Goal: Task Accomplishment & Management: Manage account settings

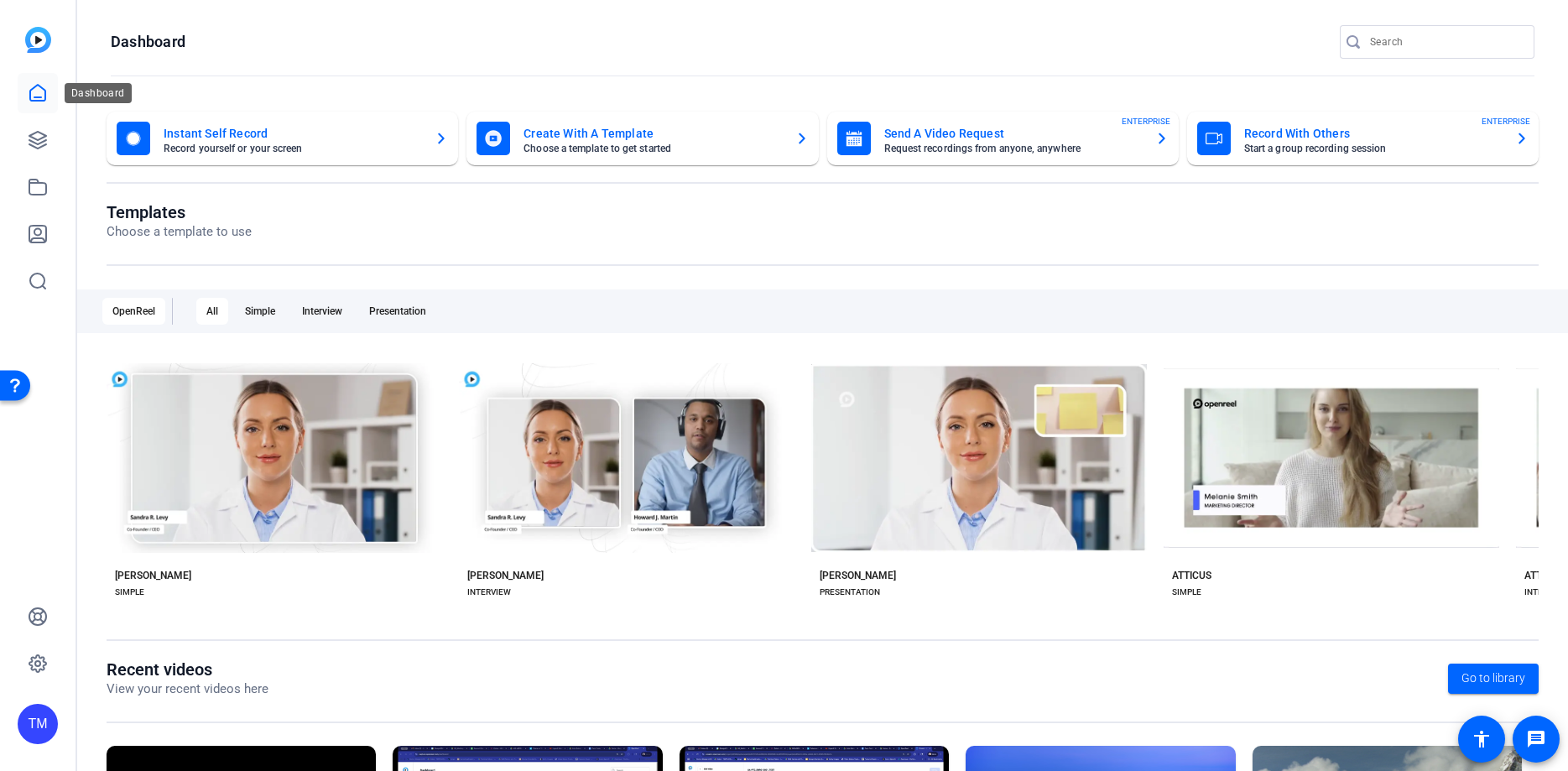
click at [38, 92] on icon at bounding box center [38, 93] width 20 height 20
click at [41, 152] on link at bounding box center [38, 140] width 41 height 41
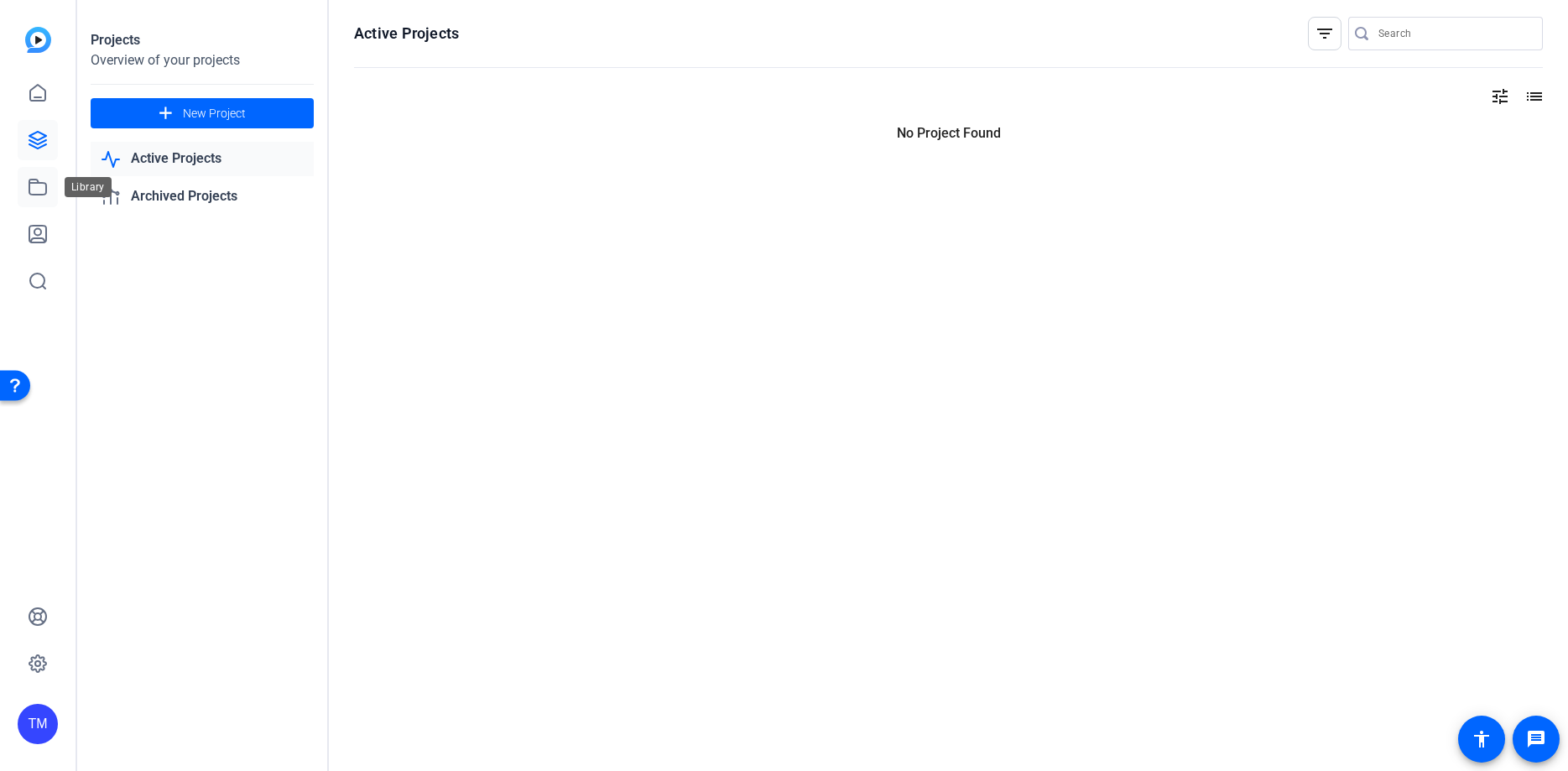
click at [41, 188] on icon at bounding box center [38, 187] width 20 height 20
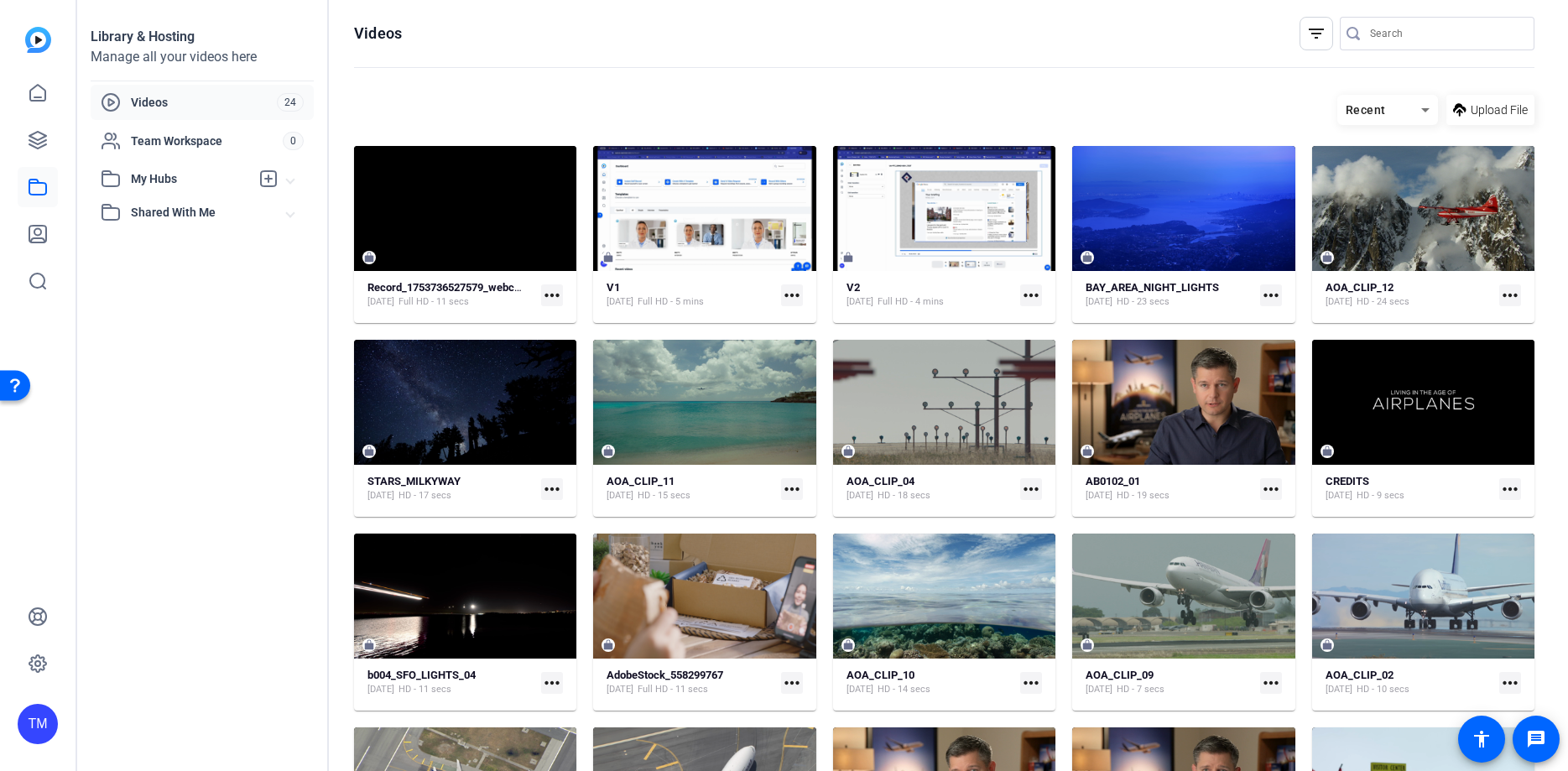
click at [136, 290] on div "Library & Hosting Manage all your videos here Videos 24 Team Workspace 0 My Hub…" at bounding box center [203, 386] width 251 height 771
click at [197, 540] on div "Library & Hosting Manage all your videos here Videos 24 Team Workspace 0 My Hub…" at bounding box center [203, 386] width 251 height 771
click at [1320, 38] on mat-icon "filter_list" at bounding box center [1316, 34] width 20 height 20
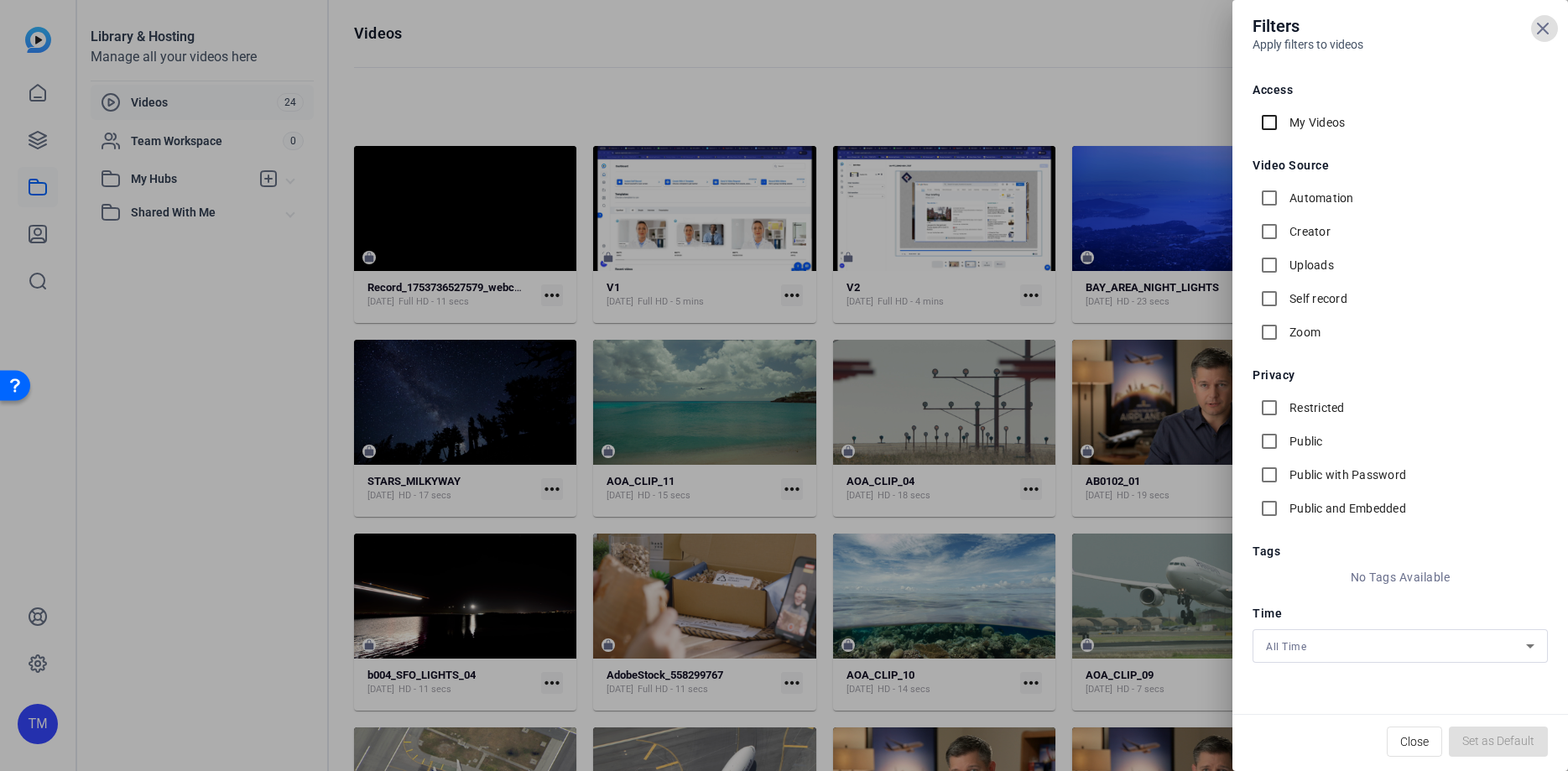
click at [1269, 127] on input "My Videos" at bounding box center [1269, 122] width 34 height 34
checkbox input "true"
click at [1271, 262] on input "Uploads" at bounding box center [1269, 265] width 34 height 34
checkbox input "true"
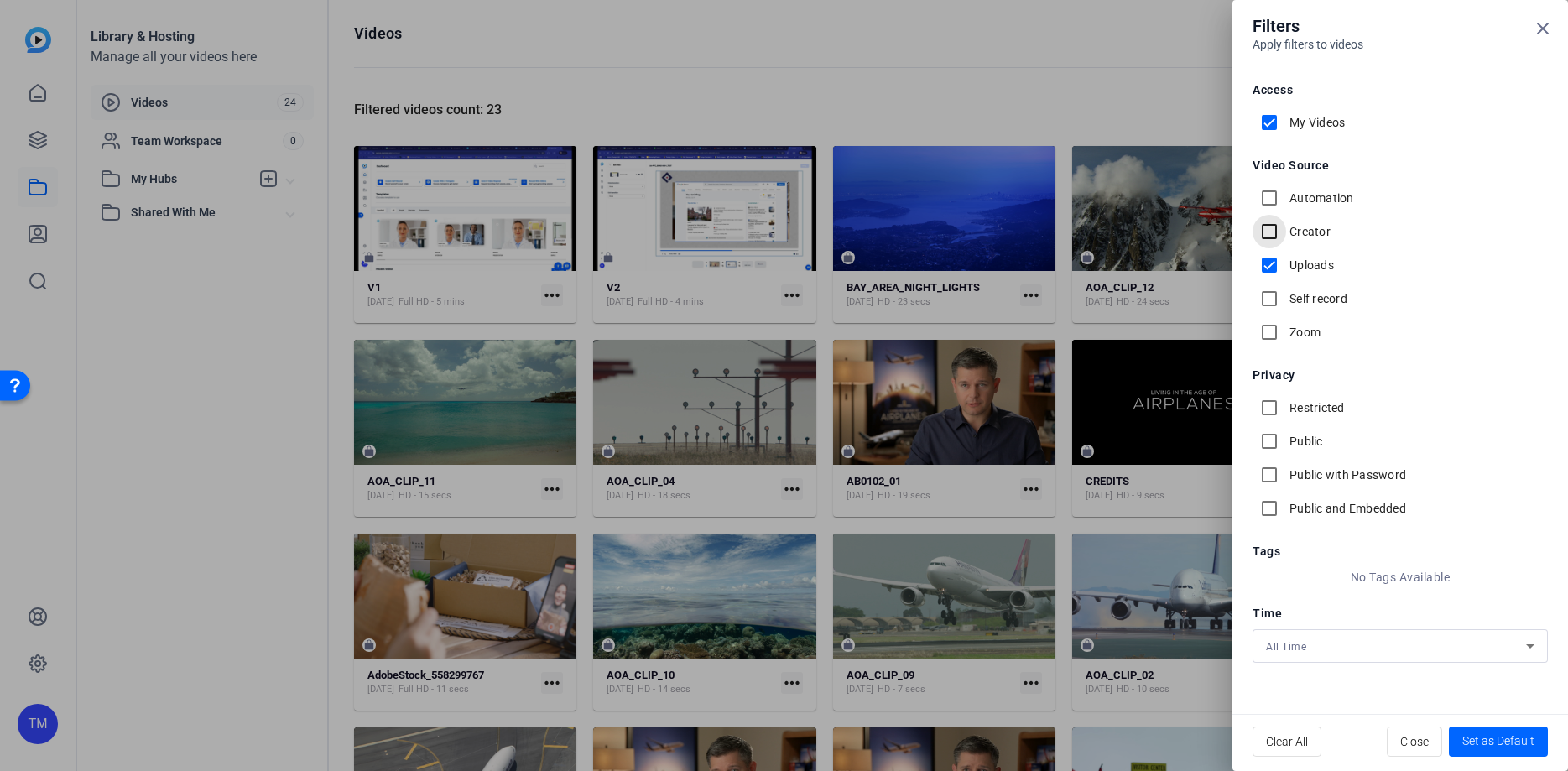
click at [1273, 232] on input "Creator" at bounding box center [1269, 231] width 34 height 34
checkbox input "true"
click at [1266, 202] on input "Automation" at bounding box center [1269, 198] width 34 height 34
checkbox input "true"
click at [1274, 305] on input "Self record" at bounding box center [1269, 299] width 34 height 34
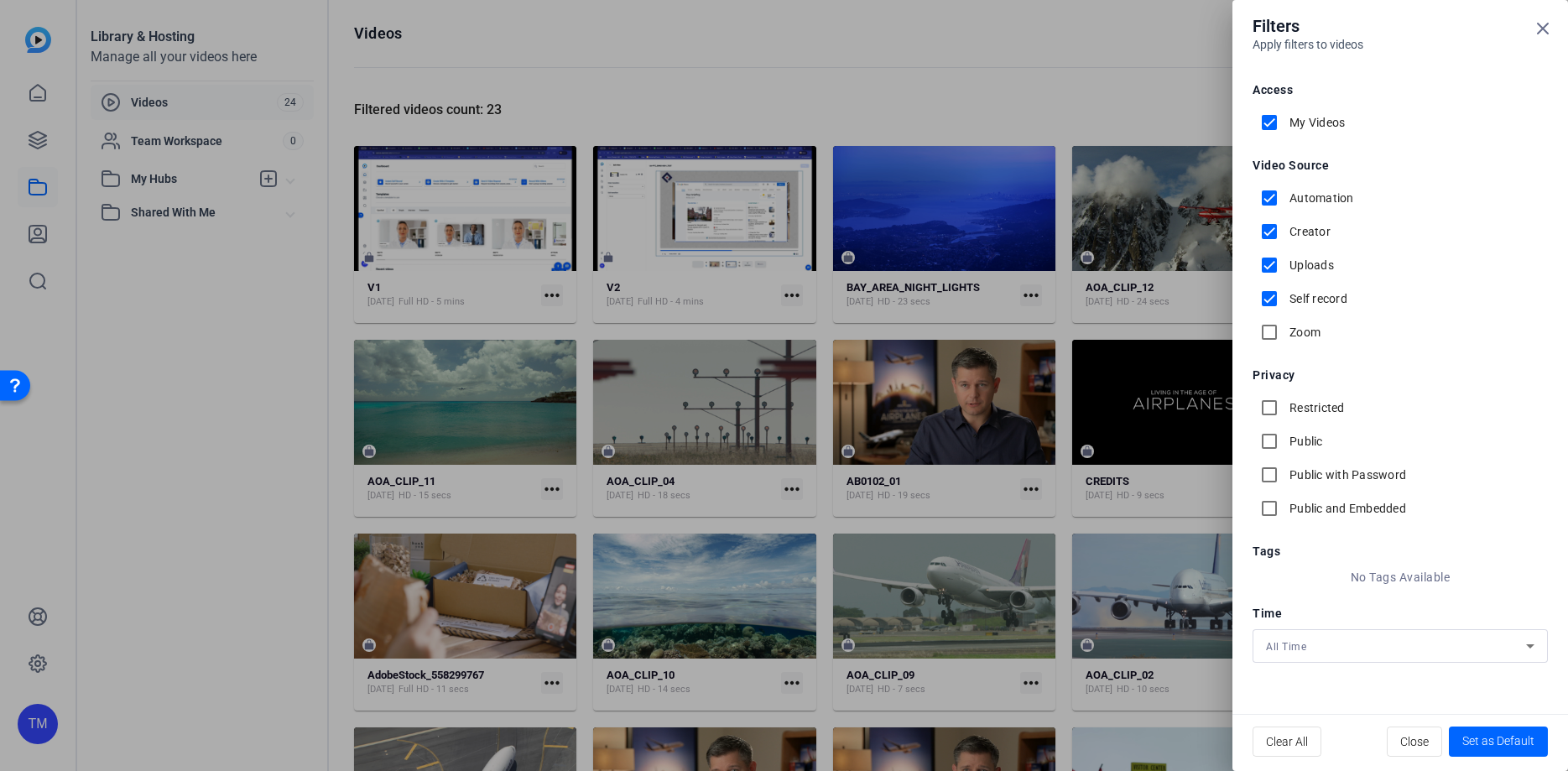
checkbox input "true"
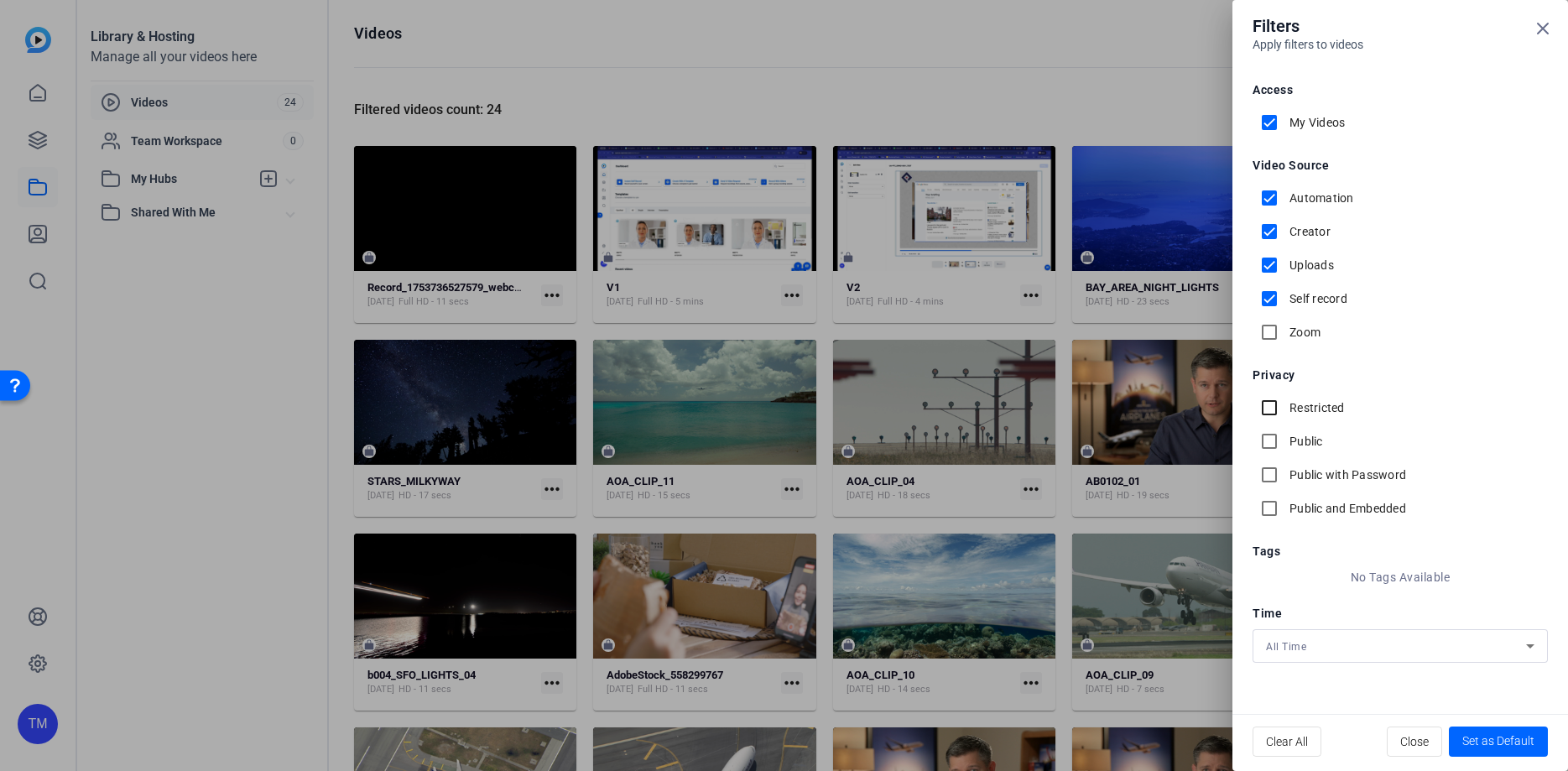
click at [1270, 412] on input "Restricted" at bounding box center [1269, 408] width 34 height 34
checkbox input "false"
click at [1270, 440] on input "Public" at bounding box center [1269, 441] width 34 height 34
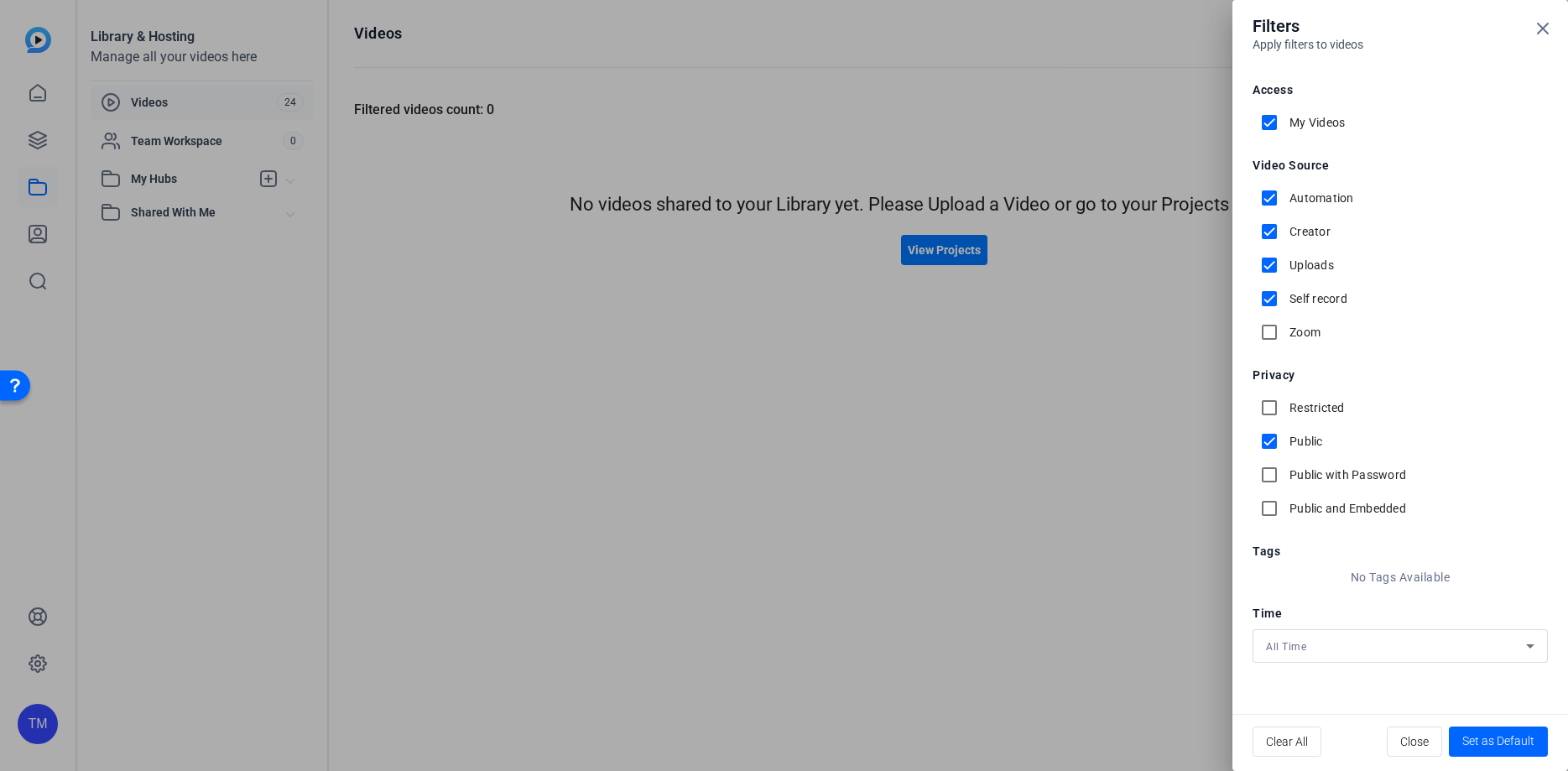
click at [1270, 440] on input "Public" at bounding box center [1269, 441] width 34 height 34
checkbox input "false"
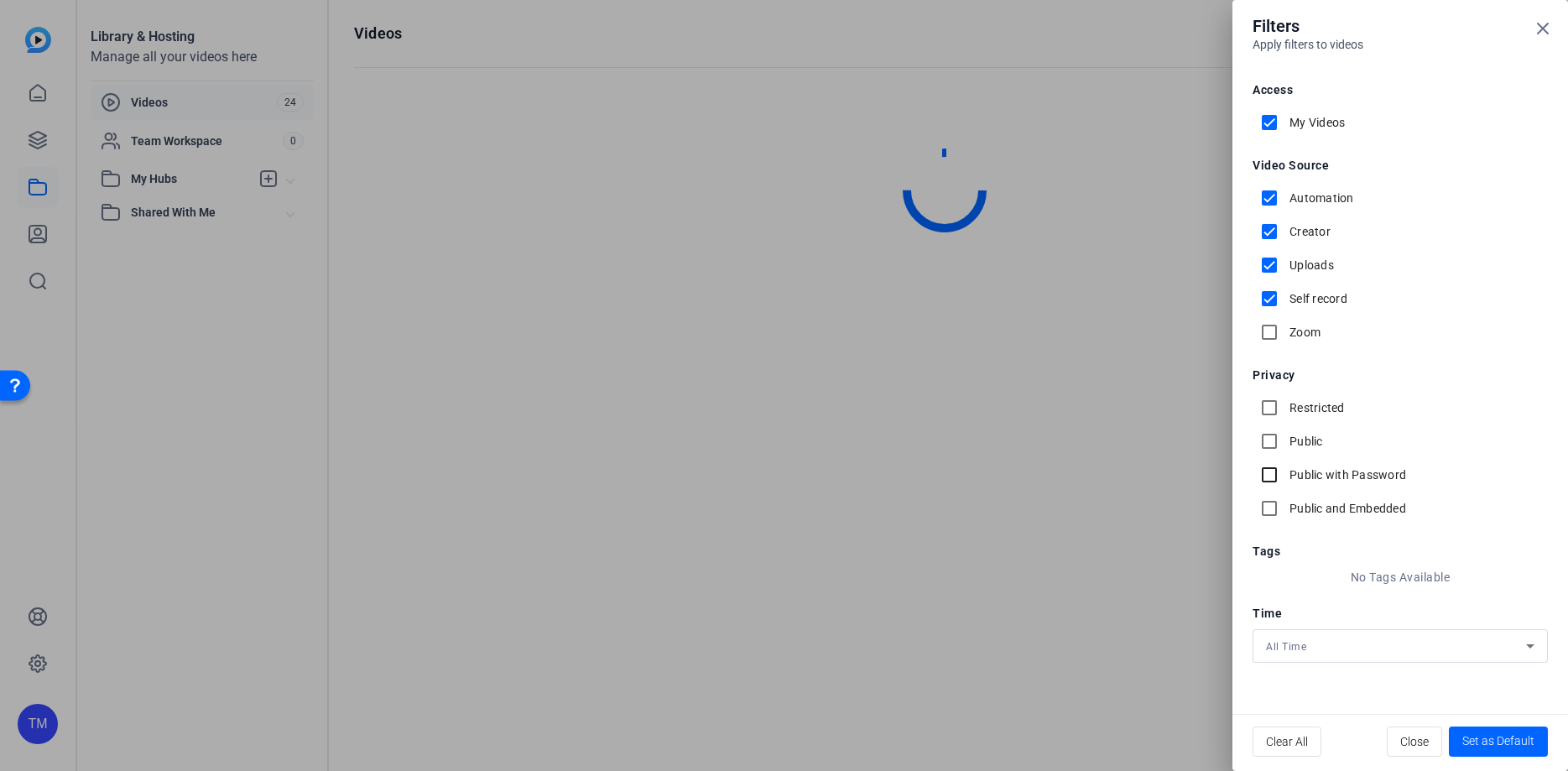
click at [1266, 473] on input "Public with Password" at bounding box center [1269, 475] width 34 height 34
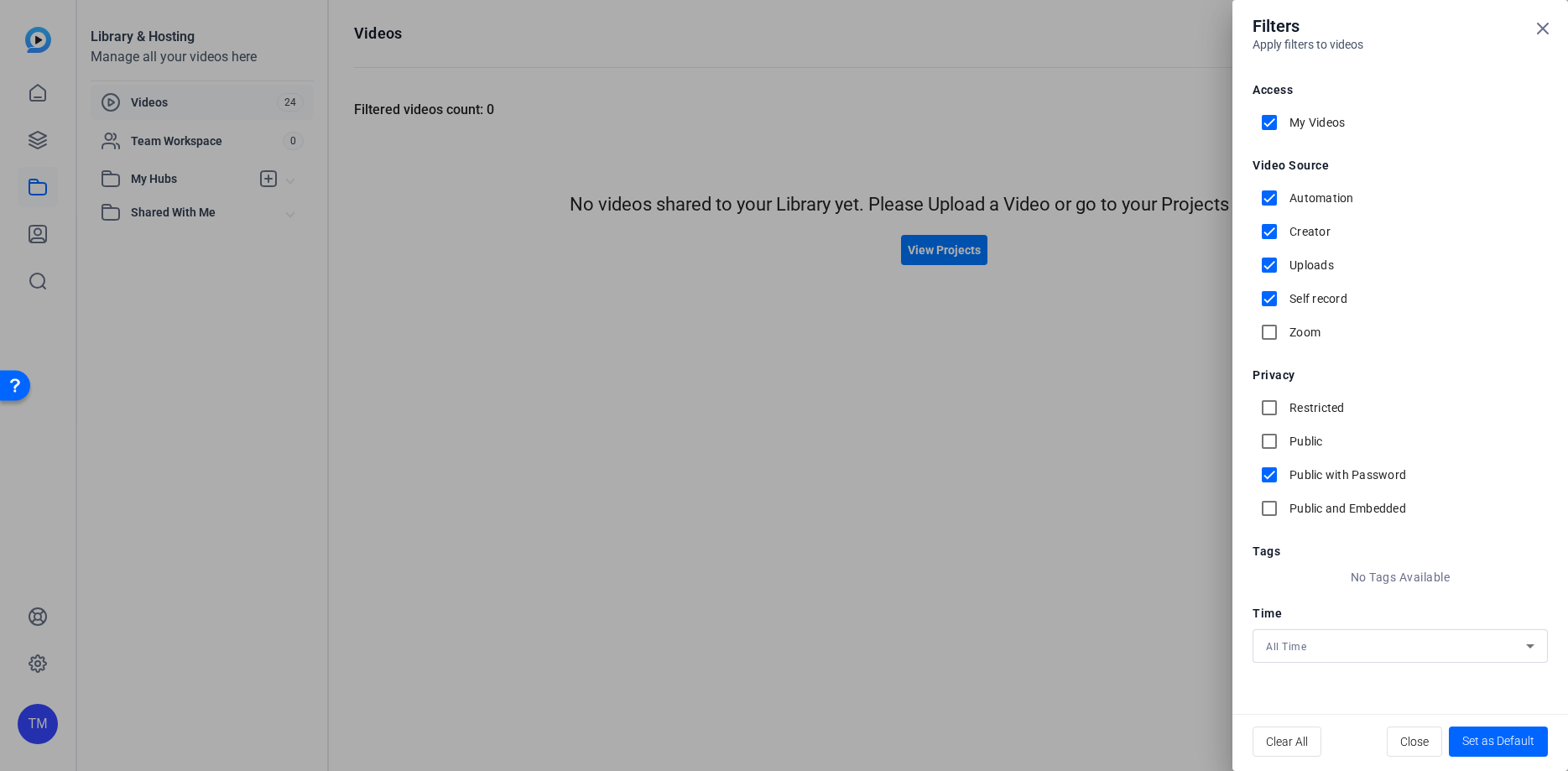
click at [1266, 473] on input "Public with Password" at bounding box center [1269, 475] width 34 height 34
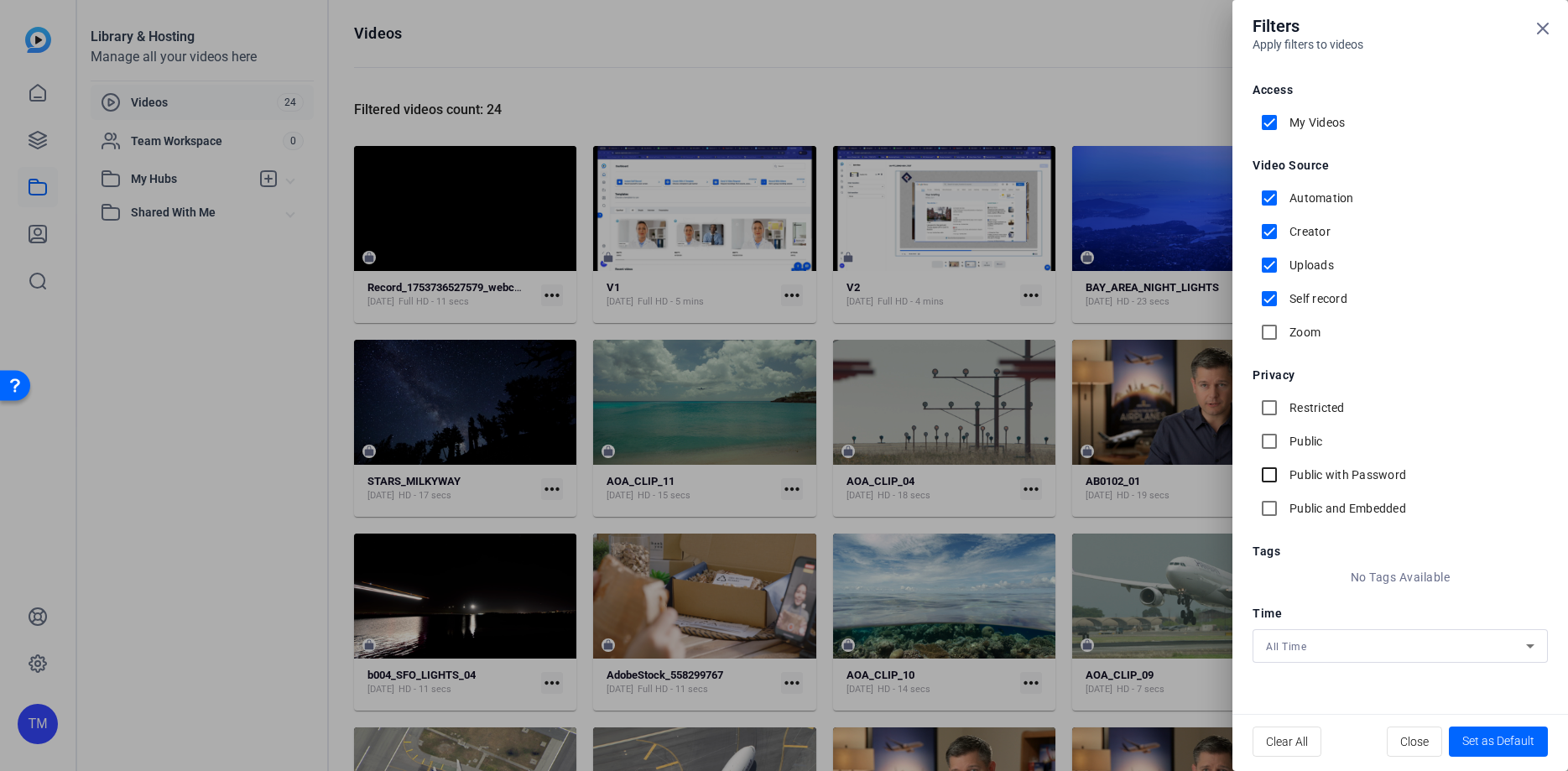
click at [1270, 475] on input "Public with Password" at bounding box center [1269, 475] width 34 height 34
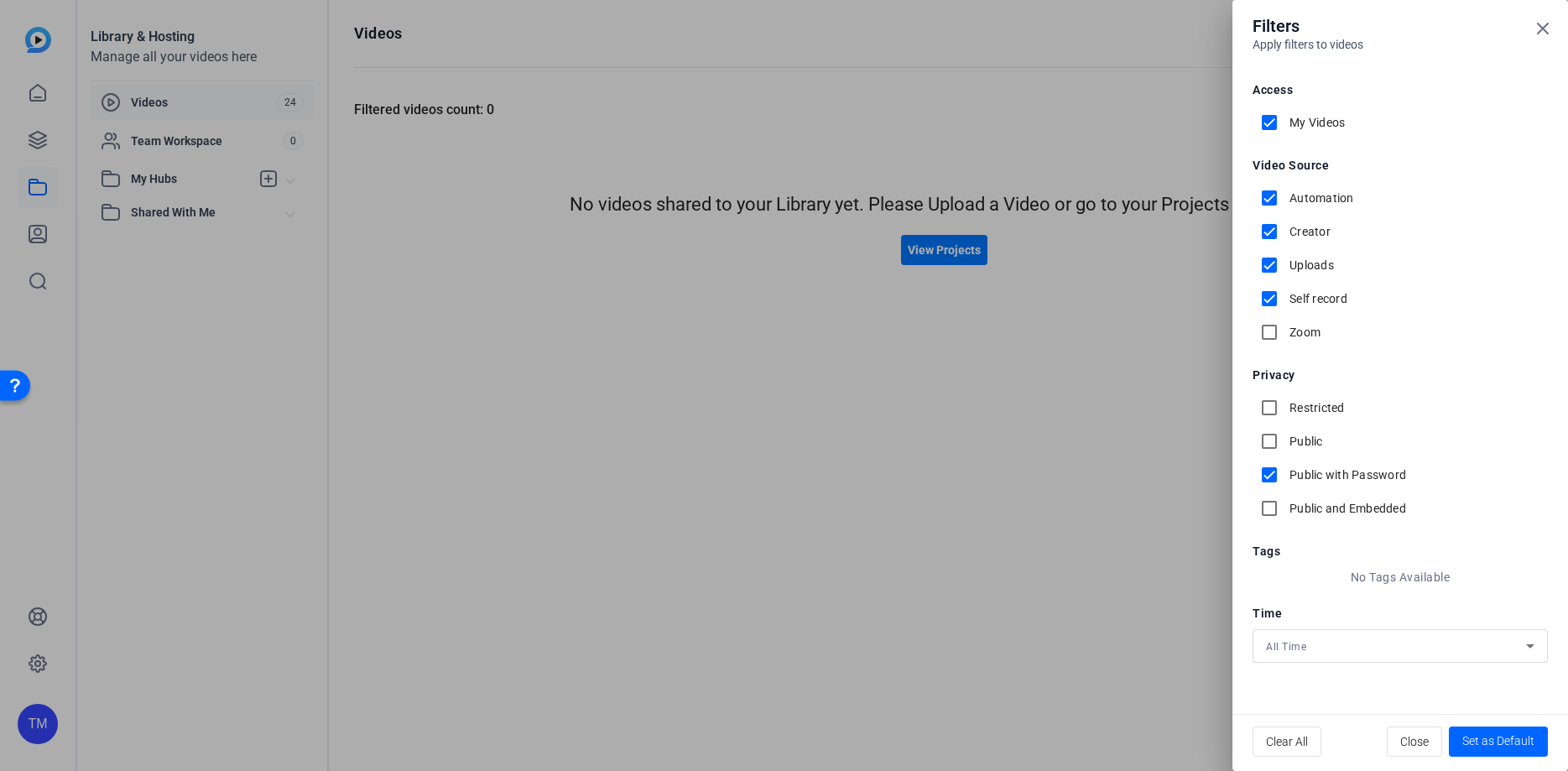
click at [1269, 477] on input "Public with Password" at bounding box center [1269, 475] width 34 height 34
checkbox input "false"
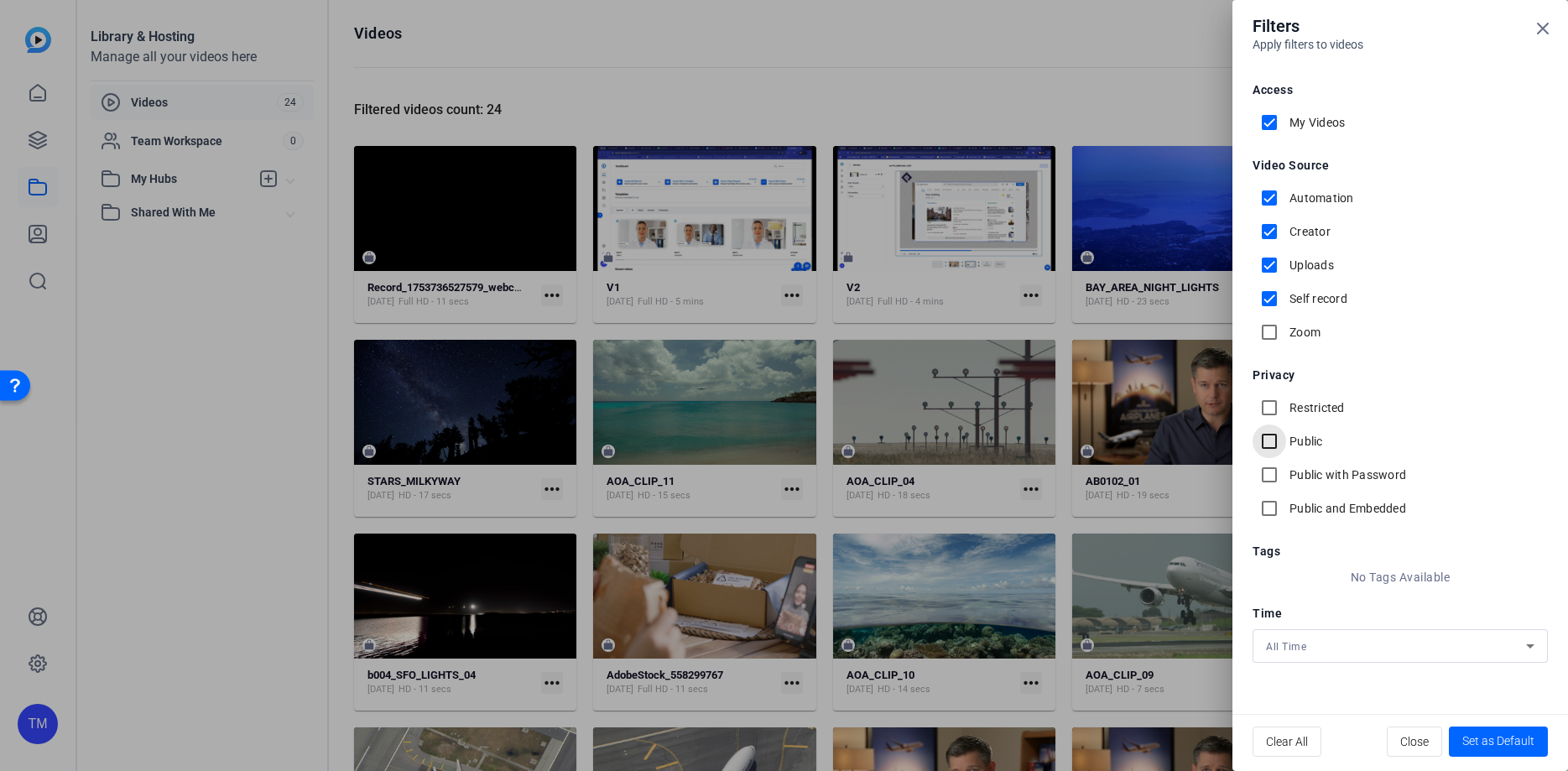
click at [1271, 440] on input "Public" at bounding box center [1269, 441] width 34 height 34
checkbox input "true"
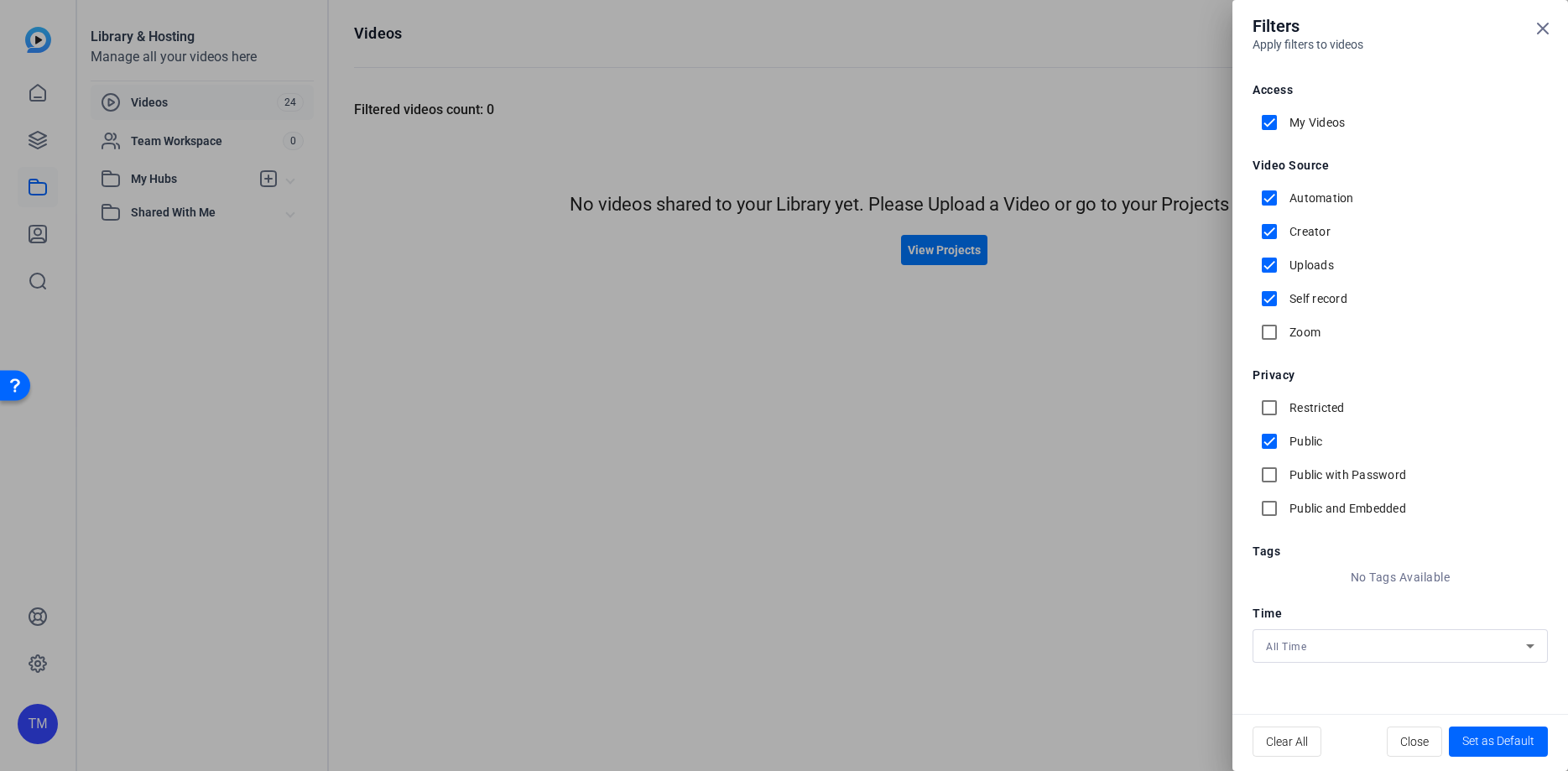
click at [964, 235] on div at bounding box center [784, 386] width 1568 height 771
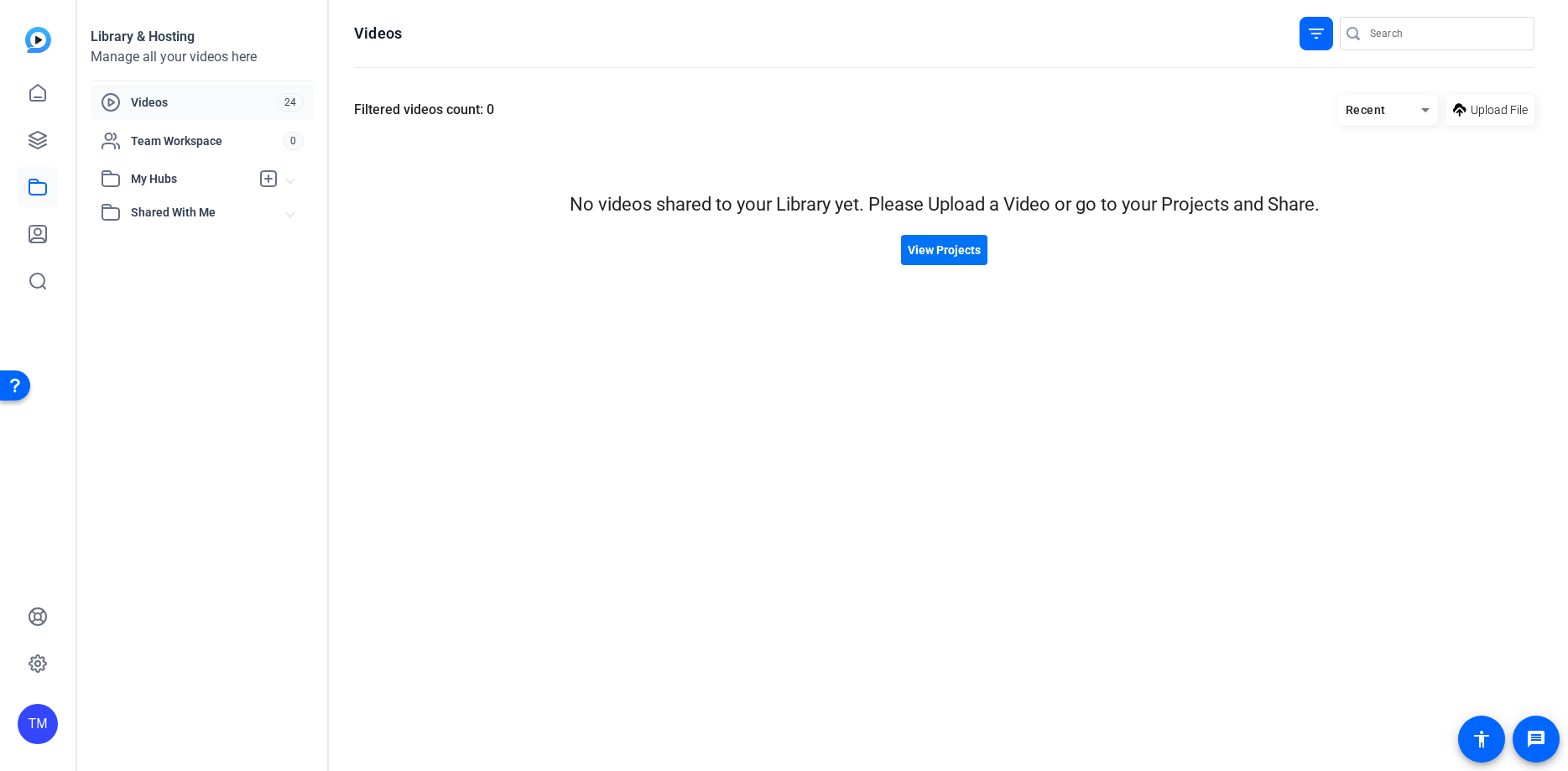
click at [963, 253] on span "View Projects" at bounding box center [943, 250] width 72 height 18
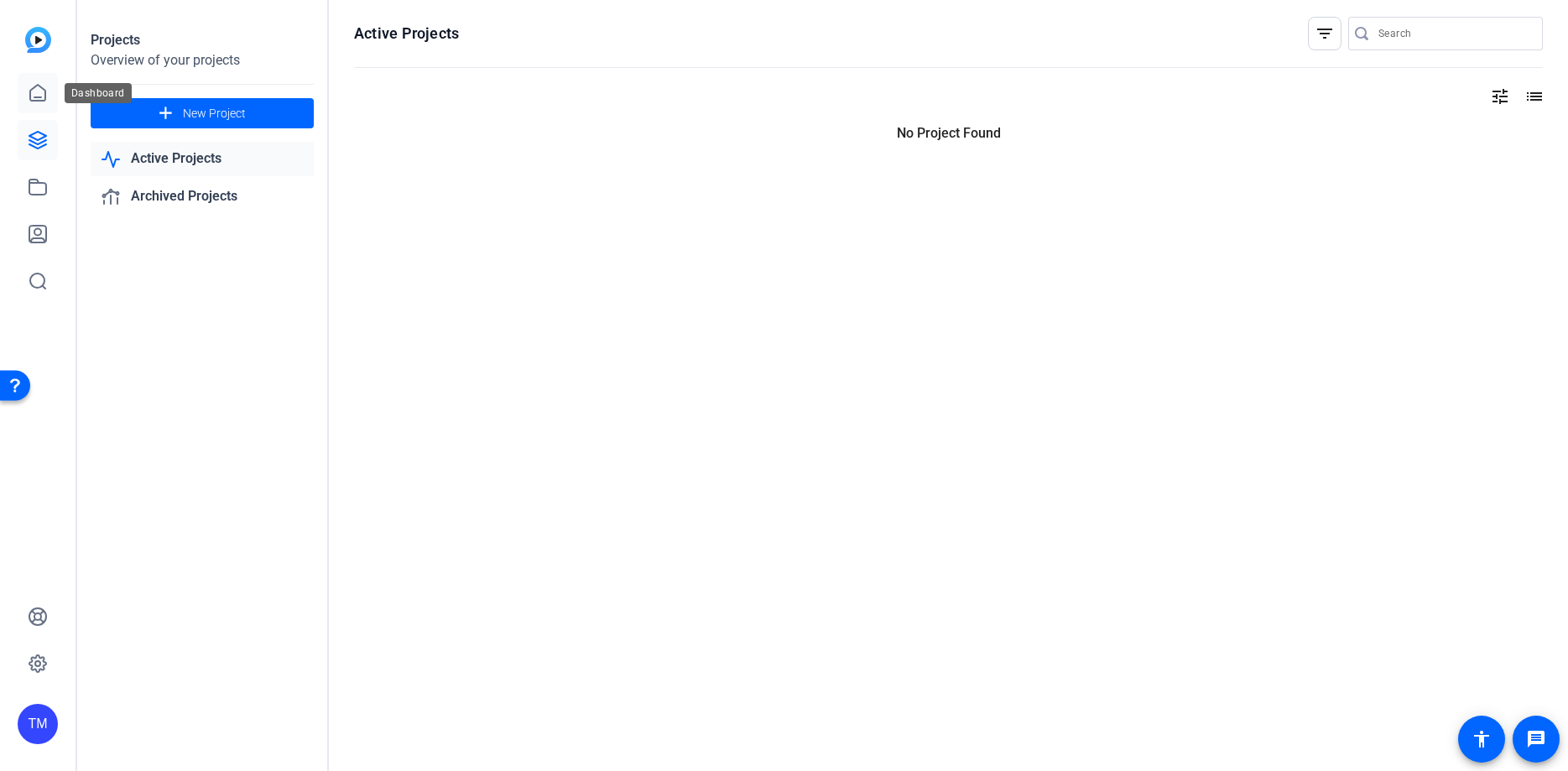
click at [39, 88] on icon at bounding box center [38, 93] width 20 height 20
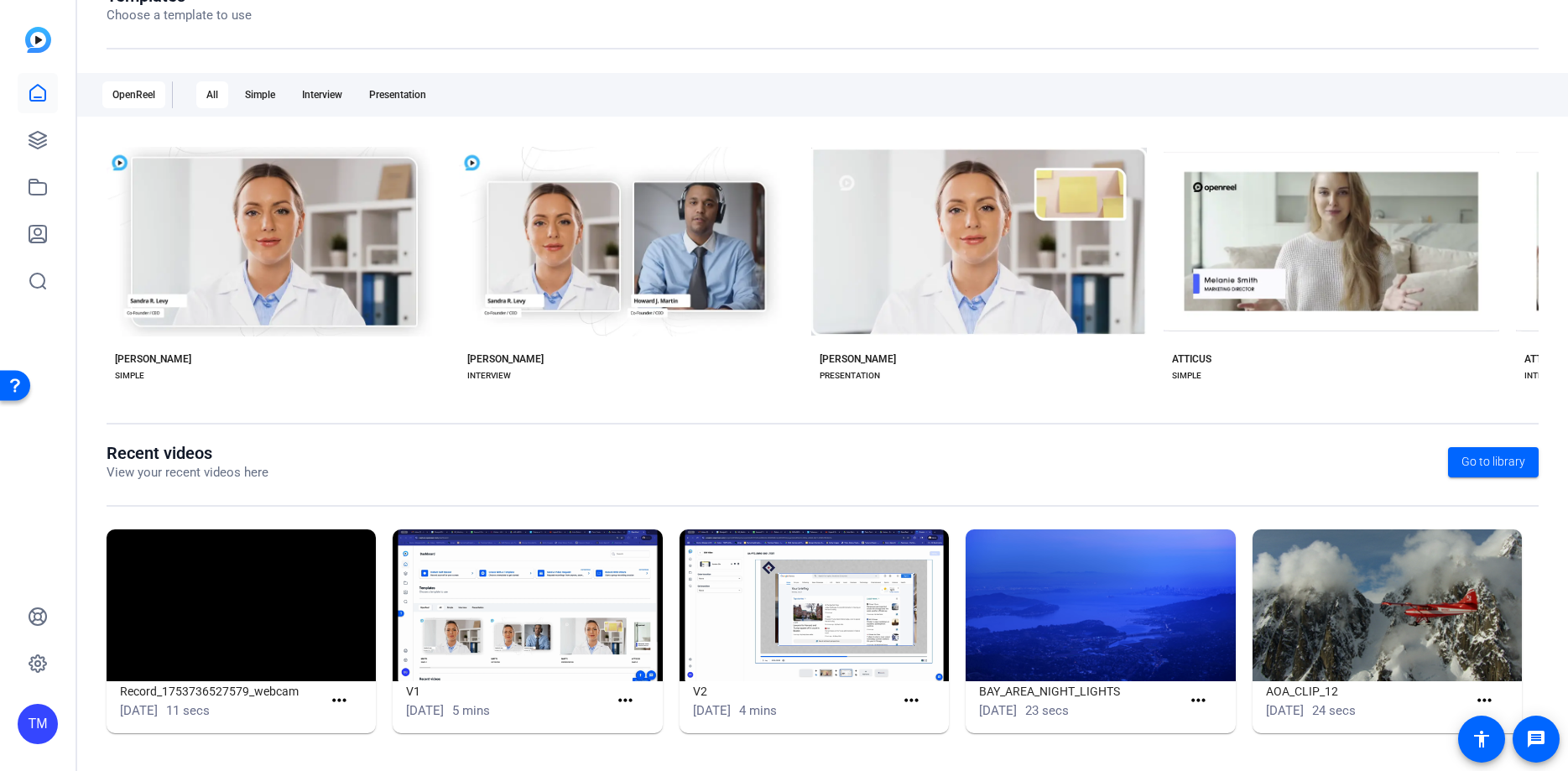
scroll to position [212, 0]
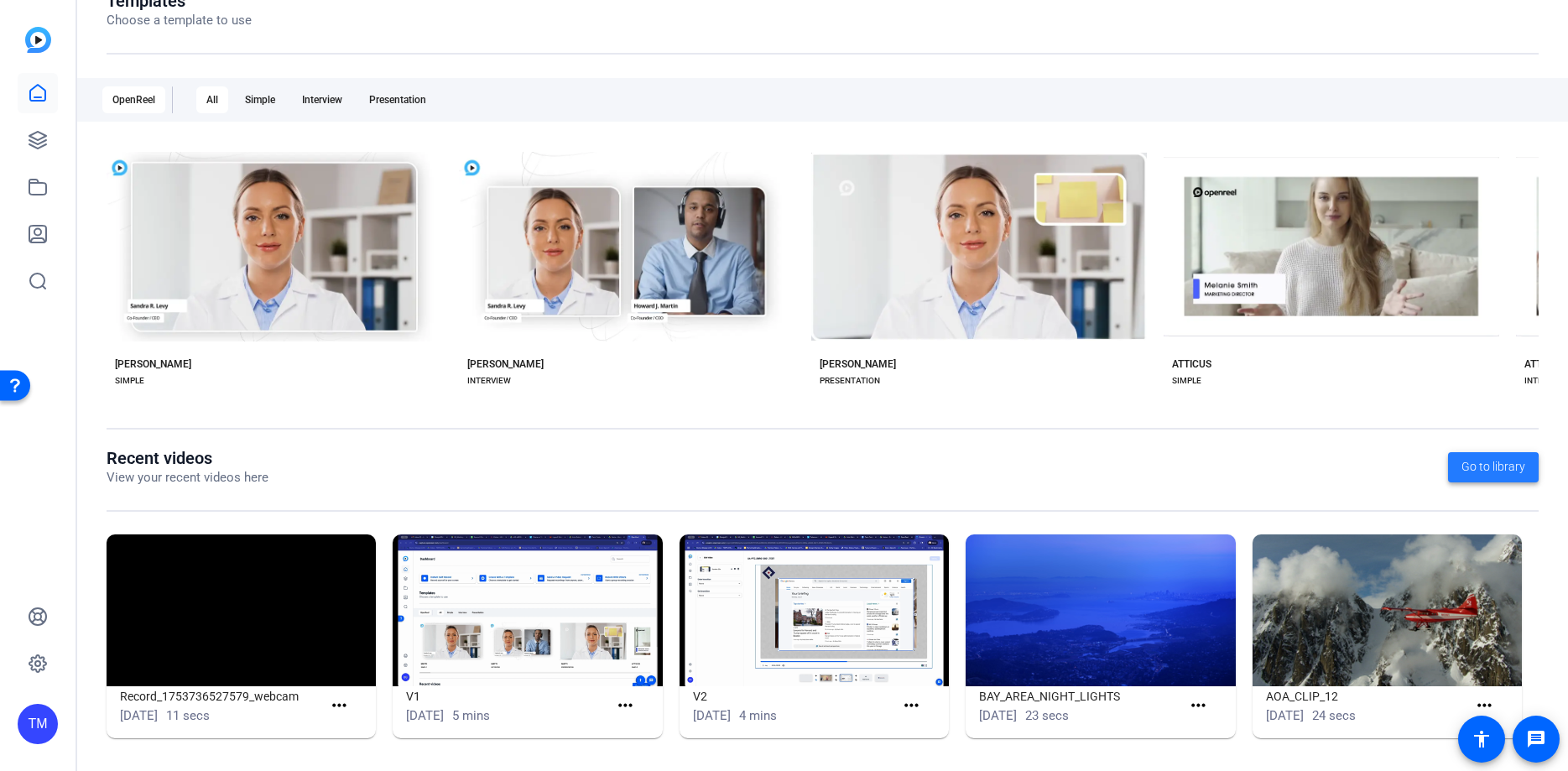
click at [1492, 473] on span "Go to library" at bounding box center [1493, 467] width 64 height 18
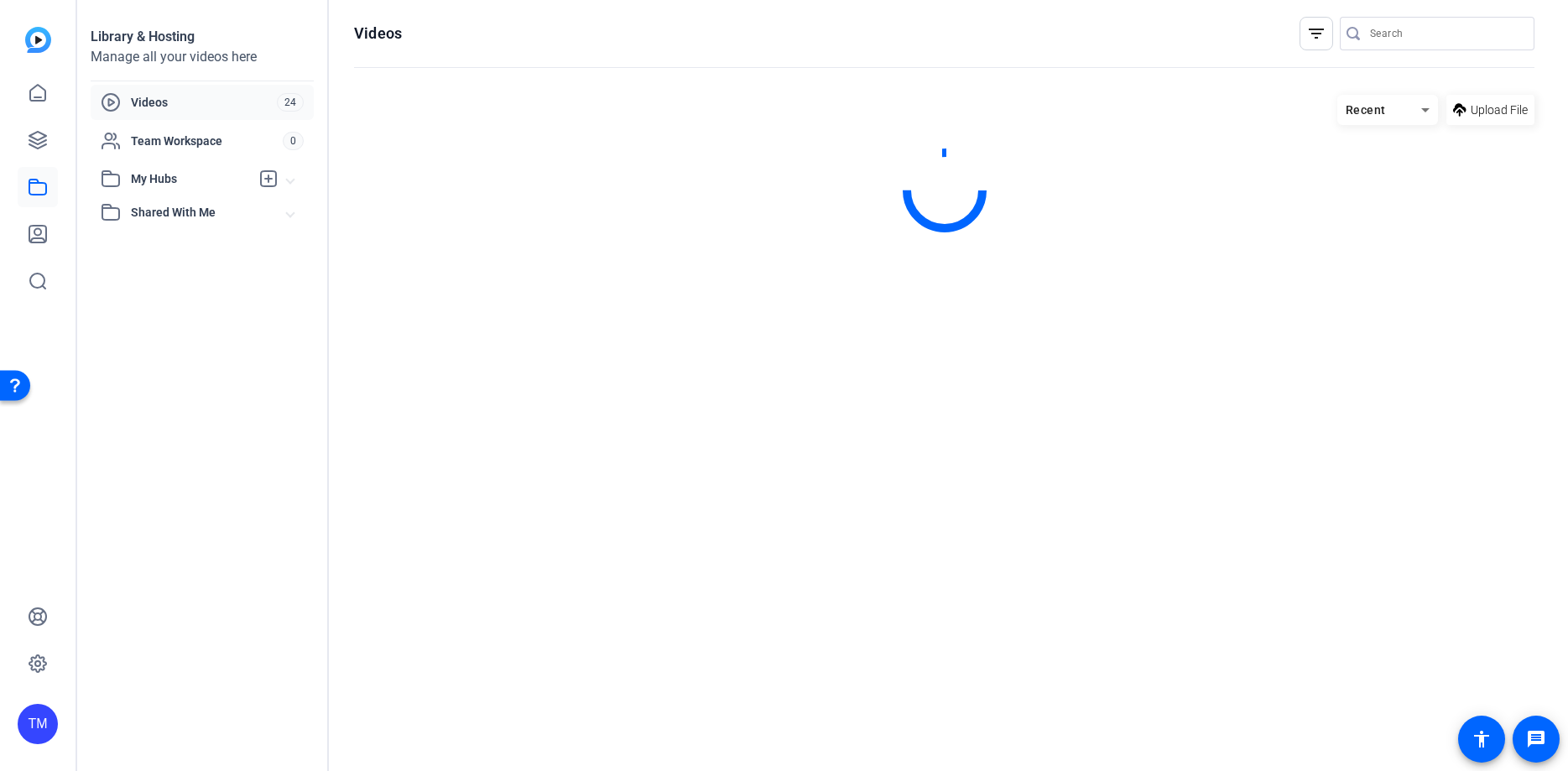
scroll to position [0, 0]
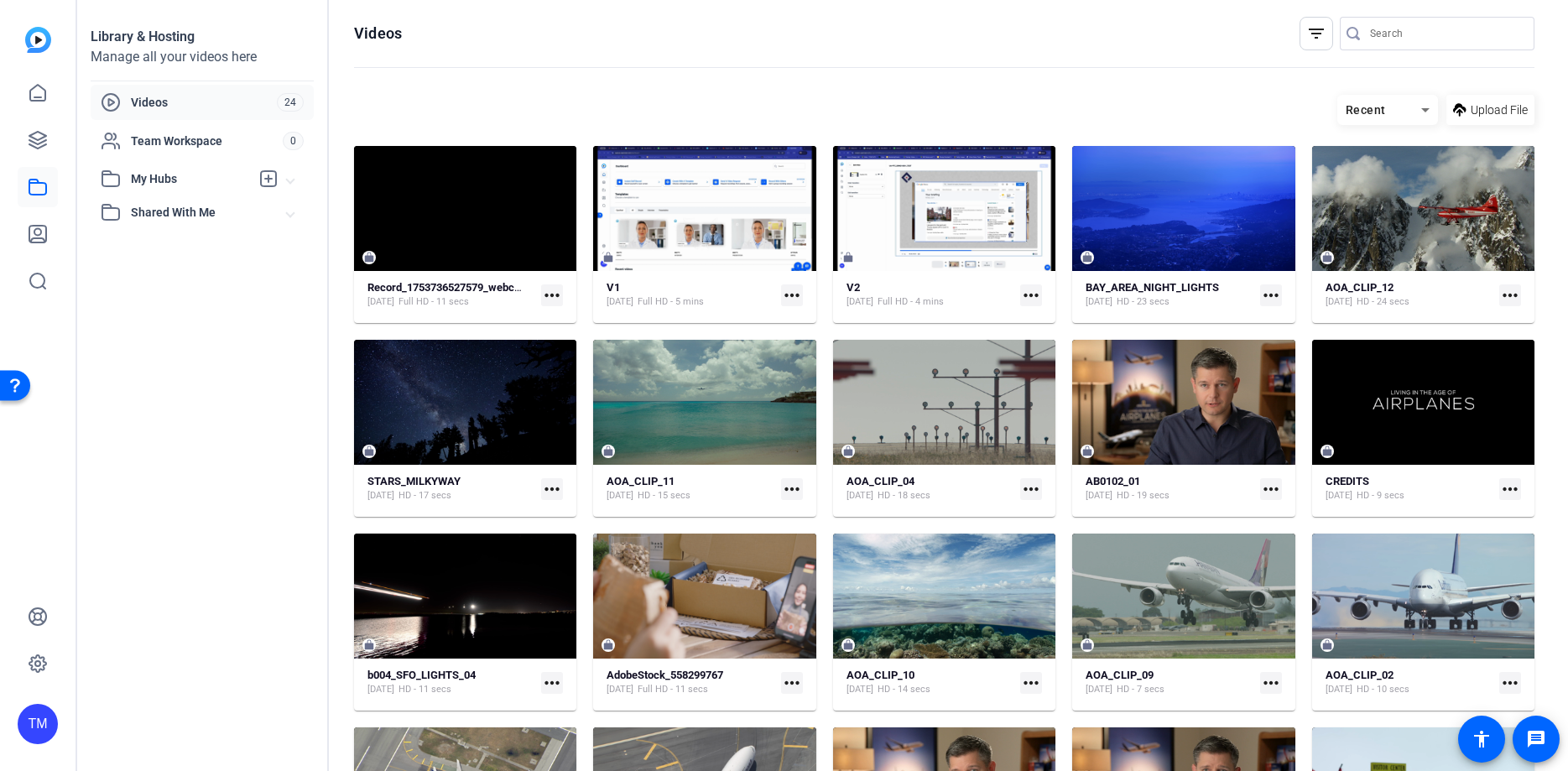
click at [218, 343] on div "Library & Hosting Manage all your videos here Videos 24 Team Workspace 0 My Hub…" at bounding box center [203, 386] width 251 height 771
click at [154, 181] on span "My Hubs" at bounding box center [191, 179] width 119 height 18
click at [161, 257] on span "Shared With Me" at bounding box center [209, 249] width 156 height 18
click at [23, 139] on link at bounding box center [38, 140] width 41 height 41
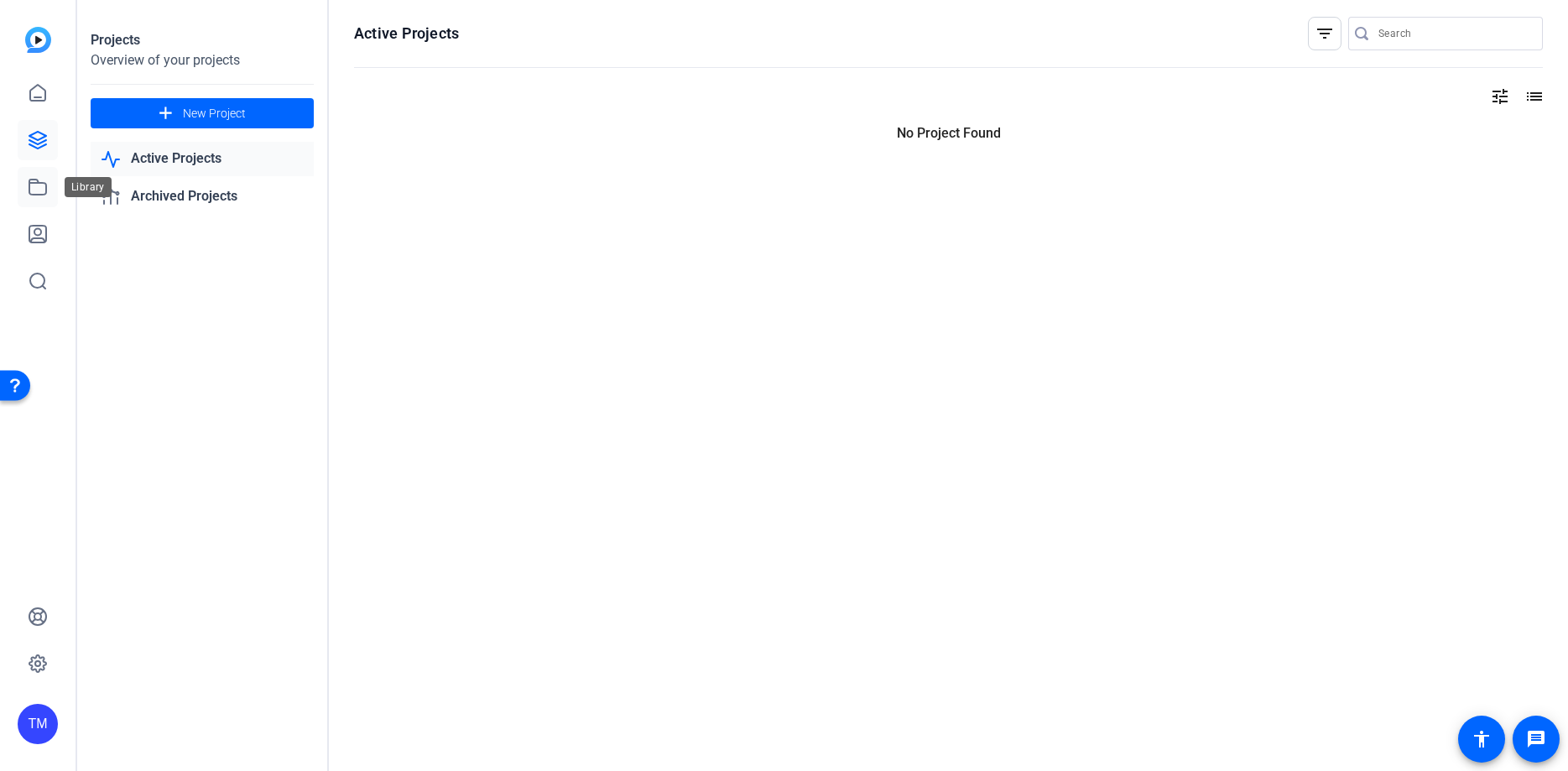
click at [36, 182] on icon at bounding box center [38, 187] width 17 height 15
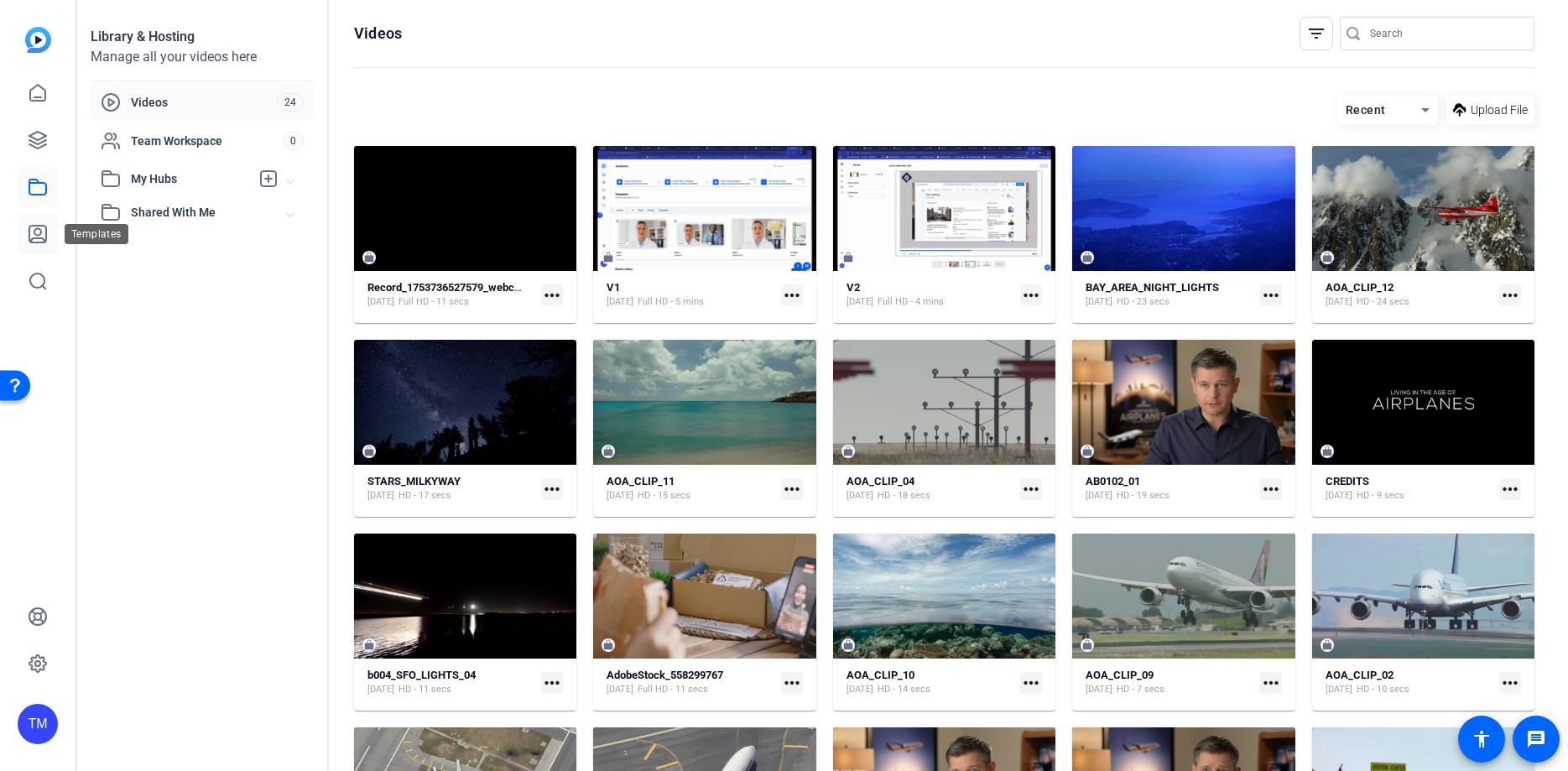
click at [42, 242] on icon at bounding box center [38, 233] width 17 height 17
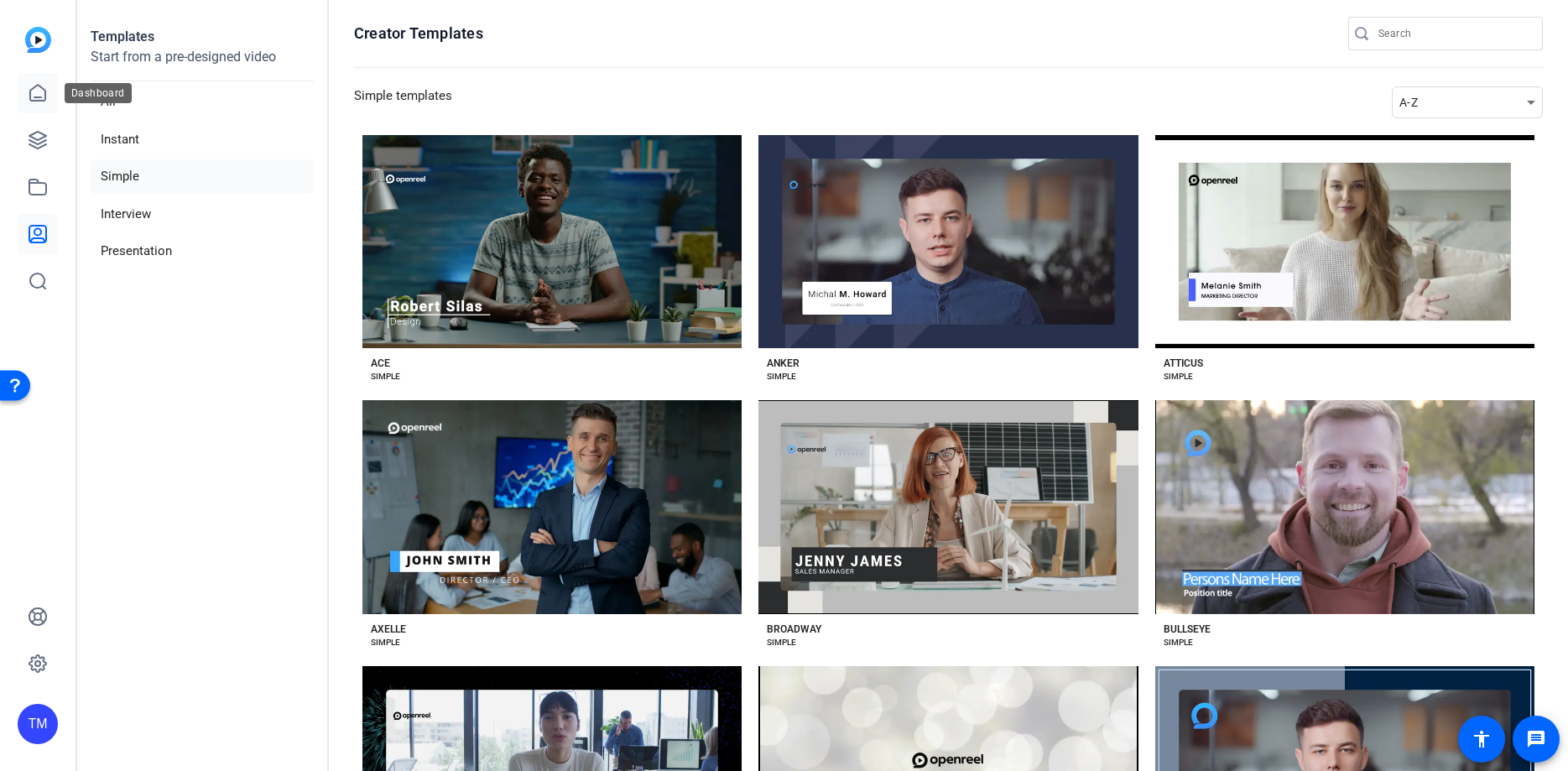
click at [44, 110] on link at bounding box center [38, 92] width 41 height 41
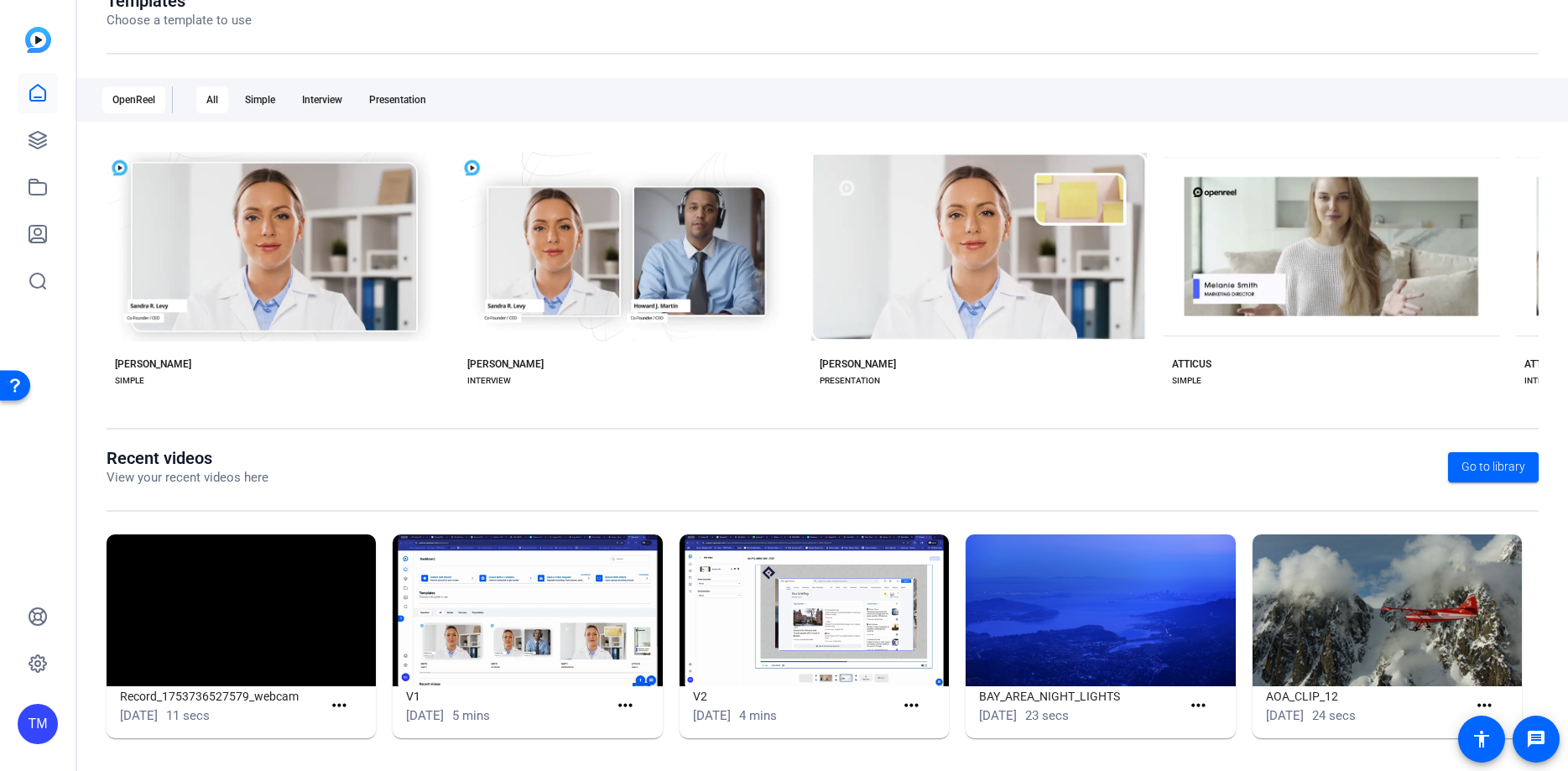
scroll to position [217, 0]
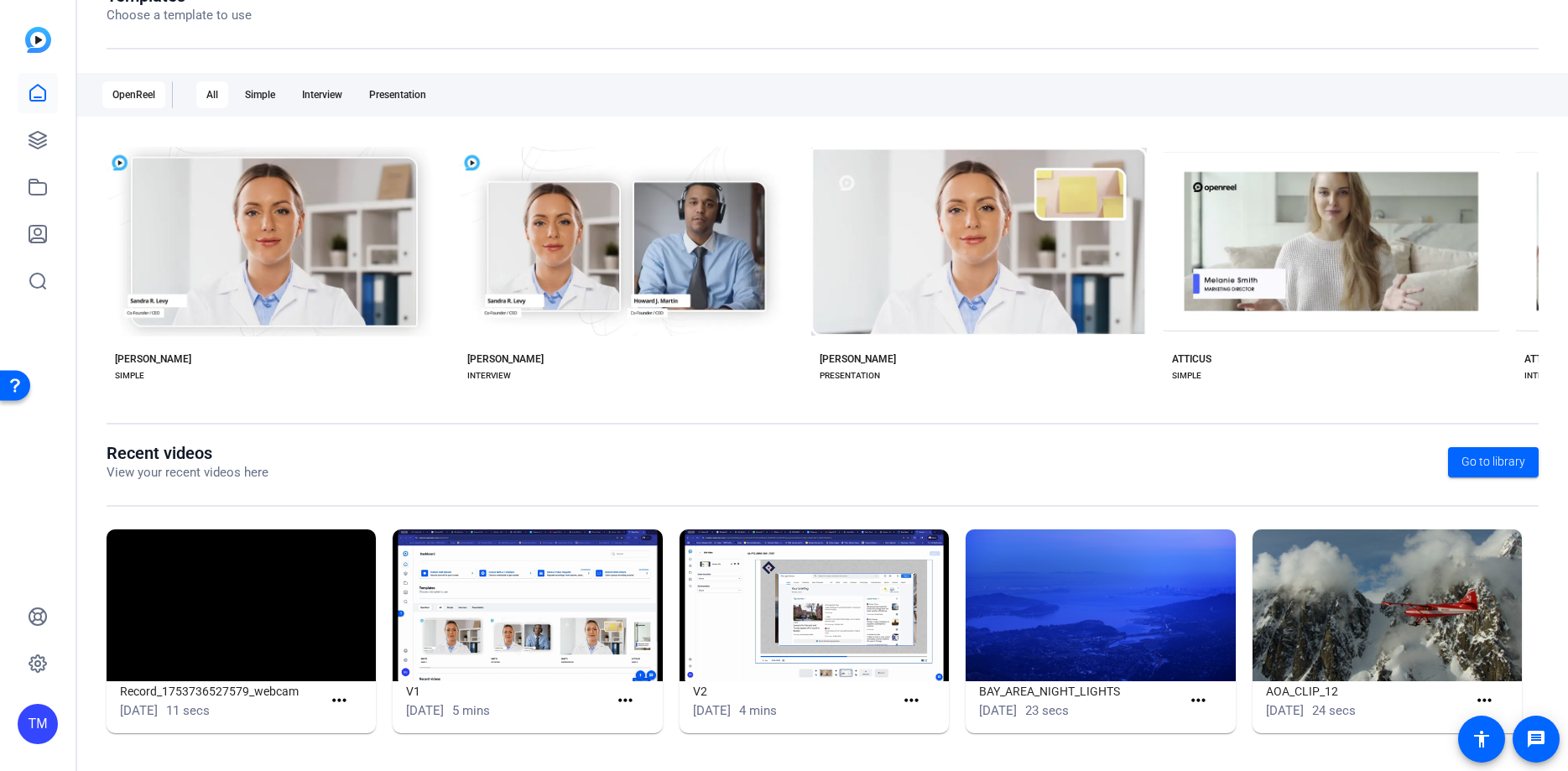
click at [235, 601] on img at bounding box center [240, 605] width 269 height 152
click at [332, 701] on mat-icon "more_horiz" at bounding box center [339, 700] width 21 height 21
click at [350, 733] on span "View" at bounding box center [376, 725] width 68 height 20
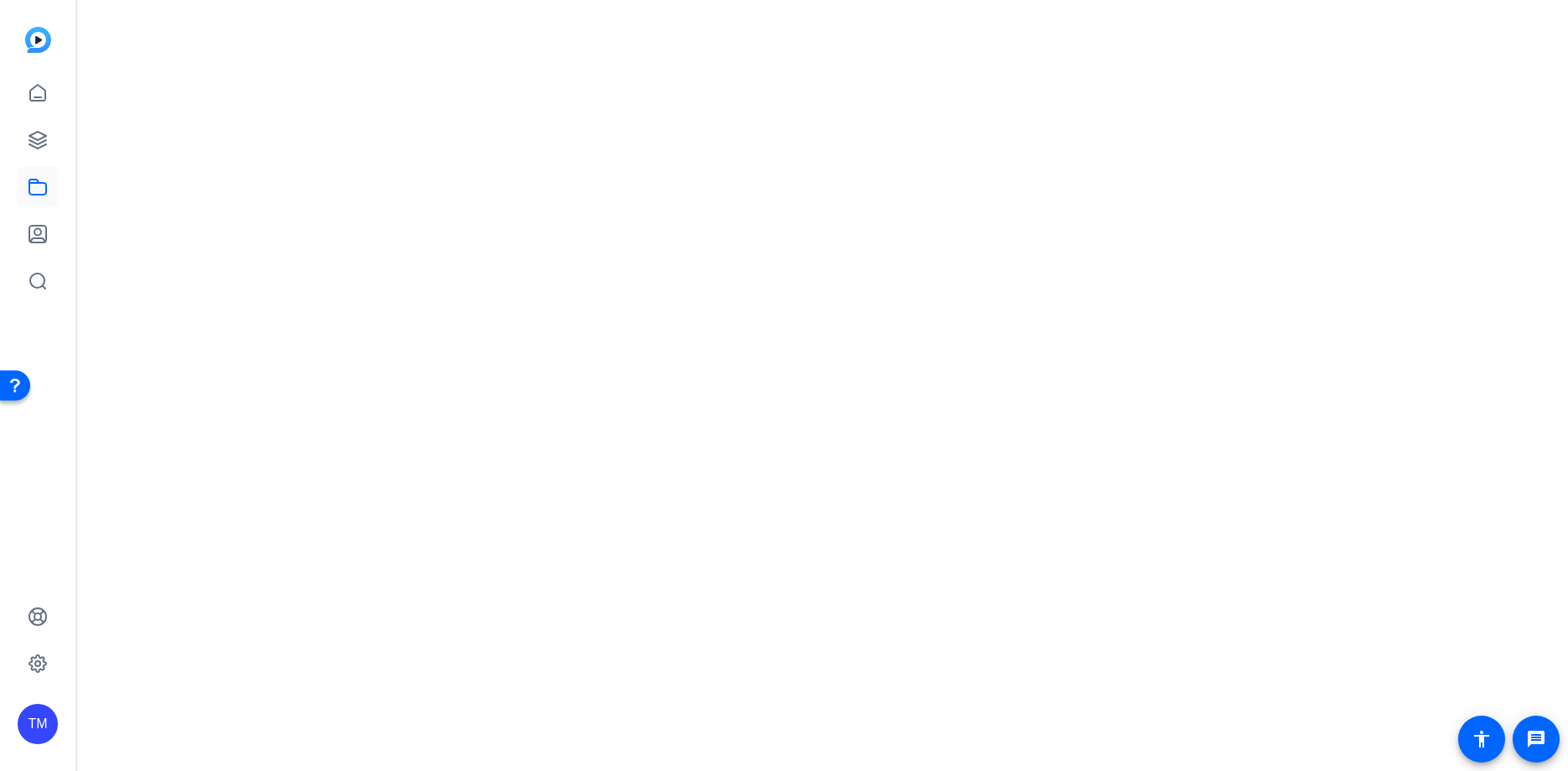
scroll to position [0, 0]
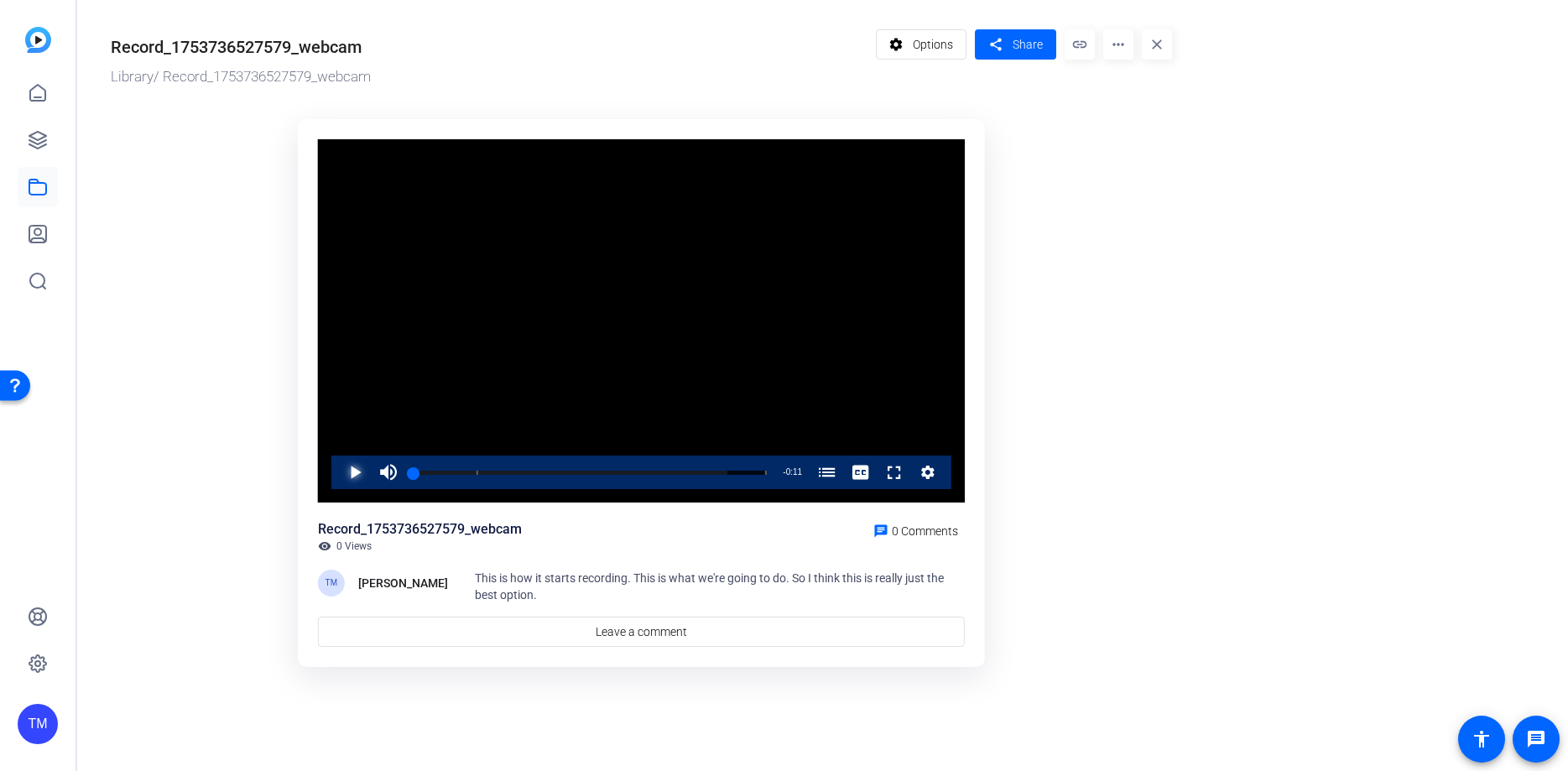
click at [338, 465] on span "Video Player" at bounding box center [338, 473] width 0 height 34
click at [338, 467] on span "Video Player" at bounding box center [338, 473] width 0 height 34
click at [950, 40] on span "Options" at bounding box center [932, 45] width 41 height 32
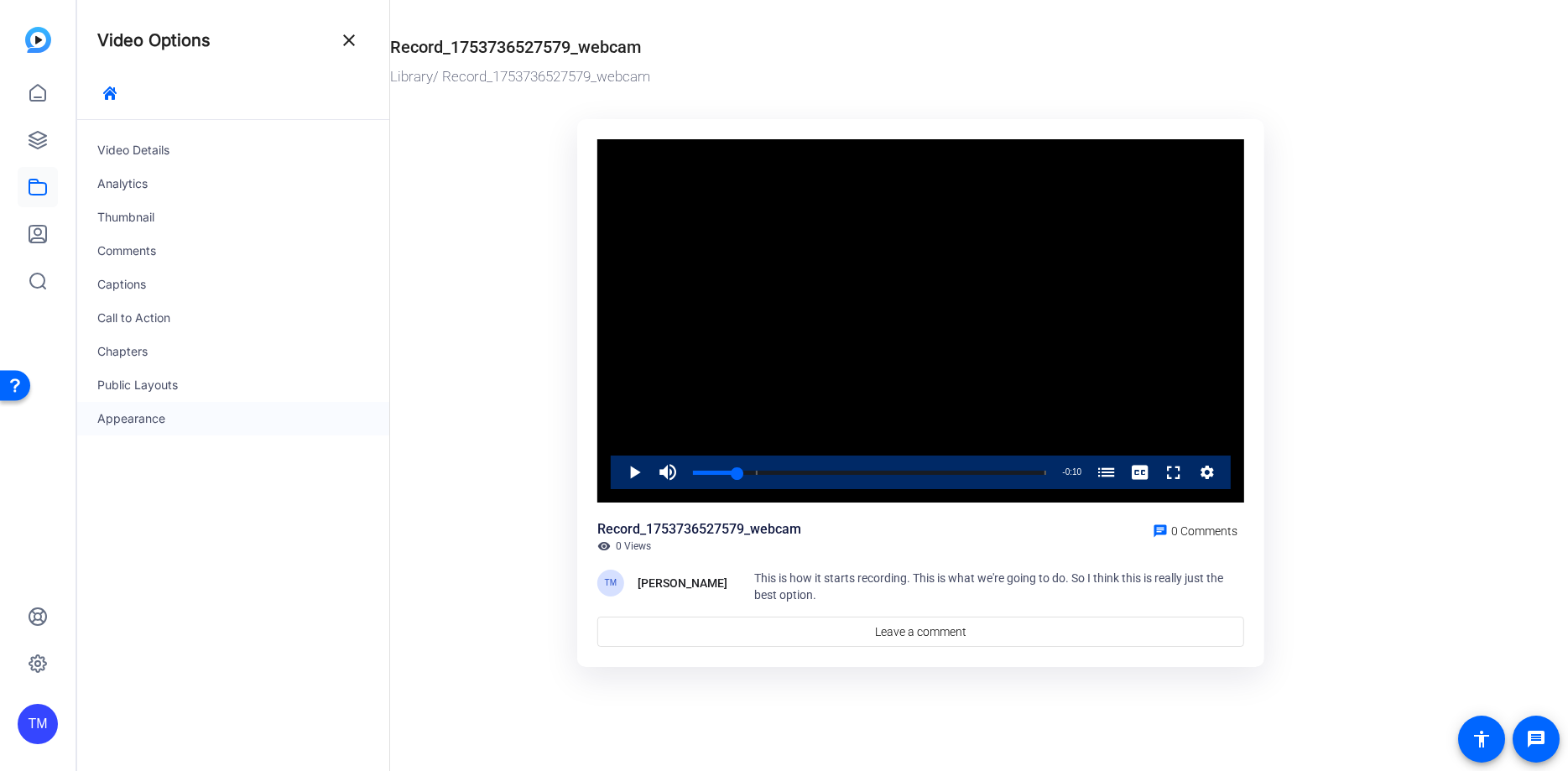
click at [142, 418] on div "Appearance" at bounding box center [233, 419] width 312 height 34
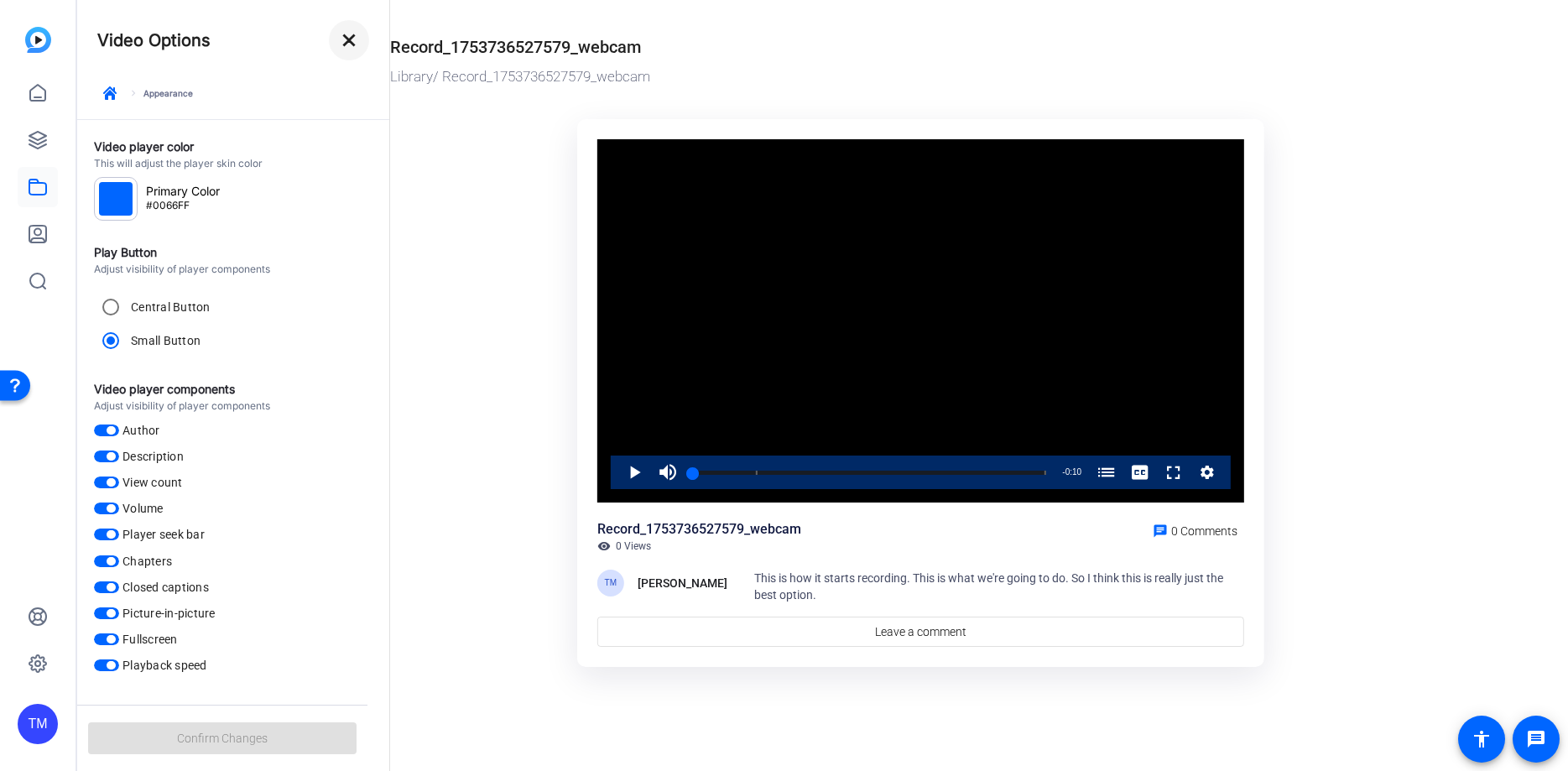
click at [351, 44] on mat-icon "close" at bounding box center [349, 40] width 20 height 20
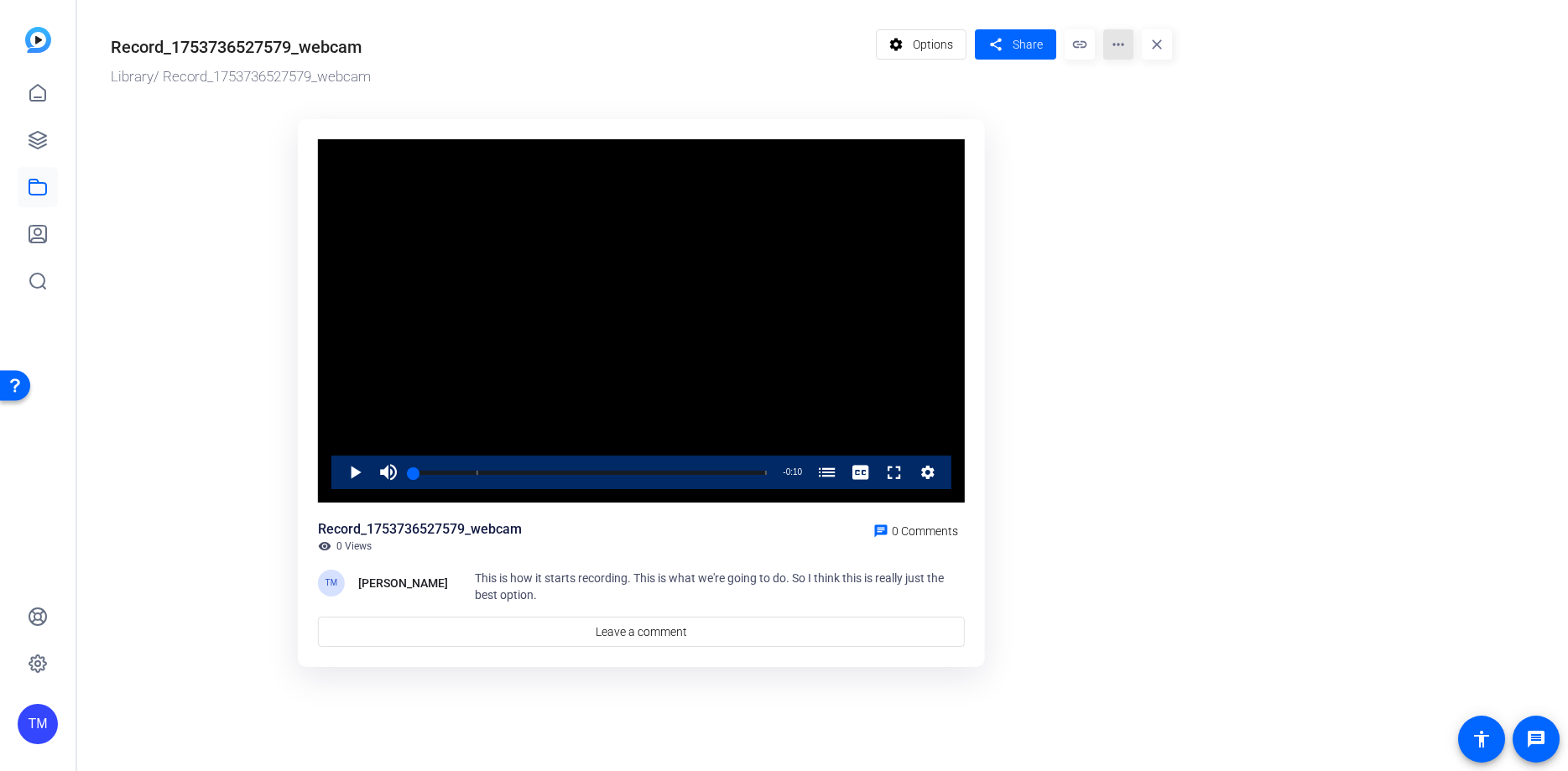
click at [1120, 44] on mat-icon "more_horiz" at bounding box center [1118, 45] width 30 height 30
click at [1136, 176] on span "Delete" at bounding box center [1153, 180] width 73 height 20
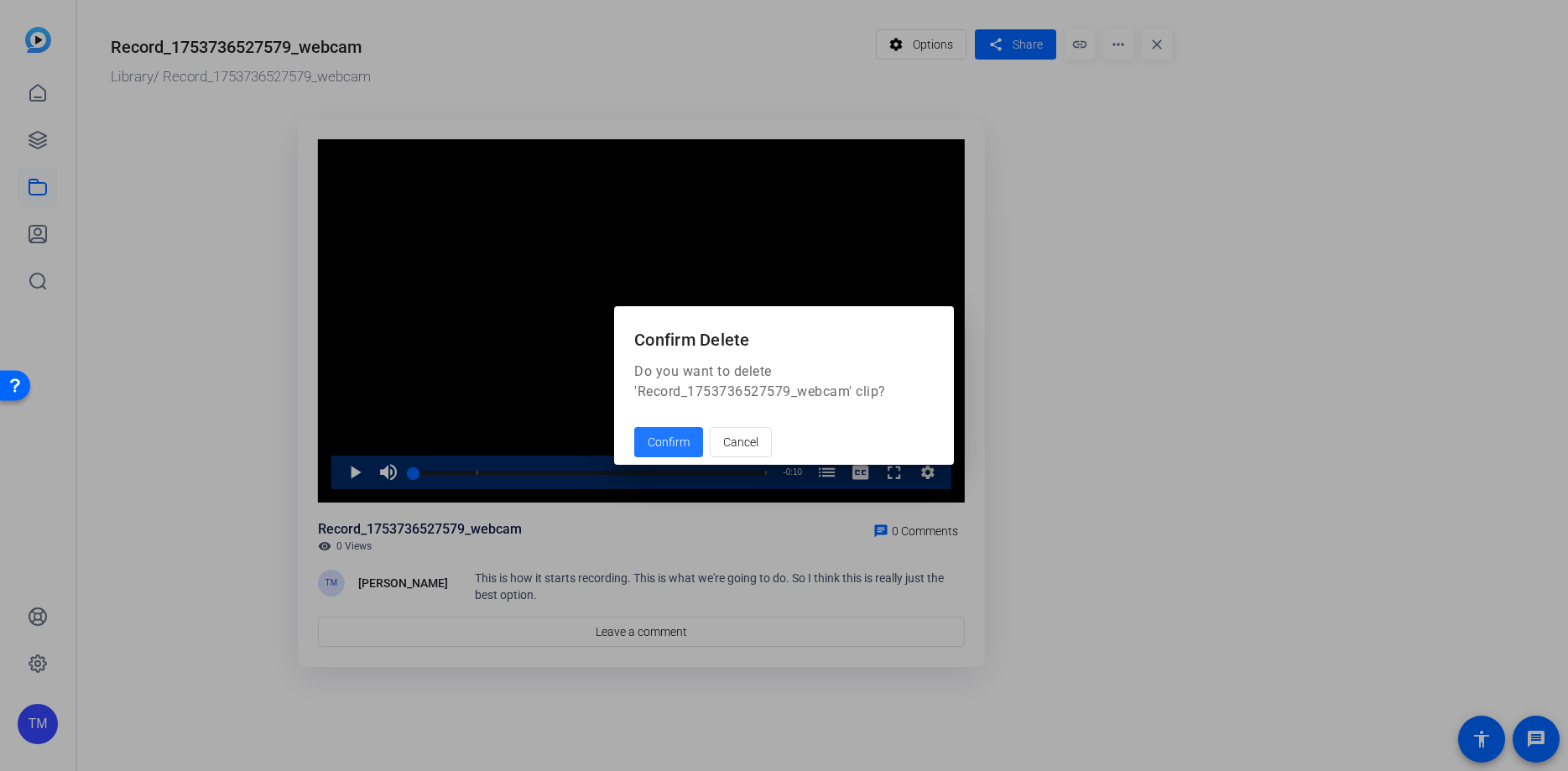
click at [668, 448] on span "Confirm" at bounding box center [668, 443] width 42 height 18
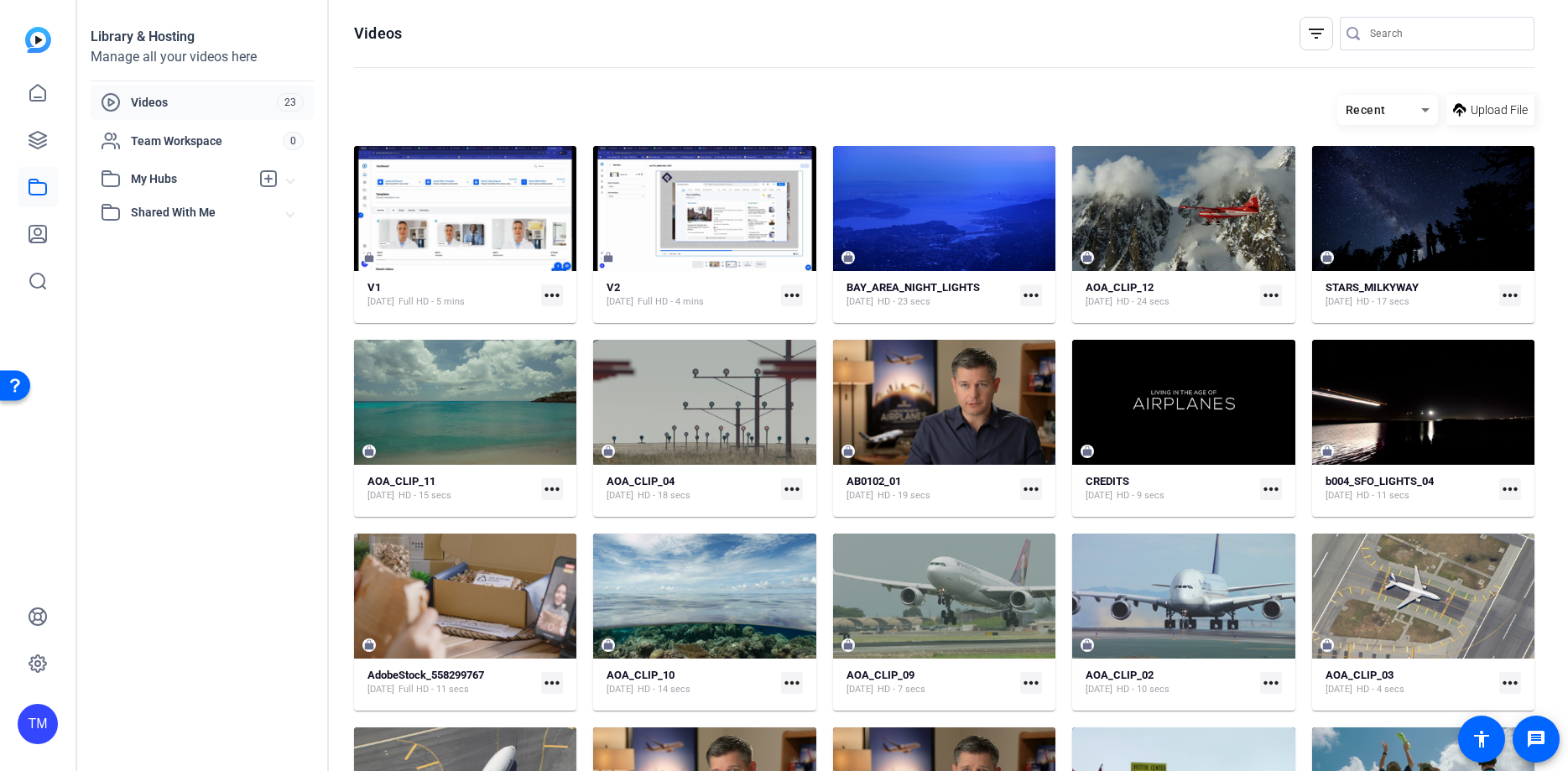
click at [1427, 107] on icon at bounding box center [1425, 110] width 20 height 20
click at [1380, 176] on span "Newest First" at bounding box center [1382, 169] width 65 height 20
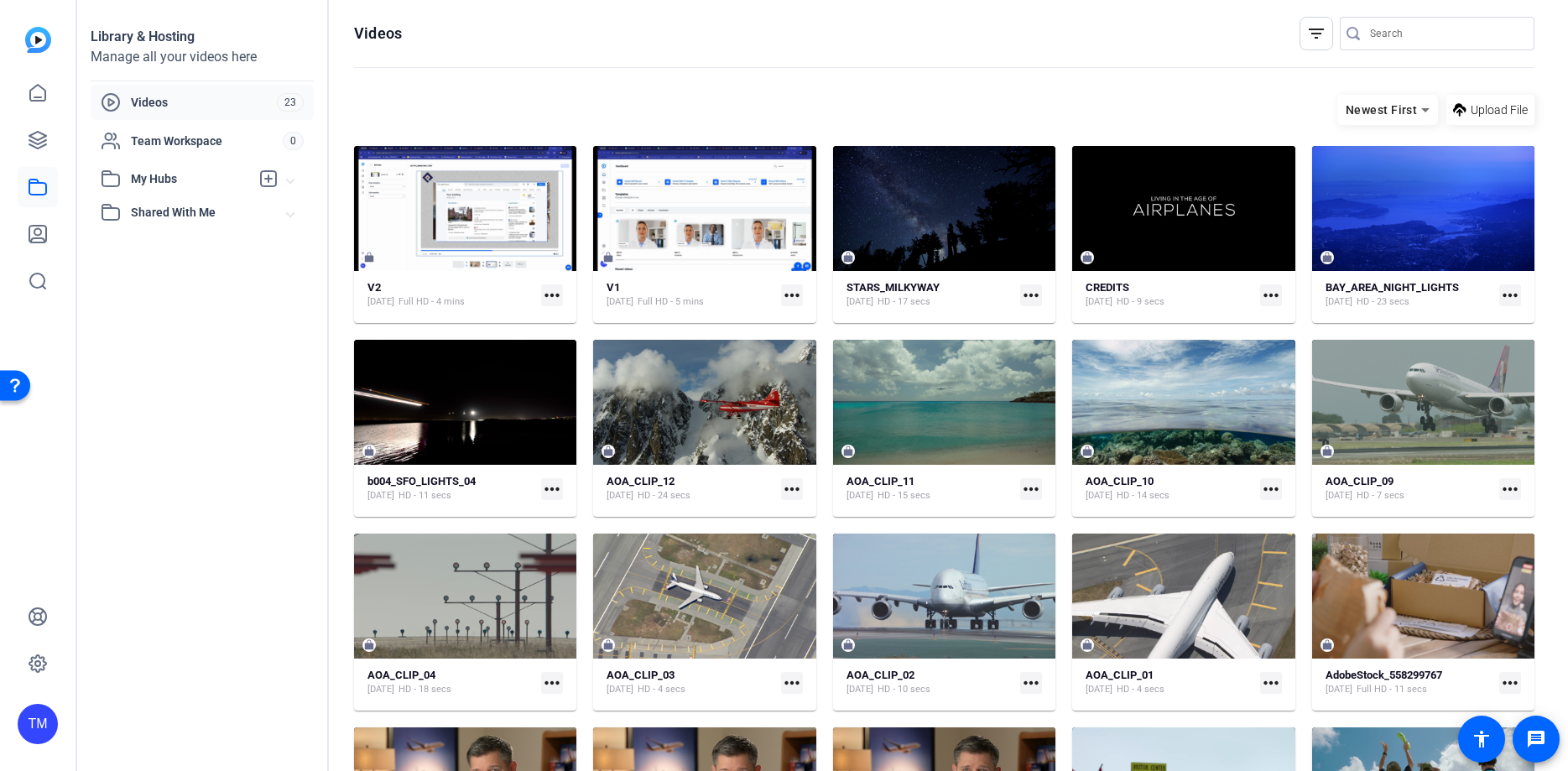
click at [564, 297] on mat-card-content "V2 [DATE] Full HD - 4 mins more_horiz" at bounding box center [465, 301] width 222 height 43
click at [559, 297] on mat-icon "more_horiz" at bounding box center [552, 295] width 22 height 22
click at [266, 388] on div at bounding box center [784, 386] width 1568 height 771
click at [1389, 42] on input "Search" at bounding box center [1445, 34] width 151 height 20
paste input "ENRG 10011"
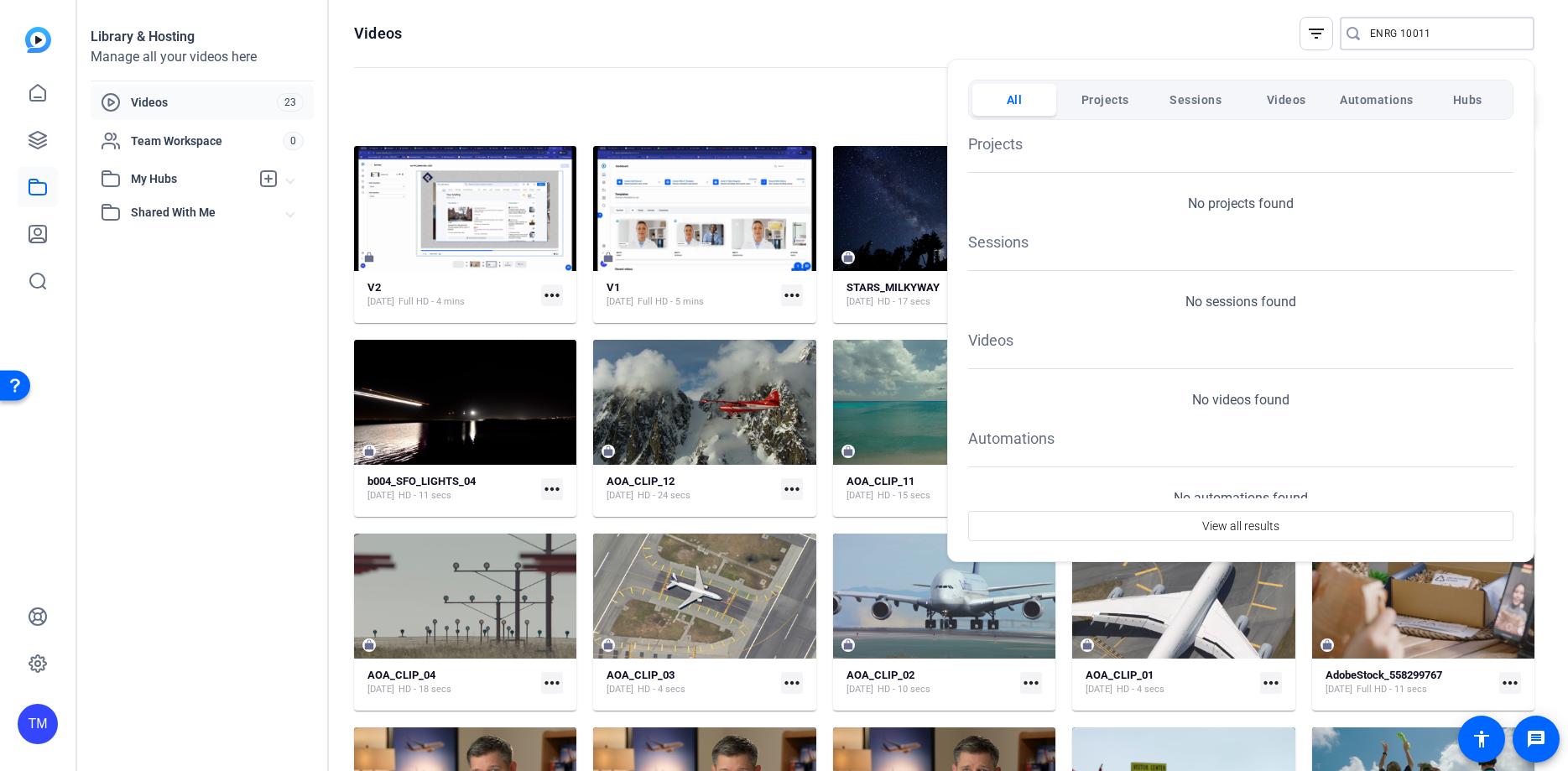
type input "ENRG 10011"
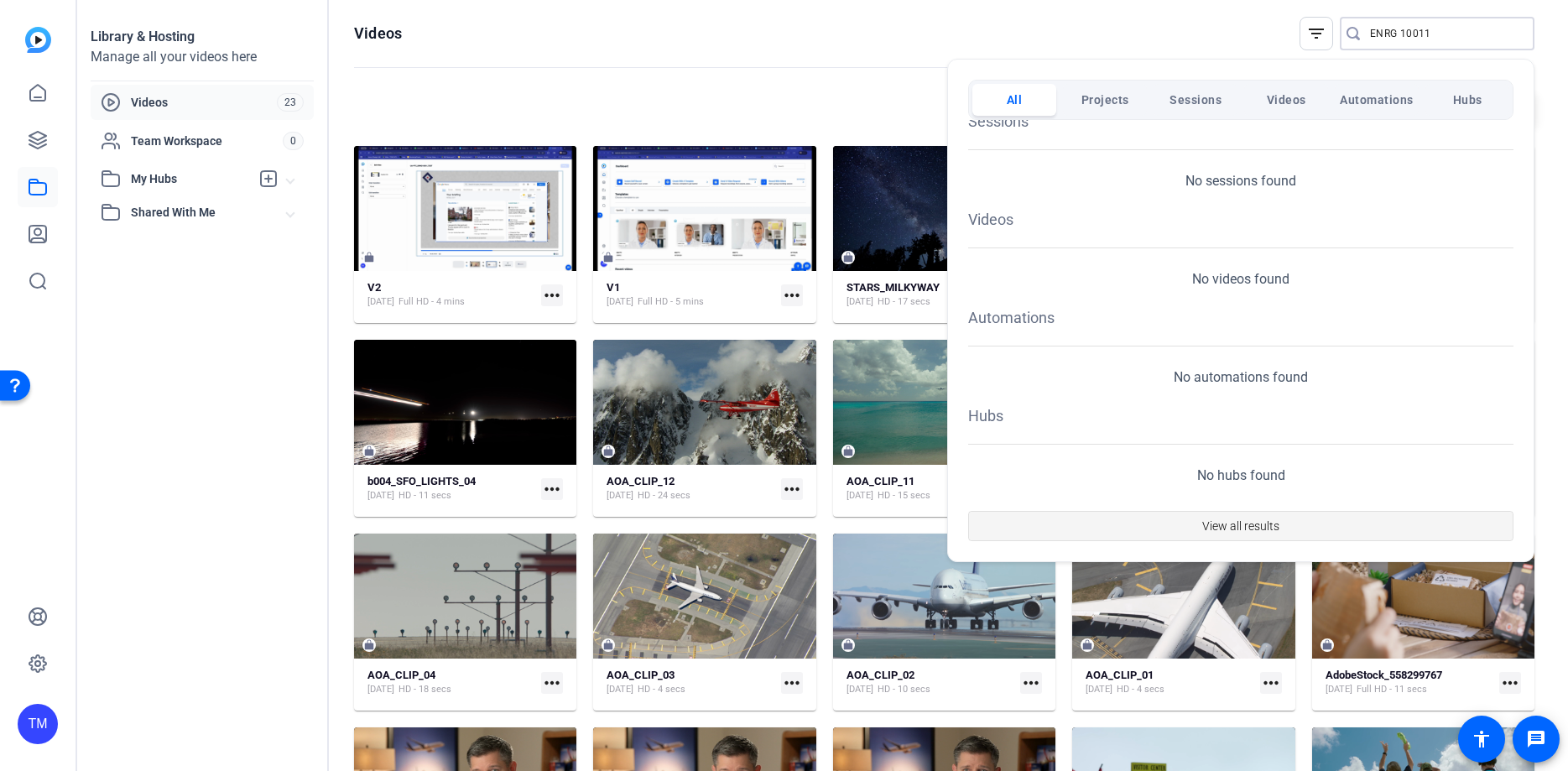
click at [1234, 524] on span "View all results" at bounding box center [1240, 527] width 77 height 32
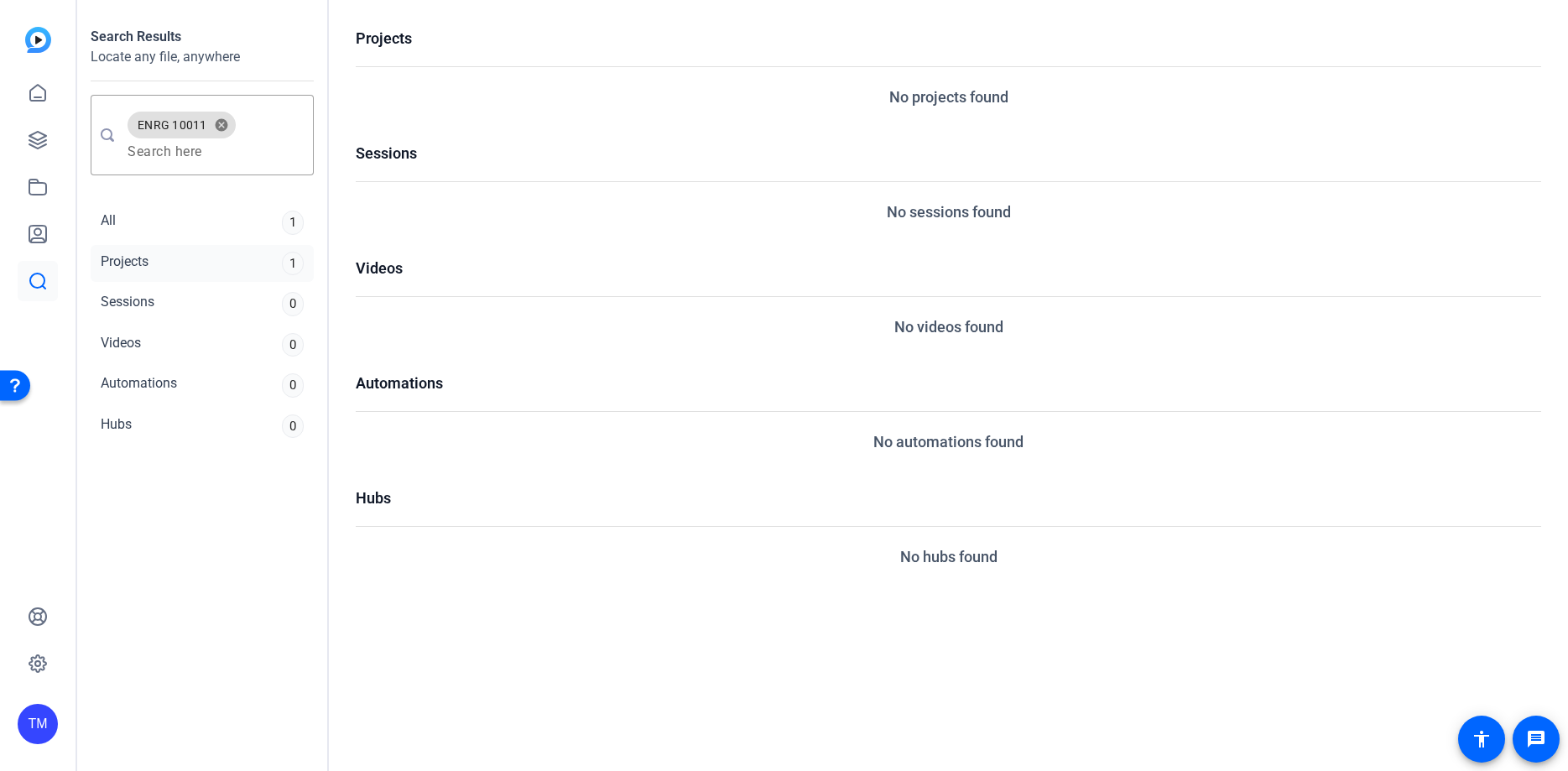
click at [156, 266] on div "Projects 1" at bounding box center [202, 264] width 223 height 38
click at [138, 260] on div "Projects" at bounding box center [124, 263] width 48 height 24
click at [138, 225] on div "All 1" at bounding box center [202, 223] width 223 height 38
click at [145, 253] on div "Projects" at bounding box center [124, 263] width 48 height 24
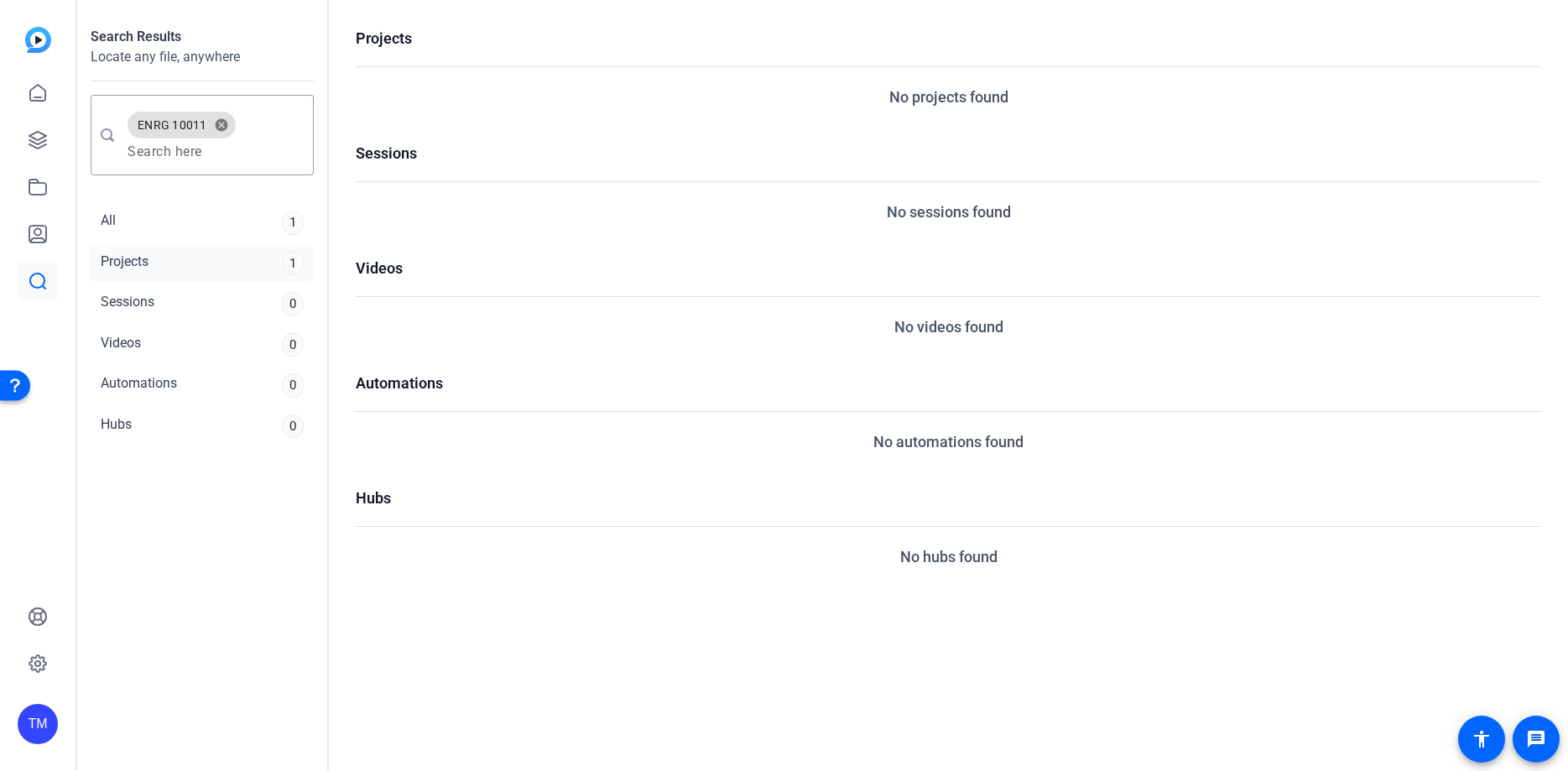
click at [145, 253] on div "Projects" at bounding box center [124, 263] width 48 height 24
click at [1565, 258] on div "Projects No projects found Sessions No sessions found Videos No videos found Au…" at bounding box center [947, 386] width 1238 height 771
click at [856, 105] on div "No projects found" at bounding box center [947, 96] width 1185 height 23
click at [409, 40] on h1 "Projects" at bounding box center [947, 38] width 1185 height 23
click at [411, 127] on div "Projects No projects found Sessions No sessions found Videos No videos found Au…" at bounding box center [947, 297] width 1185 height 541
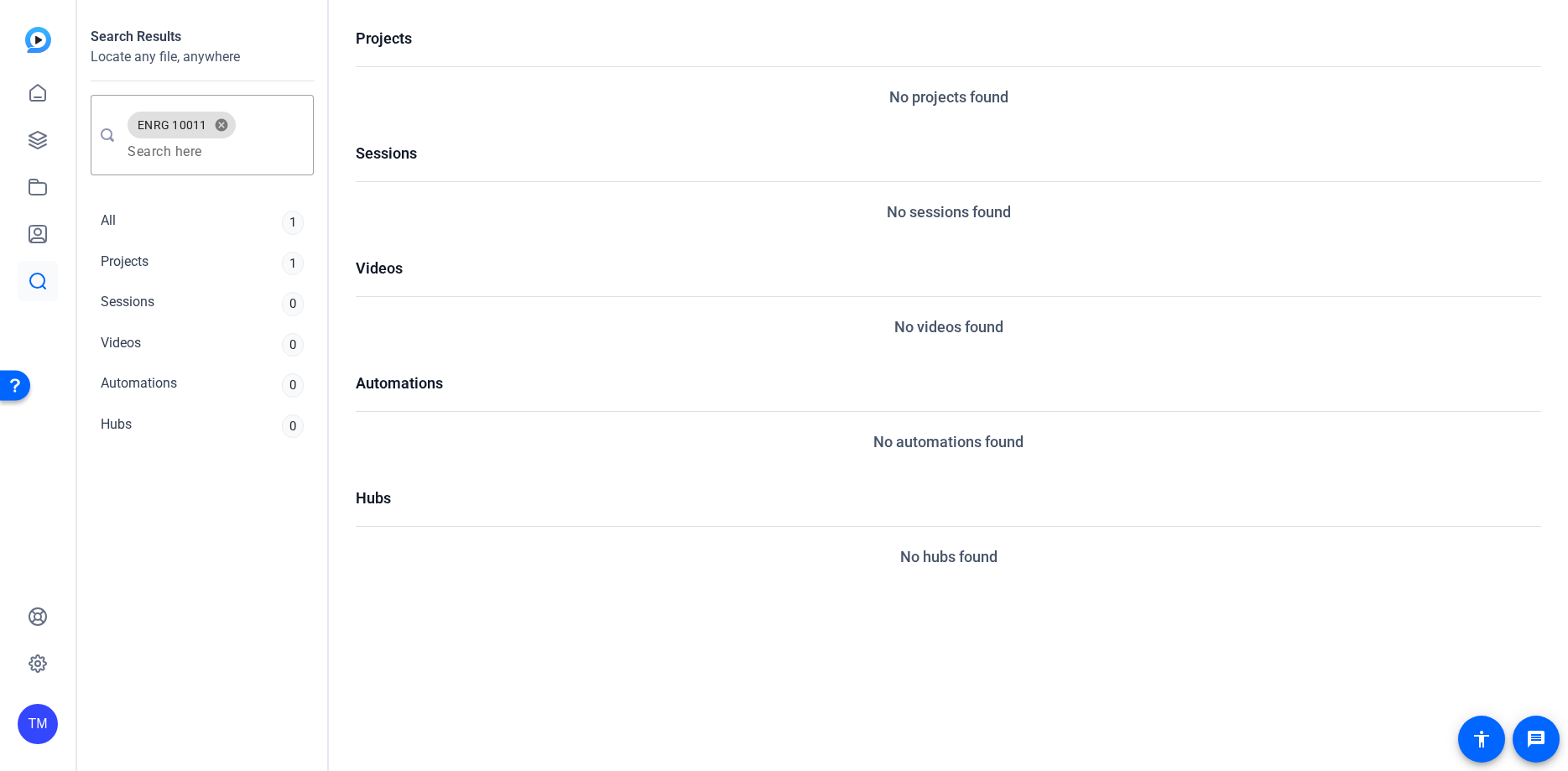
click at [440, 250] on div "Projects No projects found Sessions No sessions found Videos No videos found Au…" at bounding box center [947, 297] width 1185 height 541
click at [463, 315] on div "Videos No videos found" at bounding box center [947, 297] width 1185 height 81
drag, startPoint x: 478, startPoint y: 359, endPoint x: 498, endPoint y: 418, distance: 62.3
click at [478, 362] on div "Projects No projects found Sessions No sessions found Videos No videos found Au…" at bounding box center [947, 297] width 1185 height 541
click at [498, 418] on div "Automations No automations found" at bounding box center [947, 412] width 1185 height 81
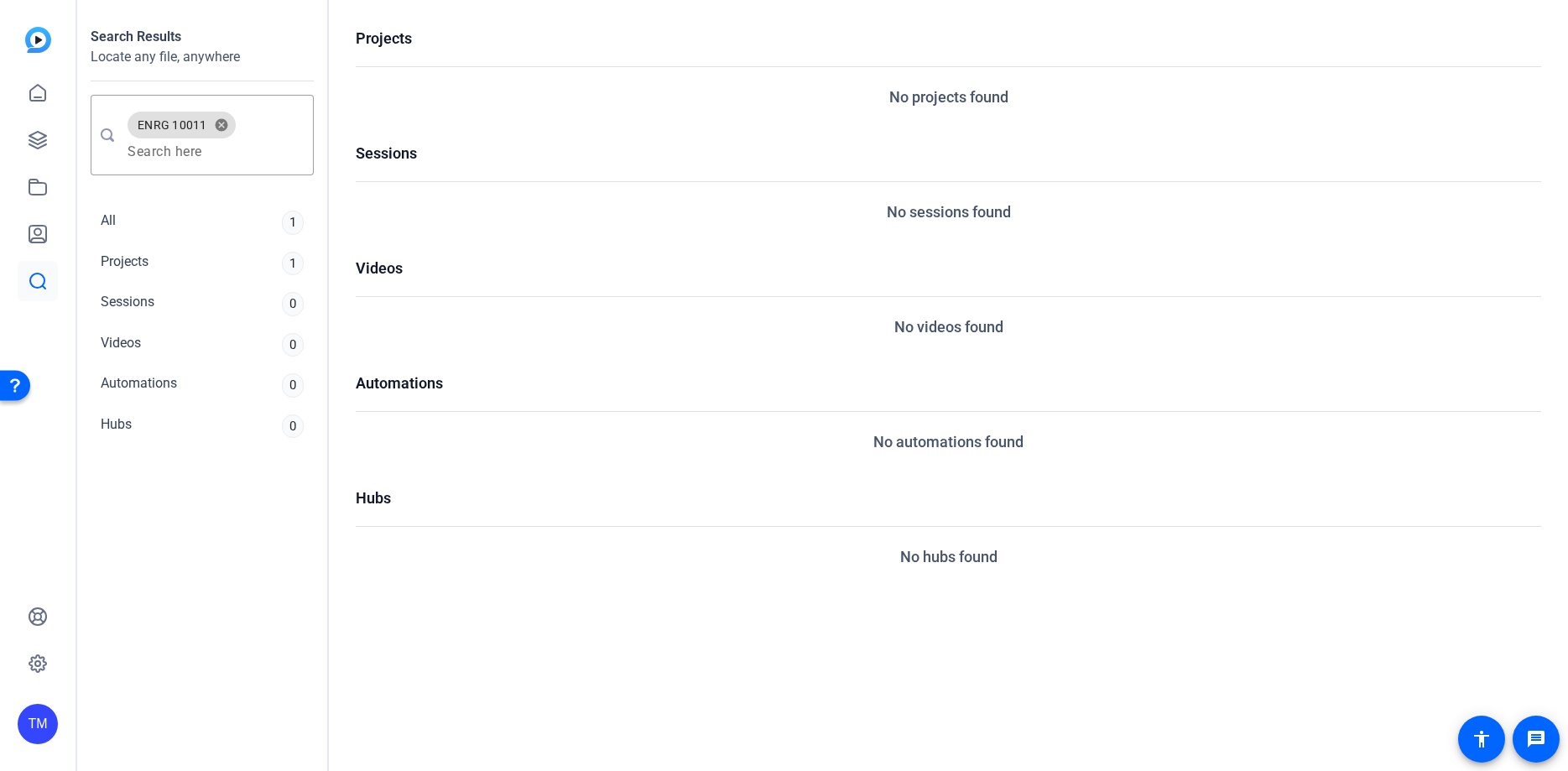
click at [494, 494] on h1 "Hubs" at bounding box center [947, 498] width 1185 height 23
click at [47, 89] on icon at bounding box center [38, 93] width 20 height 20
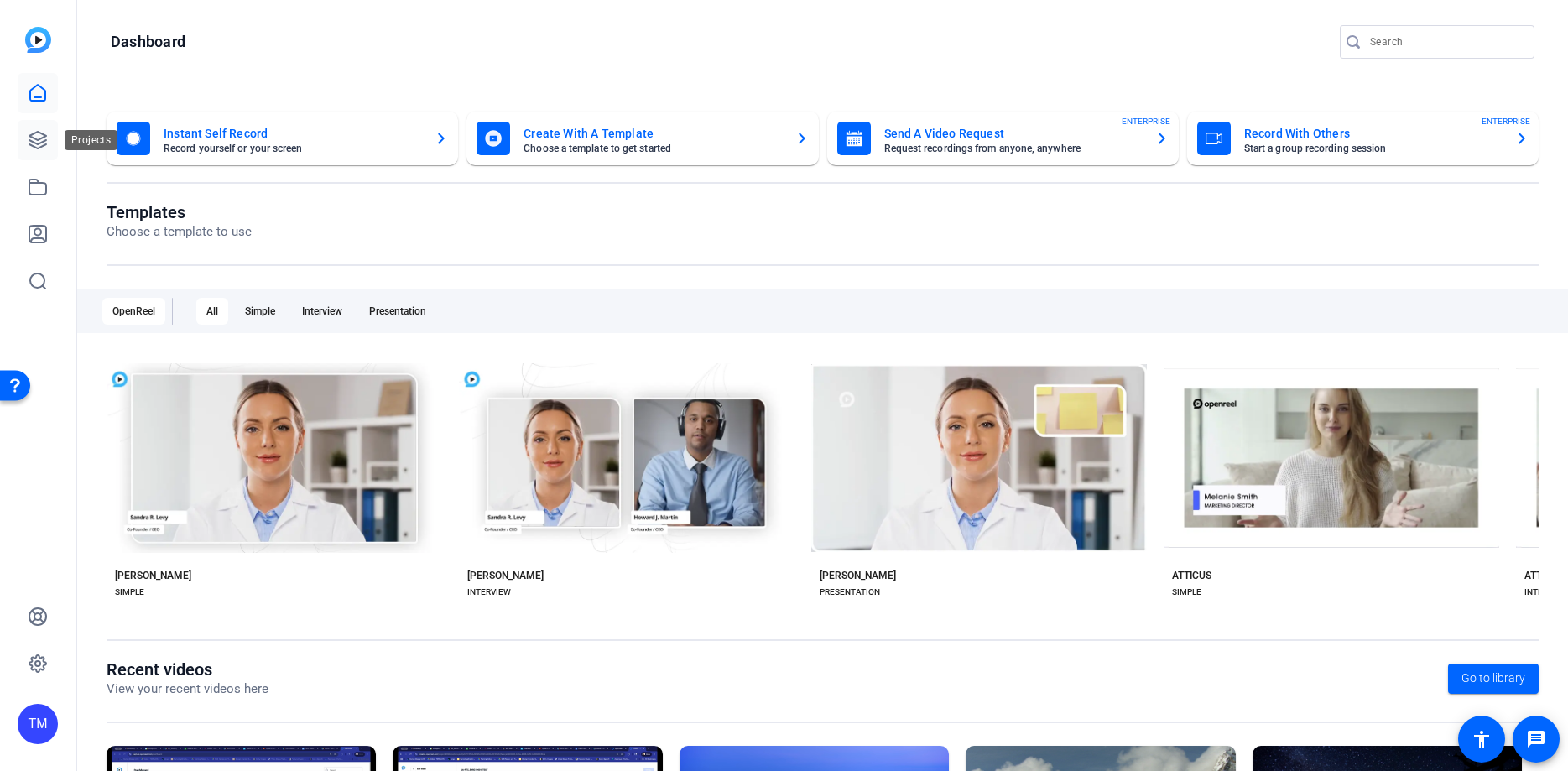
click at [47, 142] on icon at bounding box center [38, 140] width 20 height 20
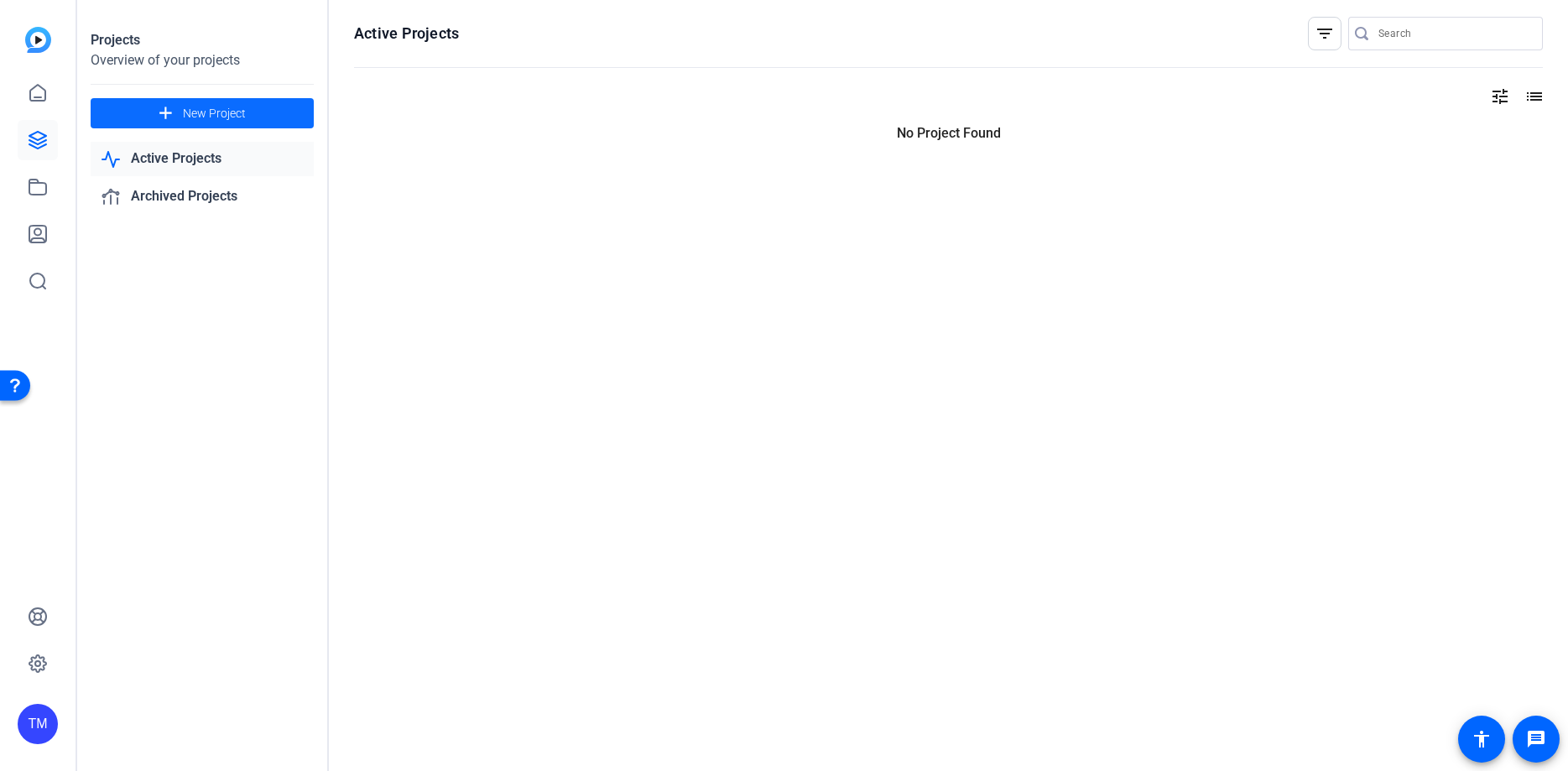
click at [191, 107] on span "New Project" at bounding box center [214, 114] width 63 height 18
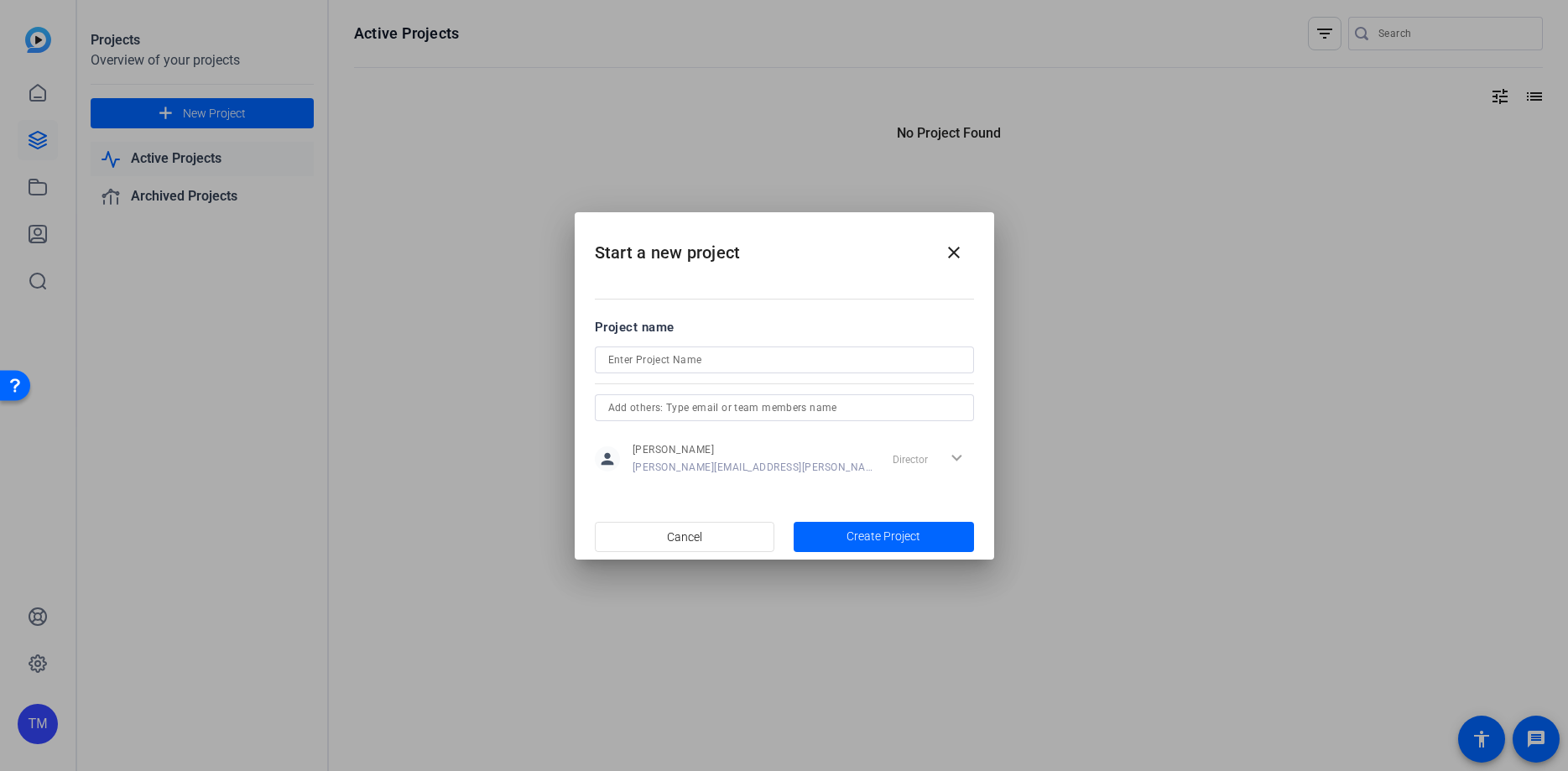
click at [957, 457] on div "Director expand_more" at bounding box center [929, 459] width 88 height 30
click at [755, 256] on h2 "Start a new project close" at bounding box center [784, 246] width 419 height 68
drag, startPoint x: 714, startPoint y: 523, endPoint x: 726, endPoint y: 519, distance: 12.6
click at [714, 524] on span "button" at bounding box center [685, 537] width 179 height 41
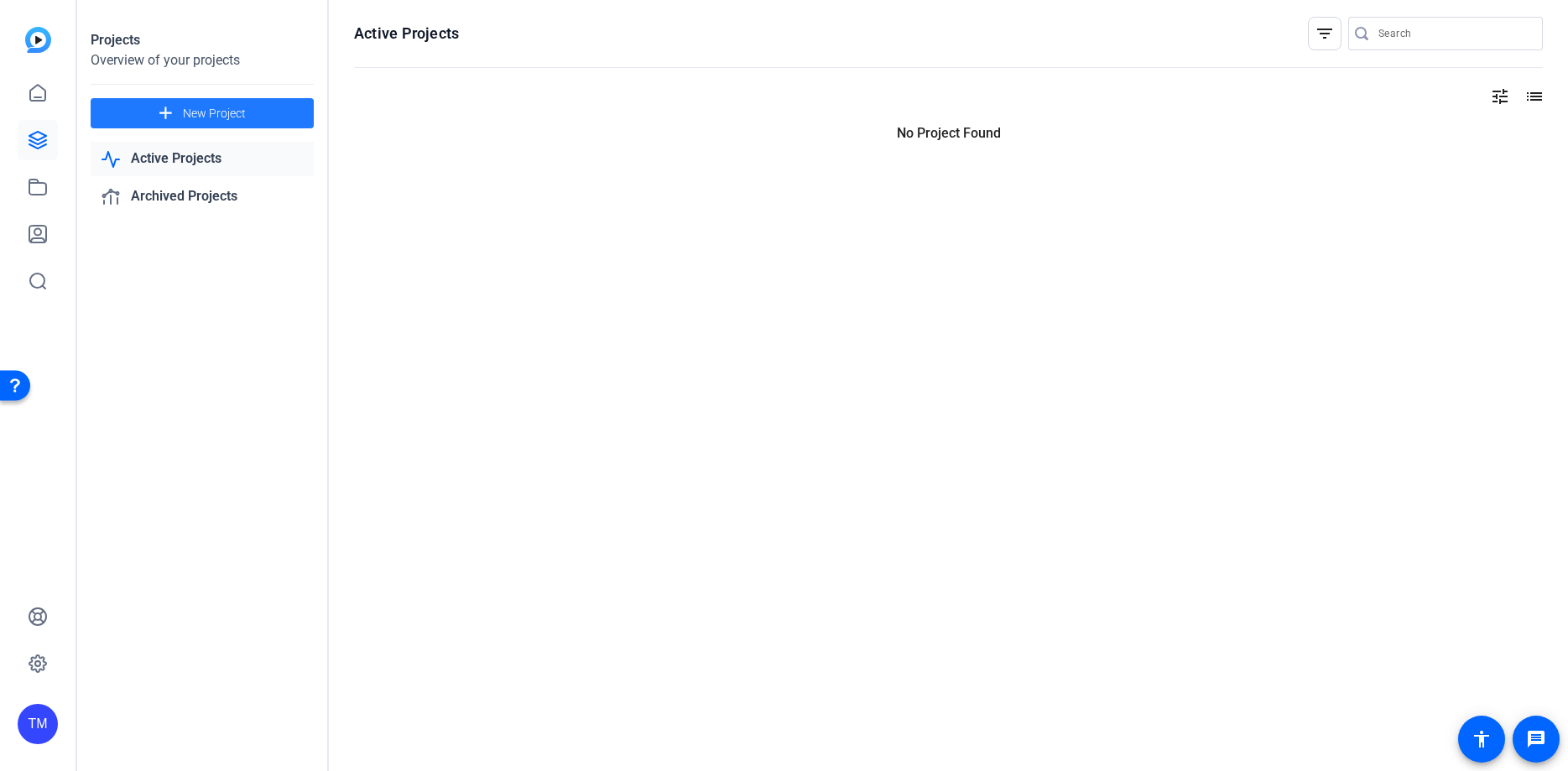
click at [1319, 42] on mat-icon "filter_list" at bounding box center [1324, 34] width 20 height 20
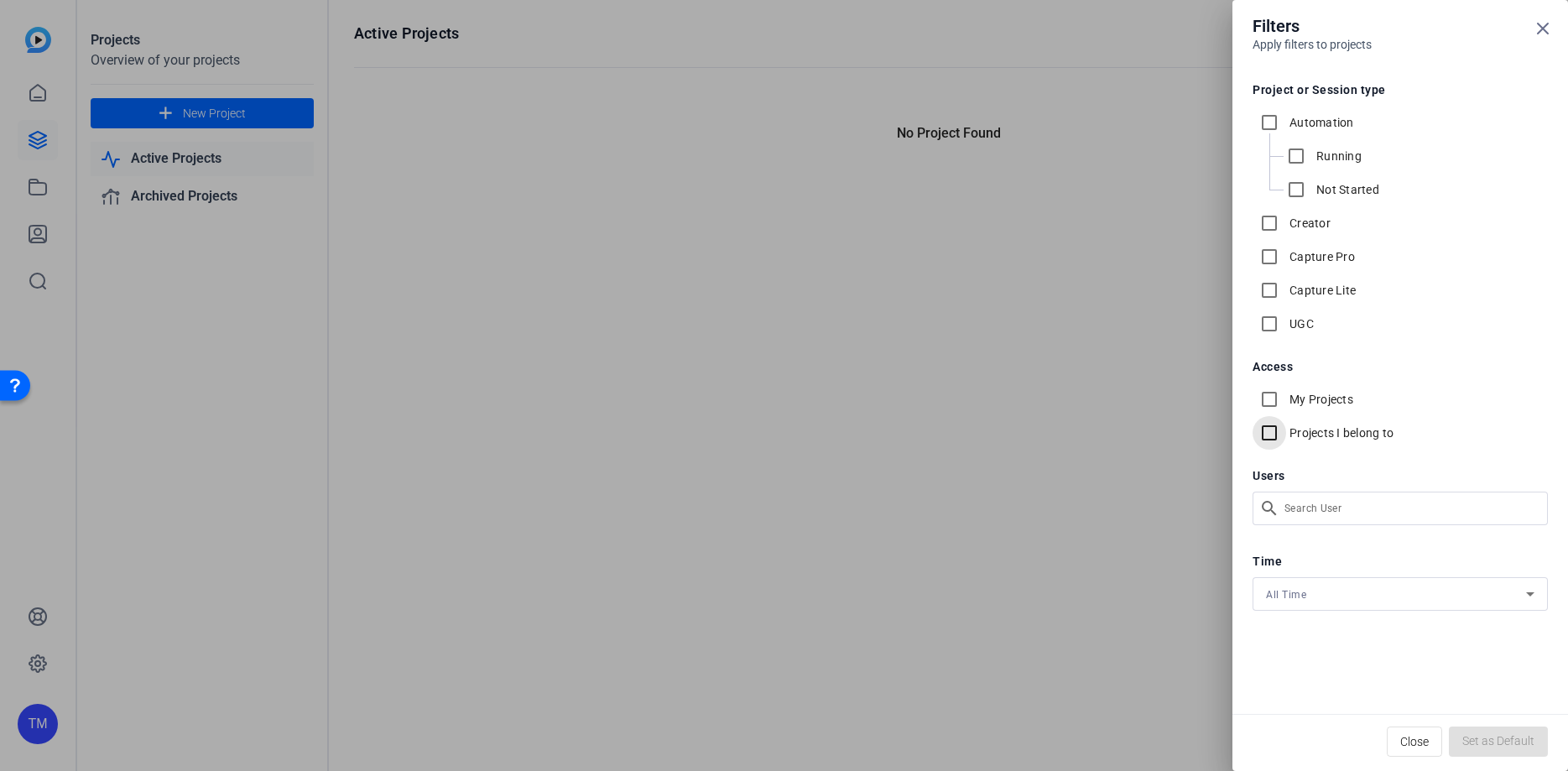
click at [1269, 435] on input "Projects I belong to" at bounding box center [1269, 433] width 34 height 34
checkbox input "true"
click at [1277, 395] on input "My Projects" at bounding box center [1269, 399] width 34 height 34
checkbox input "true"
click at [1483, 739] on span "Set as Default" at bounding box center [1497, 741] width 72 height 18
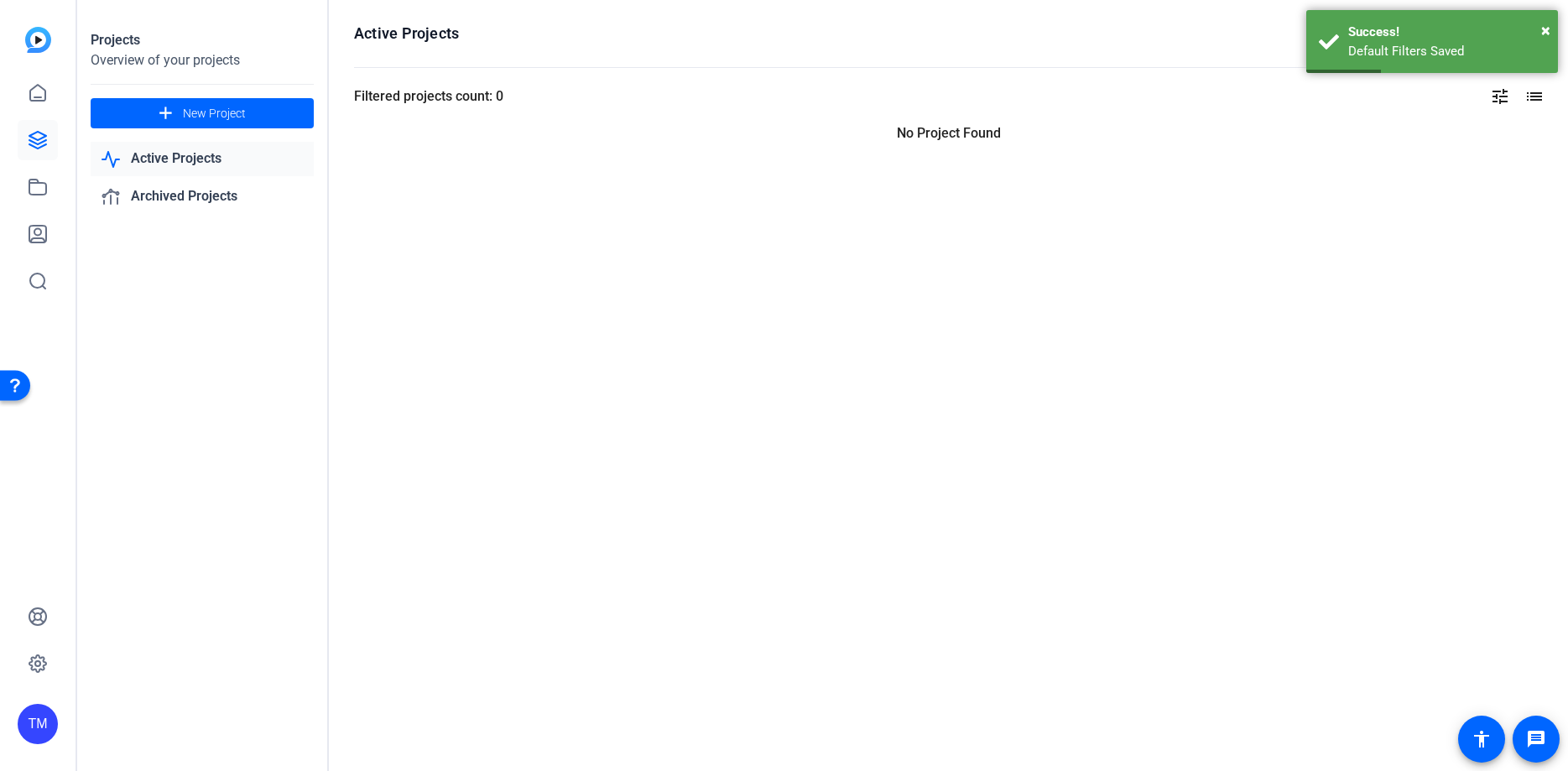
click at [205, 159] on link "Active Projects" at bounding box center [202, 159] width 223 height 35
click at [206, 198] on link "Archived Projects" at bounding box center [202, 197] width 223 height 35
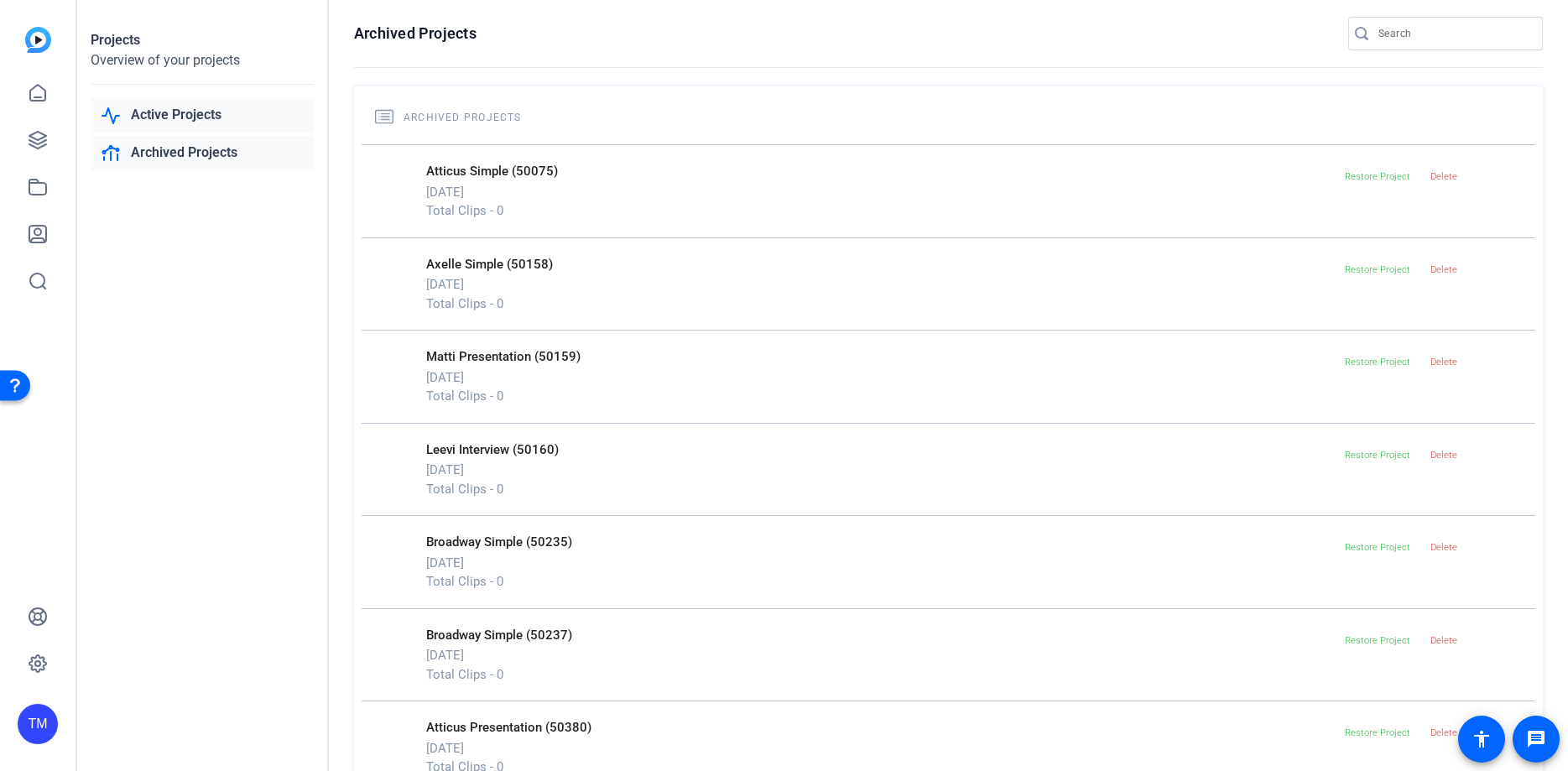
click at [147, 115] on link "Active Projects" at bounding box center [202, 115] width 223 height 35
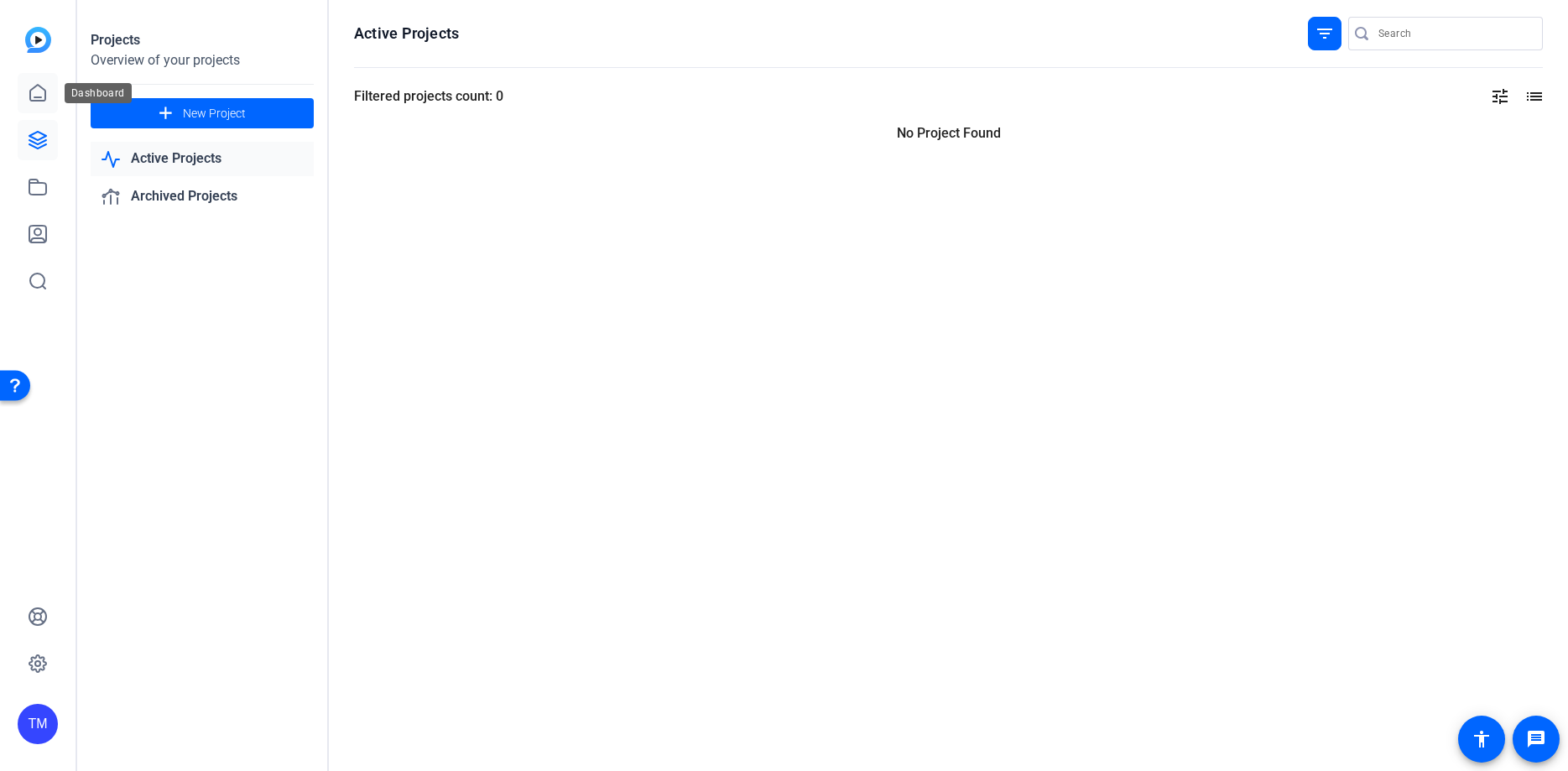
click at [44, 81] on link at bounding box center [38, 92] width 41 height 41
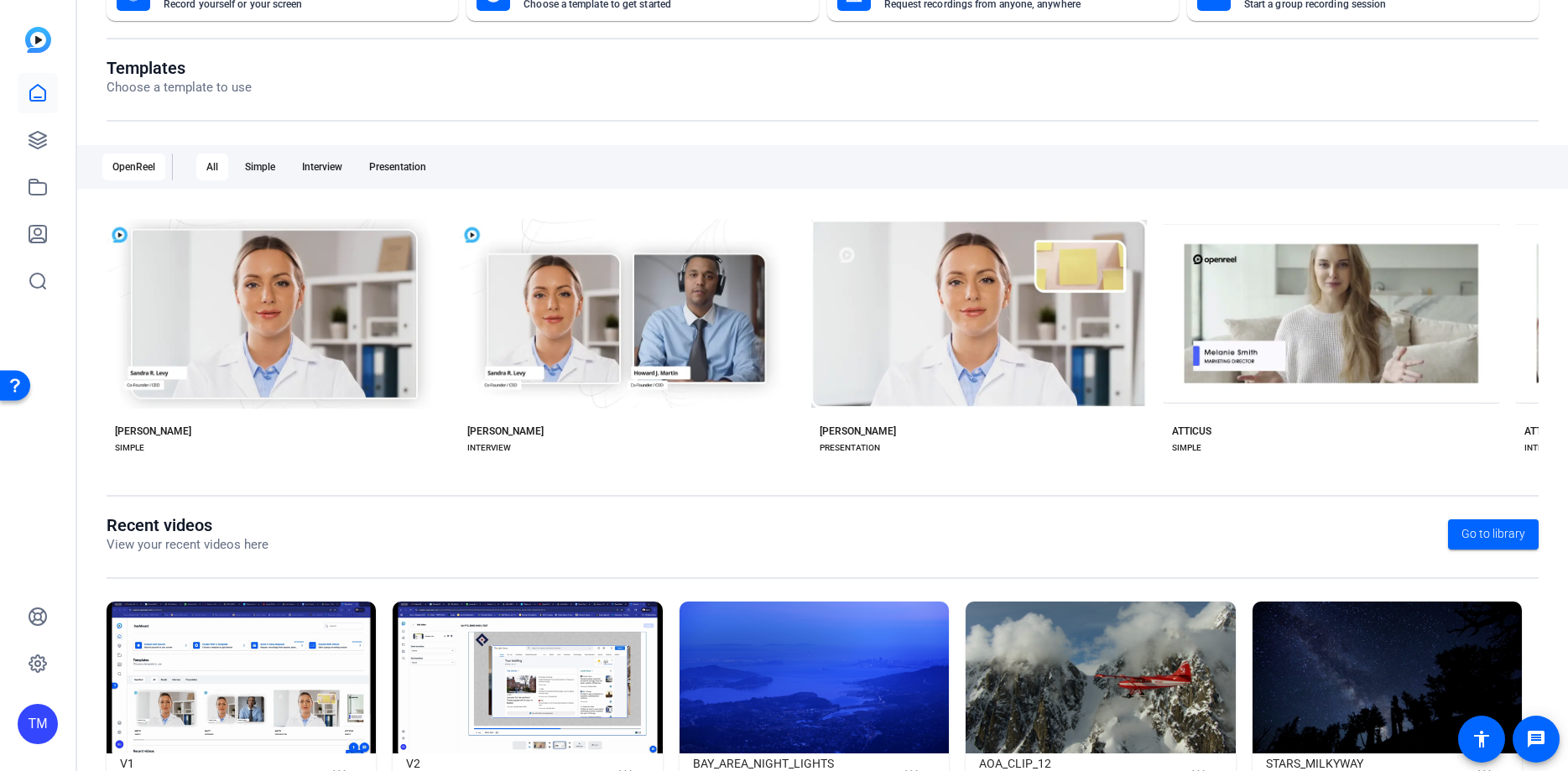
scroll to position [217, 0]
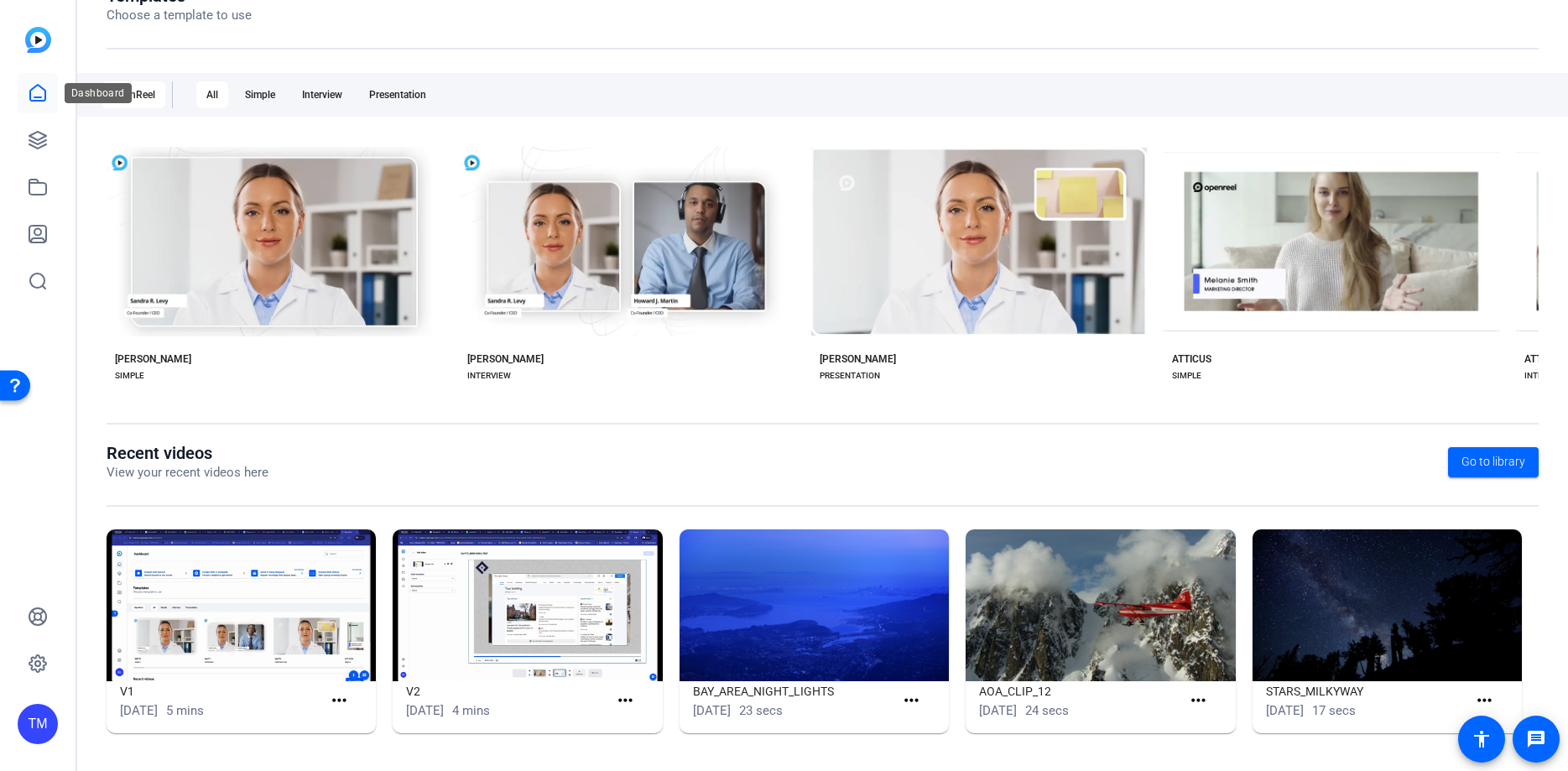
click at [45, 86] on icon at bounding box center [38, 93] width 20 height 20
click at [32, 143] on icon at bounding box center [38, 140] width 20 height 20
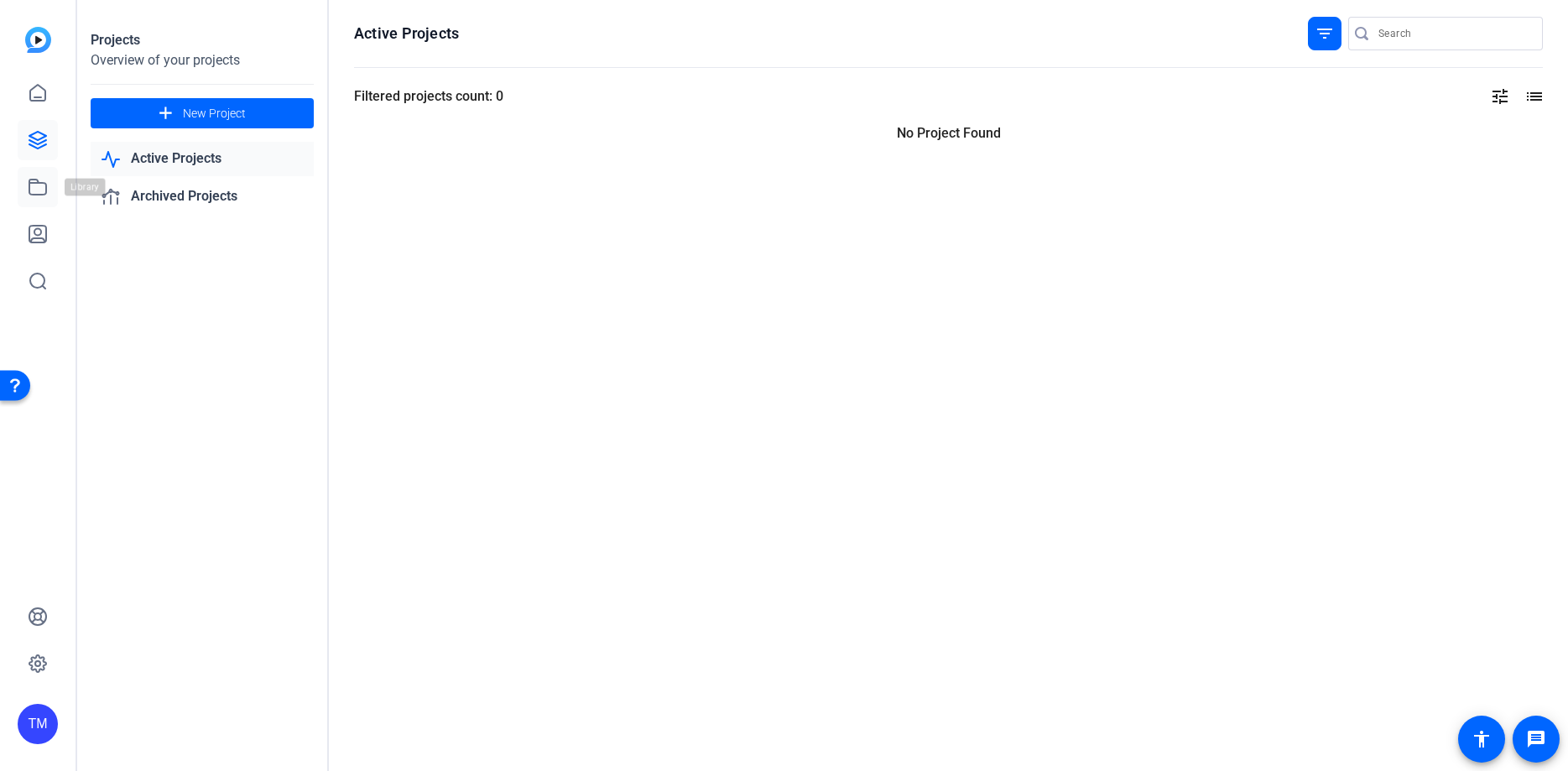
click at [41, 184] on icon at bounding box center [38, 187] width 17 height 15
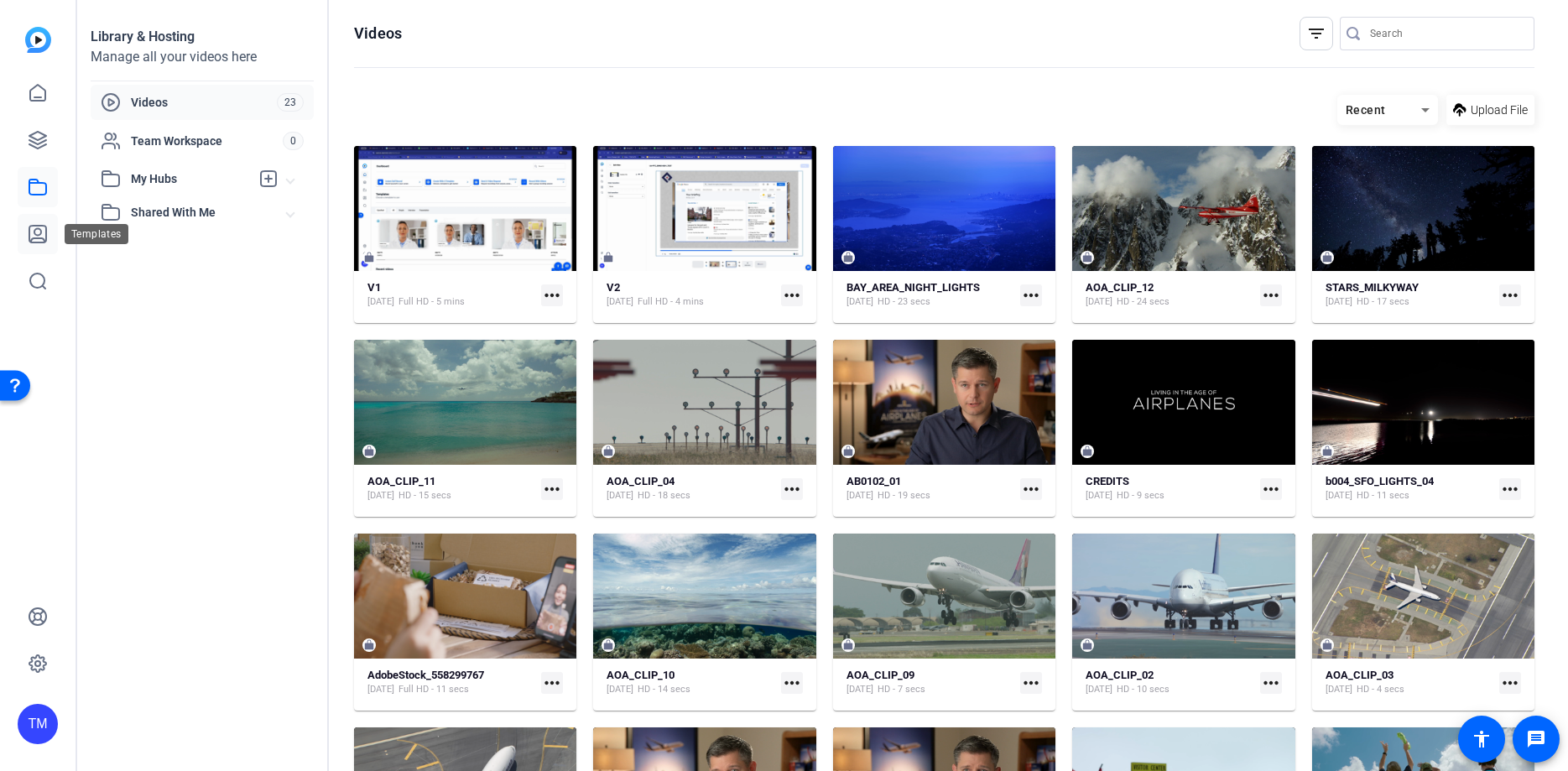
click at [36, 248] on link at bounding box center [38, 233] width 41 height 41
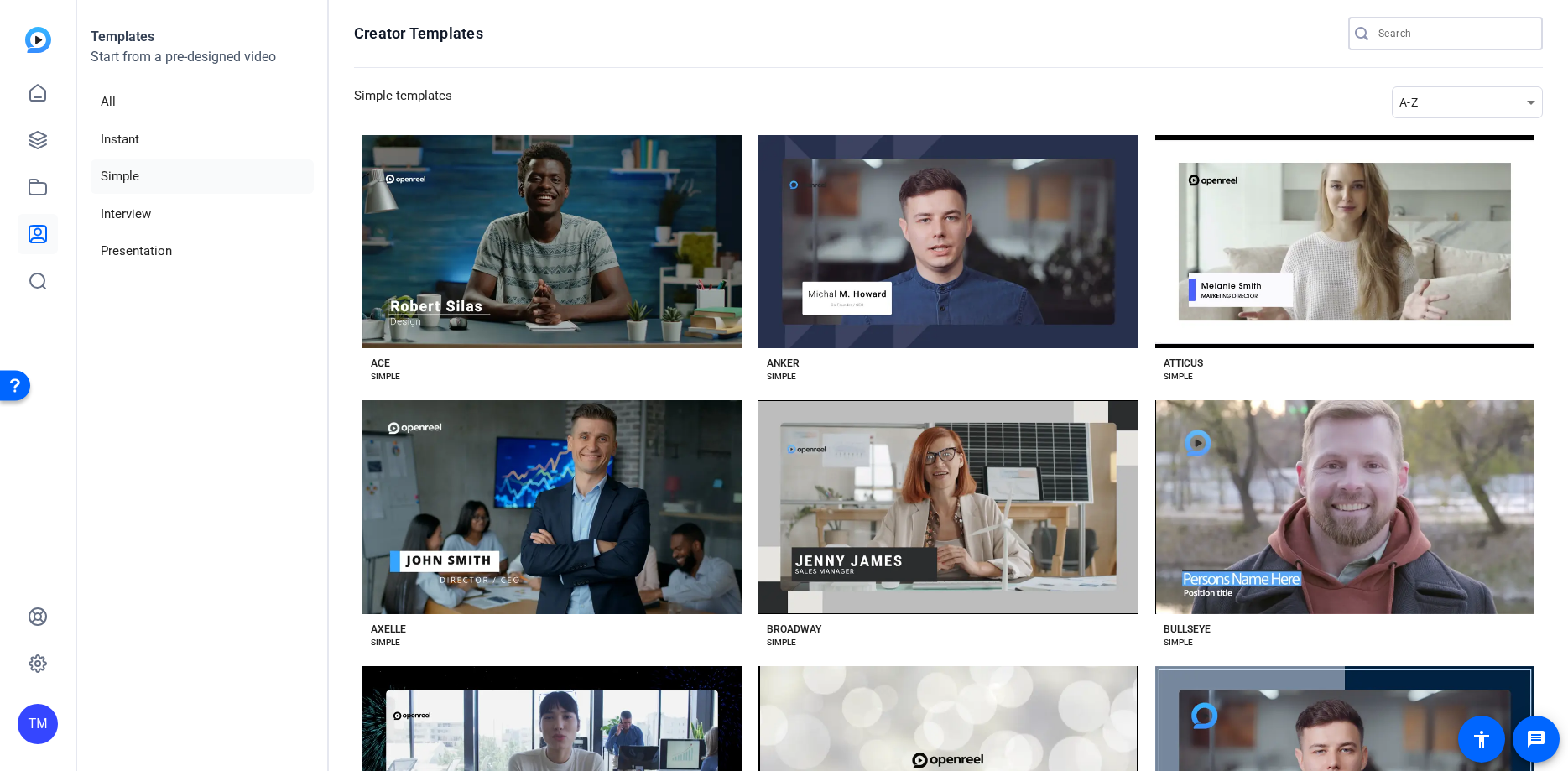
click at [1414, 39] on input "Search" at bounding box center [1454, 34] width 151 height 20
paste input "ENRG 10011"
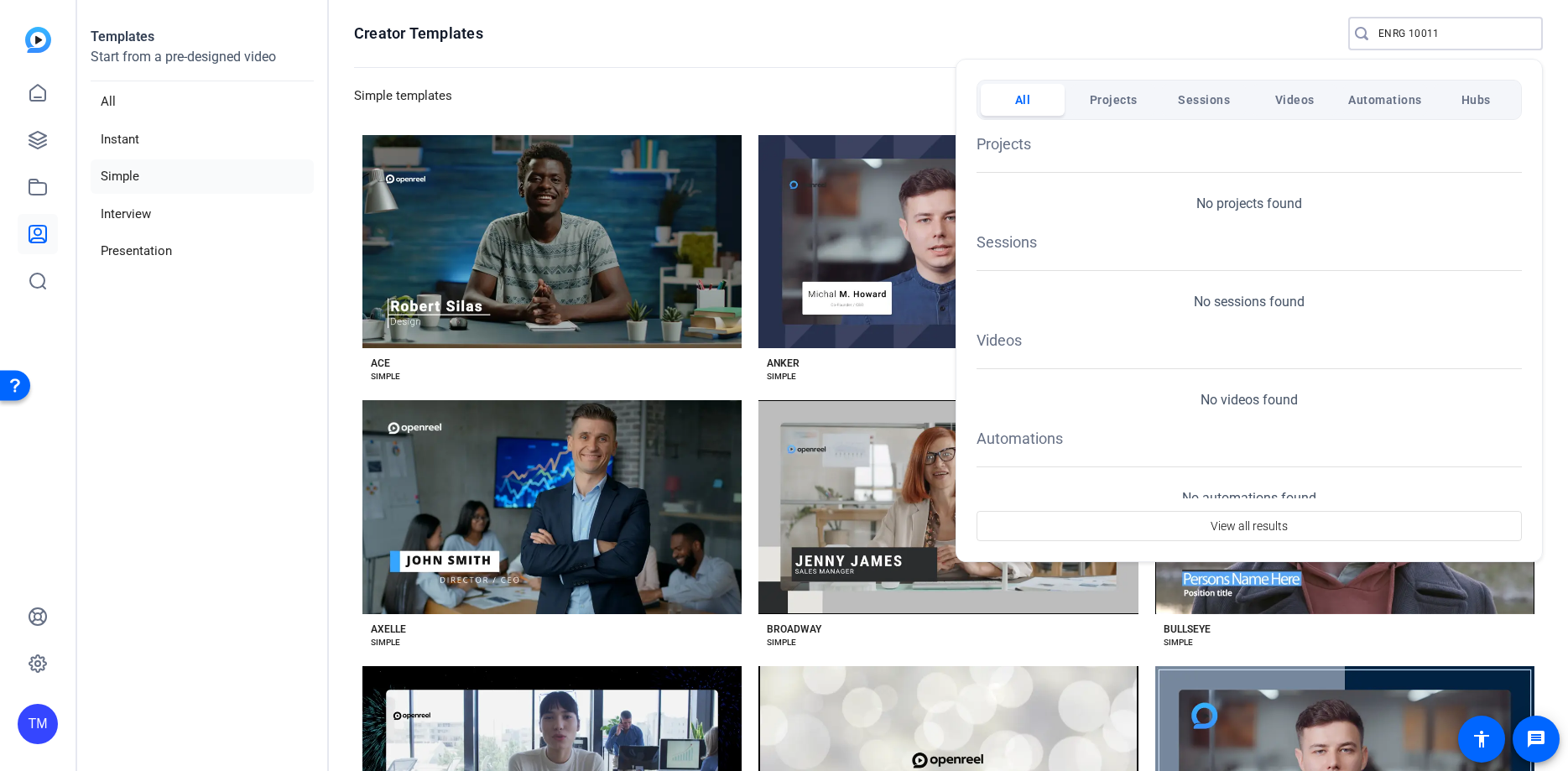
type input "ENRG 10011"
click at [1103, 102] on span "Projects" at bounding box center [1113, 99] width 48 height 30
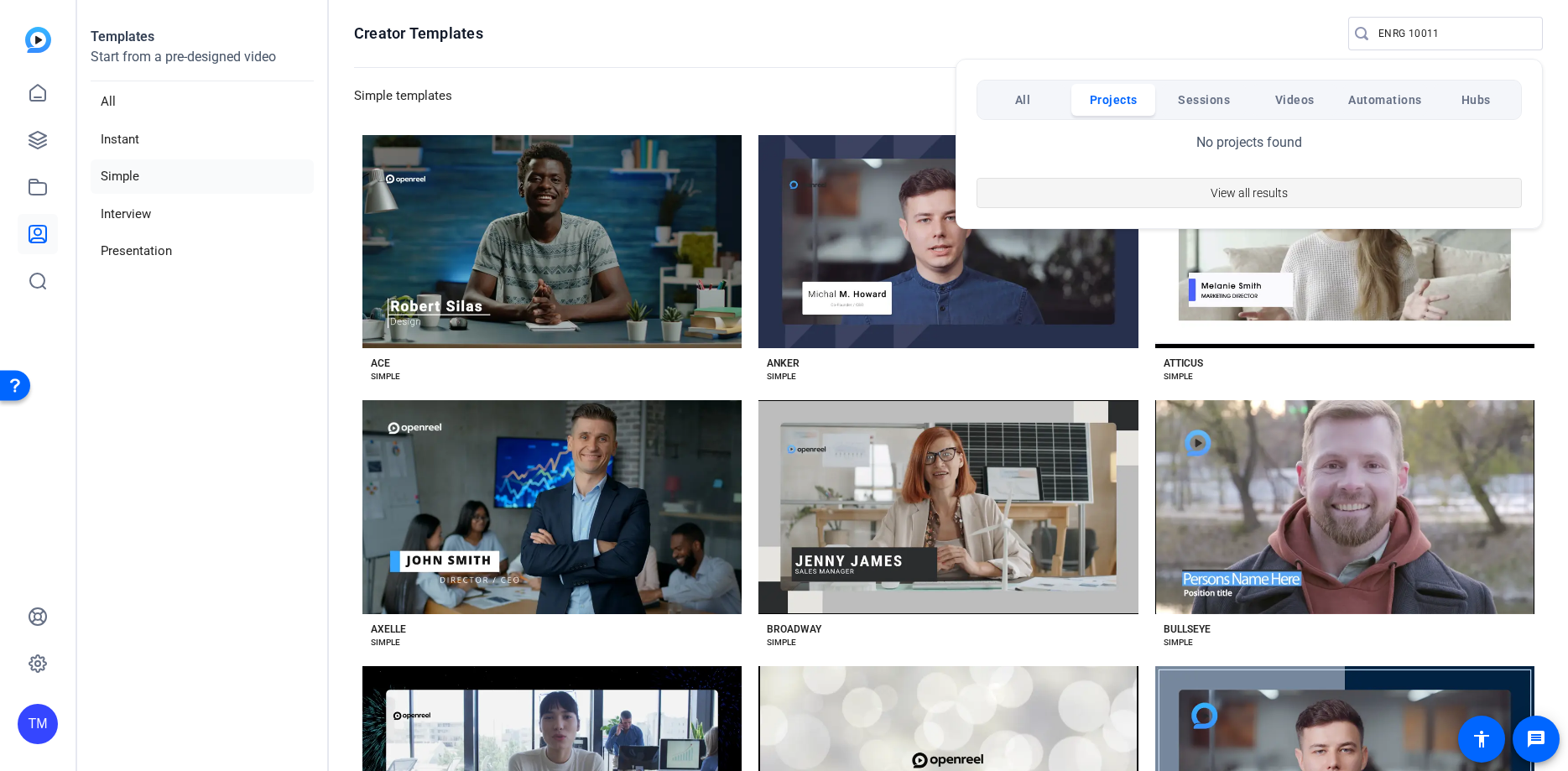
click at [1253, 192] on span "View all results" at bounding box center [1249, 193] width 77 height 32
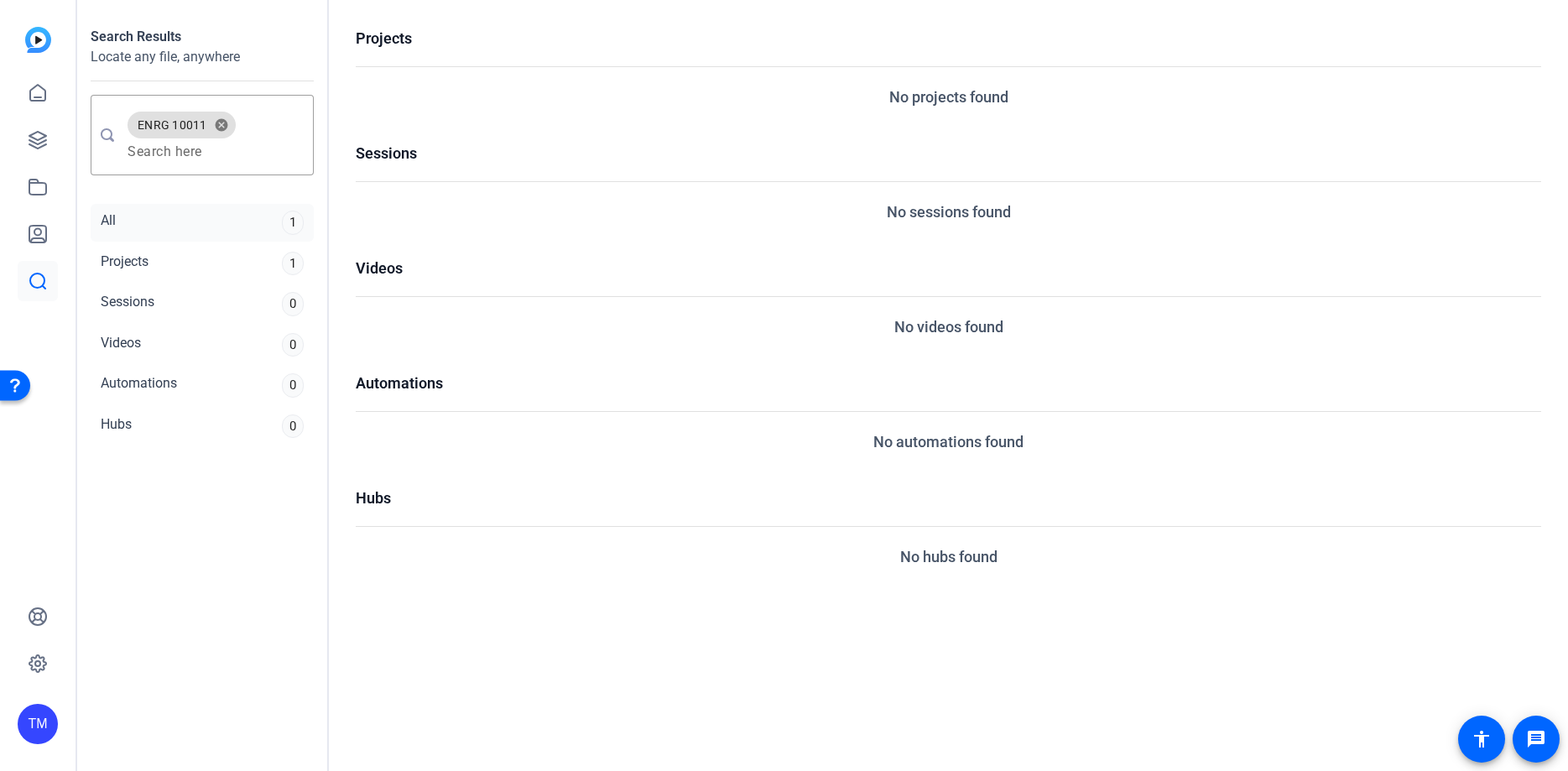
click at [124, 226] on div "All 1" at bounding box center [202, 223] width 223 height 38
click at [131, 256] on div "Projects" at bounding box center [124, 263] width 48 height 24
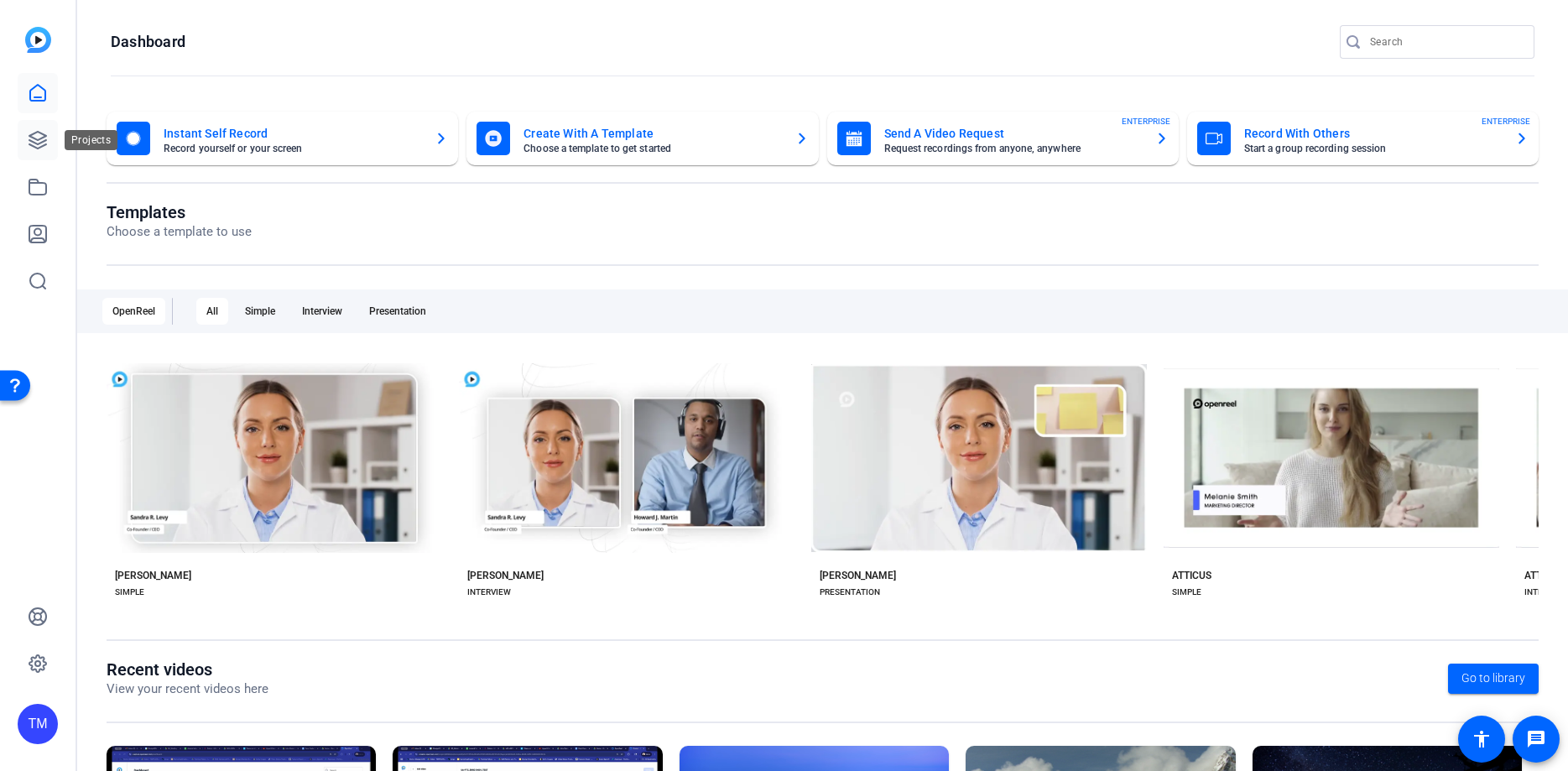
click at [36, 138] on icon at bounding box center [38, 140] width 20 height 20
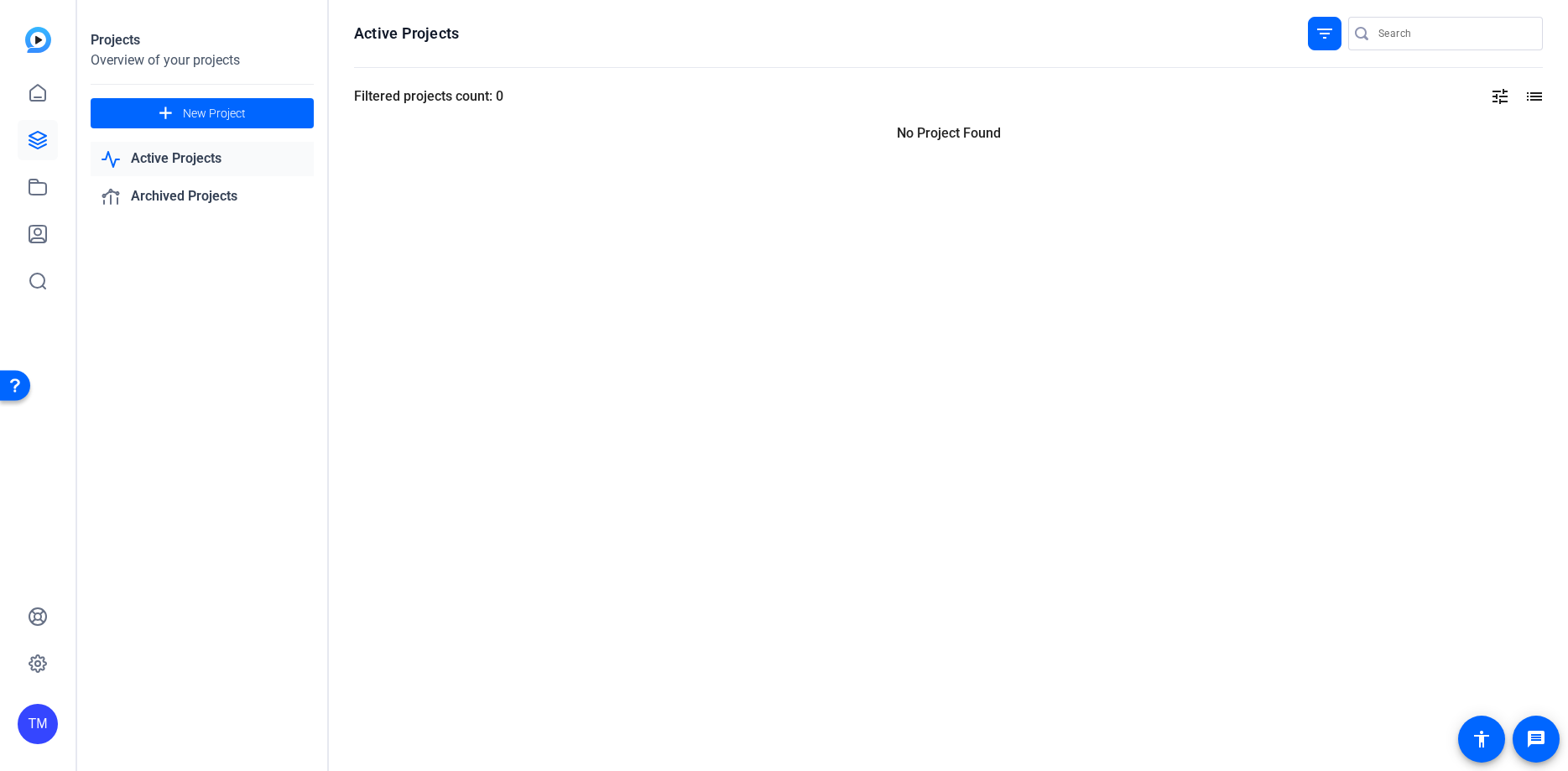
click at [170, 168] on link "Active Projects" at bounding box center [202, 159] width 223 height 35
click at [177, 199] on link "Archived Projects" at bounding box center [202, 197] width 223 height 35
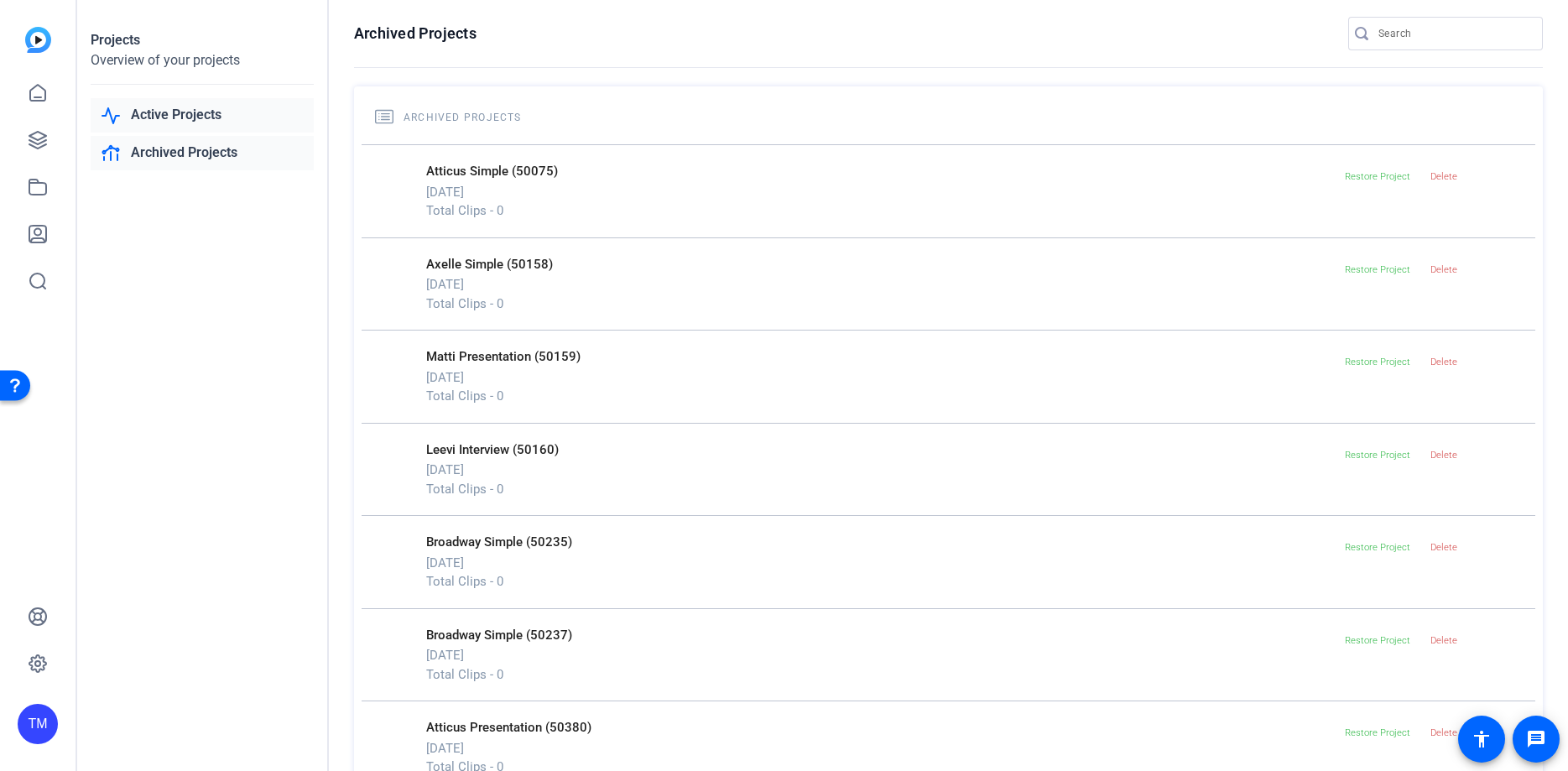
click at [187, 110] on link "Active Projects" at bounding box center [202, 115] width 223 height 35
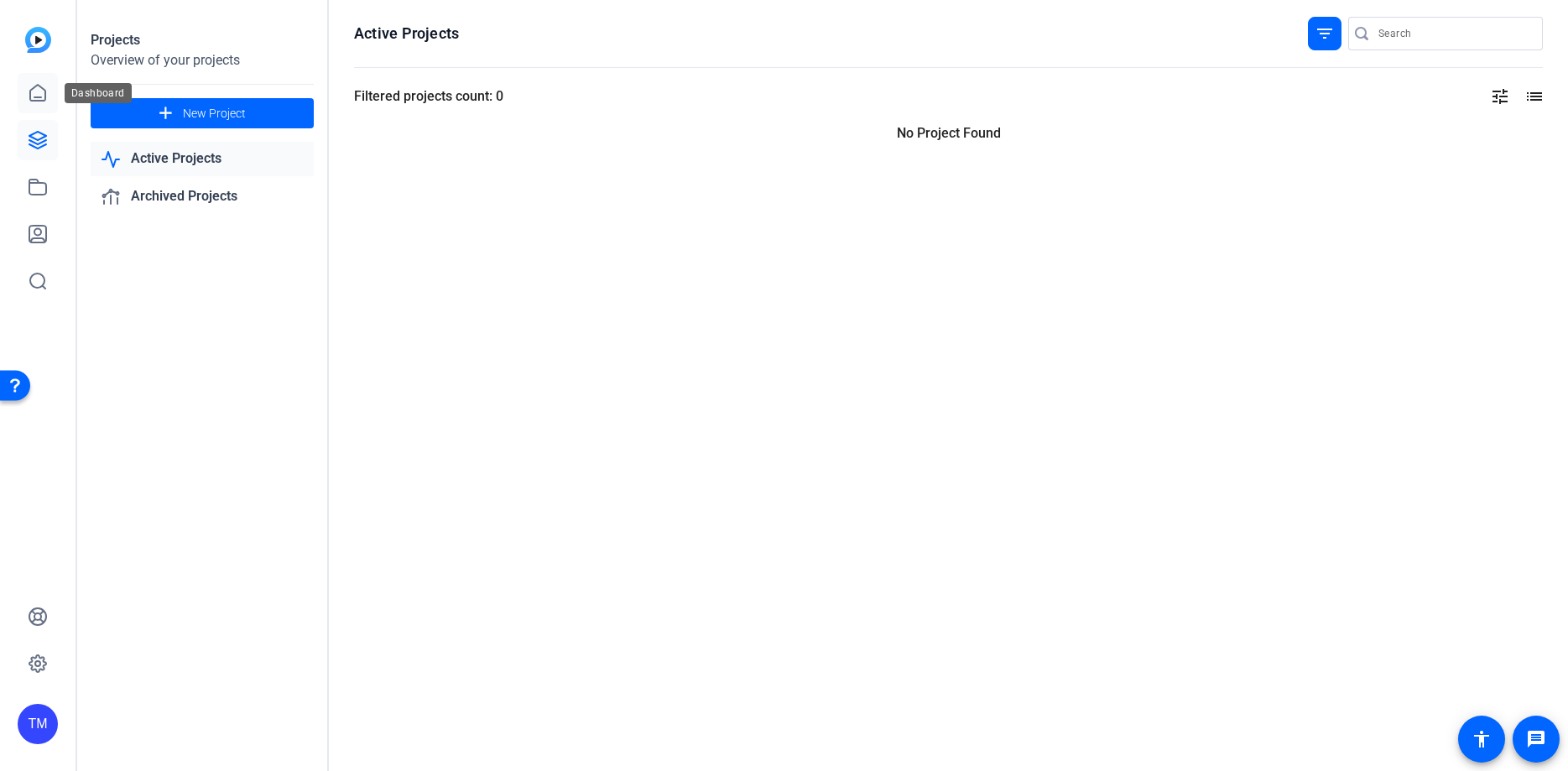
click at [40, 90] on icon at bounding box center [38, 93] width 20 height 20
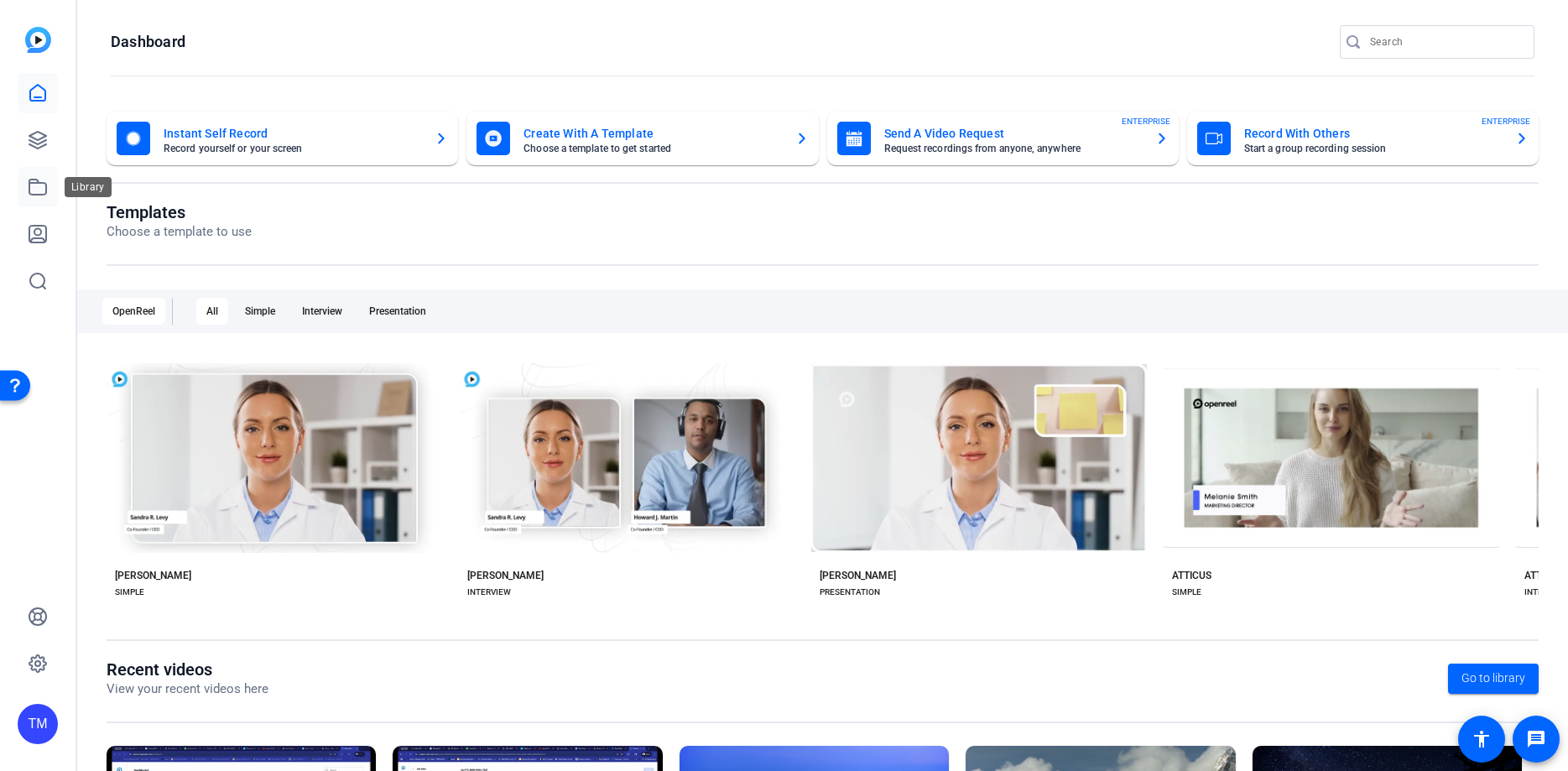
click at [39, 197] on icon at bounding box center [38, 187] width 20 height 20
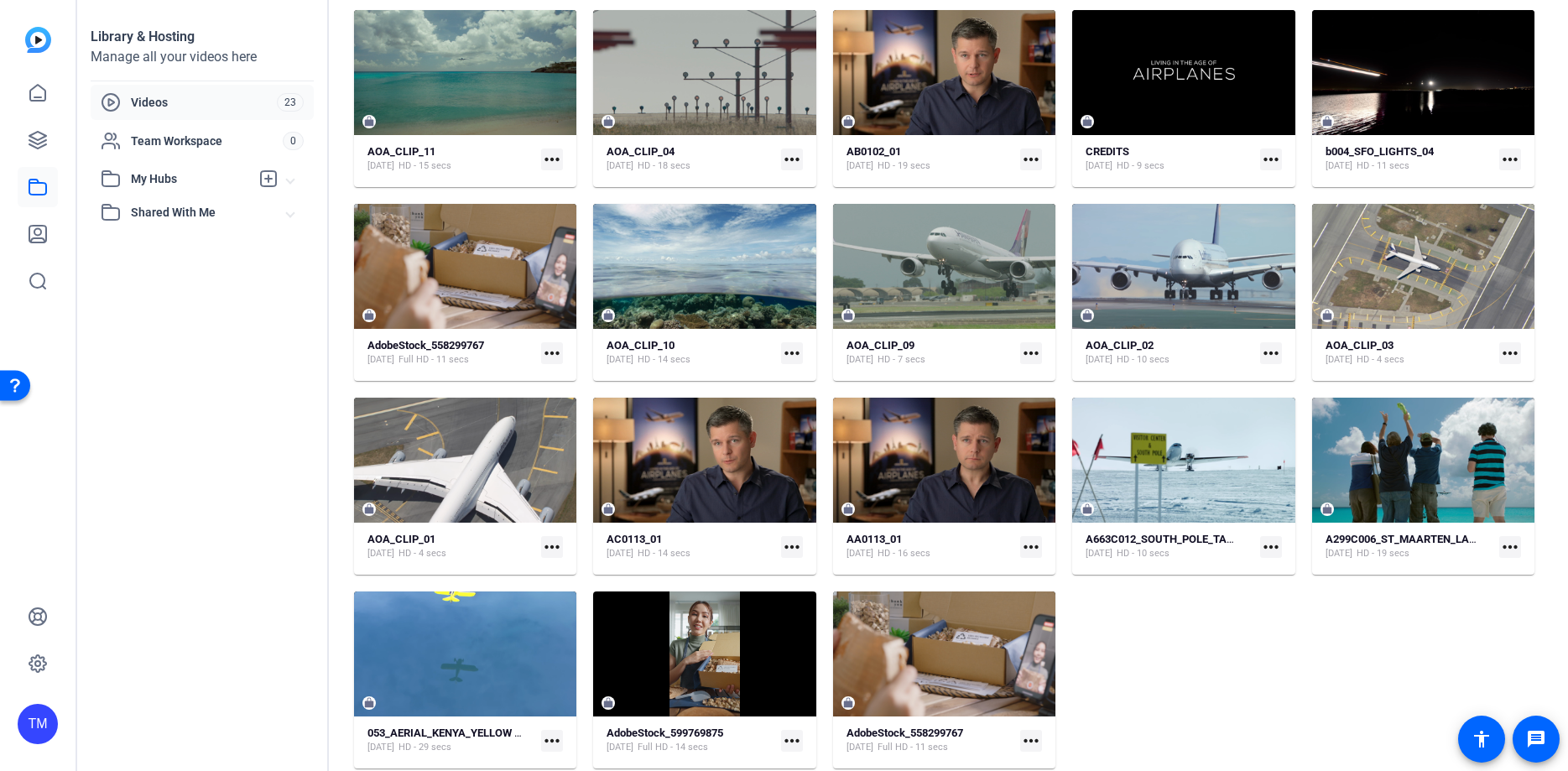
scroll to position [54, 0]
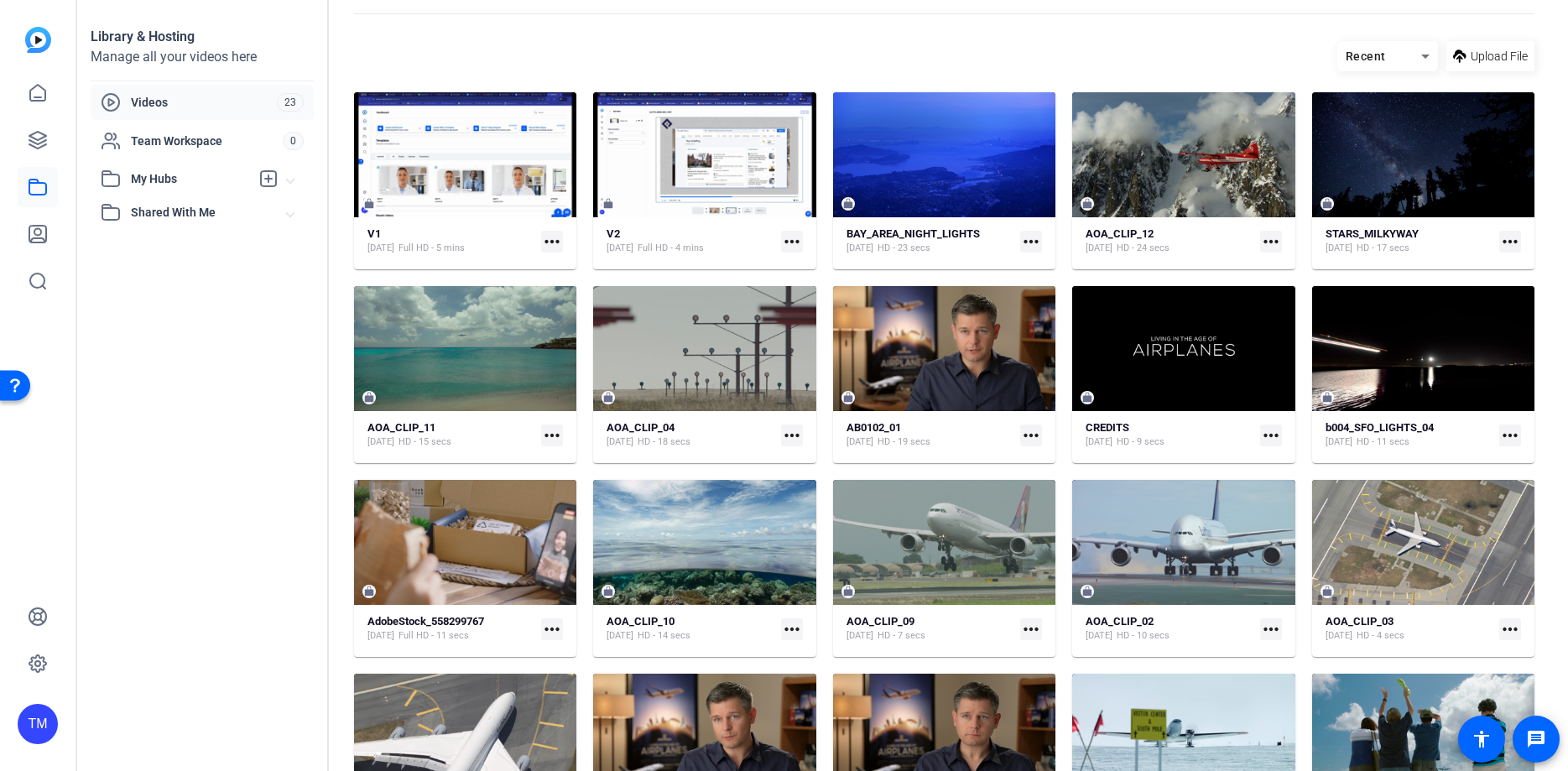
click at [178, 110] on span "Videos" at bounding box center [204, 102] width 146 height 17
click at [167, 181] on span "My Hubs" at bounding box center [191, 179] width 119 height 18
click at [266, 181] on icon at bounding box center [268, 179] width 20 height 20
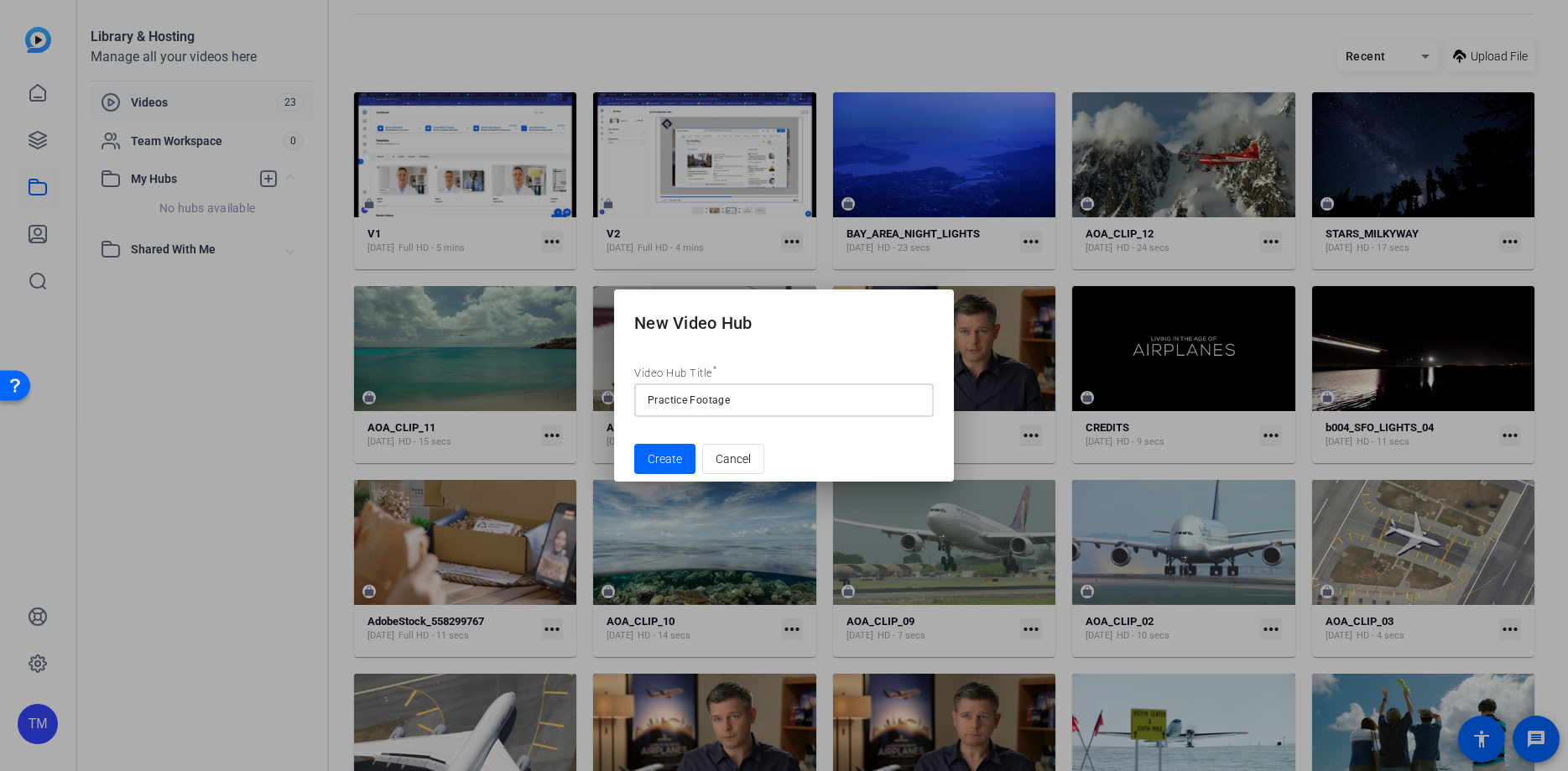
type input "Practice Footage"
click at [635, 444] on button "Create" at bounding box center [665, 459] width 62 height 30
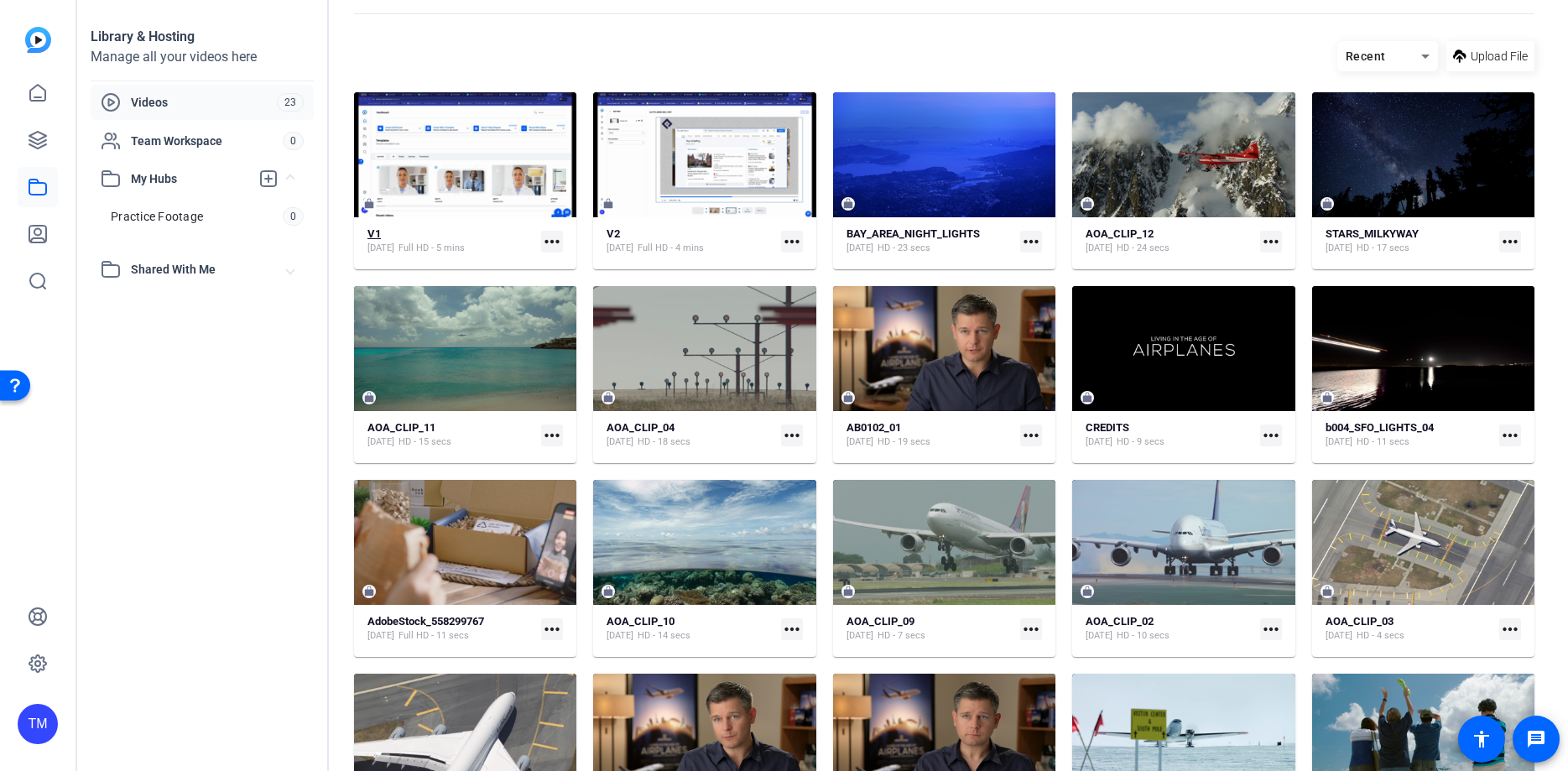
click at [502, 255] on div "V1 Jul 27, 2025 Full HD - 5 mins" at bounding box center [451, 241] width 167 height 28
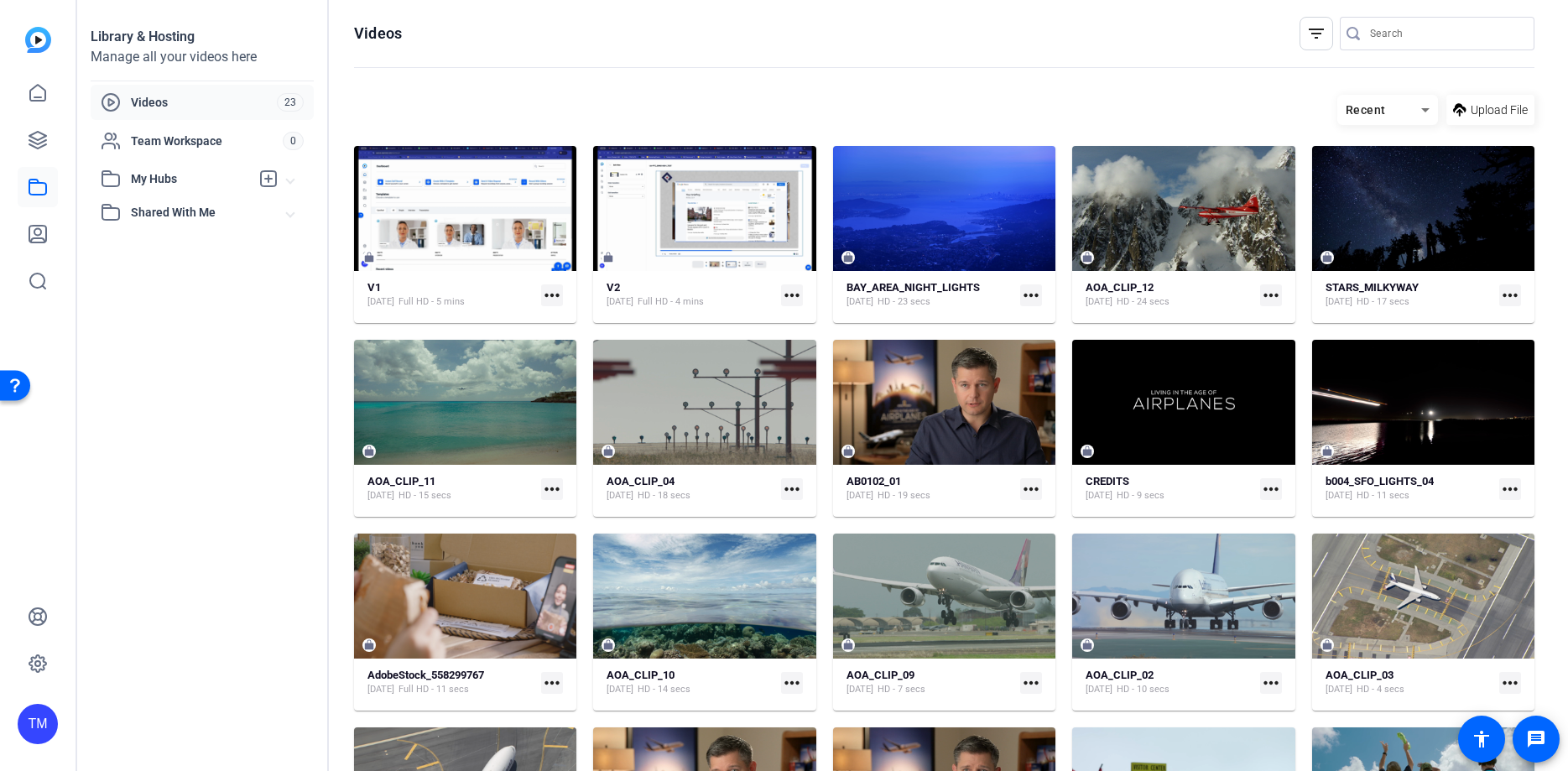
scroll to position [54, 0]
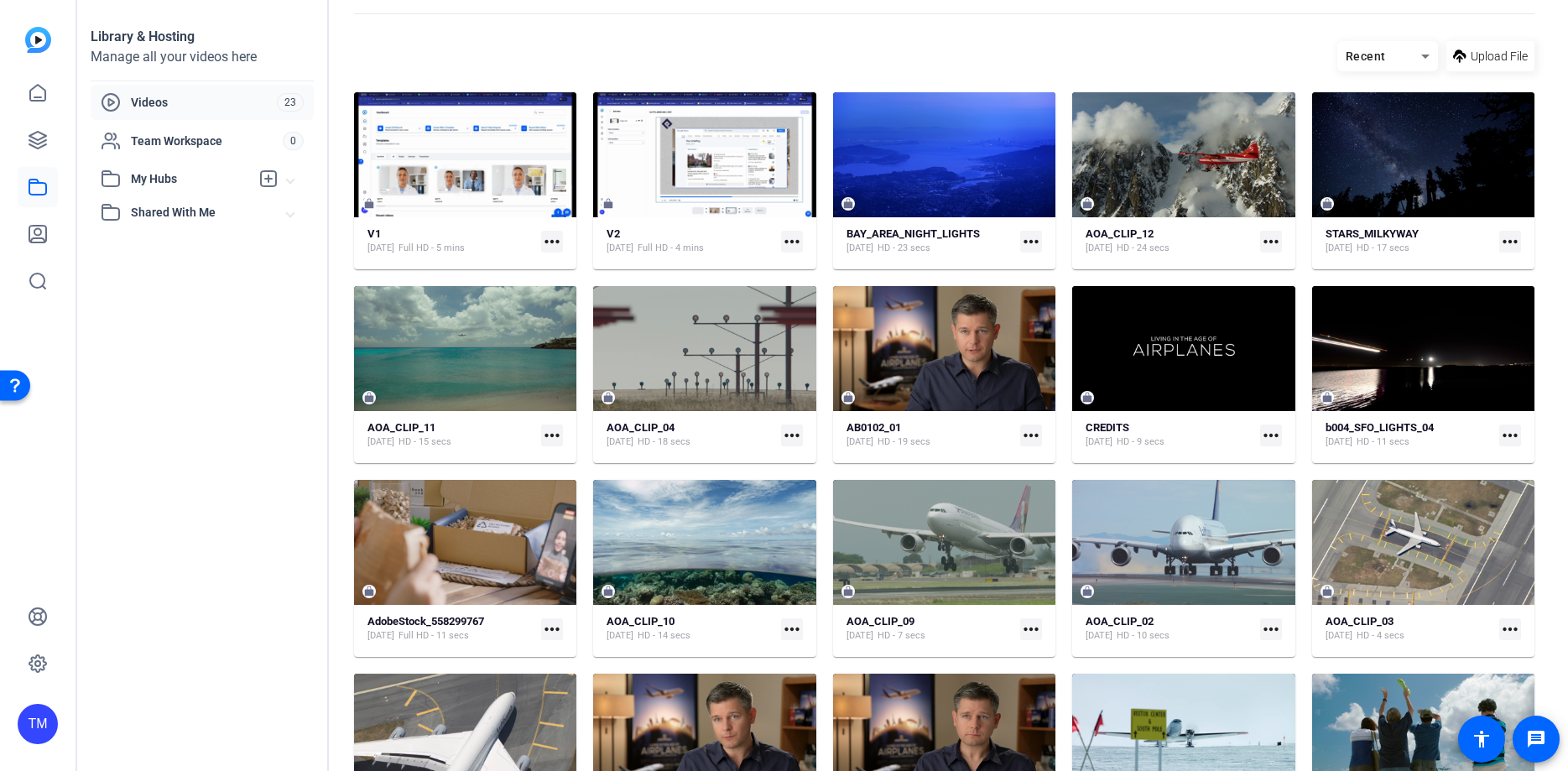
click at [188, 181] on span "My Hubs" at bounding box center [191, 179] width 119 height 18
click at [234, 219] on link "Practice Footage 0" at bounding box center [207, 217] width 214 height 34
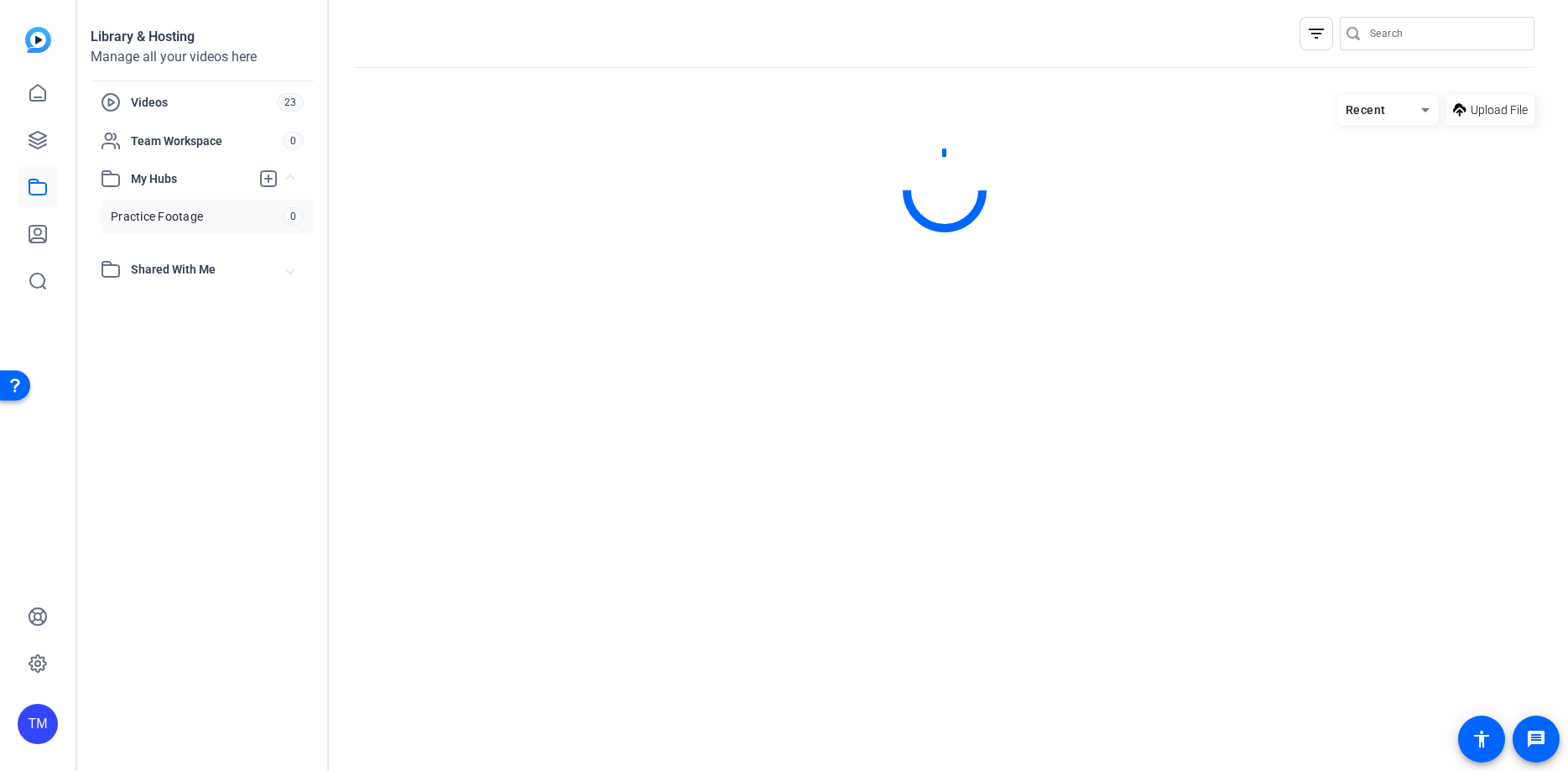
scroll to position [0, 0]
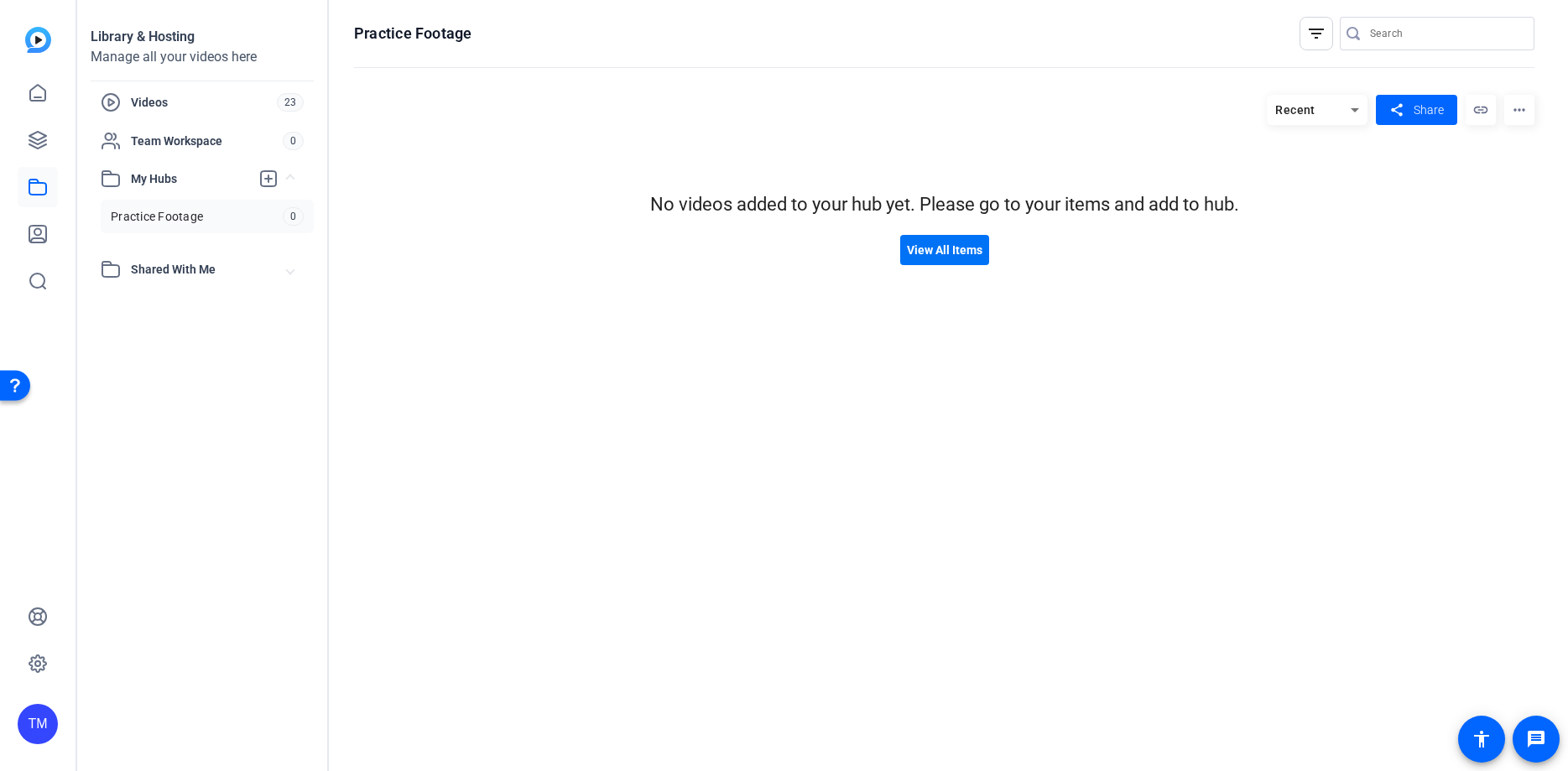
click at [930, 252] on span "View All Items" at bounding box center [944, 250] width 75 height 18
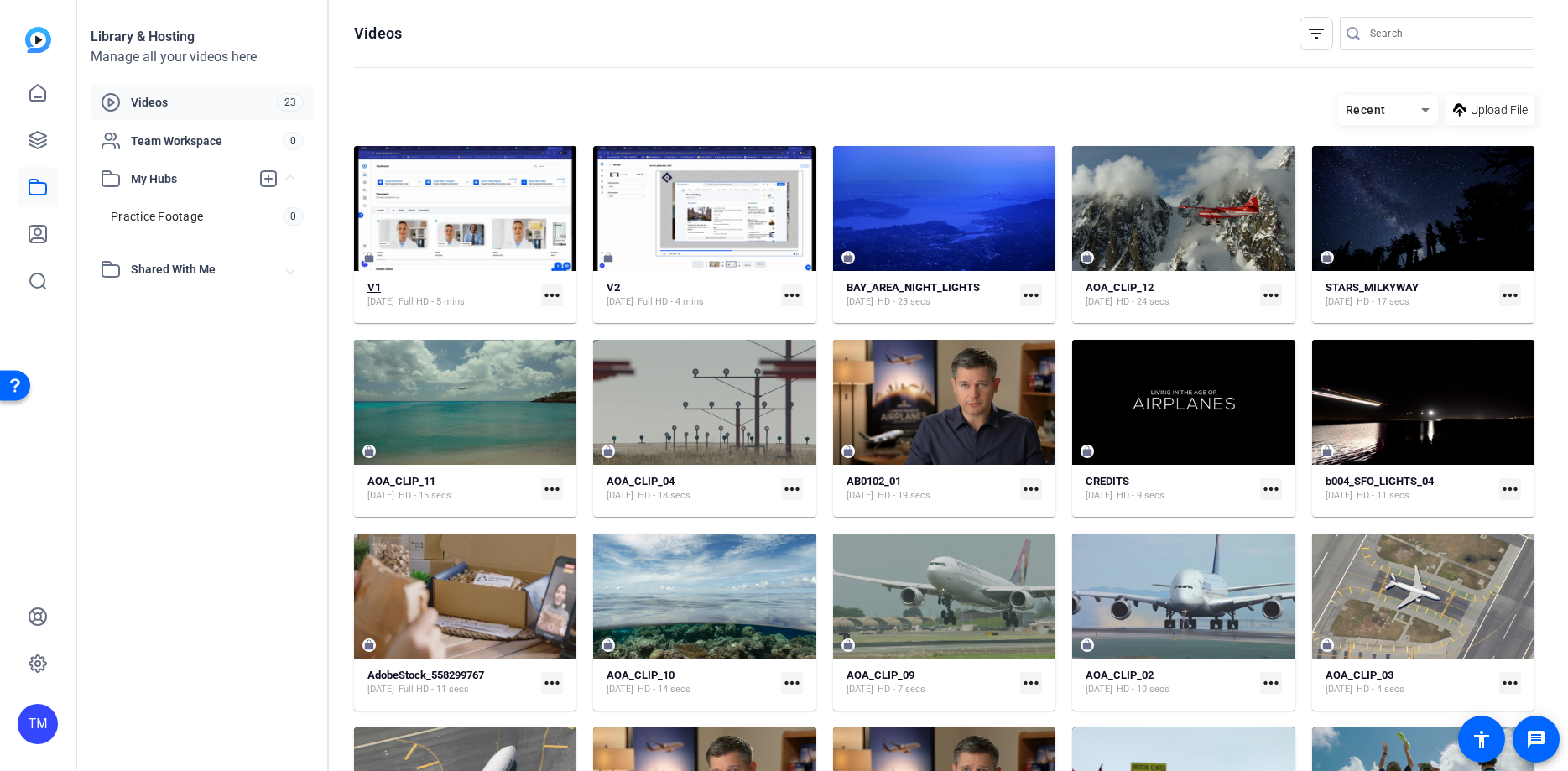
click at [465, 294] on div "V1" at bounding box center [416, 288] width 97 height 14
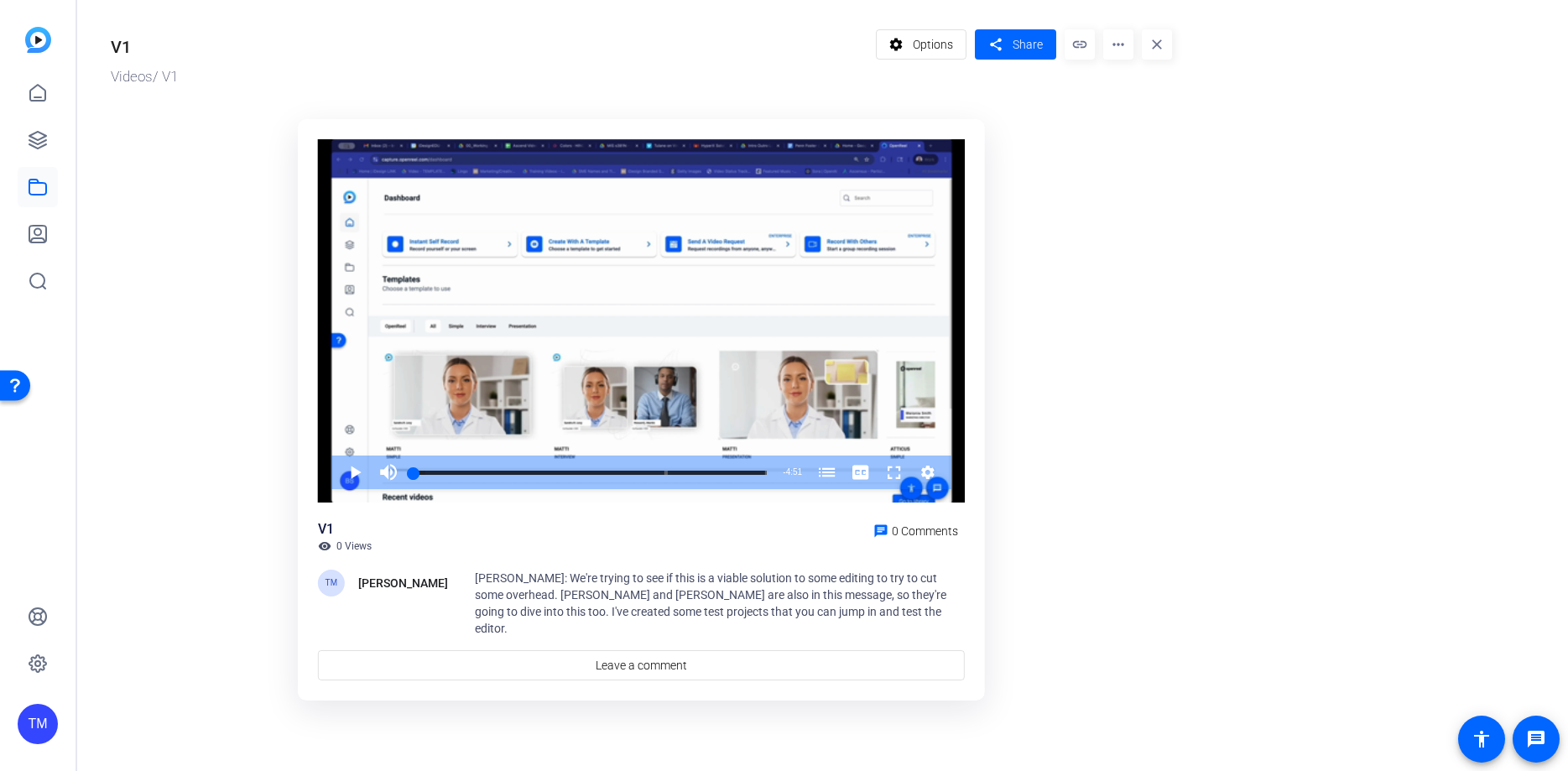
click at [1151, 49] on mat-icon "close" at bounding box center [1157, 45] width 30 height 30
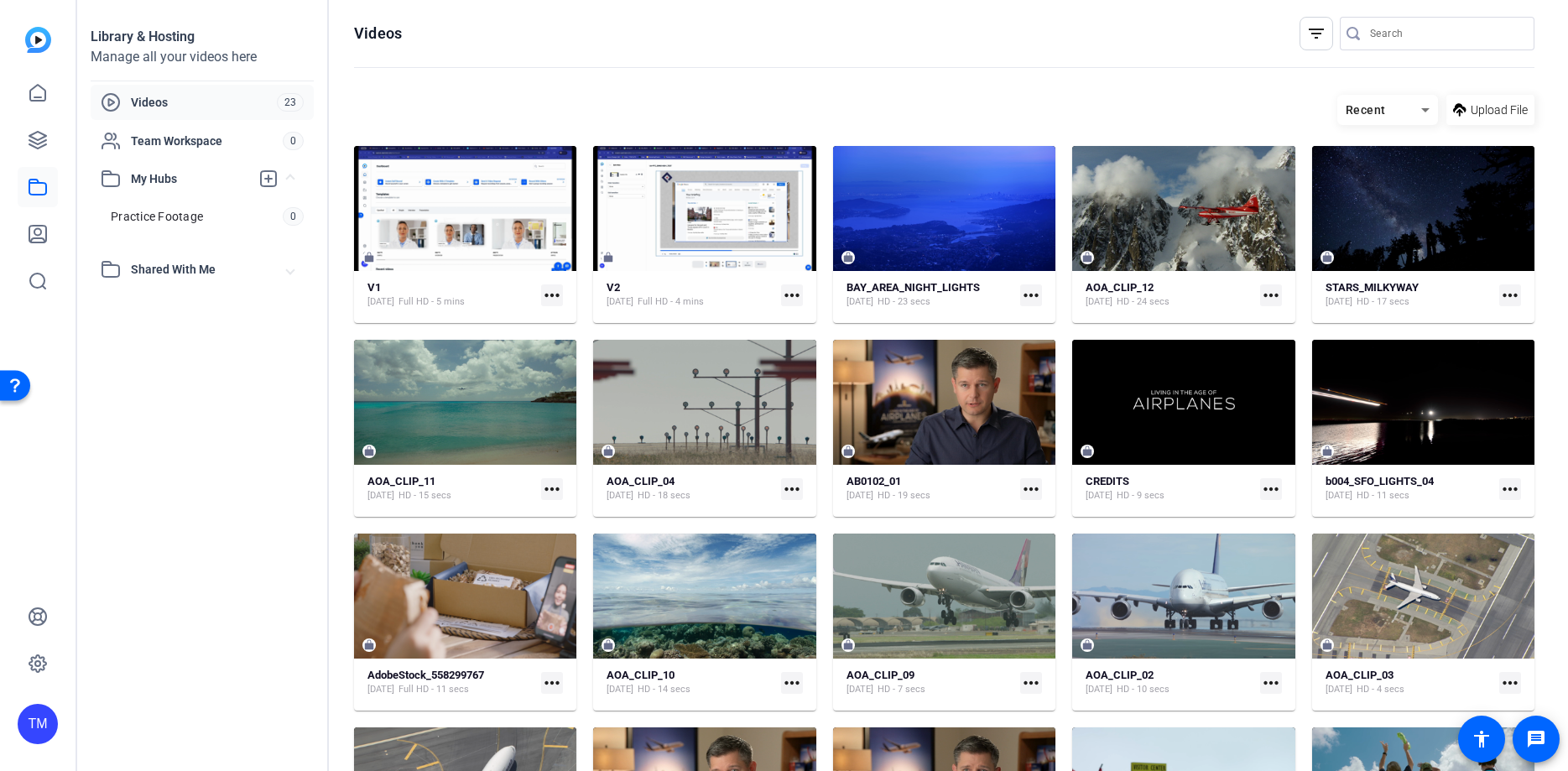
click at [555, 290] on mat-icon "more_horiz" at bounding box center [552, 295] width 22 height 22
click at [591, 384] on span "Manage Hubs" at bounding box center [591, 384] width 73 height 20
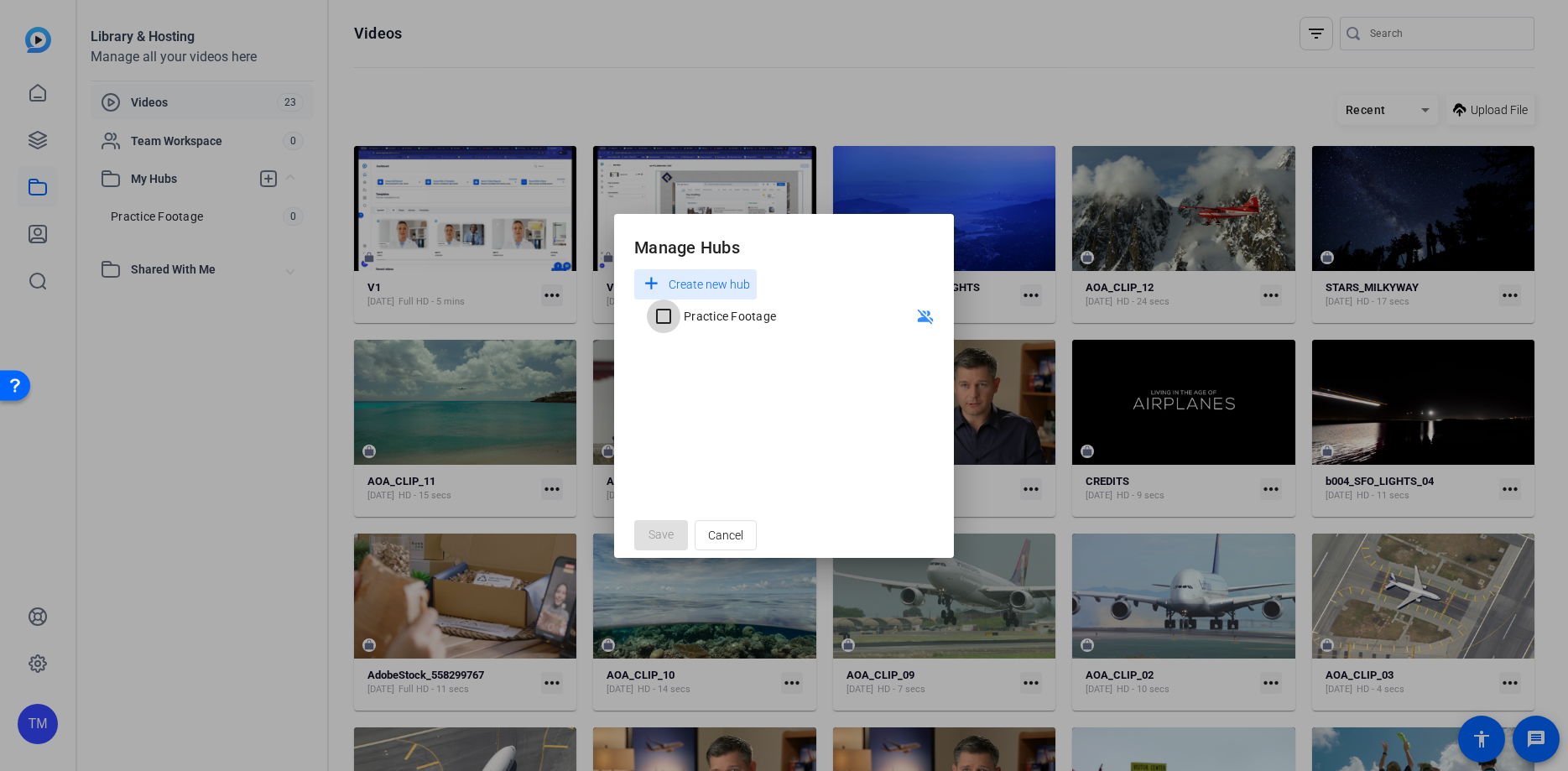
click at [664, 323] on input "Practice Footage" at bounding box center [663, 317] width 34 height 34
checkbox input "true"
click at [651, 532] on span "Save" at bounding box center [660, 536] width 25 height 18
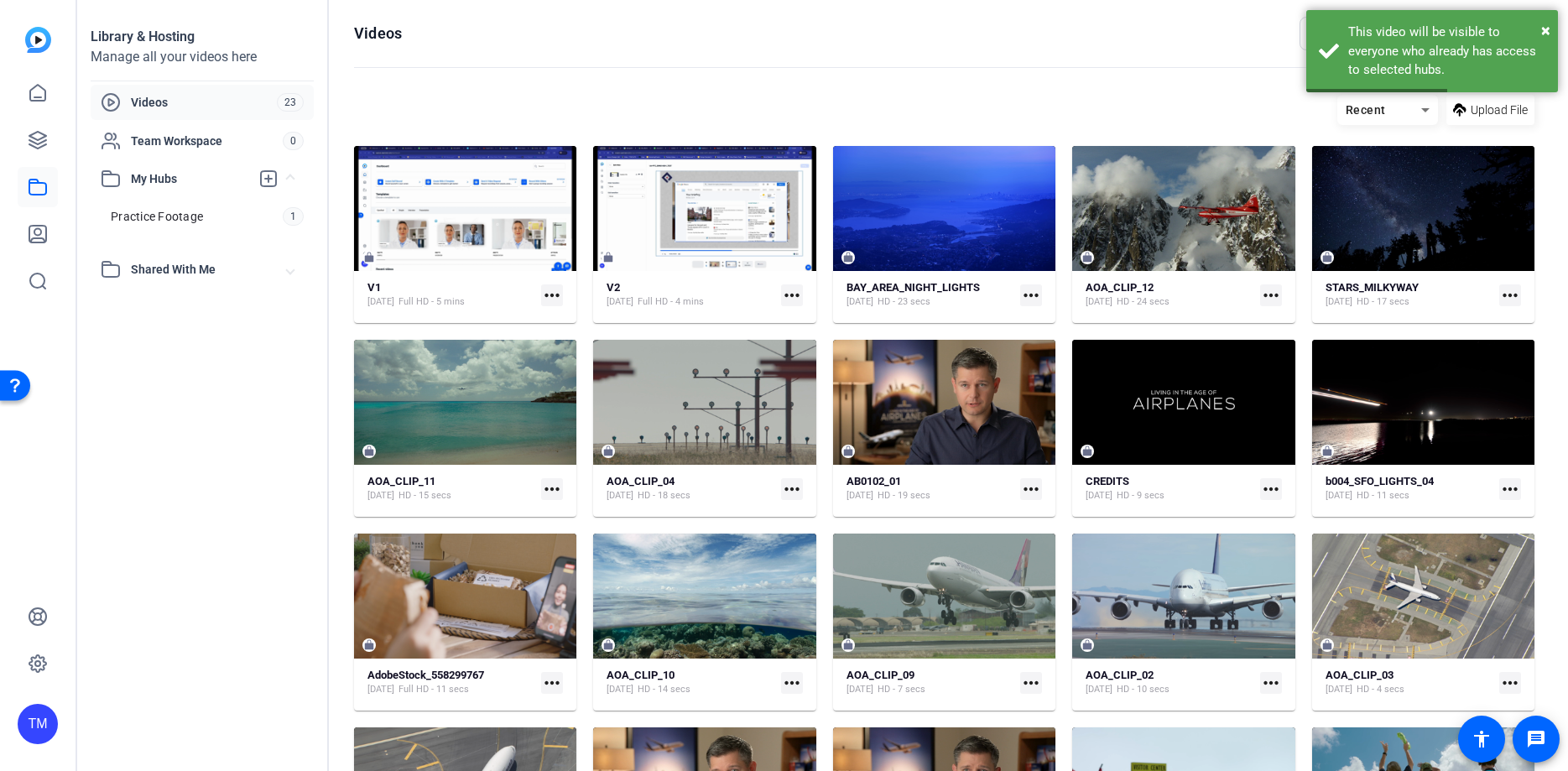
click at [788, 297] on mat-icon "more_horiz" at bounding box center [791, 295] width 22 height 22
click at [810, 384] on span "Manage Hubs" at bounding box center [831, 384] width 73 height 20
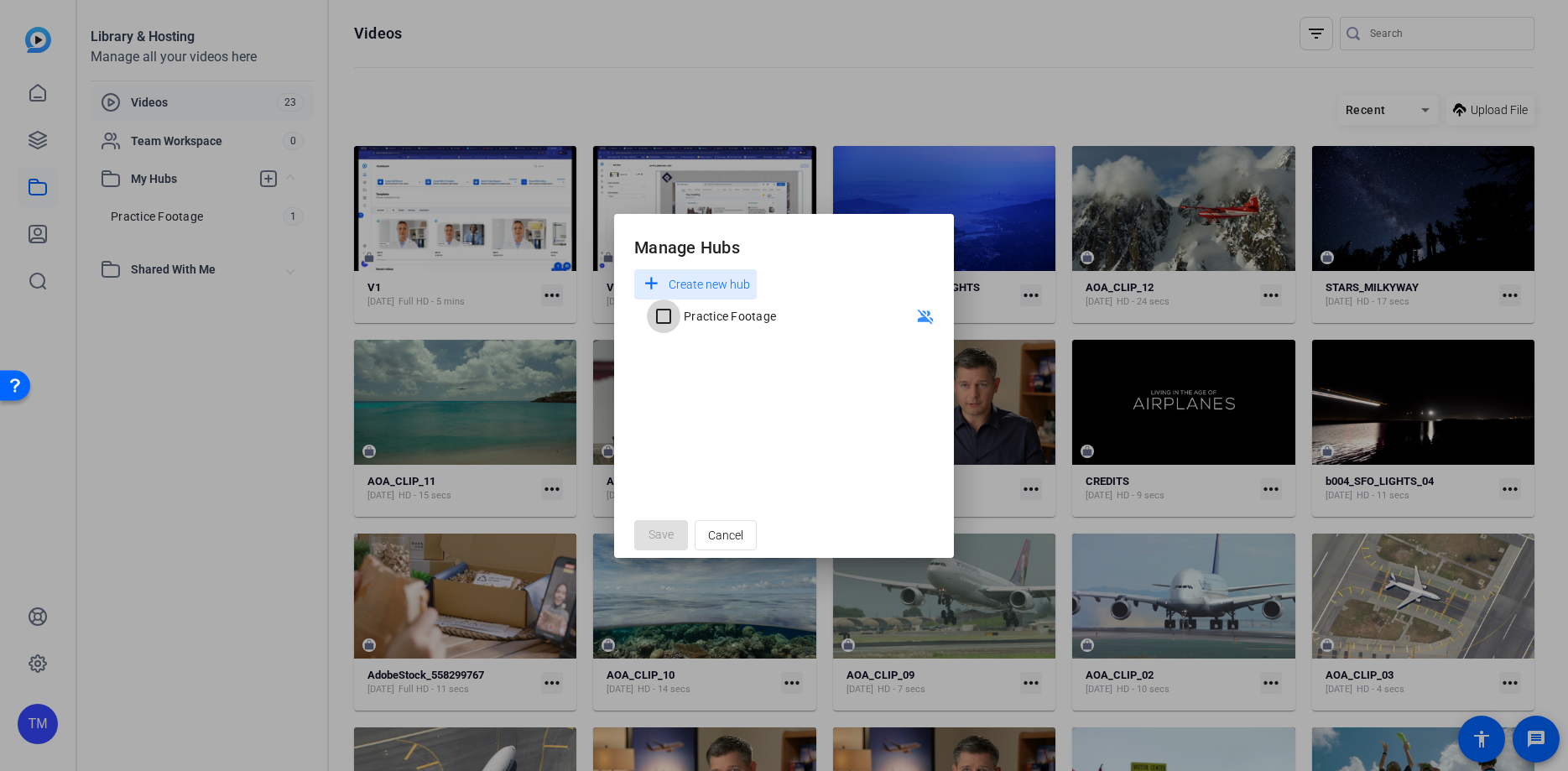
click at [659, 315] on input "Practice Footage" at bounding box center [663, 317] width 34 height 34
checkbox input "true"
click at [665, 534] on span "Save" at bounding box center [660, 536] width 25 height 18
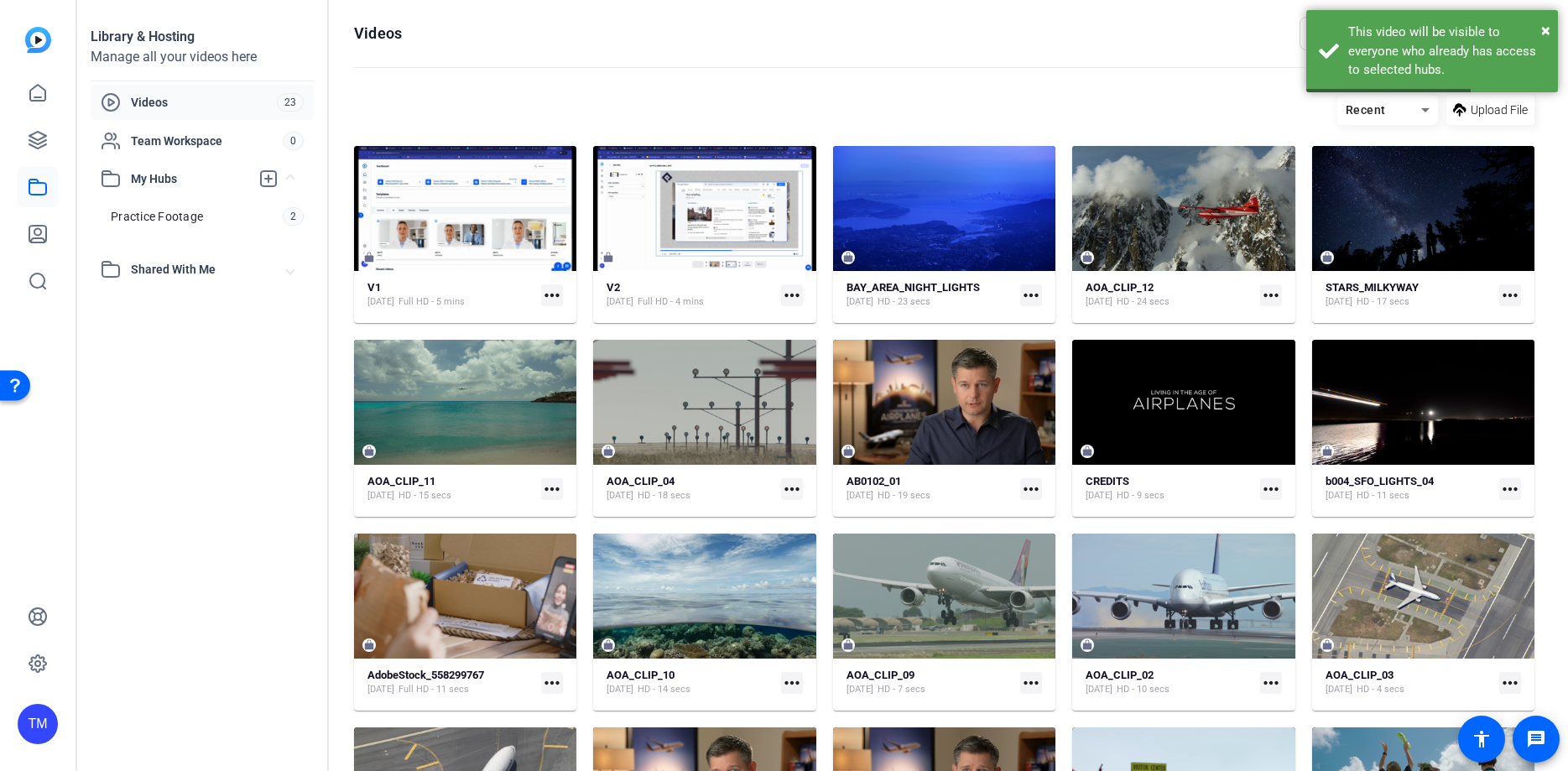
click at [1024, 295] on mat-icon "more_horiz" at bounding box center [1031, 295] width 22 height 22
click at [1048, 385] on span "Manage Hubs" at bounding box center [1070, 384] width 73 height 20
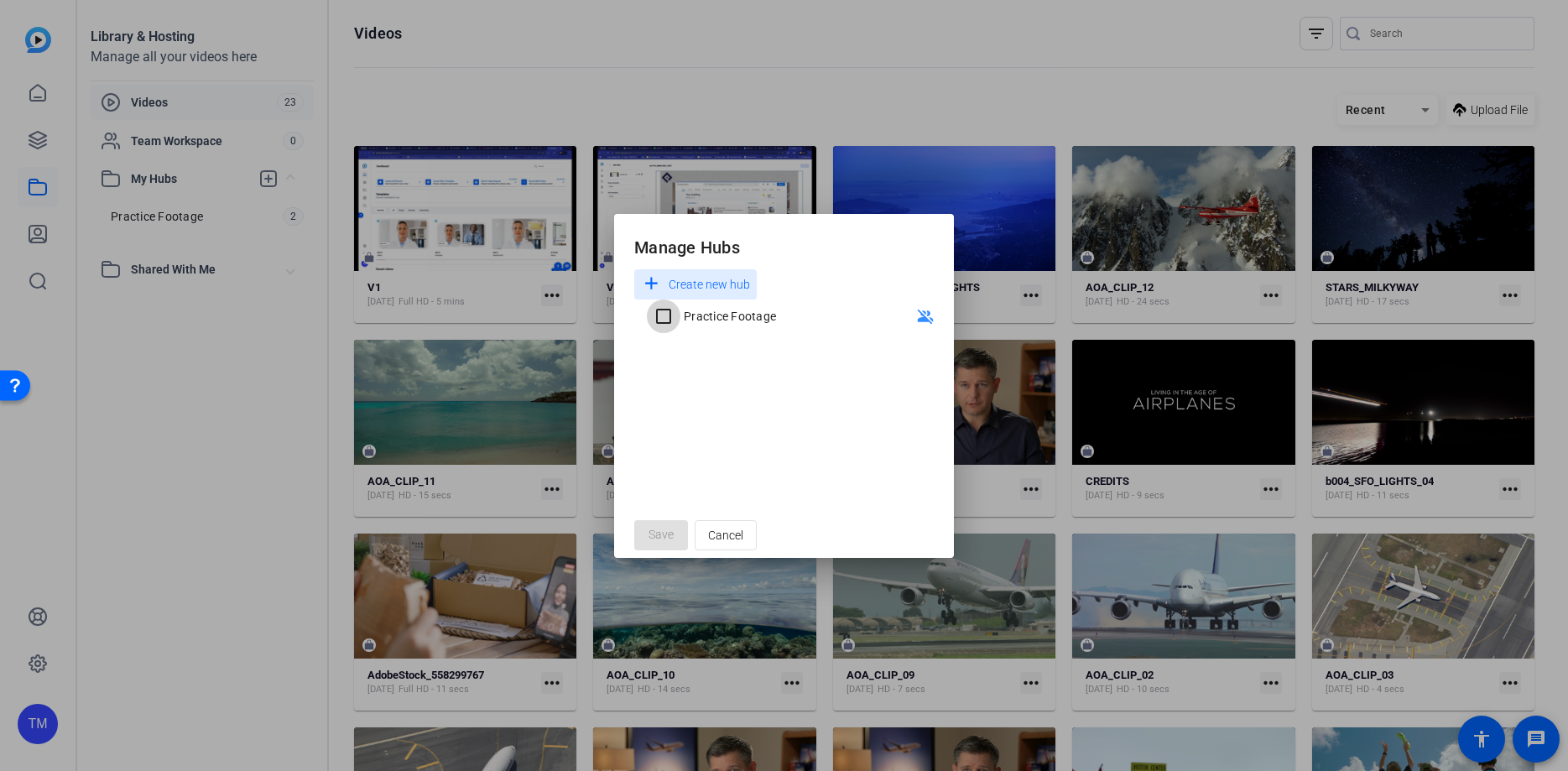
click at [669, 316] on input "Practice Footage" at bounding box center [663, 317] width 34 height 34
checkbox input "true"
click at [656, 544] on span at bounding box center [661, 536] width 54 height 41
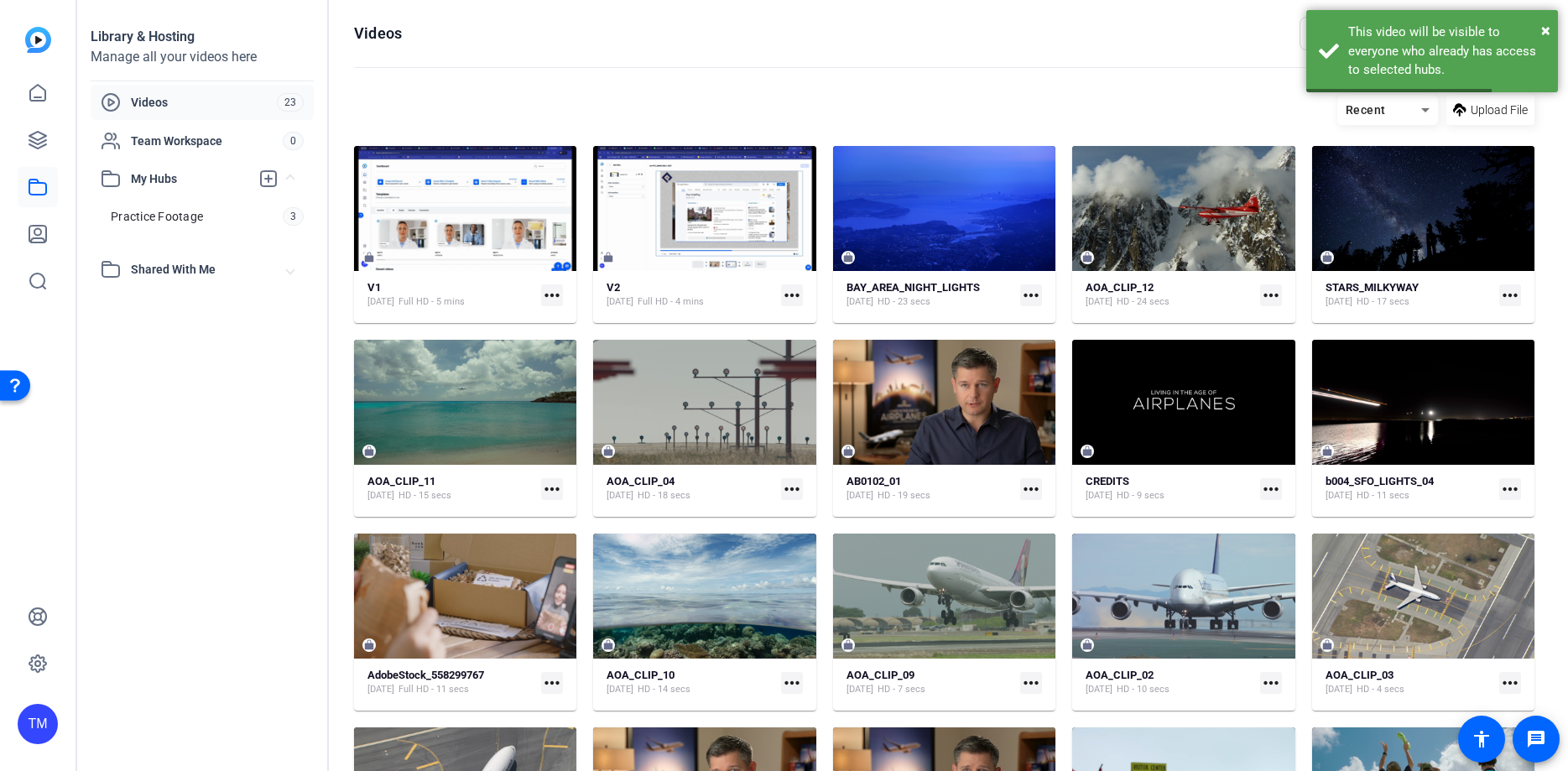
click at [1276, 295] on mat-icon "more_horiz" at bounding box center [1271, 295] width 22 height 22
click at [1292, 381] on span "Manage Hubs" at bounding box center [1310, 384] width 73 height 20
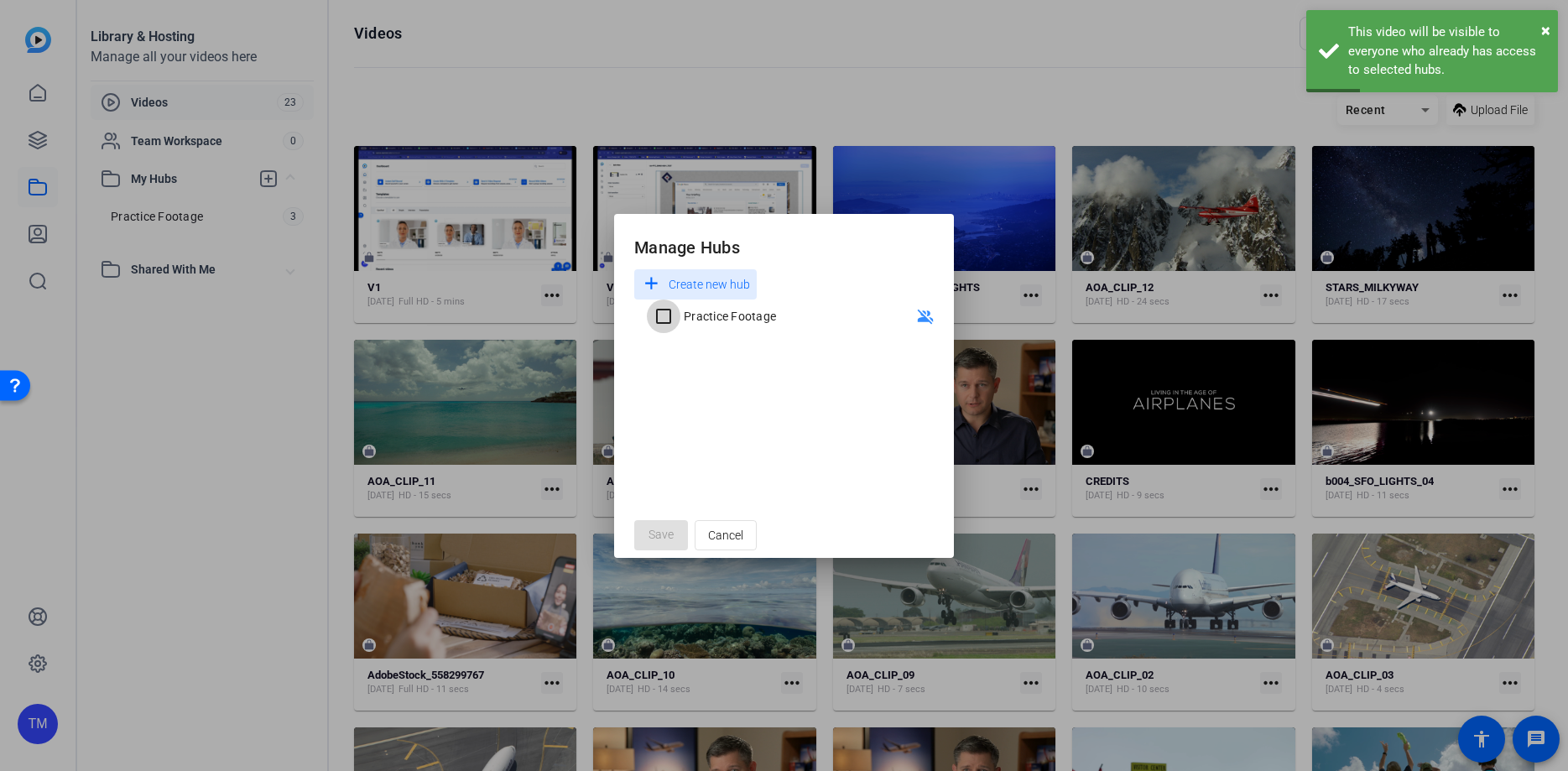
click at [666, 318] on input "Practice Footage" at bounding box center [663, 317] width 34 height 34
checkbox input "true"
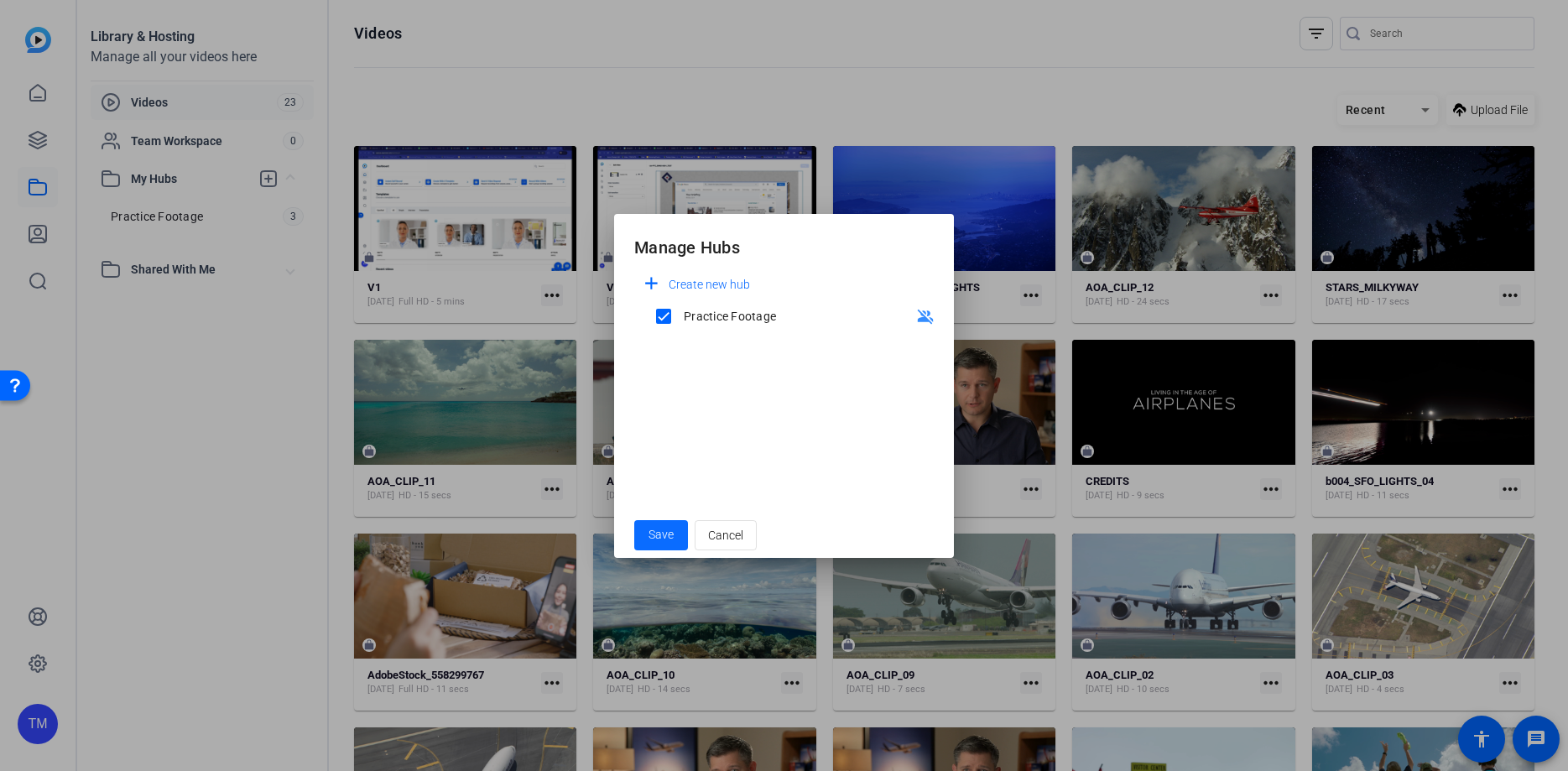
click at [666, 527] on span "Save" at bounding box center [660, 536] width 25 height 18
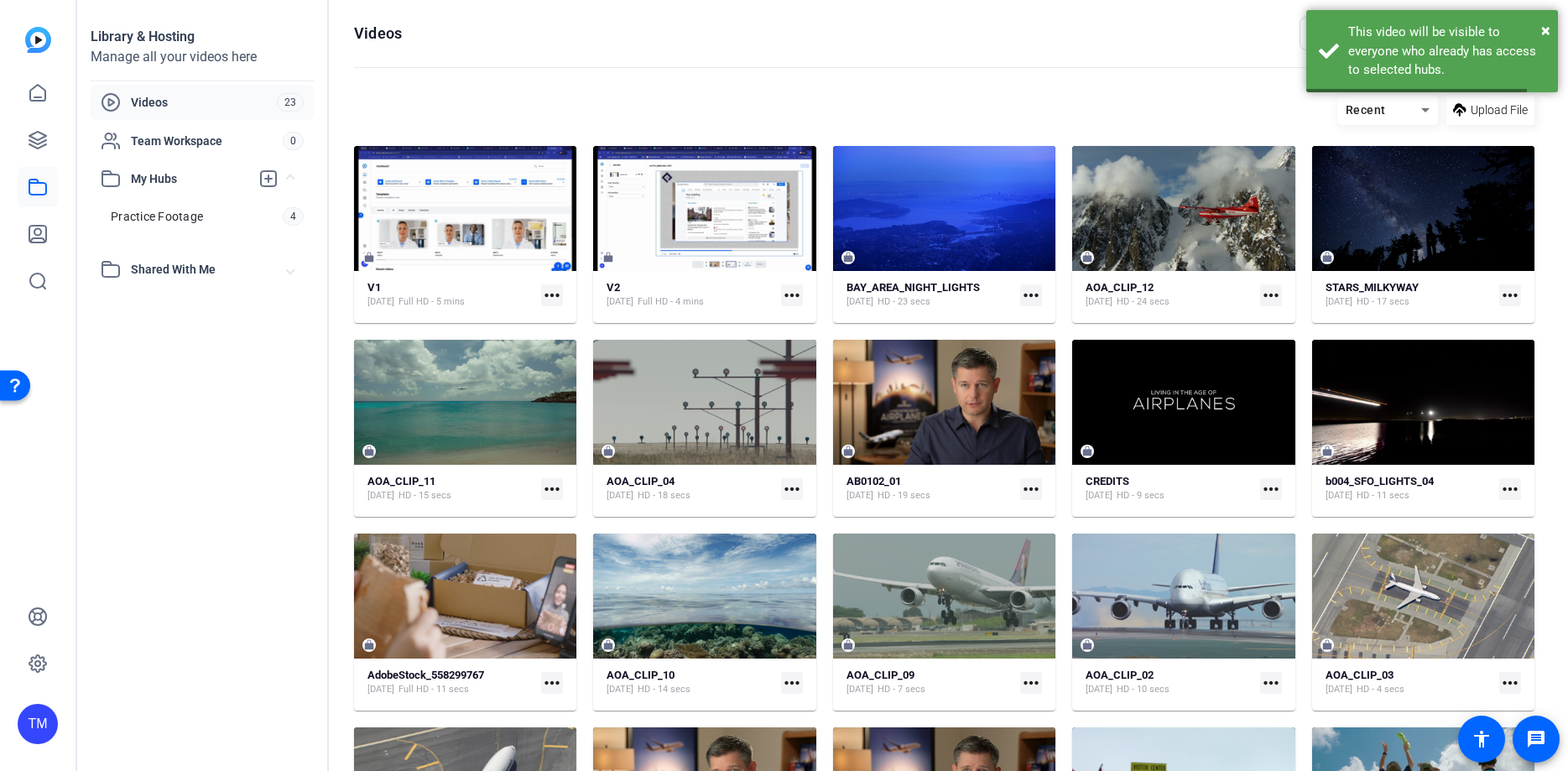
click at [1510, 295] on mat-icon "more_horiz" at bounding box center [1509, 295] width 22 height 22
click at [1473, 384] on span "Manage Hubs" at bounding box center [1471, 384] width 73 height 20
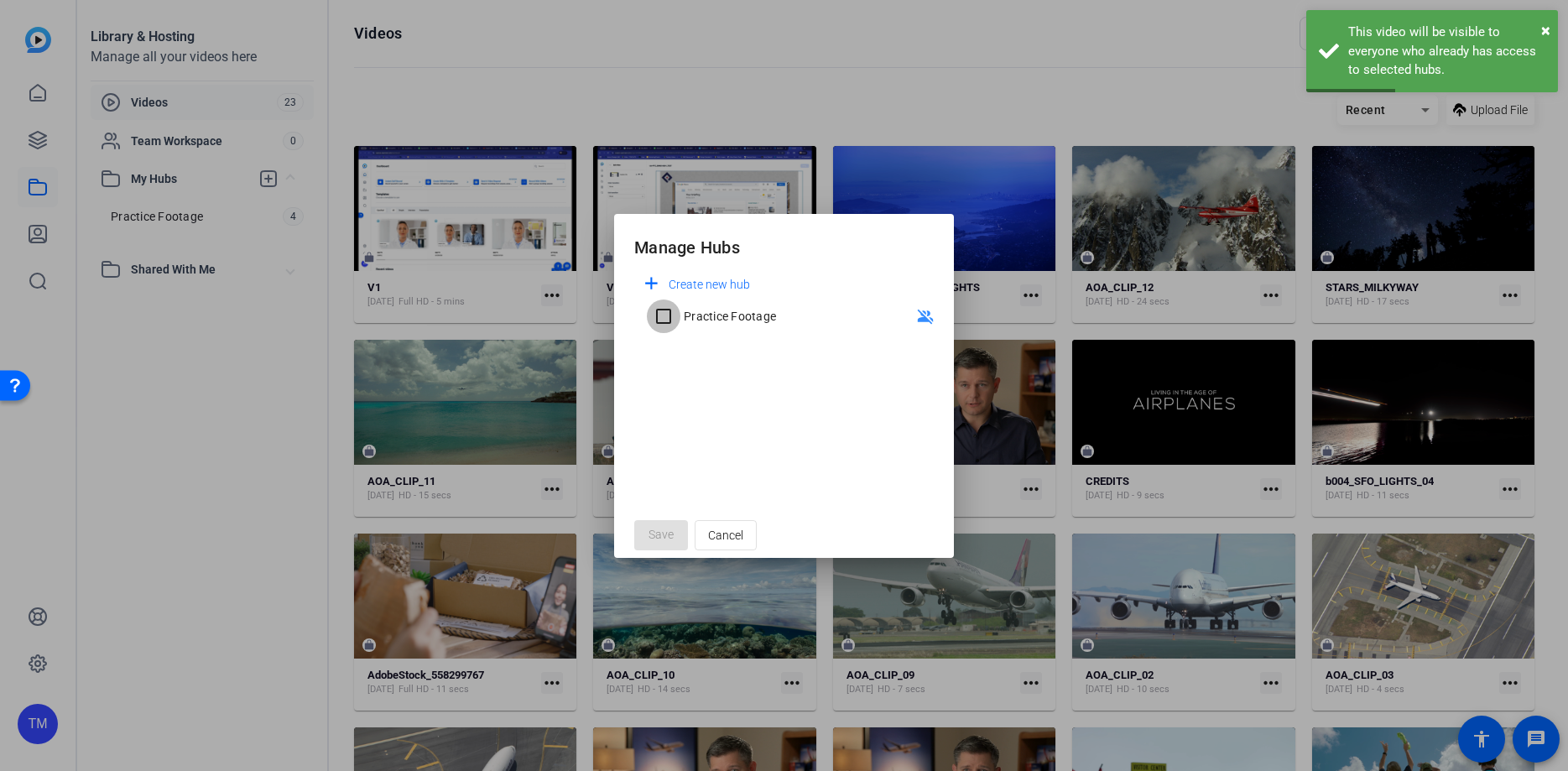
click at [662, 320] on input "Practice Footage" at bounding box center [663, 317] width 34 height 34
checkbox input "true"
click at [659, 537] on span "Save" at bounding box center [660, 536] width 25 height 18
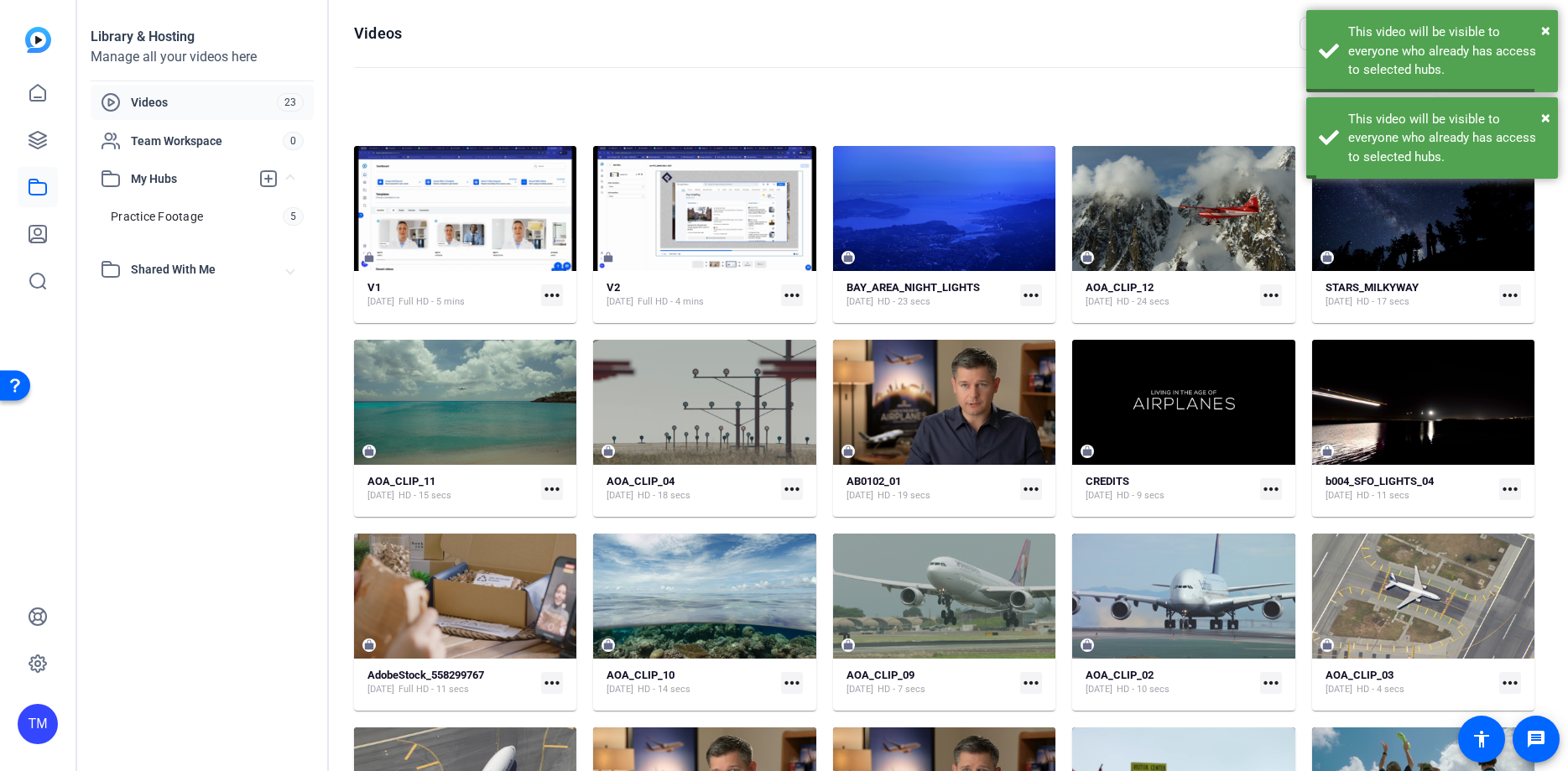
click at [555, 485] on mat-icon "more_horiz" at bounding box center [552, 489] width 22 height 22
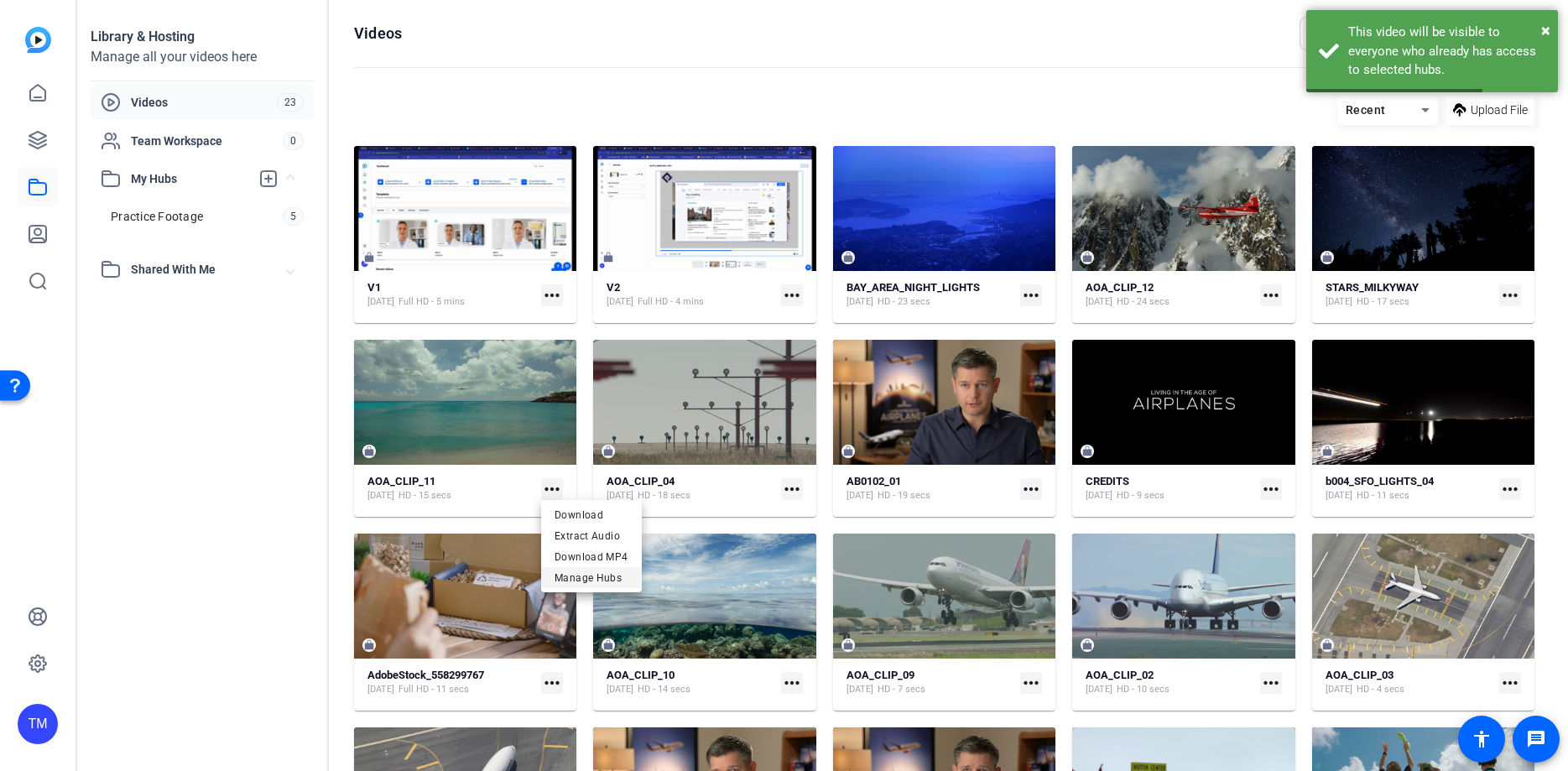
click at [588, 578] on span "Manage Hubs" at bounding box center [591, 577] width 73 height 20
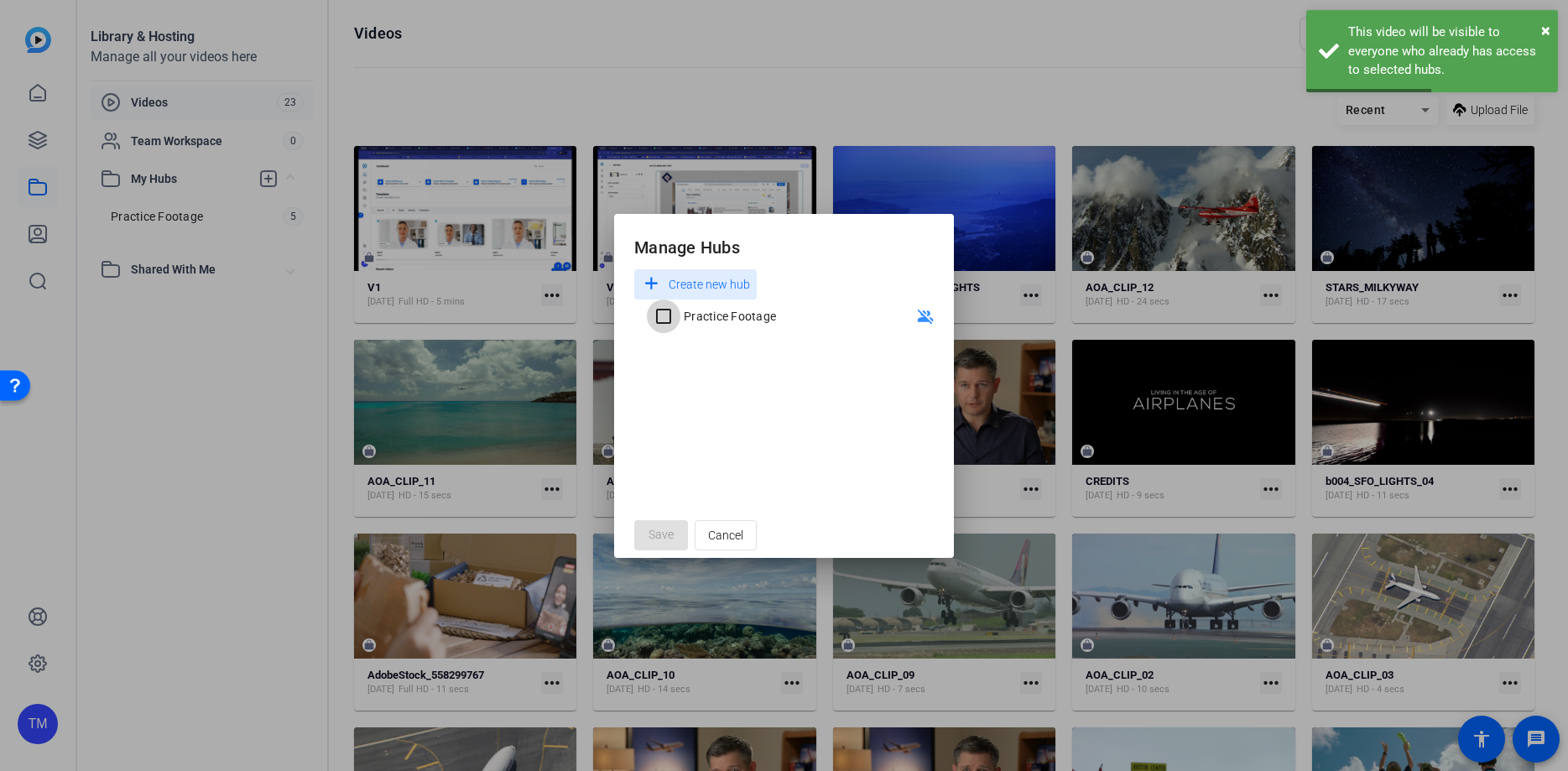
click at [679, 312] on input "Practice Footage" at bounding box center [663, 317] width 34 height 34
checkbox input "true"
click at [664, 537] on span "Save" at bounding box center [660, 536] width 25 height 18
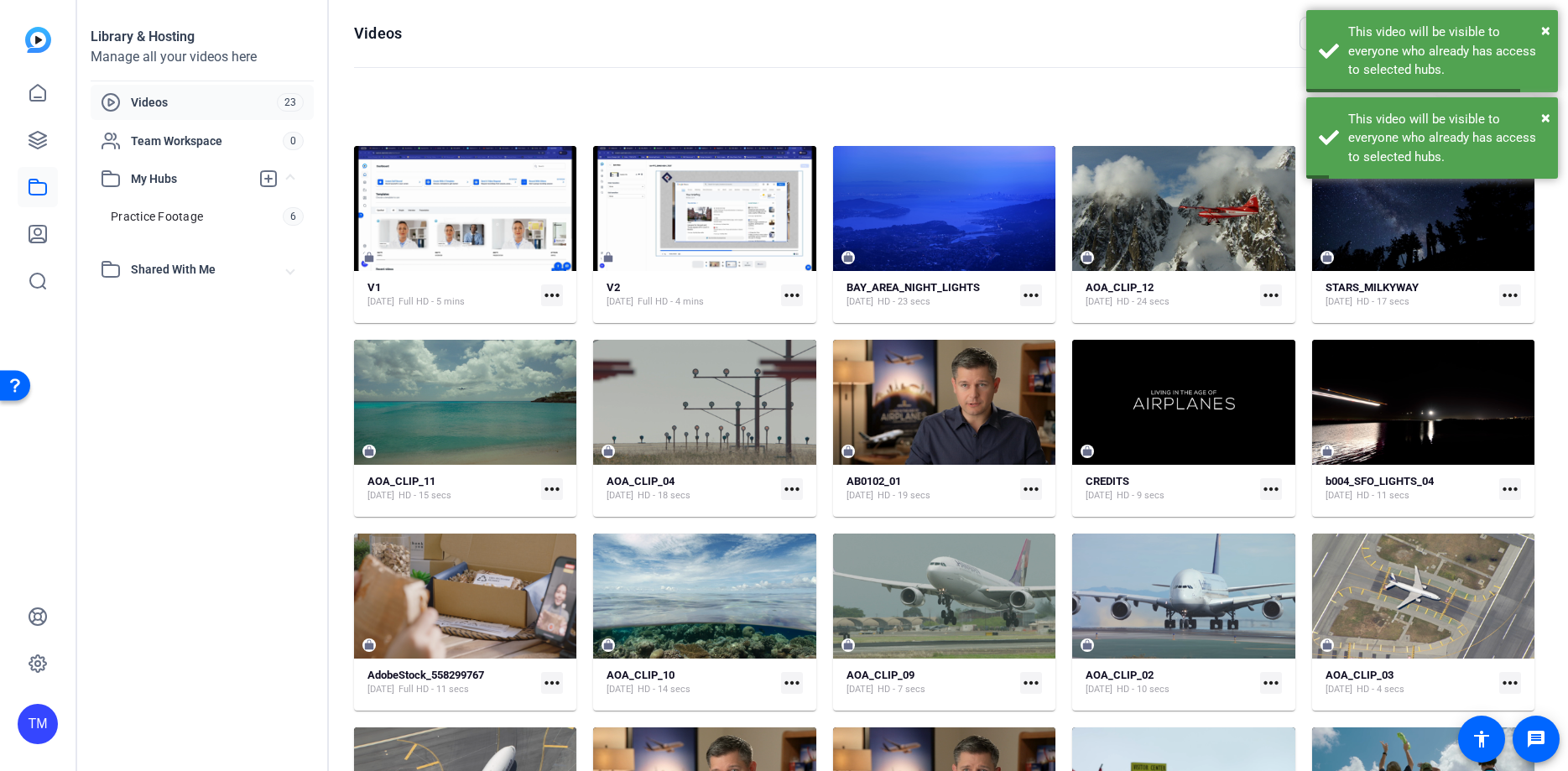
click at [790, 489] on mat-icon "more_horiz" at bounding box center [791, 489] width 22 height 22
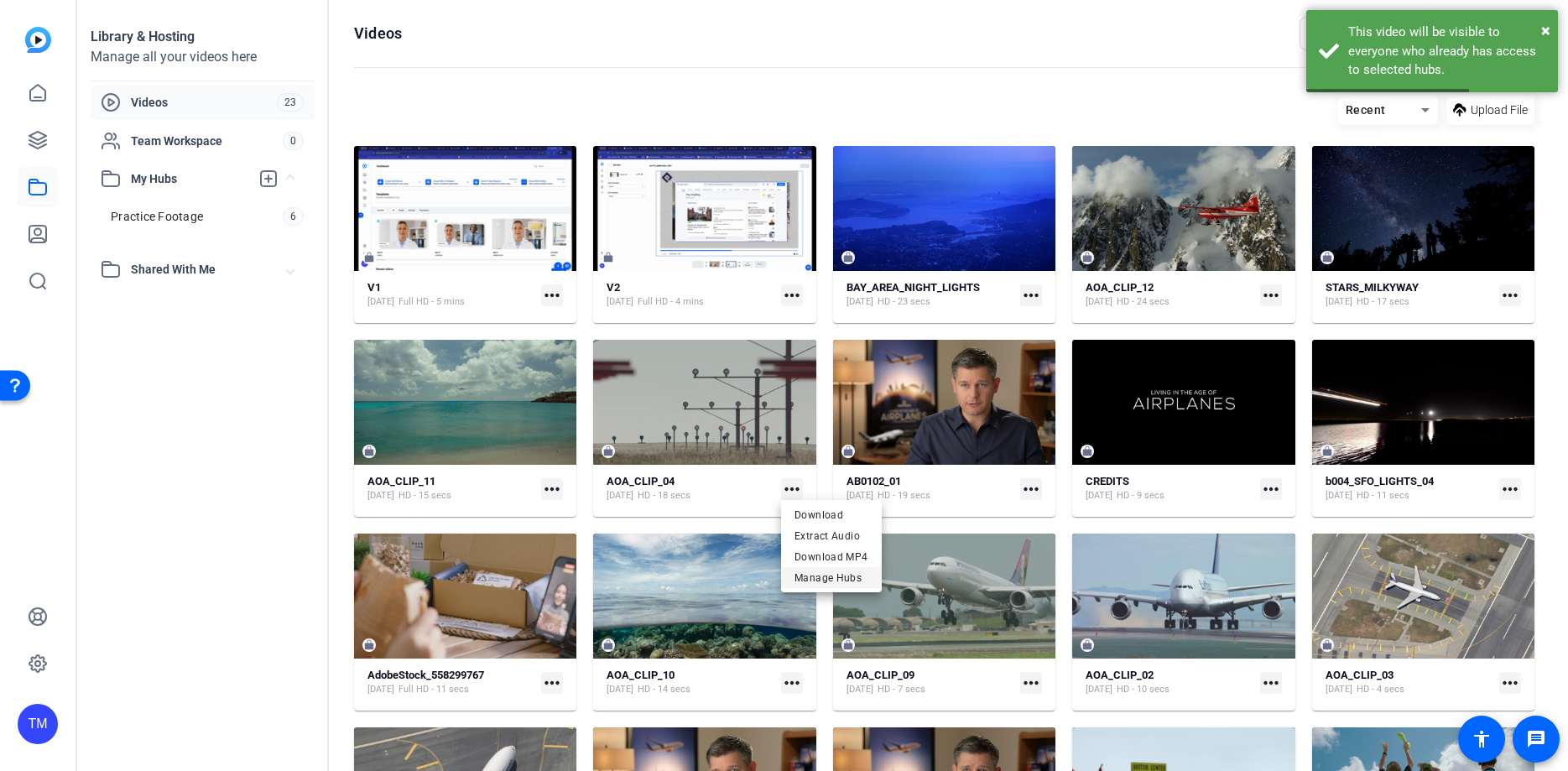
click at [812, 583] on span "Manage Hubs" at bounding box center [831, 577] width 73 height 20
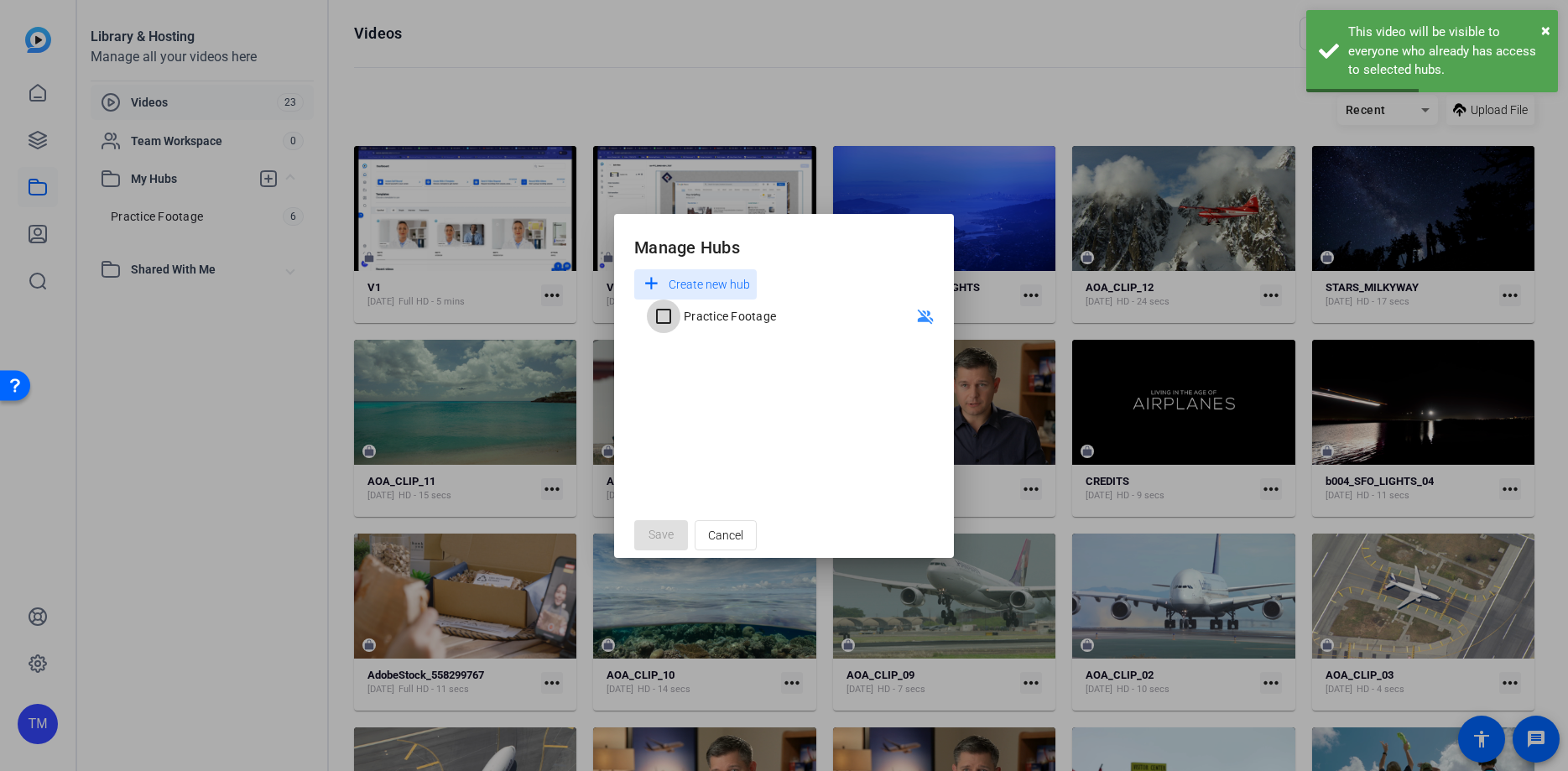
click at [667, 316] on input "Practice Footage" at bounding box center [663, 317] width 34 height 34
checkbox input "true"
click at [662, 537] on span "Save" at bounding box center [660, 536] width 25 height 18
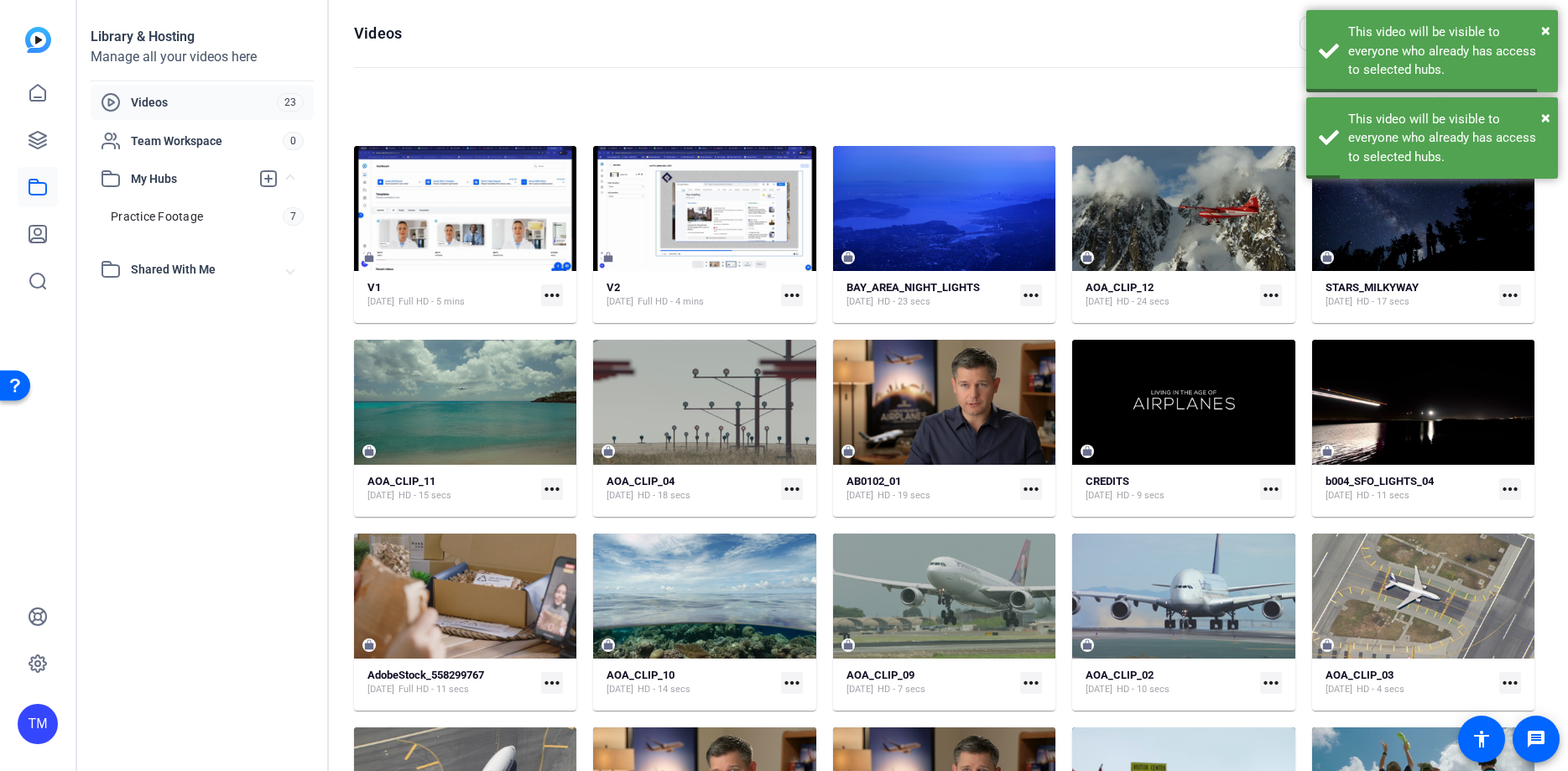
click at [1028, 497] on mat-icon "more_horiz" at bounding box center [1031, 489] width 22 height 22
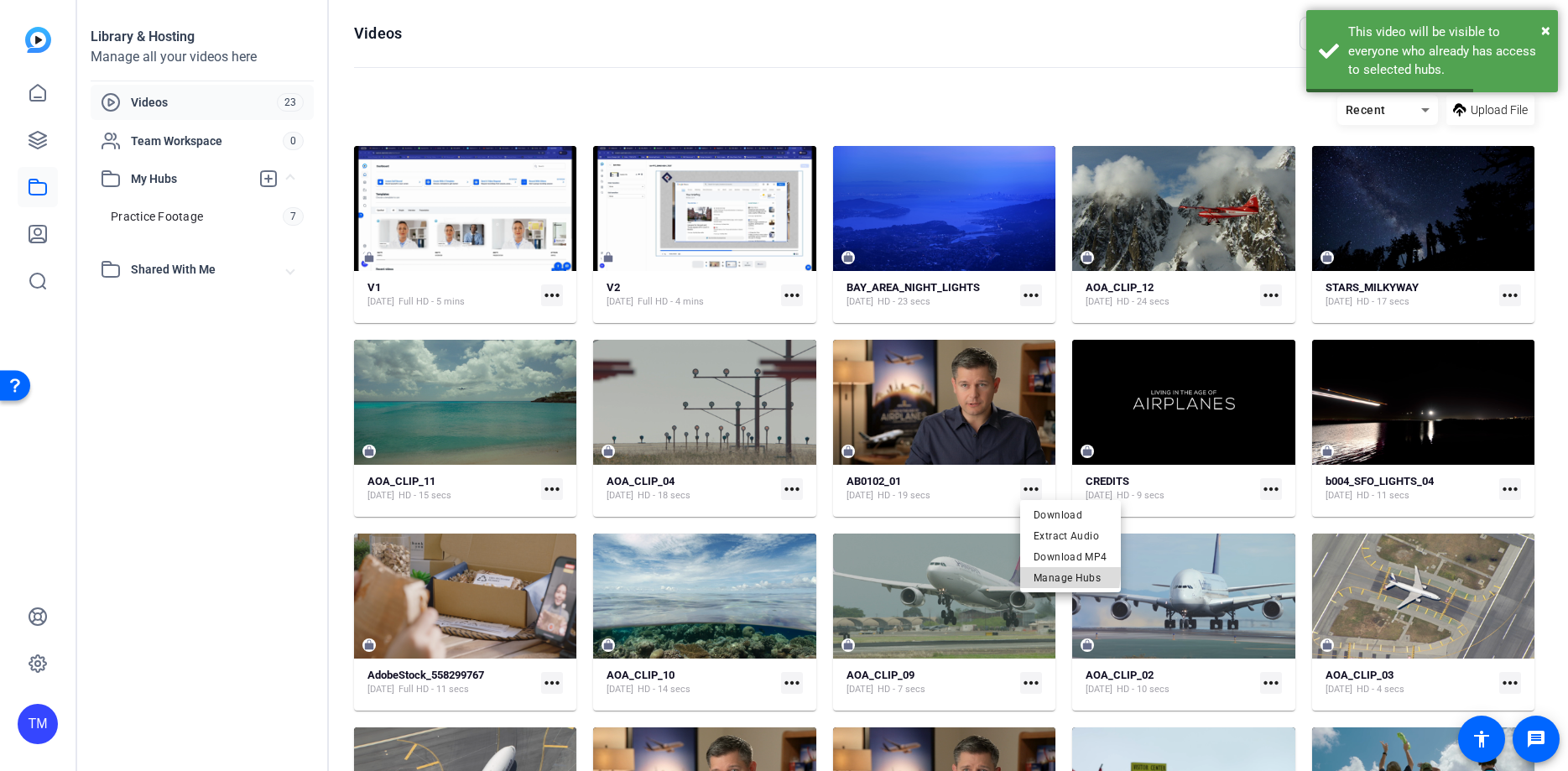
click at [1052, 573] on span "Manage Hubs" at bounding box center [1070, 577] width 73 height 20
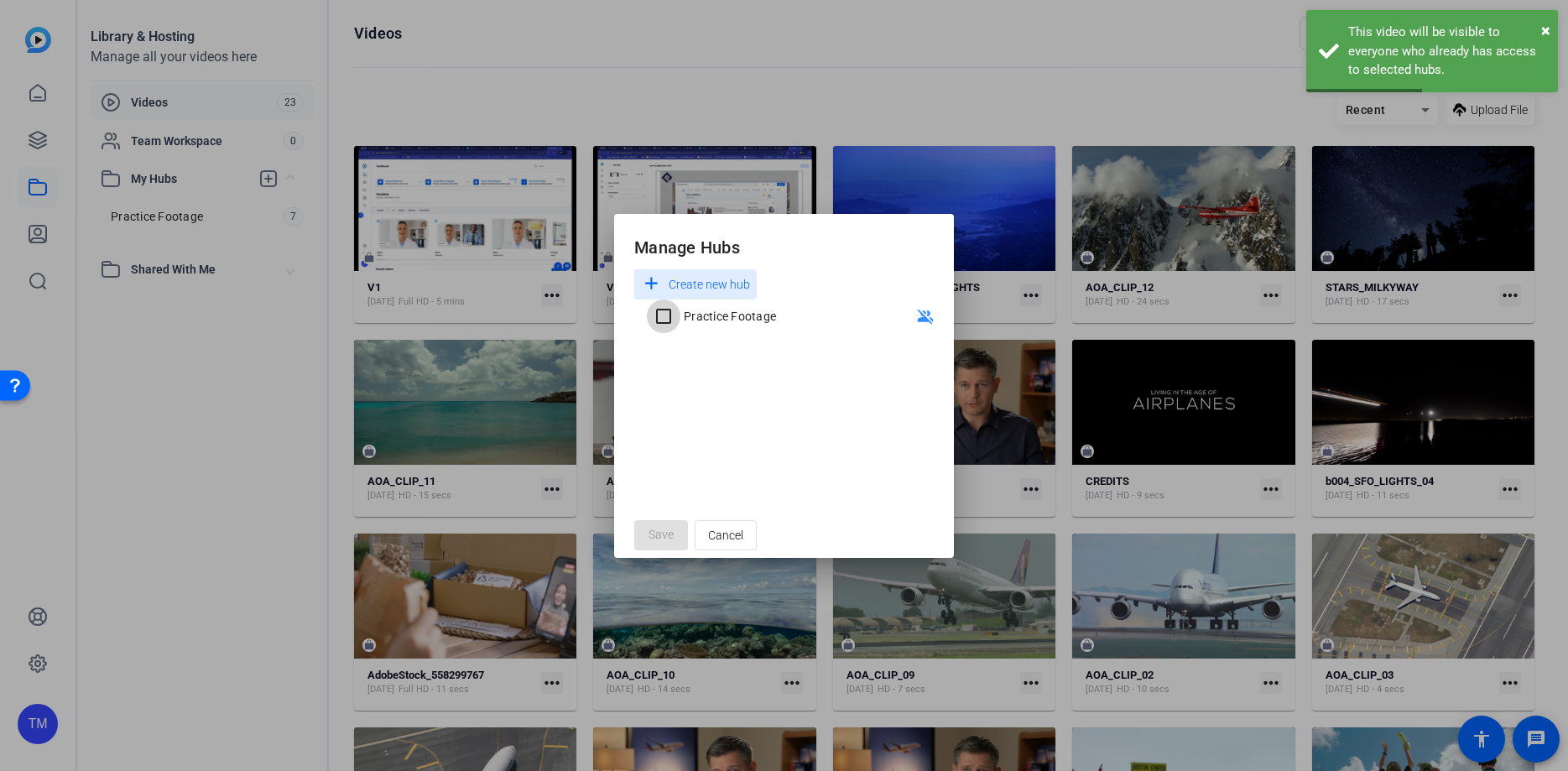
click at [663, 315] on input "Practice Footage" at bounding box center [663, 317] width 34 height 34
checkbox input "true"
click at [666, 533] on span "Save" at bounding box center [660, 536] width 25 height 18
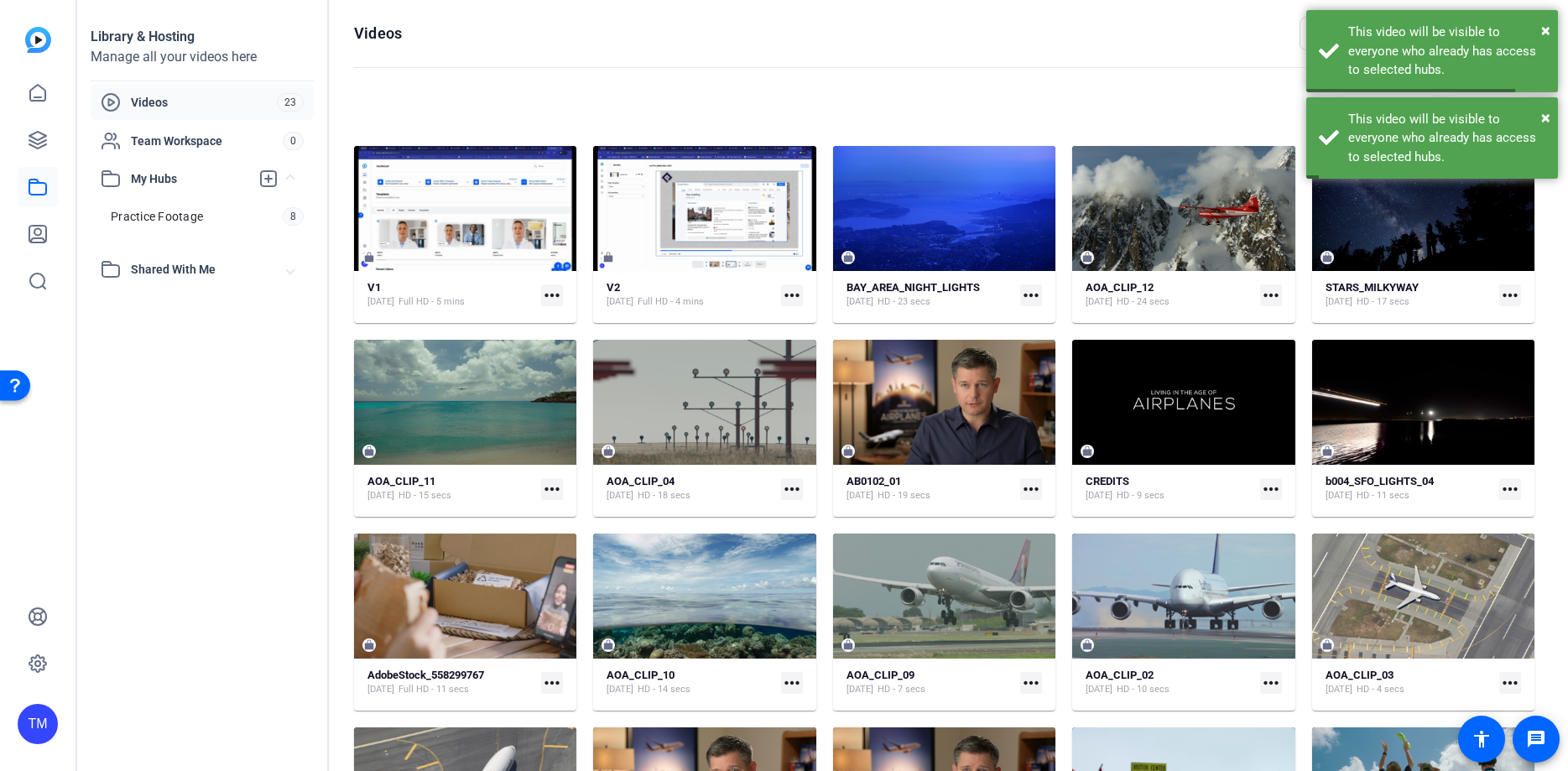
click at [1271, 488] on mat-icon "more_horiz" at bounding box center [1271, 489] width 22 height 22
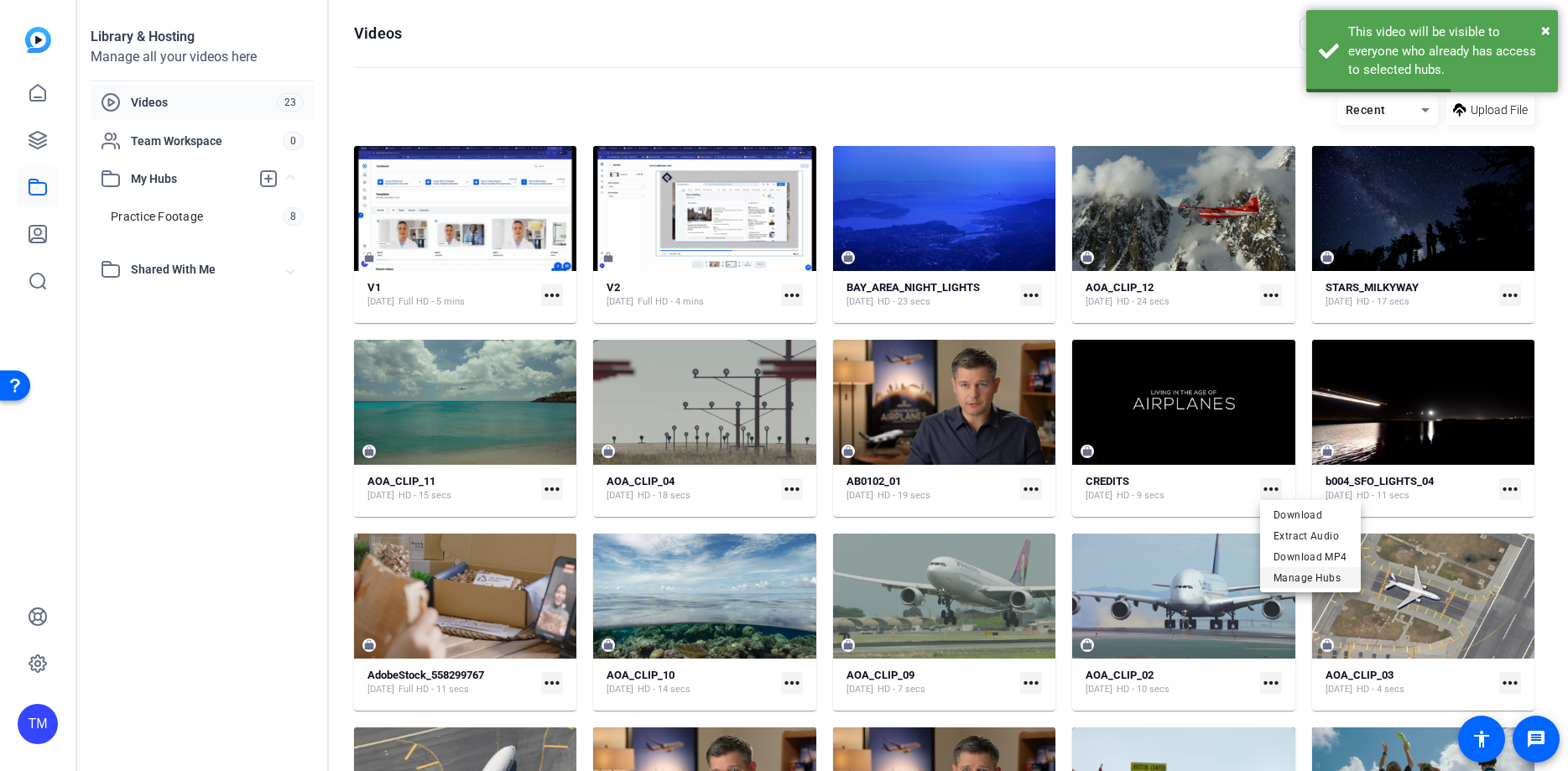
click at [1302, 575] on span "Manage Hubs" at bounding box center [1310, 577] width 73 height 20
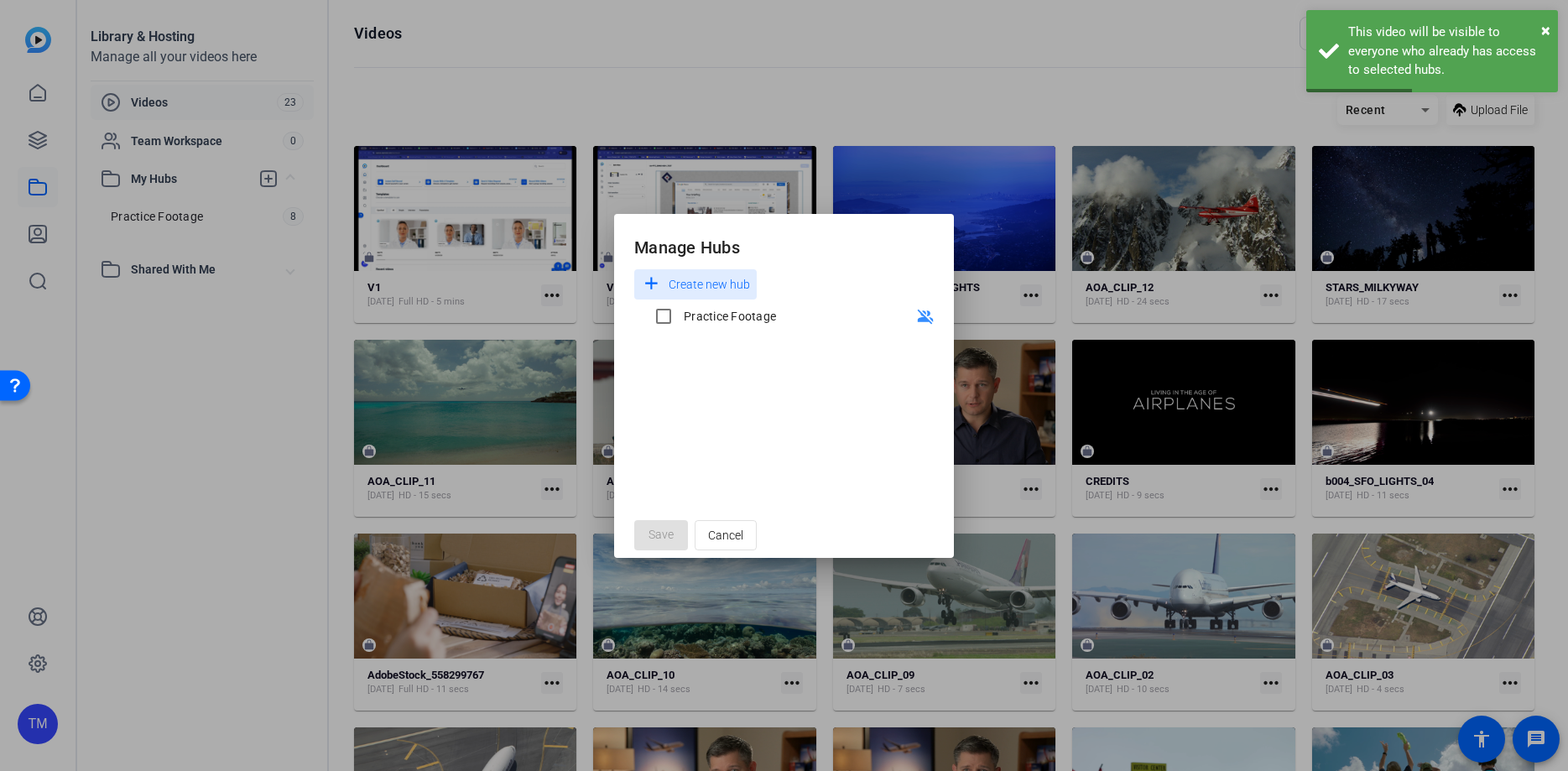
click at [715, 310] on div "Practice Footage" at bounding box center [729, 316] width 92 height 17
click at [680, 310] on input "Practice Footage" at bounding box center [663, 317] width 34 height 34
checkbox input "true"
click at [666, 540] on span "Save" at bounding box center [660, 536] width 25 height 18
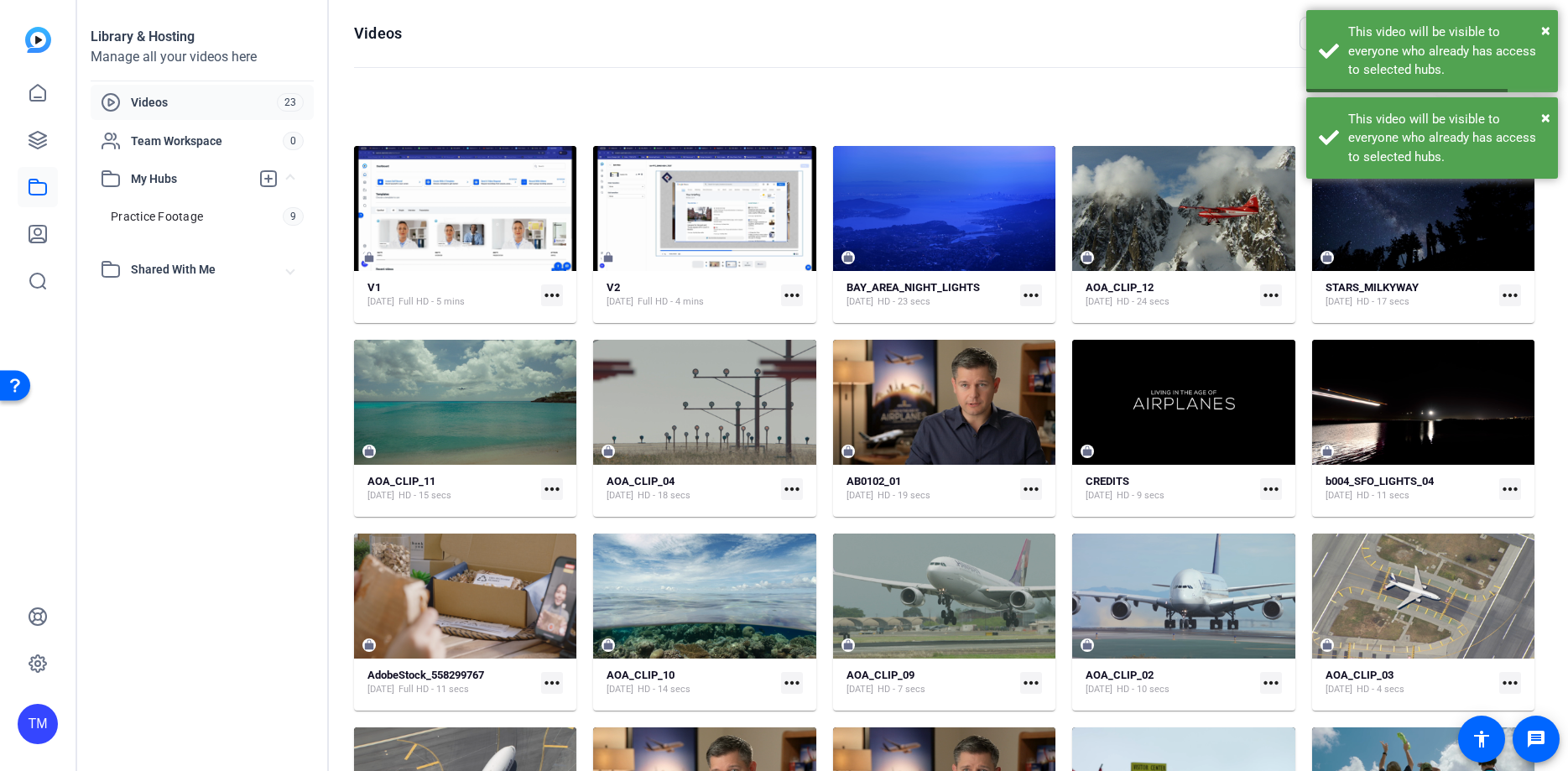
click at [1504, 487] on mat-icon "more_horiz" at bounding box center [1509, 489] width 22 height 22
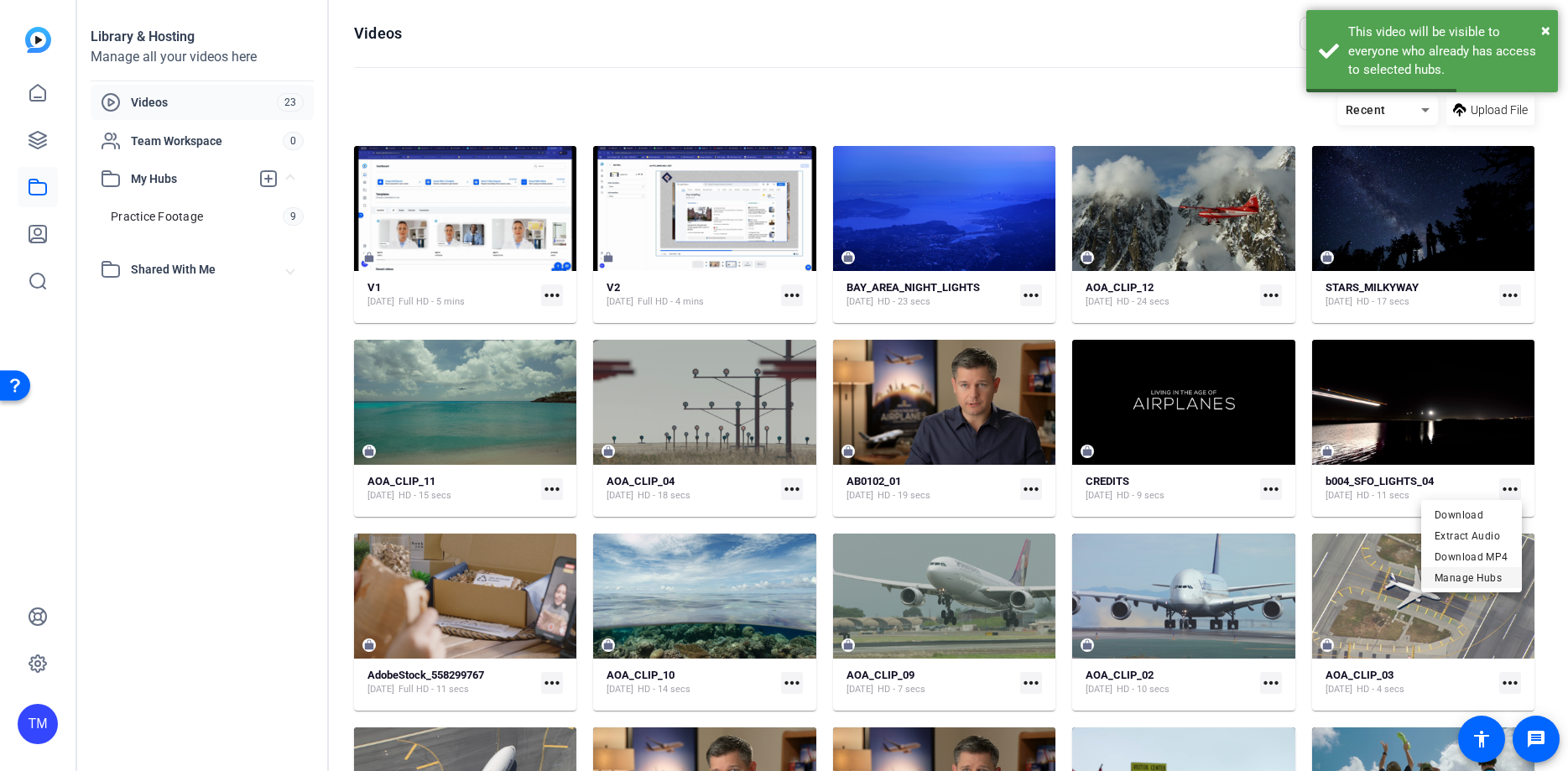
click at [1455, 580] on span "Manage Hubs" at bounding box center [1471, 577] width 73 height 20
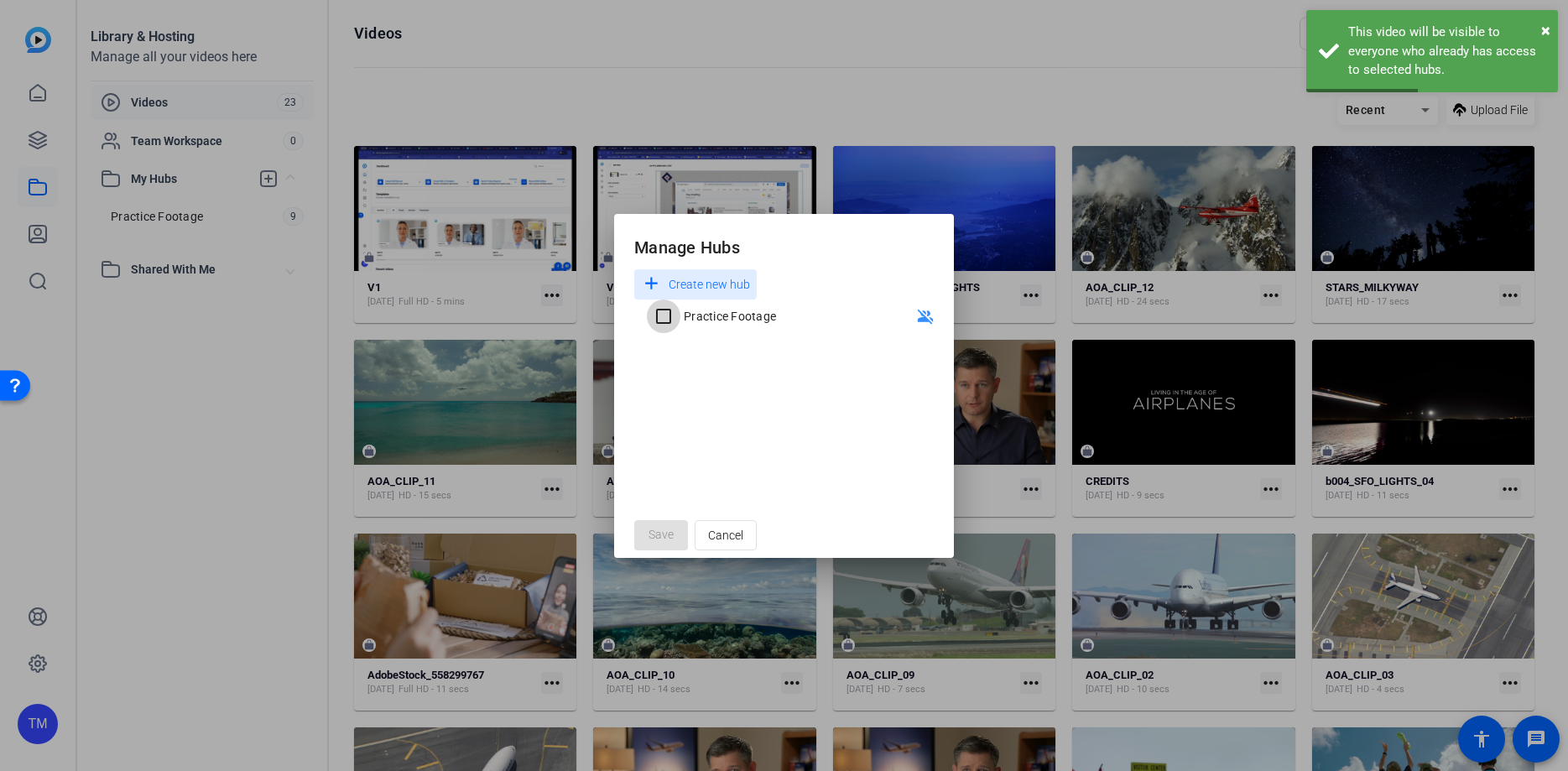
click at [663, 308] on input "Practice Footage" at bounding box center [663, 317] width 34 height 34
checkbox input "true"
click at [664, 529] on span "Save" at bounding box center [660, 536] width 25 height 18
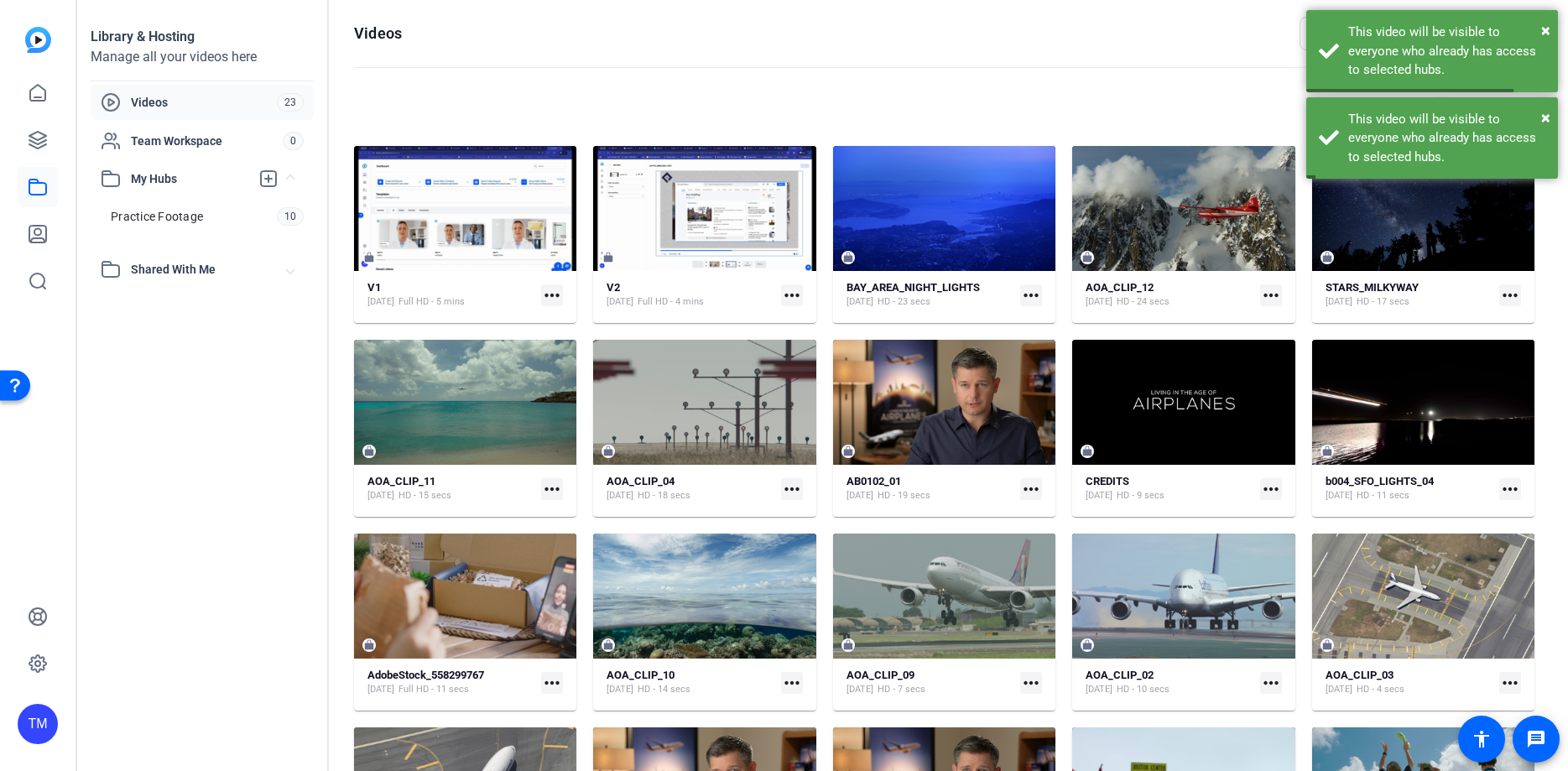
click at [542, 684] on mat-icon "more_horiz" at bounding box center [552, 684] width 22 height 22
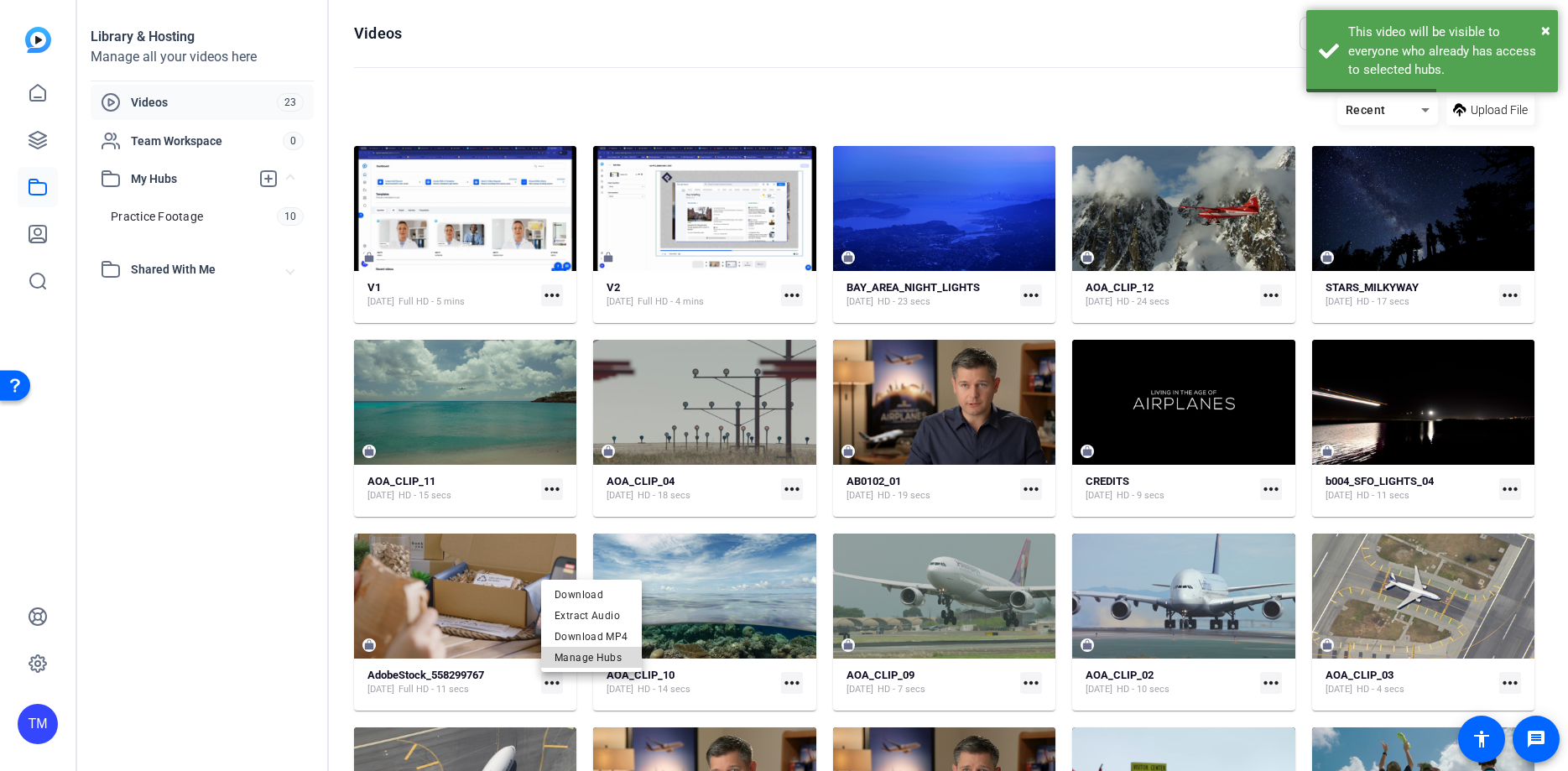
click at [603, 655] on span "Manage Hubs" at bounding box center [591, 657] width 73 height 20
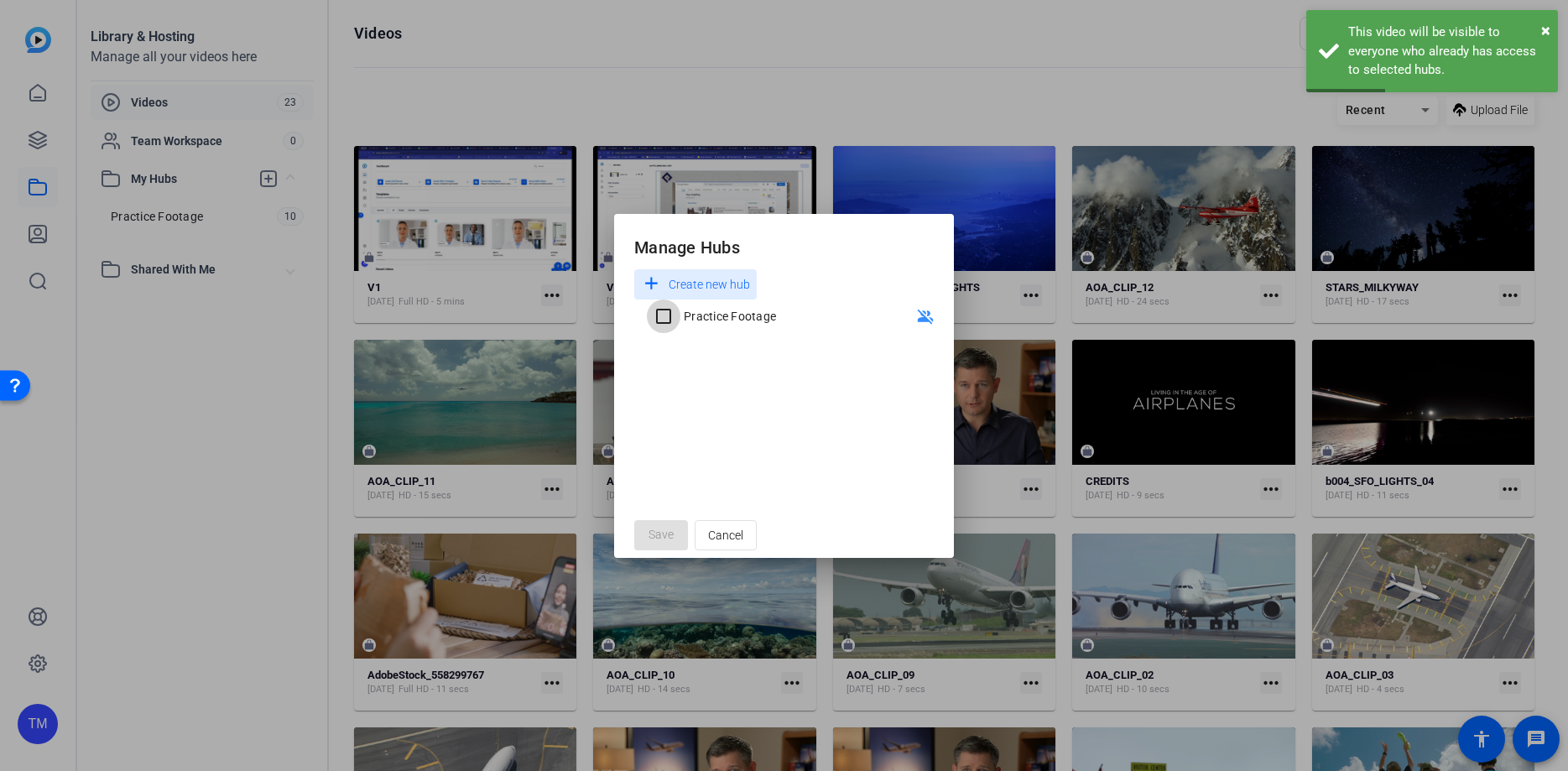
click at [673, 331] on input "Practice Footage" at bounding box center [663, 317] width 34 height 34
checkbox input "true"
click at [663, 526] on span at bounding box center [661, 536] width 54 height 41
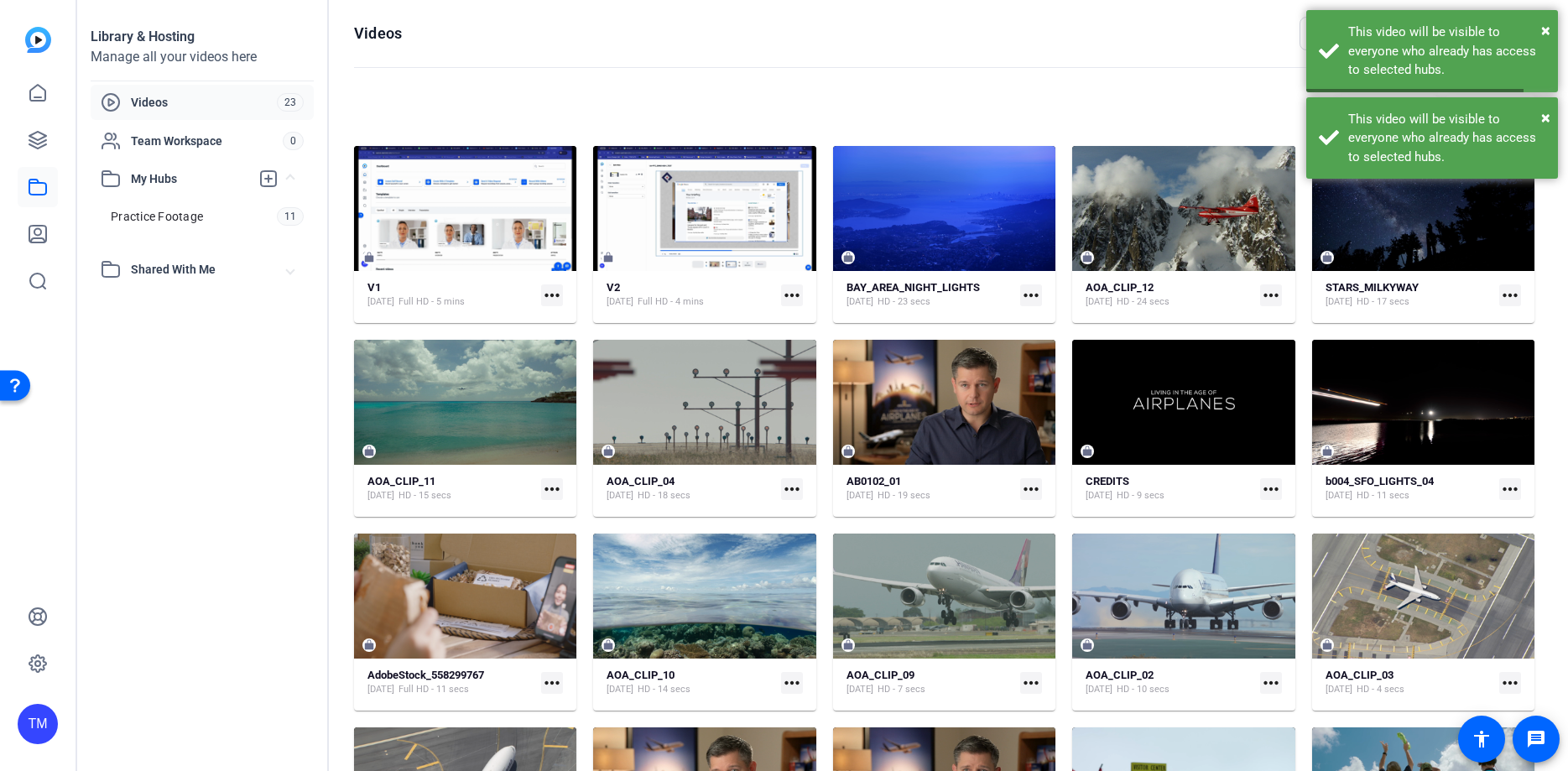
click at [788, 681] on mat-icon "more_horiz" at bounding box center [791, 684] width 22 height 22
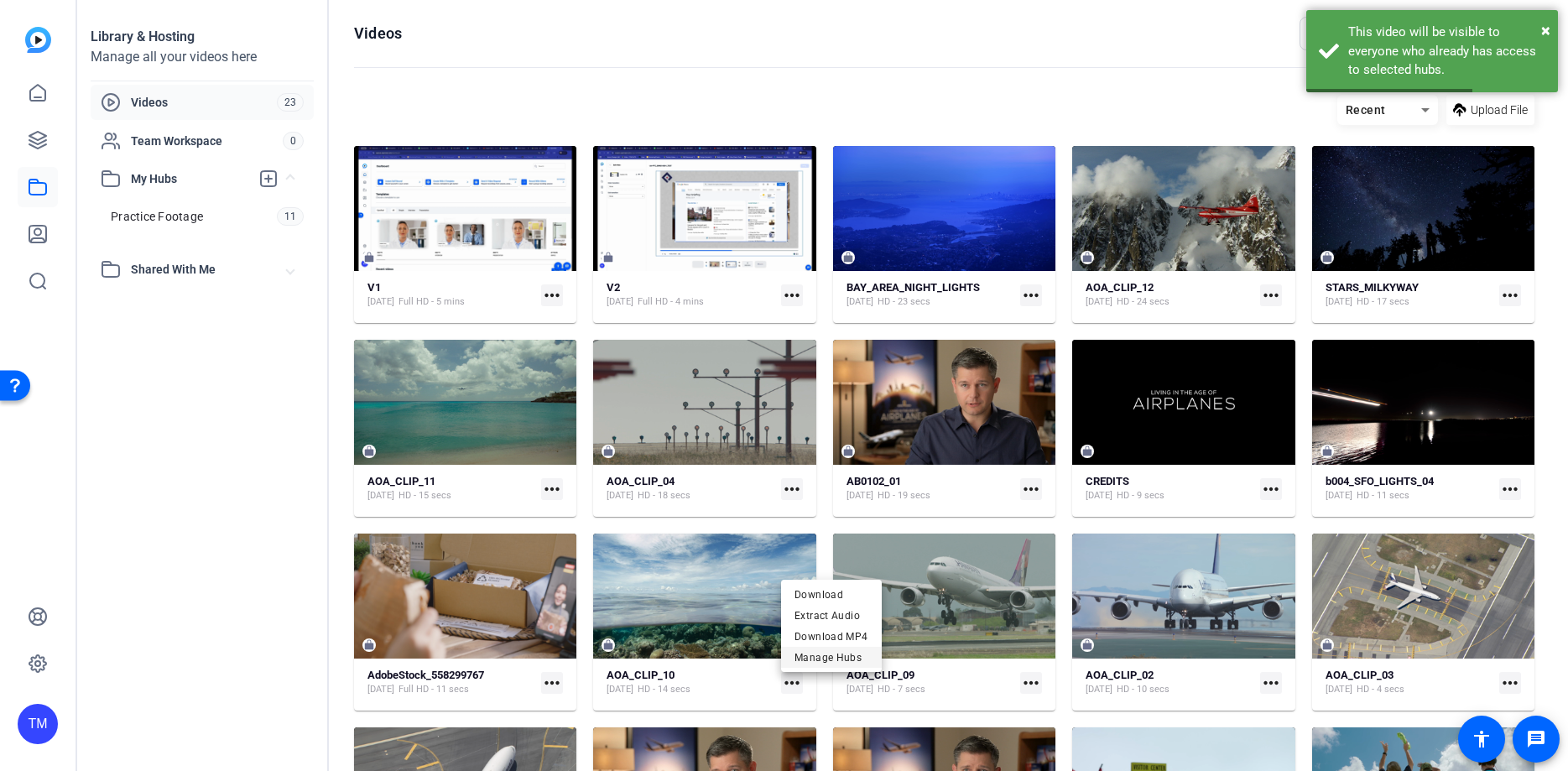
click at [841, 653] on span "Manage Hubs" at bounding box center [831, 657] width 73 height 20
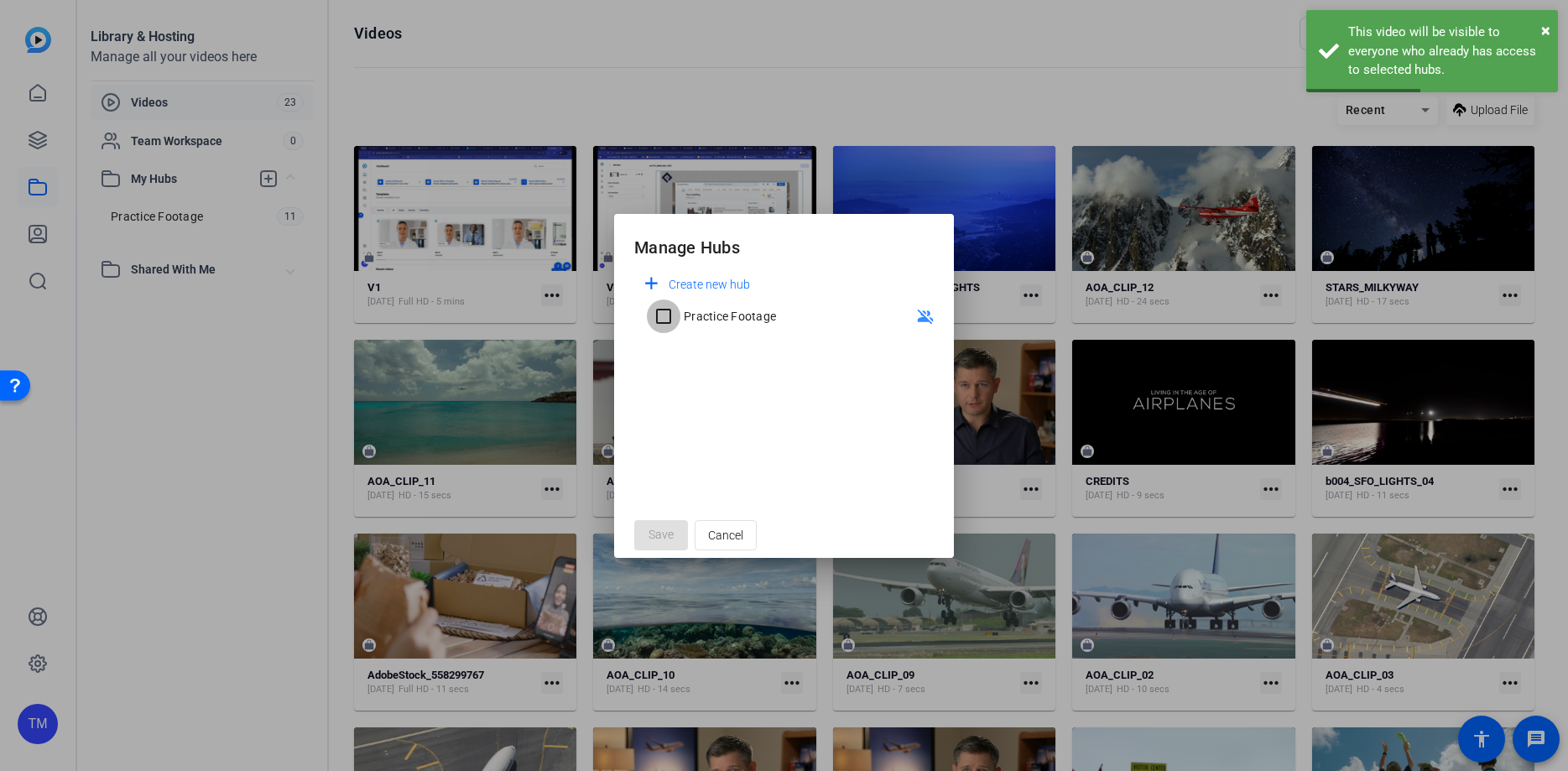
click at [671, 311] on input "Practice Footage" at bounding box center [663, 317] width 34 height 34
checkbox input "true"
click at [646, 540] on span at bounding box center [661, 536] width 54 height 41
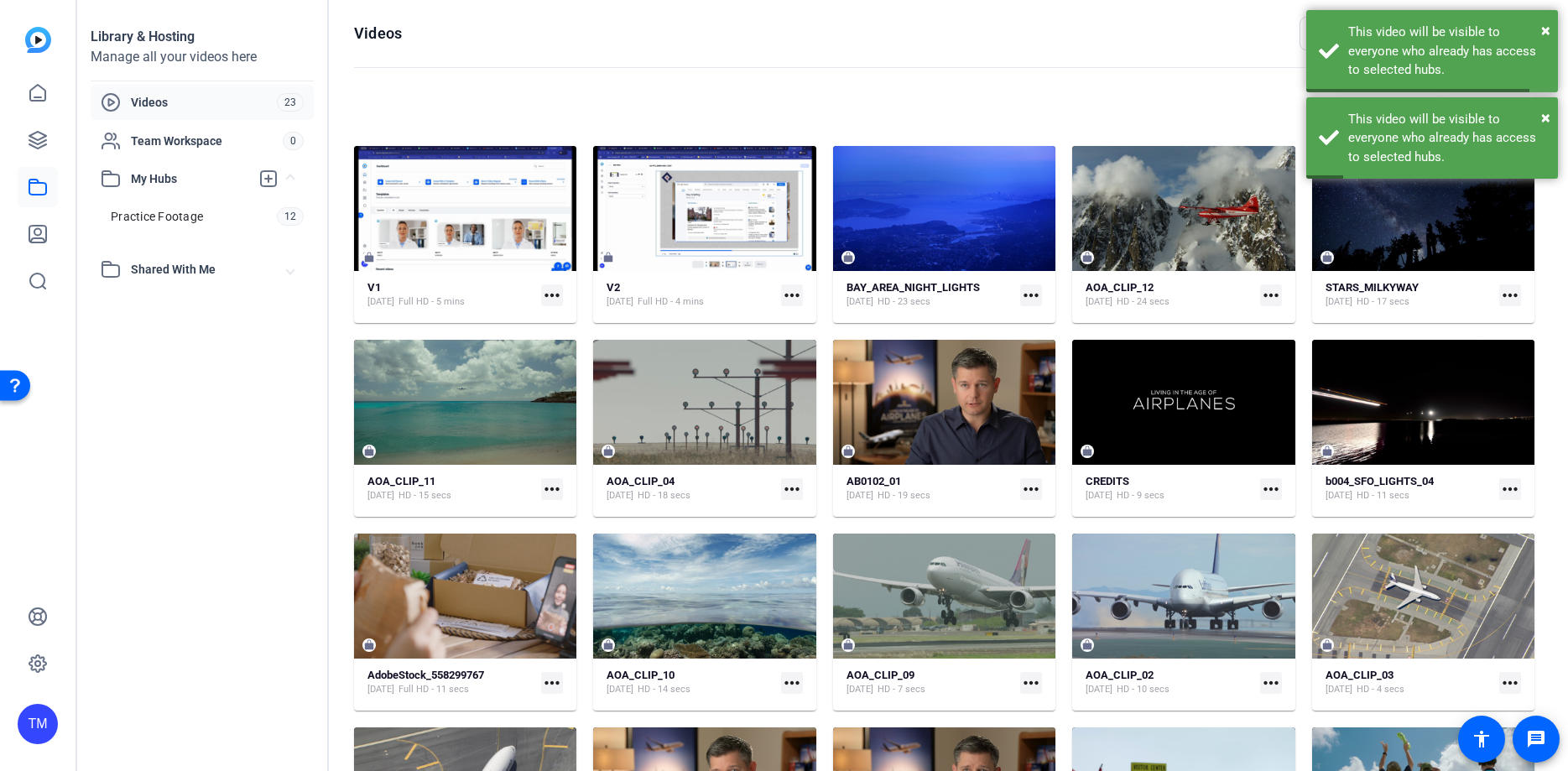
click at [1030, 686] on mat-icon "more_horiz" at bounding box center [1031, 684] width 22 height 22
click at [1063, 657] on span "Manage Hubs" at bounding box center [1070, 657] width 73 height 20
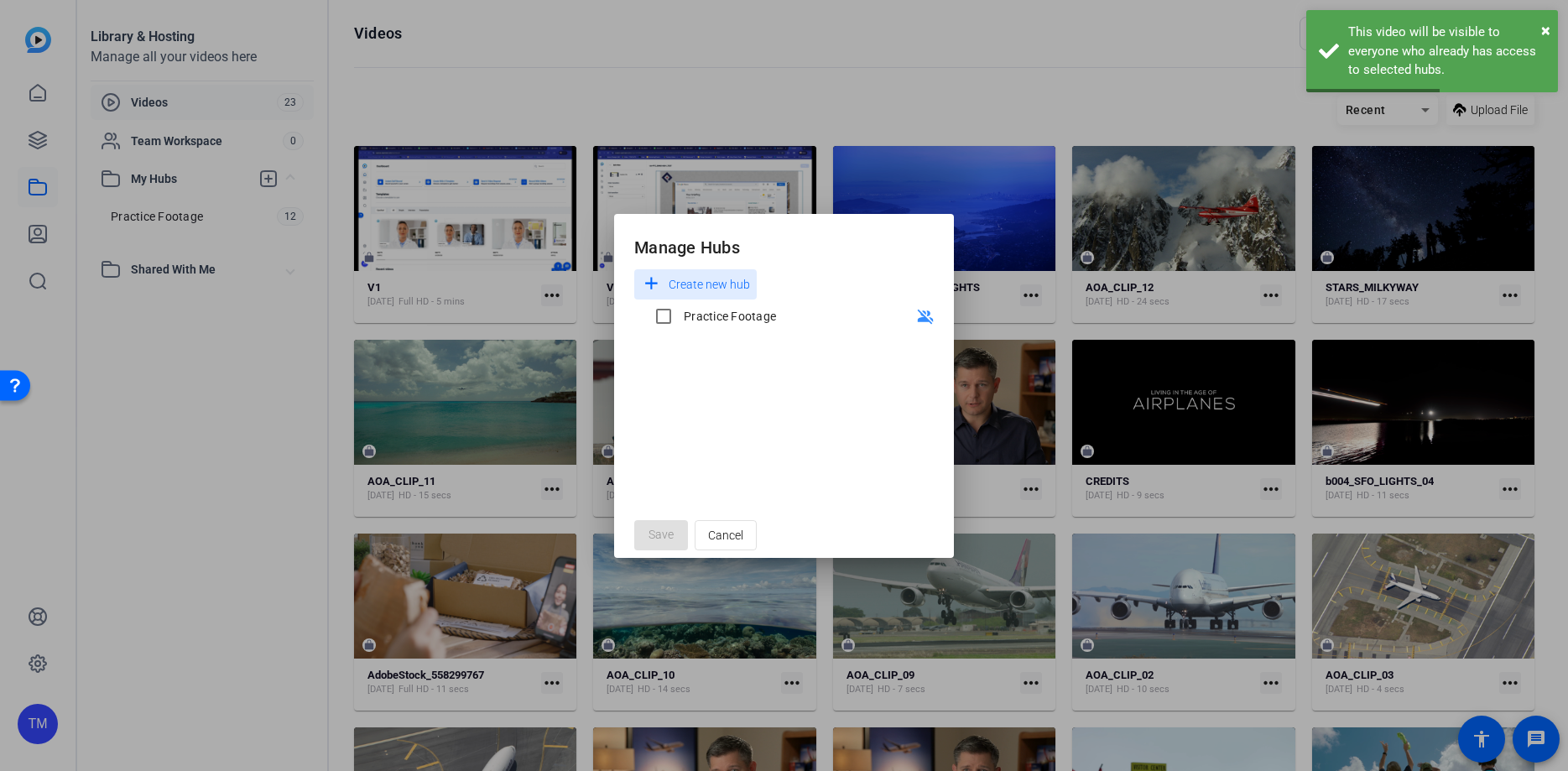
click at [684, 316] on div "Practice Footage" at bounding box center [729, 316] width 92 height 17
click at [680, 316] on input "Practice Footage" at bounding box center [663, 317] width 34 height 34
checkbox input "true"
click at [664, 538] on span "Save" at bounding box center [660, 536] width 25 height 18
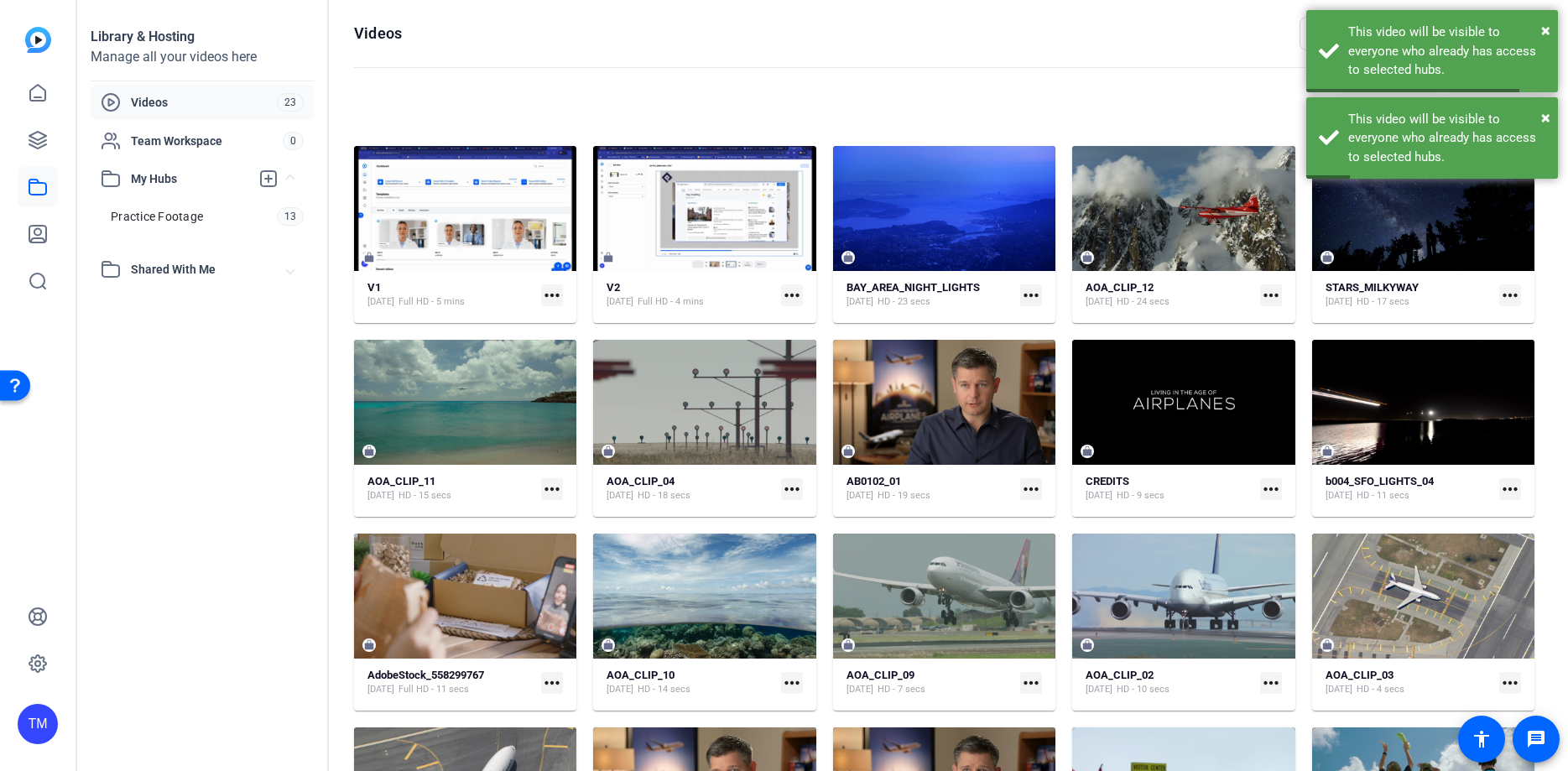
click at [1267, 678] on mat-icon "more_horiz" at bounding box center [1271, 684] width 22 height 22
click at [1298, 656] on span "Manage Hubs" at bounding box center [1310, 657] width 73 height 20
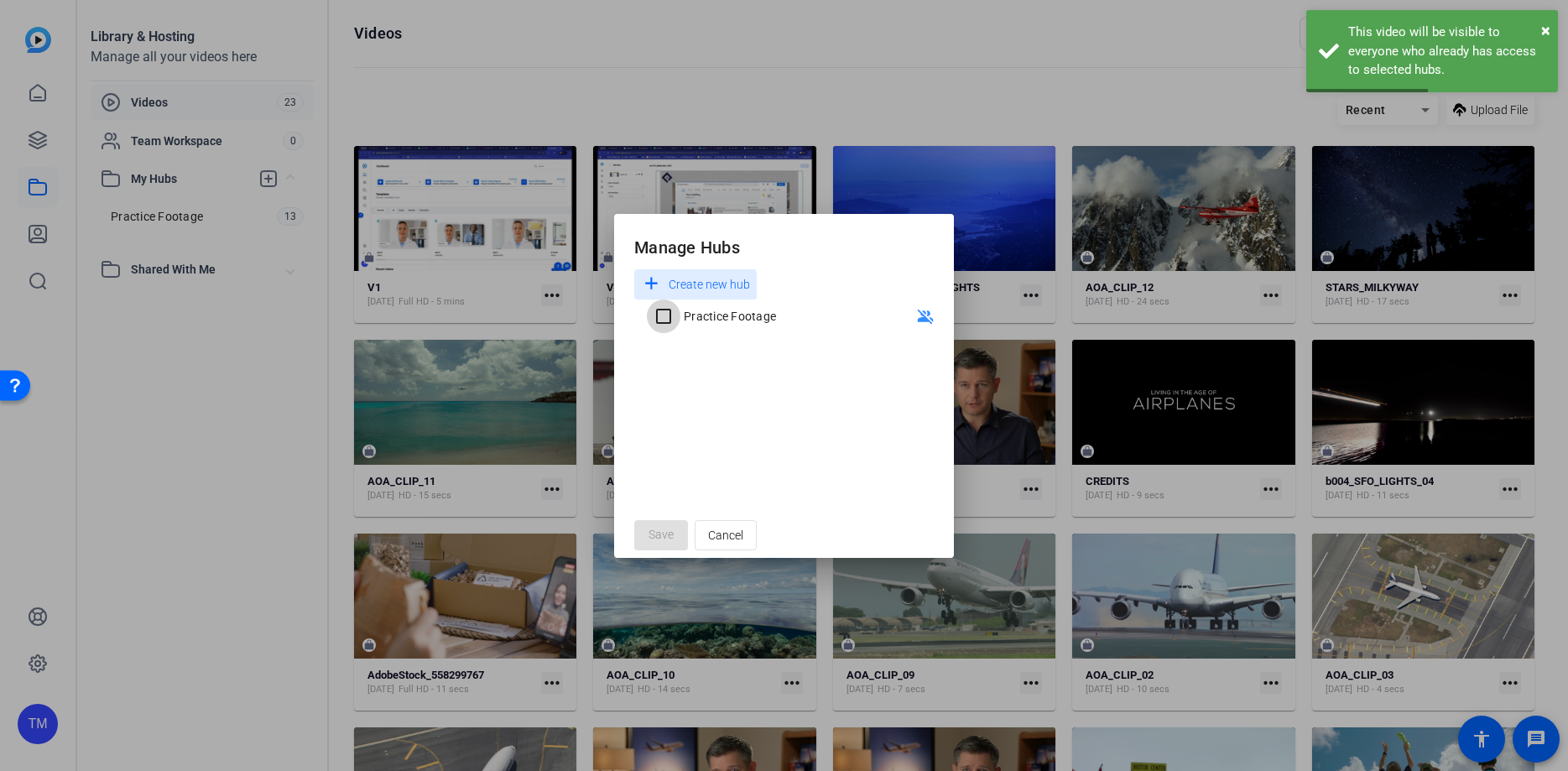
click at [674, 315] on input "Practice Footage" at bounding box center [663, 317] width 34 height 34
checkbox input "true"
click at [671, 536] on span "Save" at bounding box center [660, 536] width 25 height 18
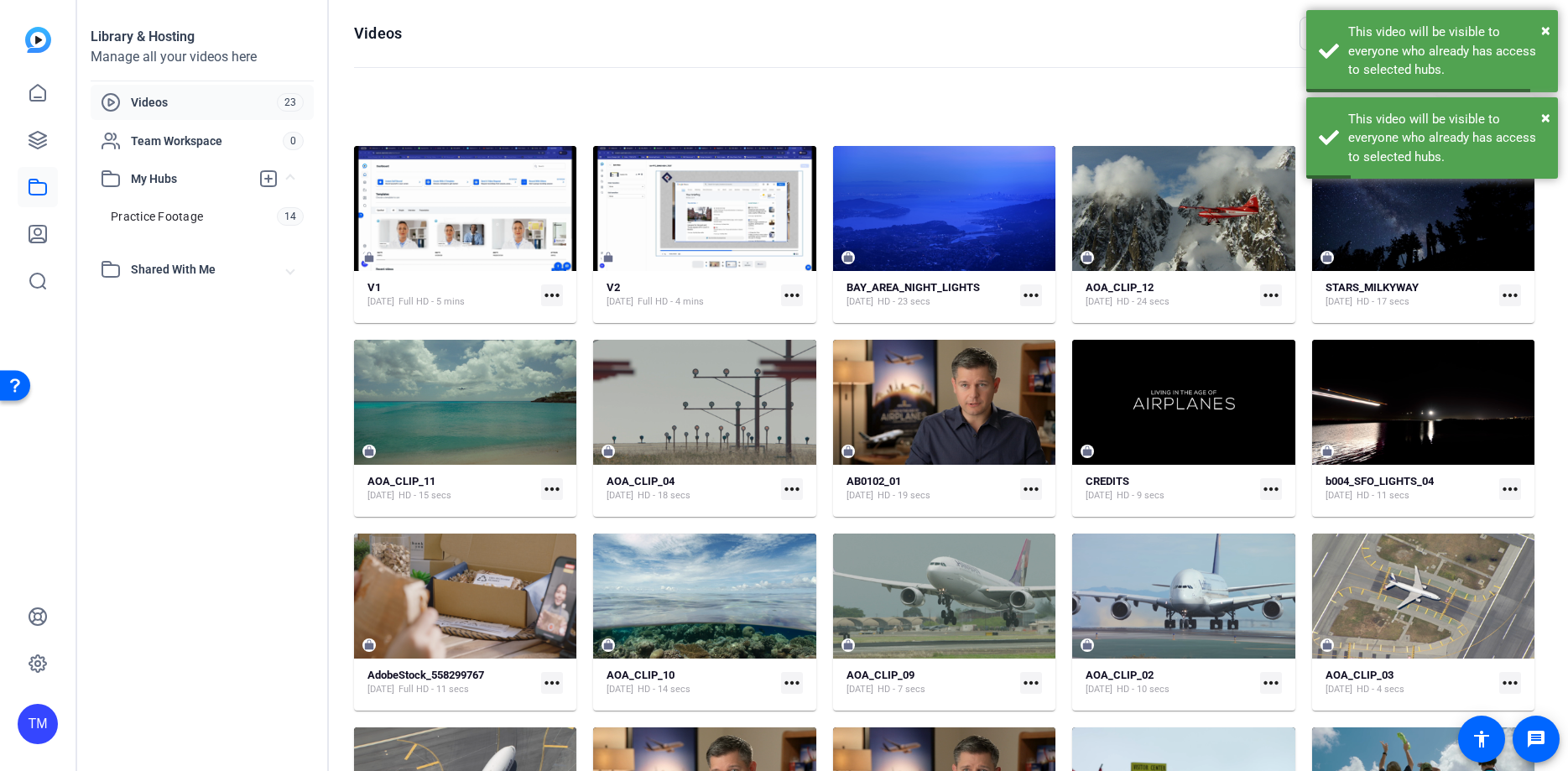
click at [1271, 684] on mat-icon "more_horiz" at bounding box center [1271, 684] width 22 height 22
click at [1300, 661] on span "Manage Hubs" at bounding box center [1310, 657] width 73 height 20
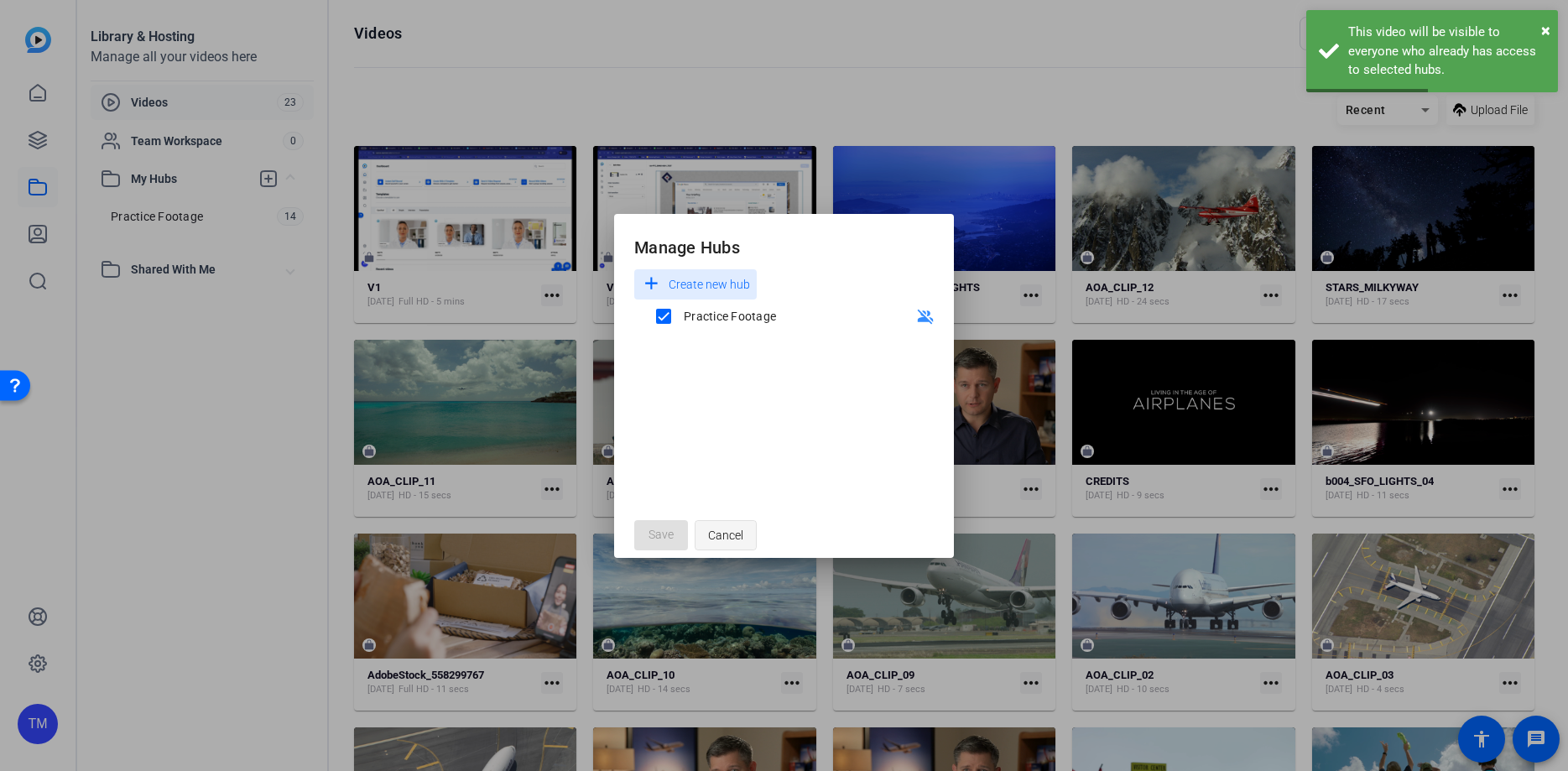
click at [726, 537] on span "Cancel" at bounding box center [725, 536] width 35 height 32
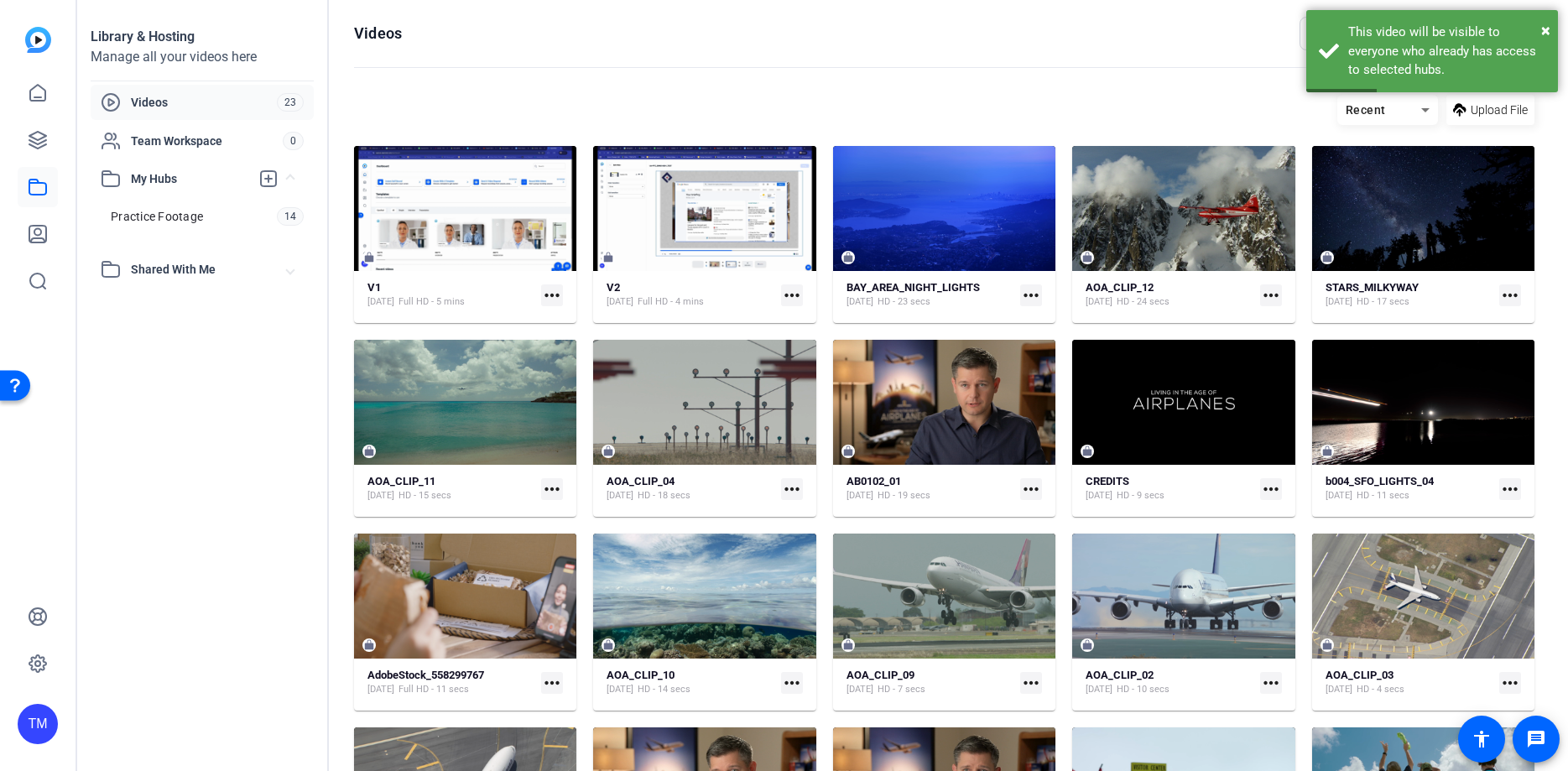
click at [1514, 686] on mat-icon "more_horiz" at bounding box center [1509, 684] width 22 height 22
click at [1455, 652] on span "Manage Hubs" at bounding box center [1471, 657] width 73 height 20
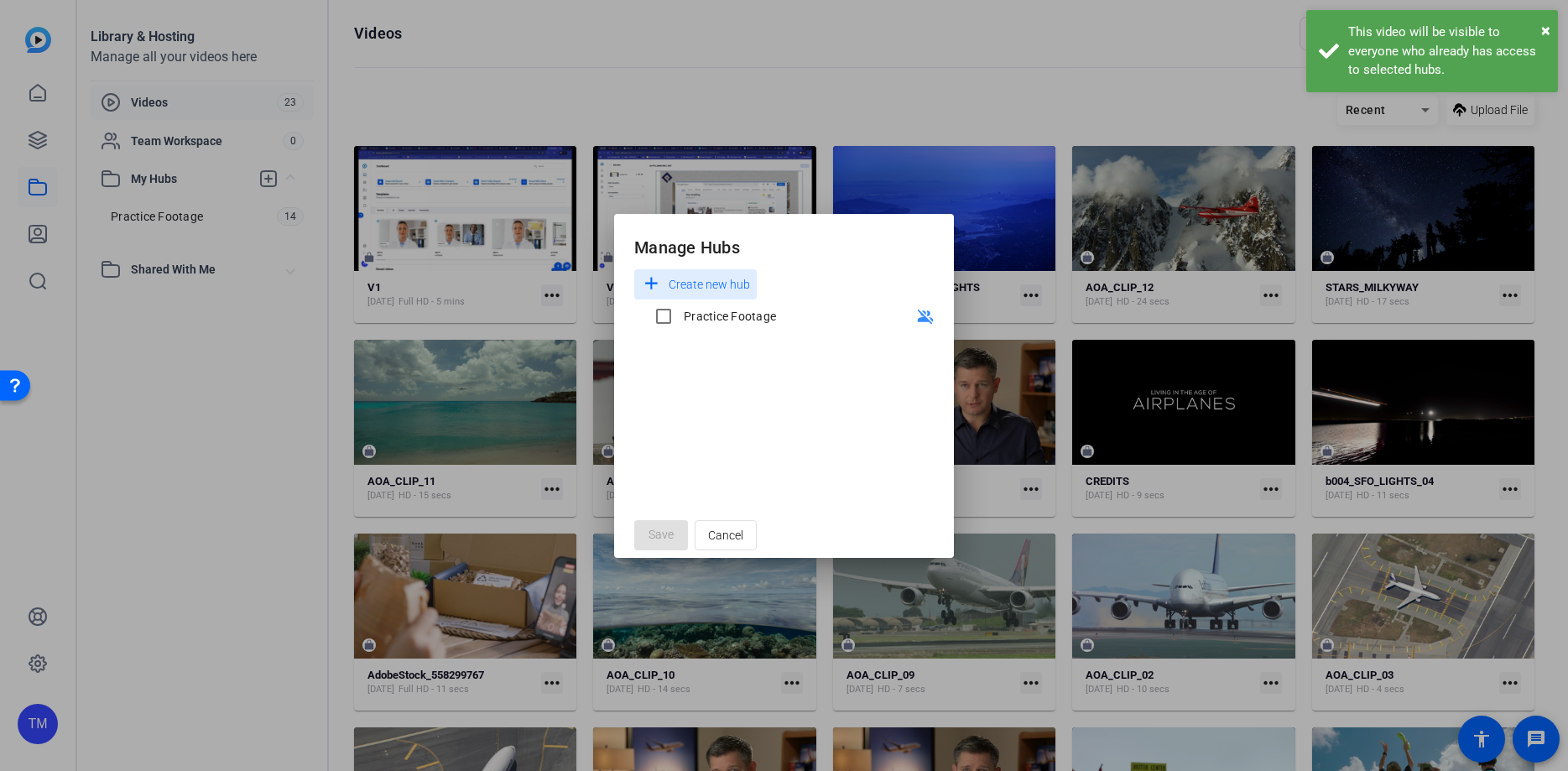
click at [684, 311] on div "Practice Footage" at bounding box center [729, 316] width 92 height 17
click at [680, 311] on input "Practice Footage" at bounding box center [663, 317] width 34 height 34
checkbox input "true"
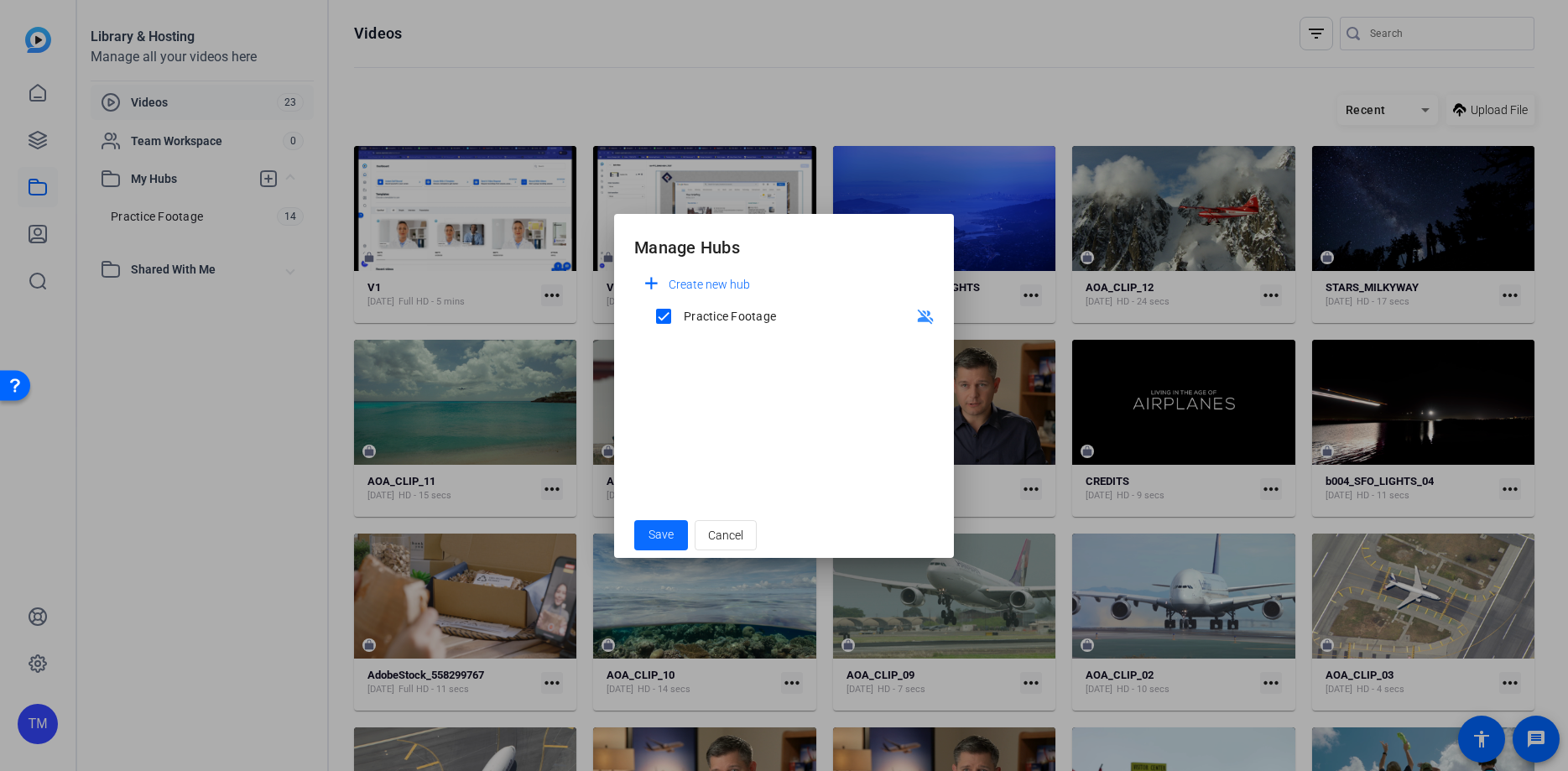
click at [675, 534] on span at bounding box center [661, 536] width 54 height 41
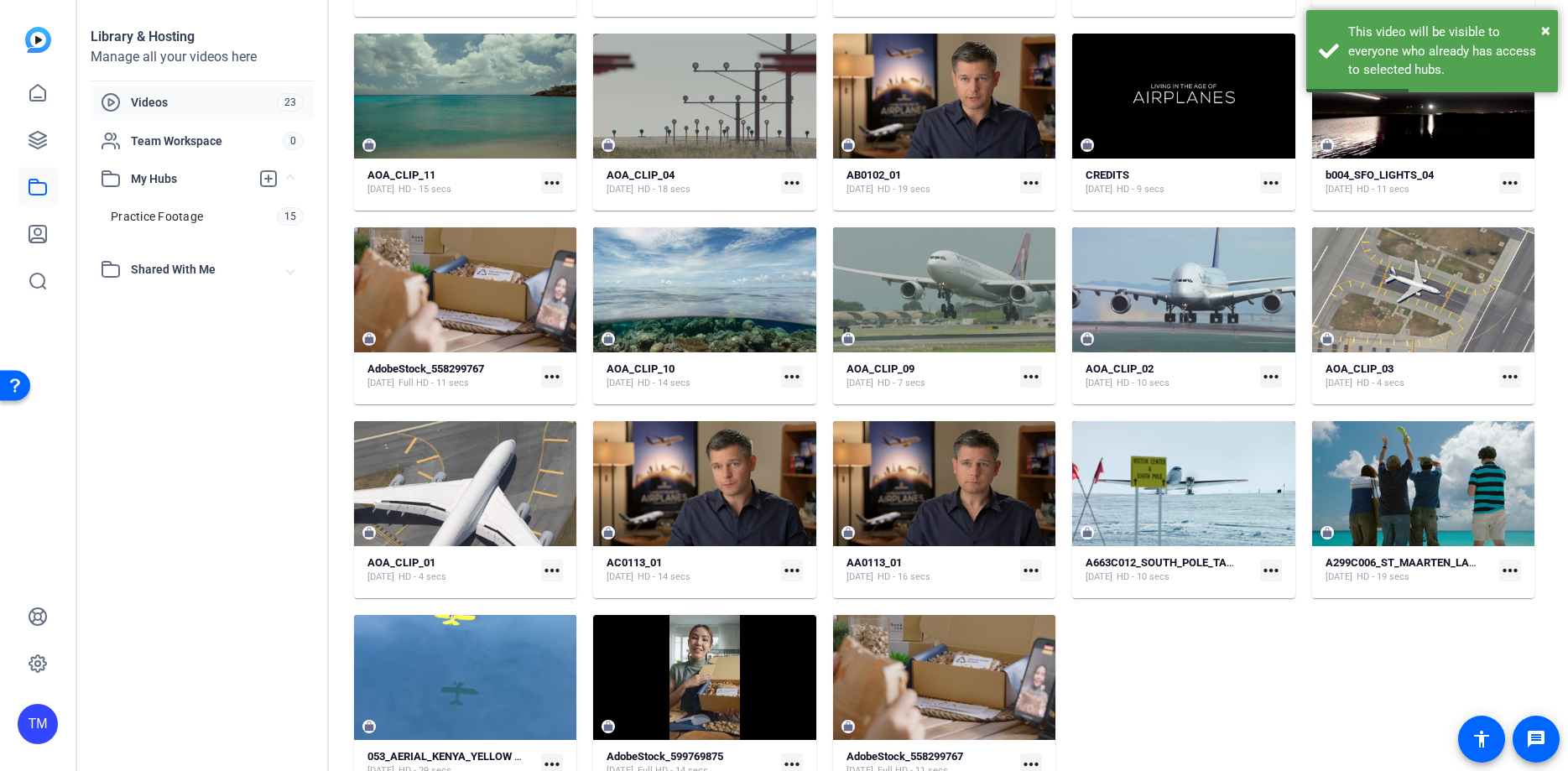
scroll to position [330, 0]
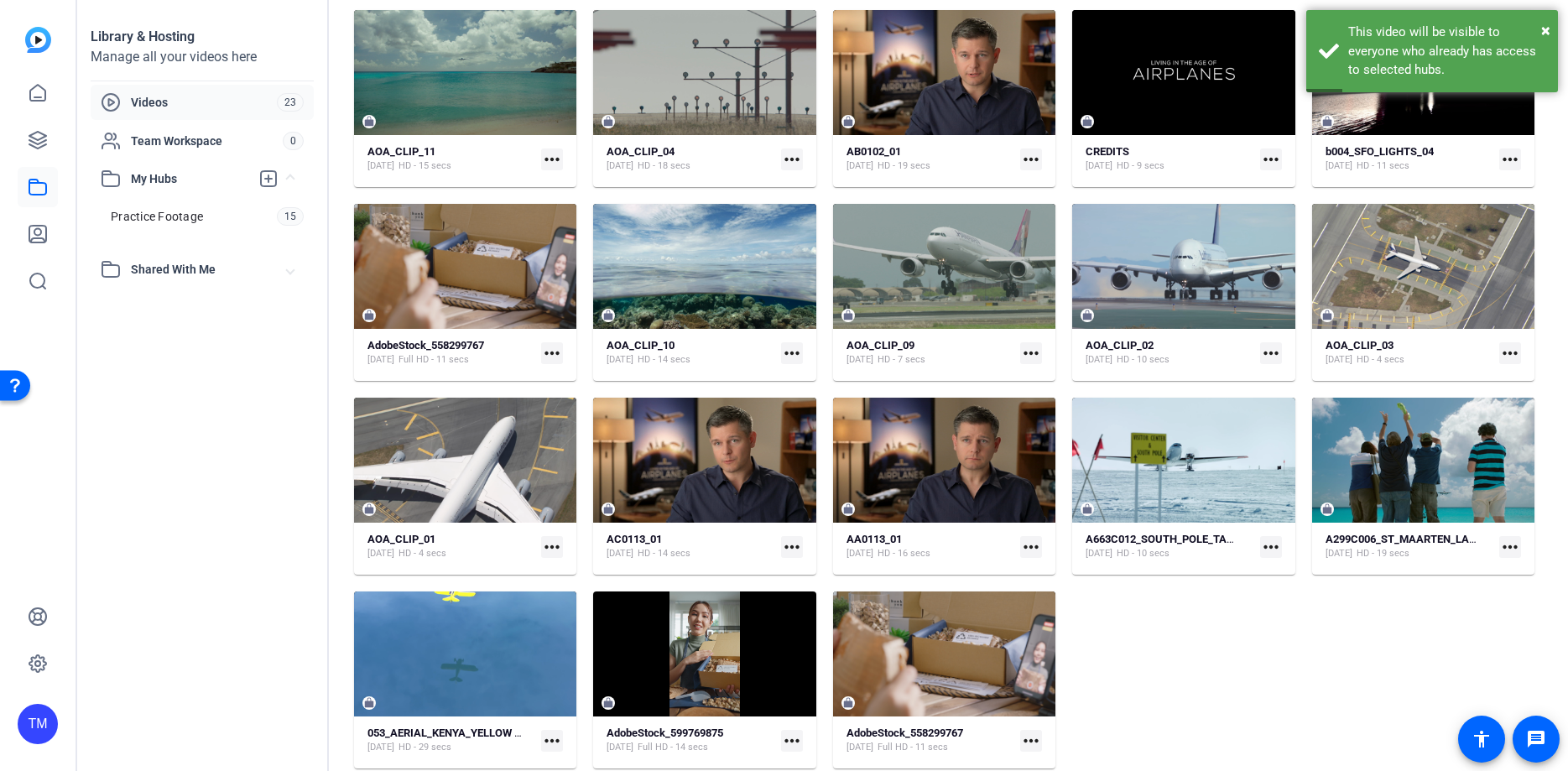
click at [552, 544] on mat-icon "more_horiz" at bounding box center [552, 547] width 22 height 22
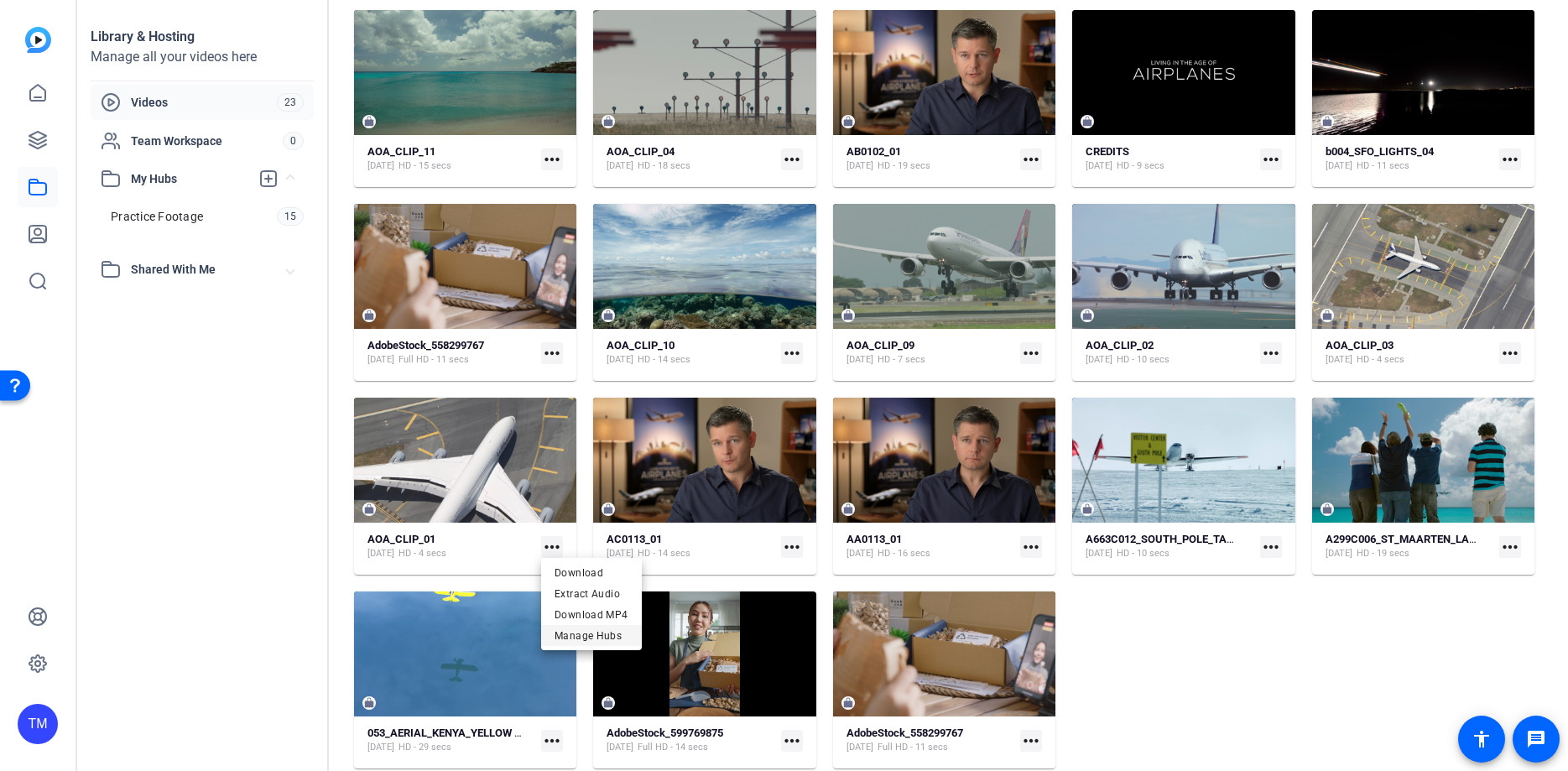
click at [586, 645] on span "Manage Hubs" at bounding box center [591, 635] width 73 height 20
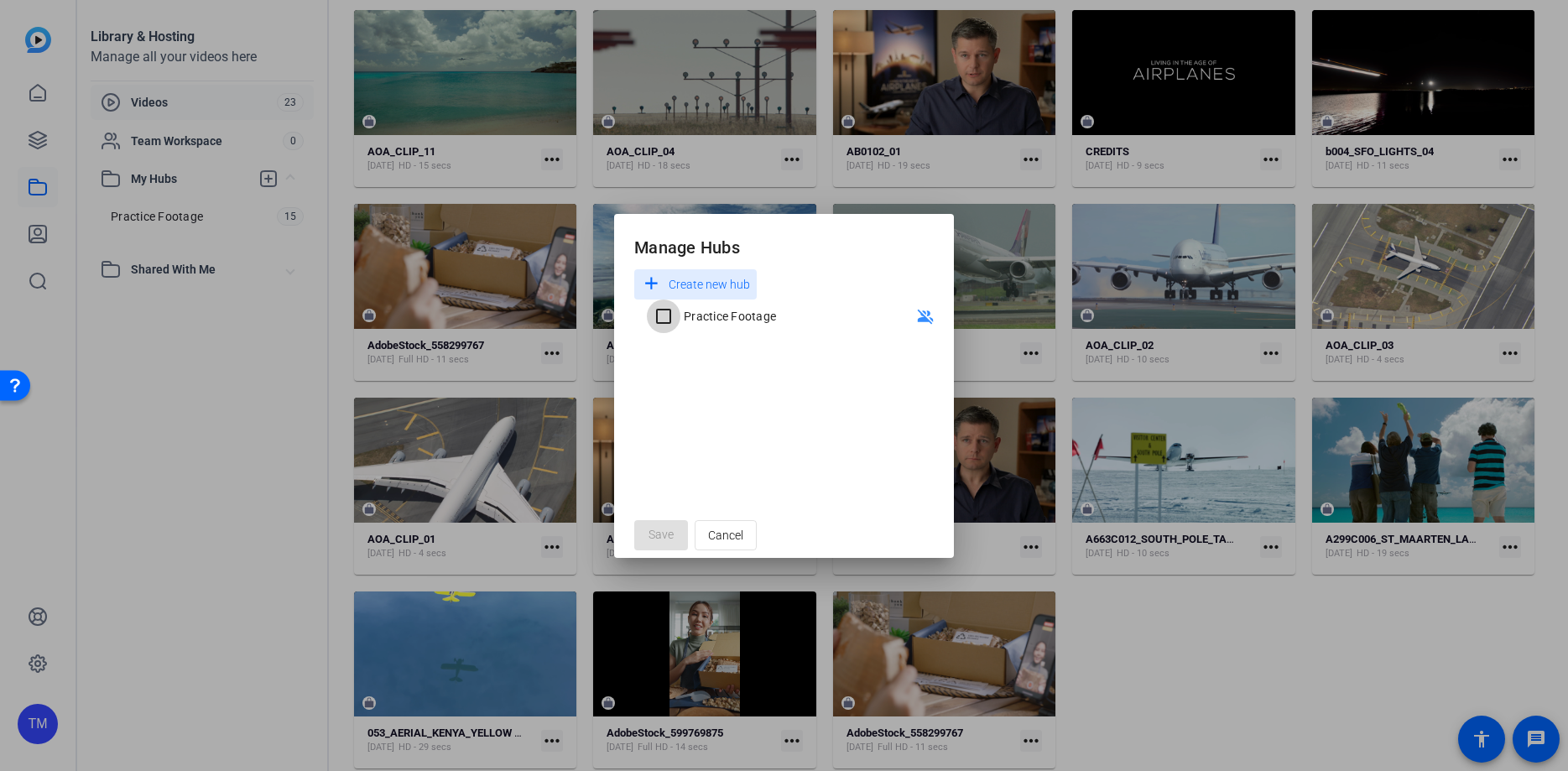
click at [677, 310] on input "Practice Footage" at bounding box center [663, 317] width 34 height 34
checkbox input "true"
click at [666, 538] on span "Save" at bounding box center [660, 536] width 25 height 18
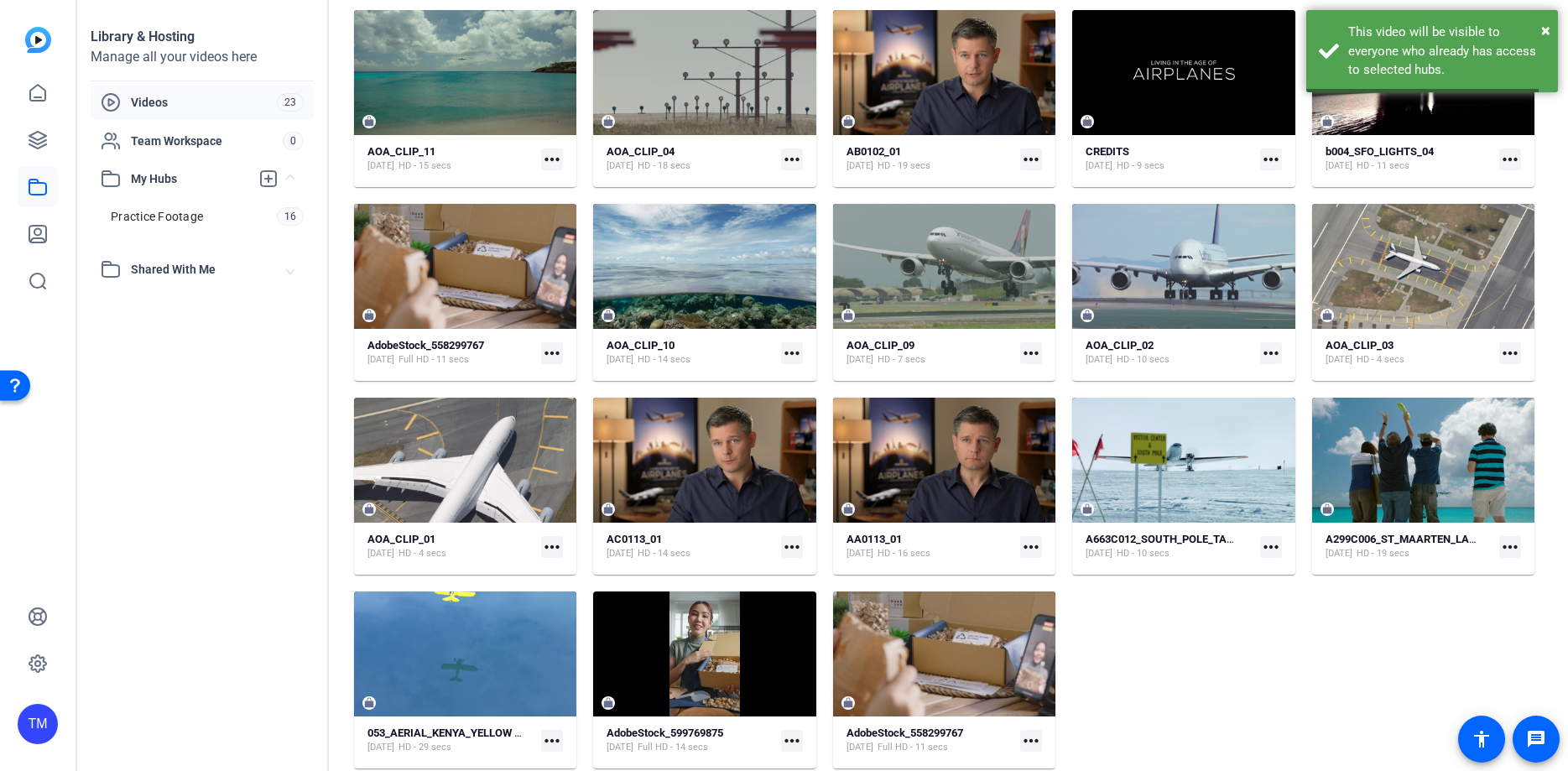
click at [790, 548] on mat-icon "more_horiz" at bounding box center [791, 547] width 22 height 22
click at [816, 640] on span "Manage Hubs" at bounding box center [831, 635] width 73 height 20
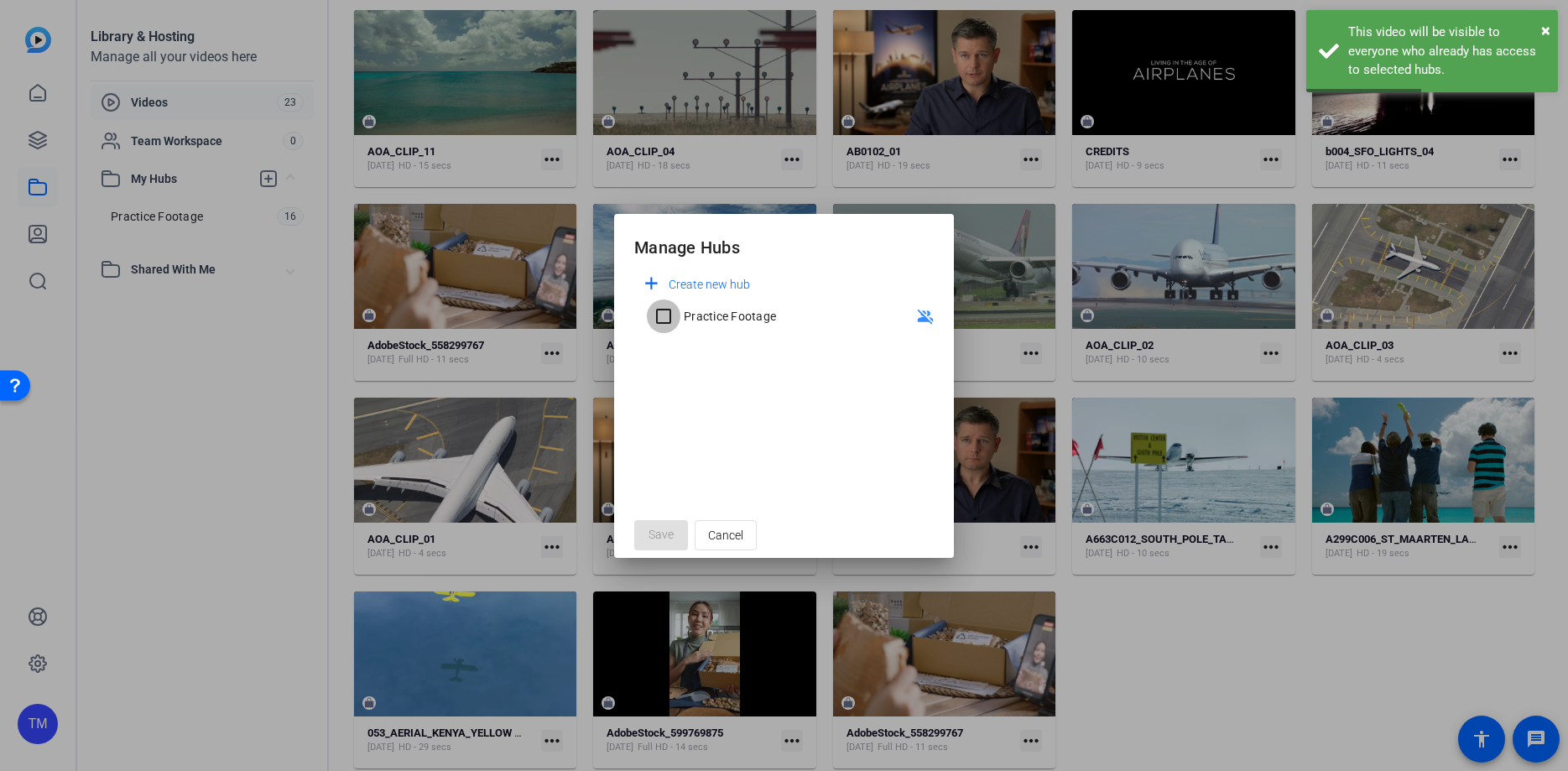
click at [667, 306] on input "Practice Footage" at bounding box center [663, 317] width 34 height 34
checkbox input "true"
click at [666, 533] on span "Save" at bounding box center [660, 536] width 25 height 18
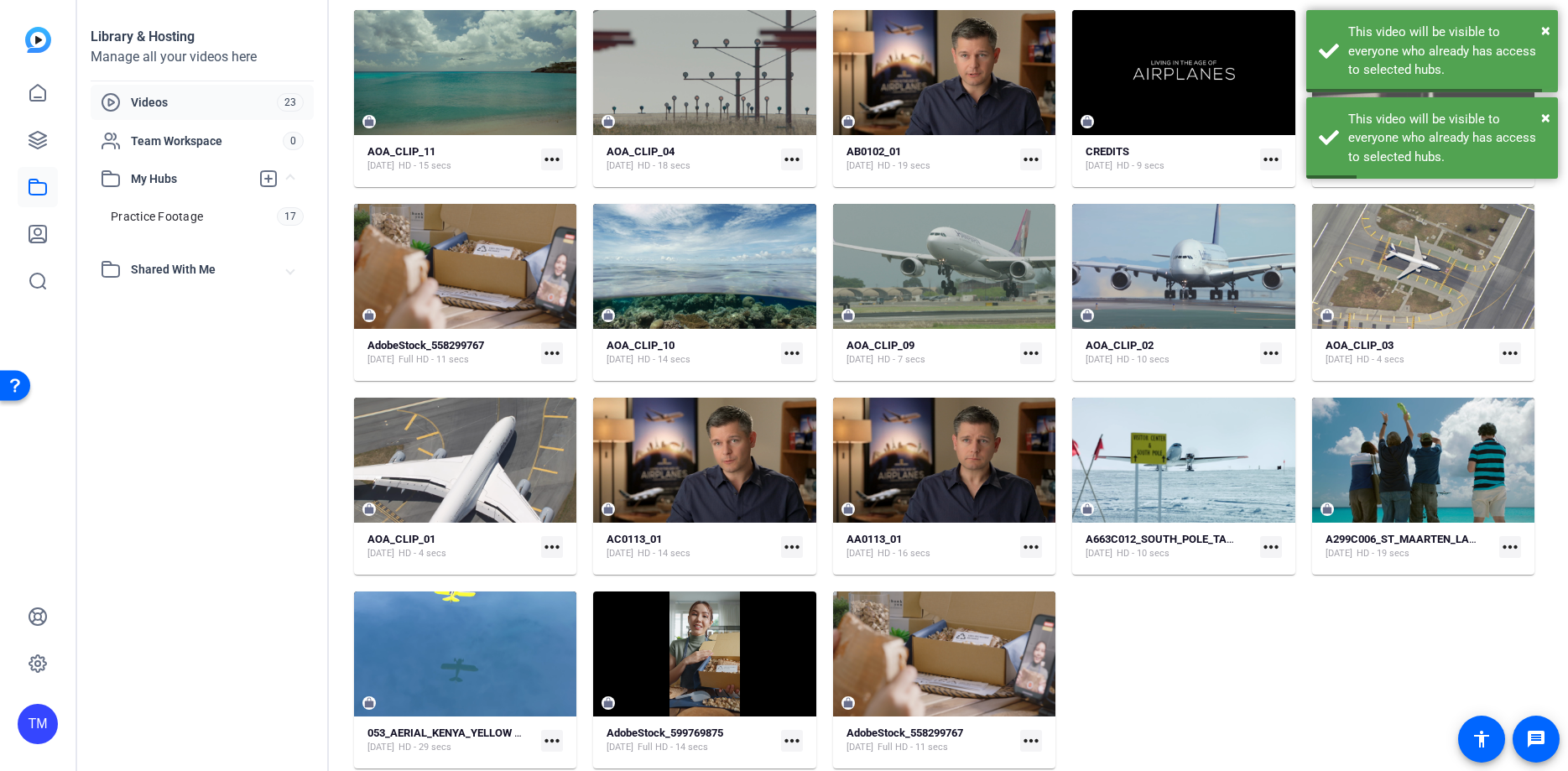
click at [1032, 556] on mat-icon "more_horiz" at bounding box center [1031, 547] width 22 height 22
click at [1069, 632] on span "Manage Hubs" at bounding box center [1070, 635] width 73 height 20
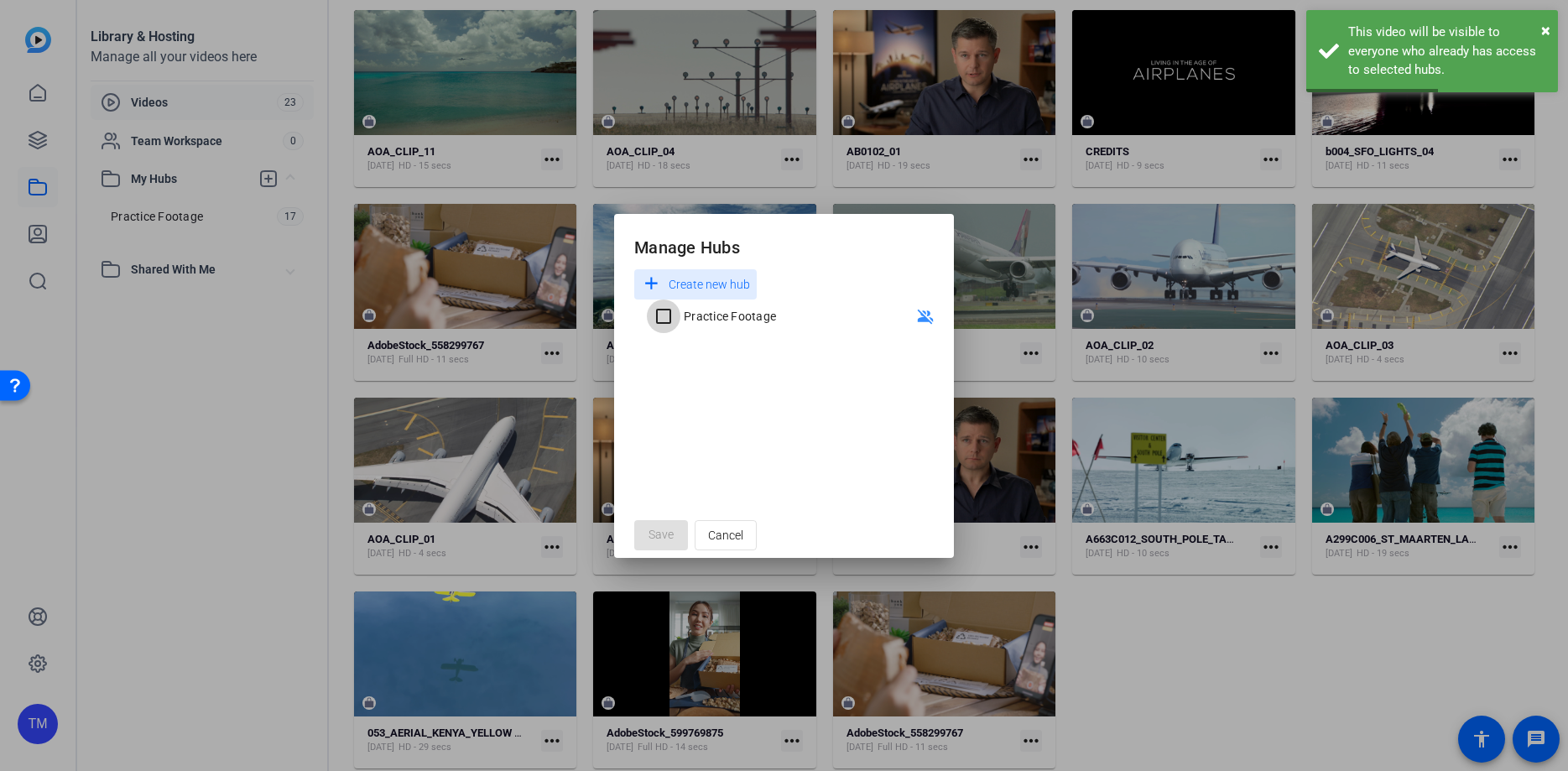
click at [662, 316] on input "Practice Footage" at bounding box center [663, 317] width 34 height 34
checkbox input "true"
click at [664, 536] on span "Save" at bounding box center [660, 536] width 25 height 18
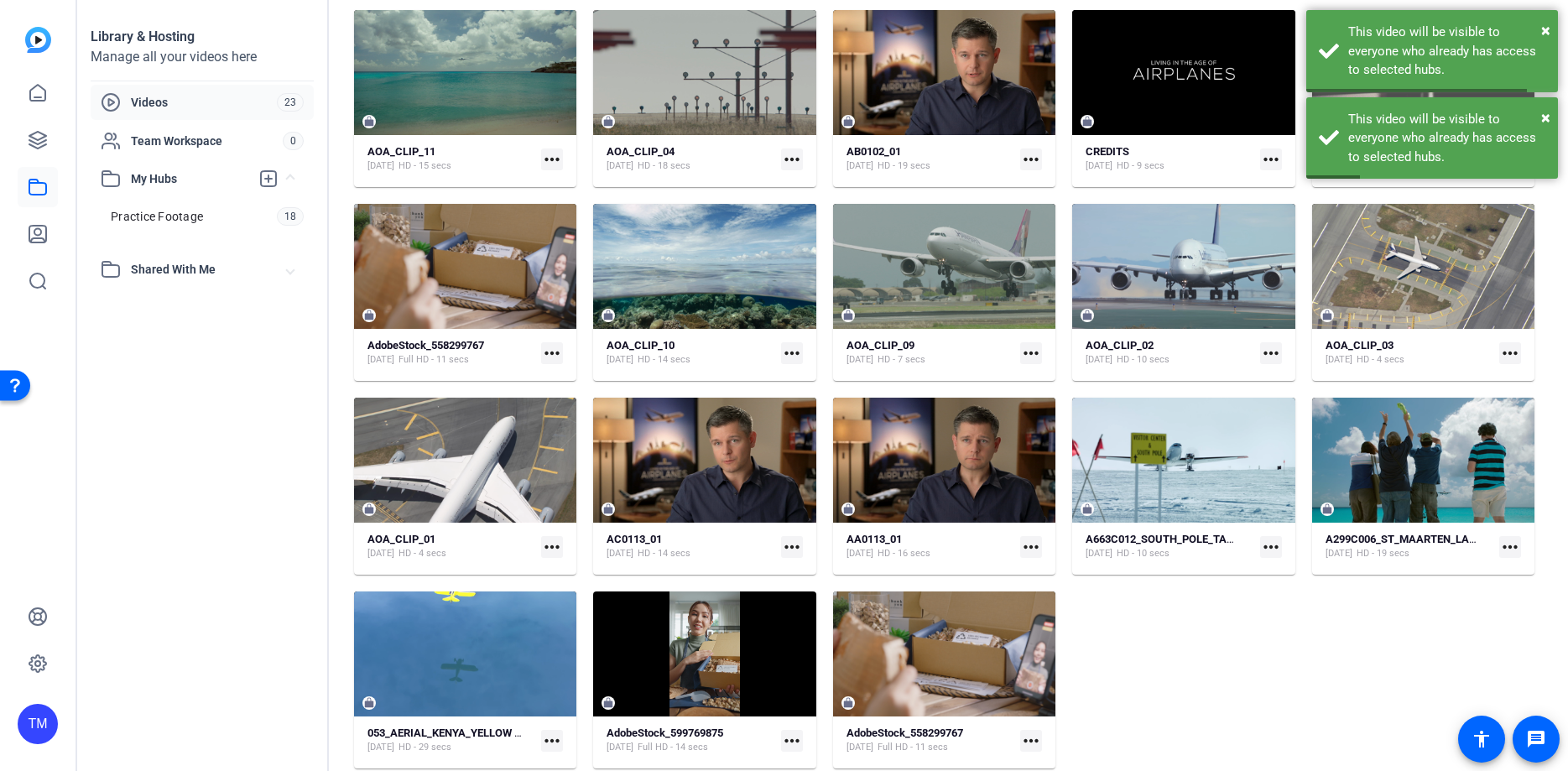
click at [1269, 549] on mat-icon "more_horiz" at bounding box center [1271, 547] width 22 height 22
click at [1289, 627] on span "Manage Hubs" at bounding box center [1310, 635] width 73 height 20
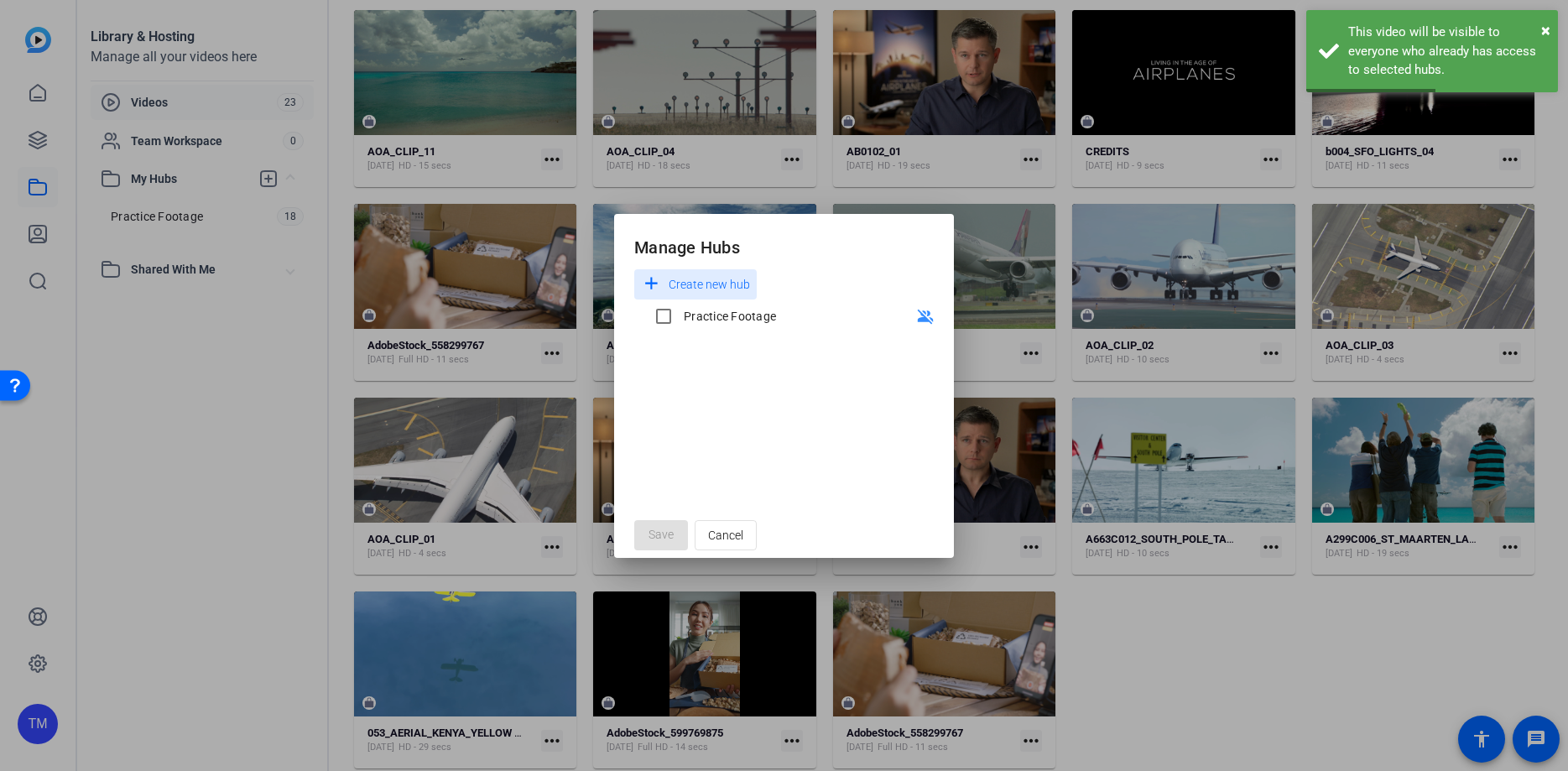
click at [695, 318] on div "Practice Footage" at bounding box center [729, 316] width 92 height 17
click at [680, 318] on input "Practice Footage" at bounding box center [663, 317] width 34 height 34
checkbox input "true"
click at [659, 530] on span "Save" at bounding box center [660, 536] width 25 height 18
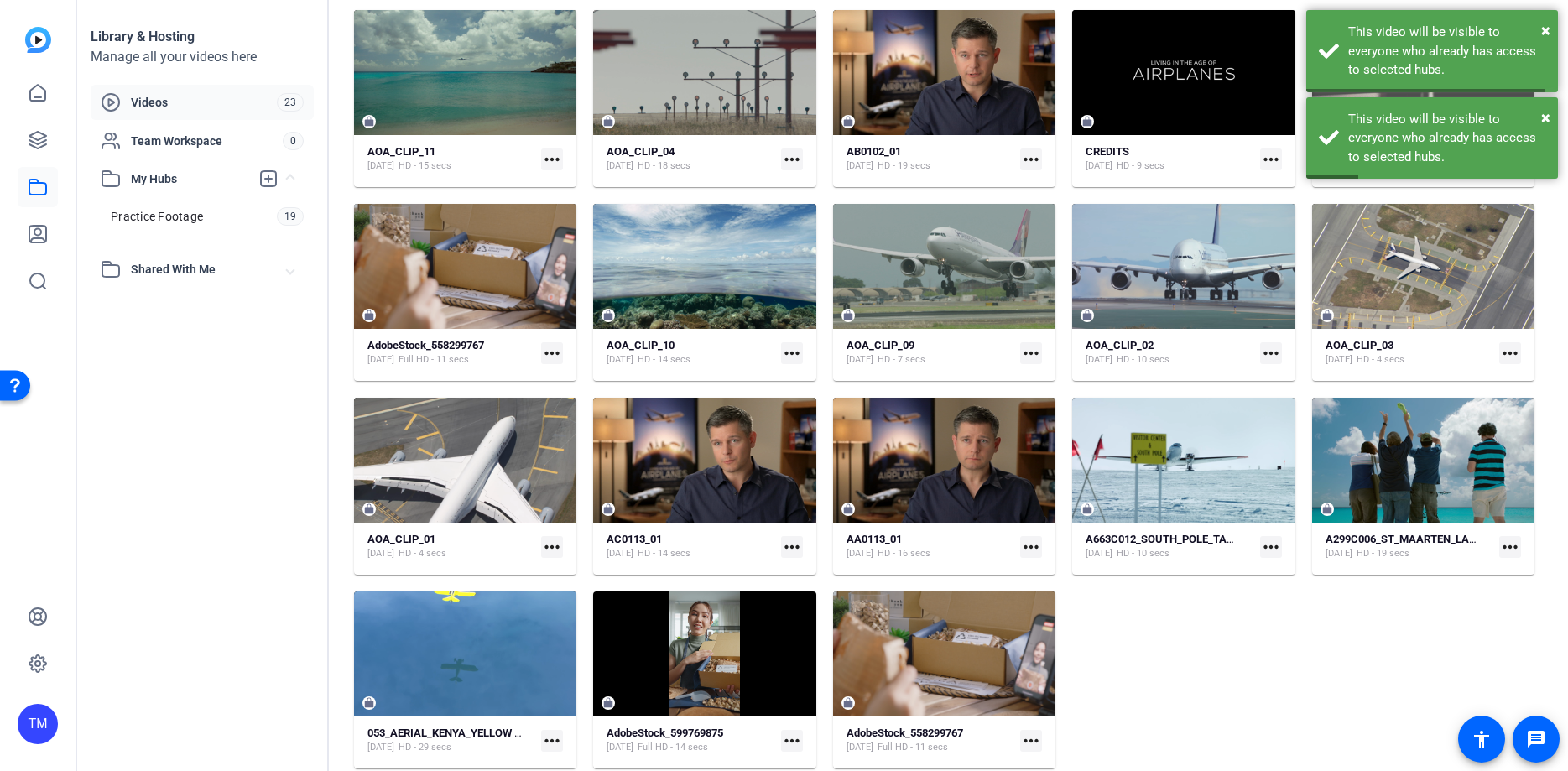
click at [1514, 545] on mat-icon "more_horiz" at bounding box center [1509, 547] width 22 height 22
click at [1491, 629] on span "Manage Hubs" at bounding box center [1471, 635] width 73 height 20
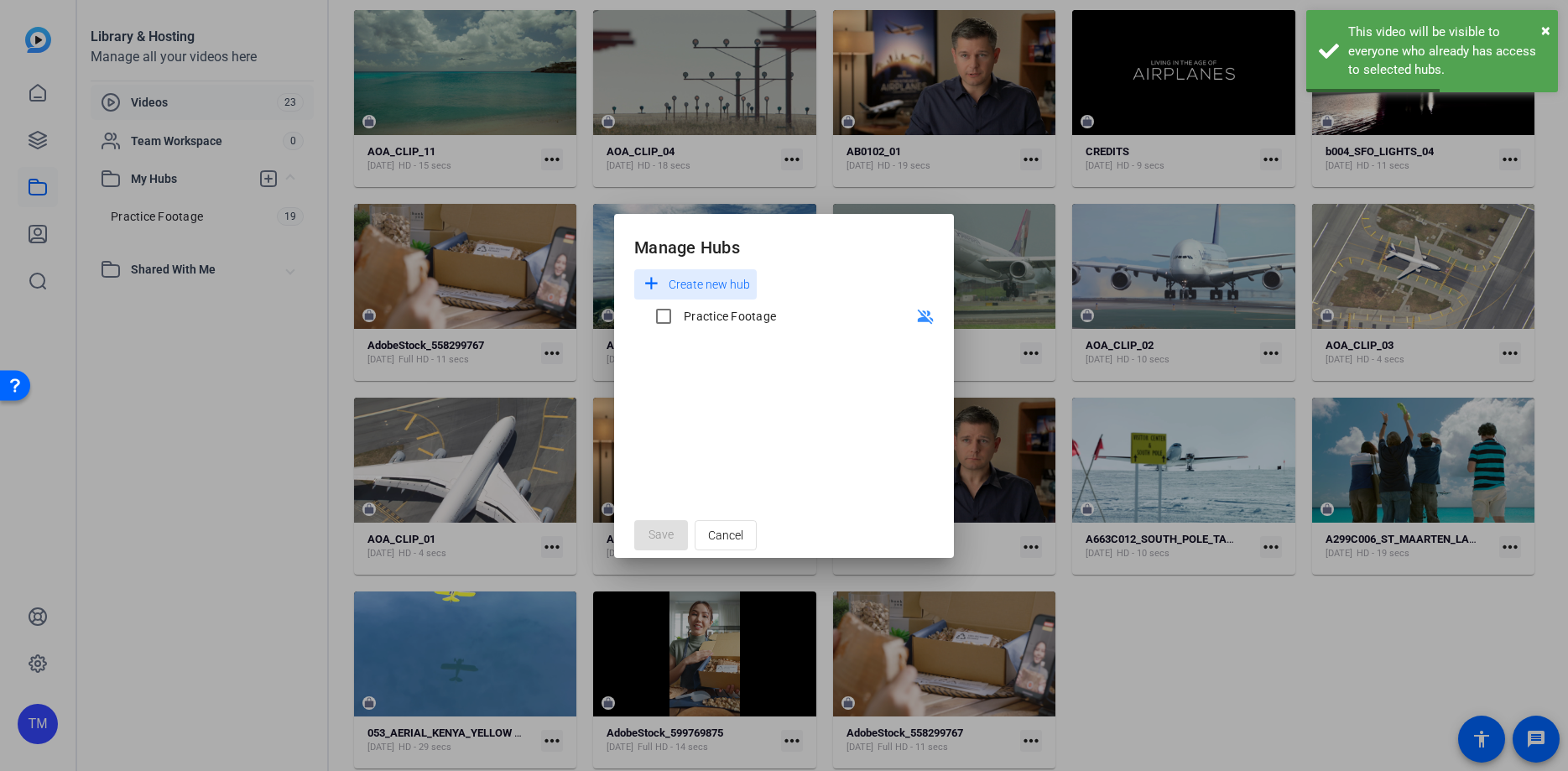
click at [710, 321] on div "Practice Footage" at bounding box center [729, 316] width 92 height 17
click at [680, 321] on input "Practice Footage" at bounding box center [663, 317] width 34 height 34
checkbox input "true"
click at [669, 532] on span "Save" at bounding box center [660, 536] width 25 height 18
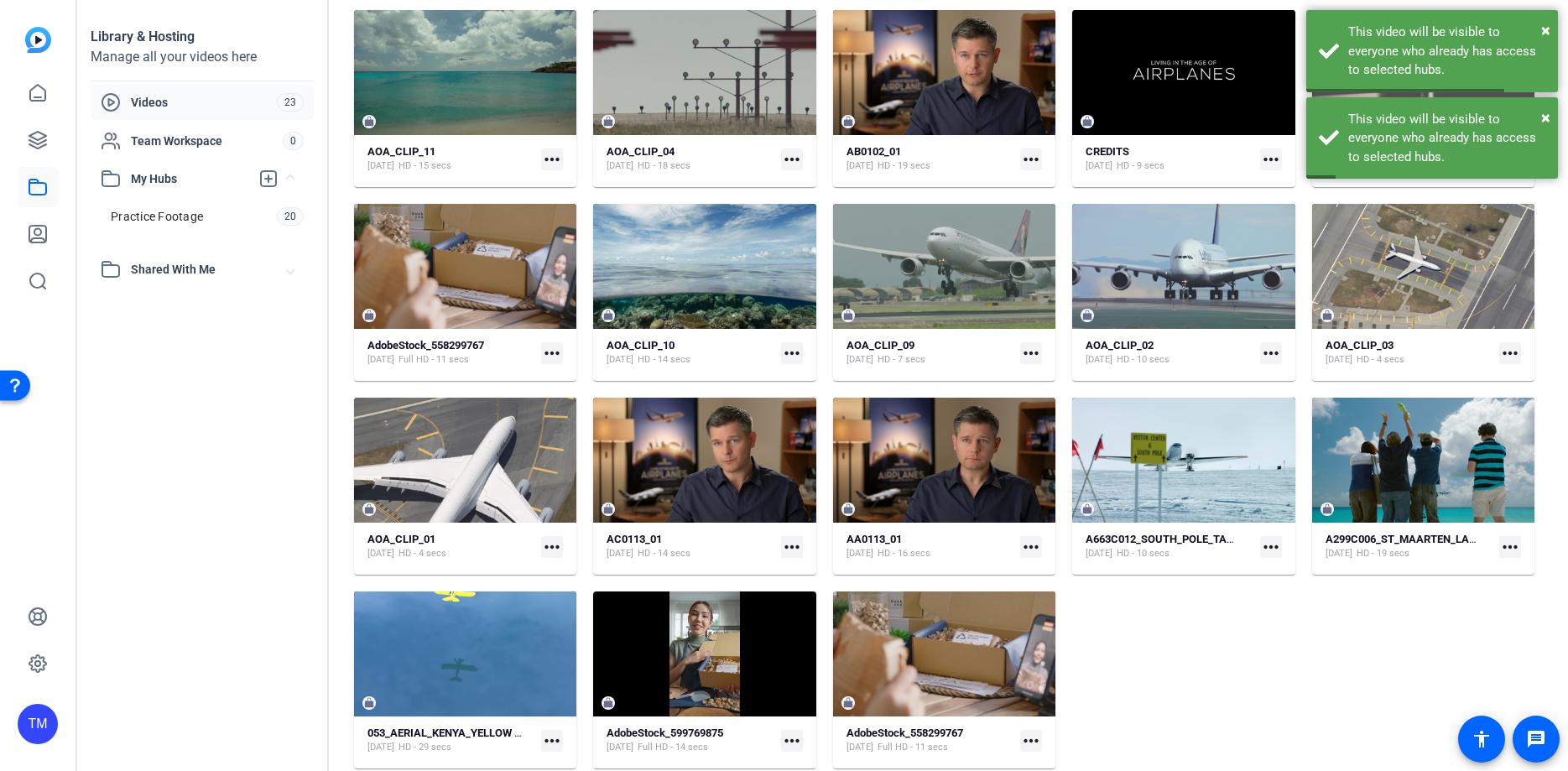
click at [548, 735] on mat-icon "more_horiz" at bounding box center [552, 741] width 22 height 22
click at [629, 719] on button "Manage Hubs" at bounding box center [591, 714] width 100 height 21
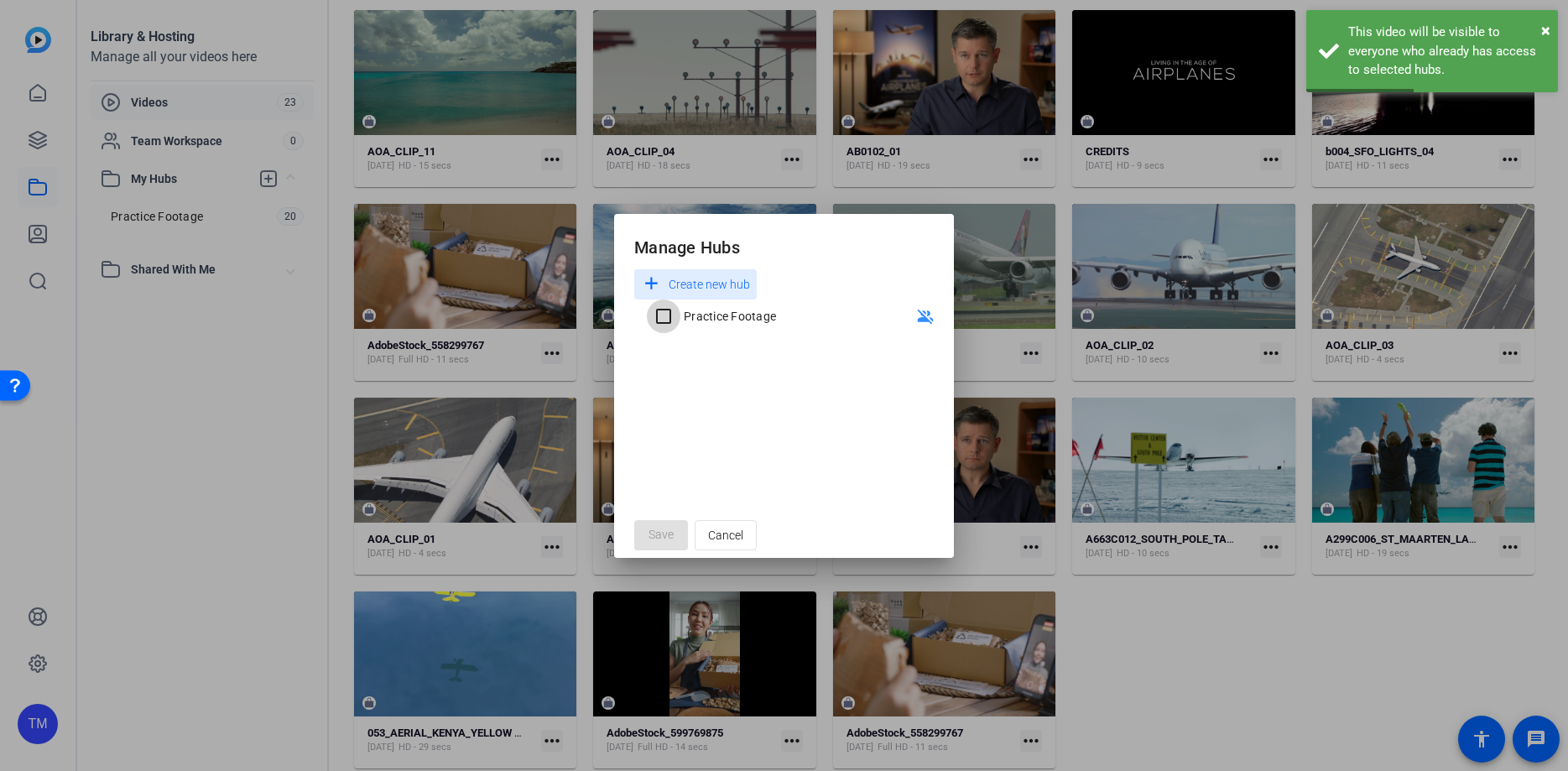
click at [678, 313] on input "Practice Footage" at bounding box center [663, 317] width 34 height 34
checkbox input "true"
click at [663, 529] on span "Save" at bounding box center [660, 536] width 25 height 18
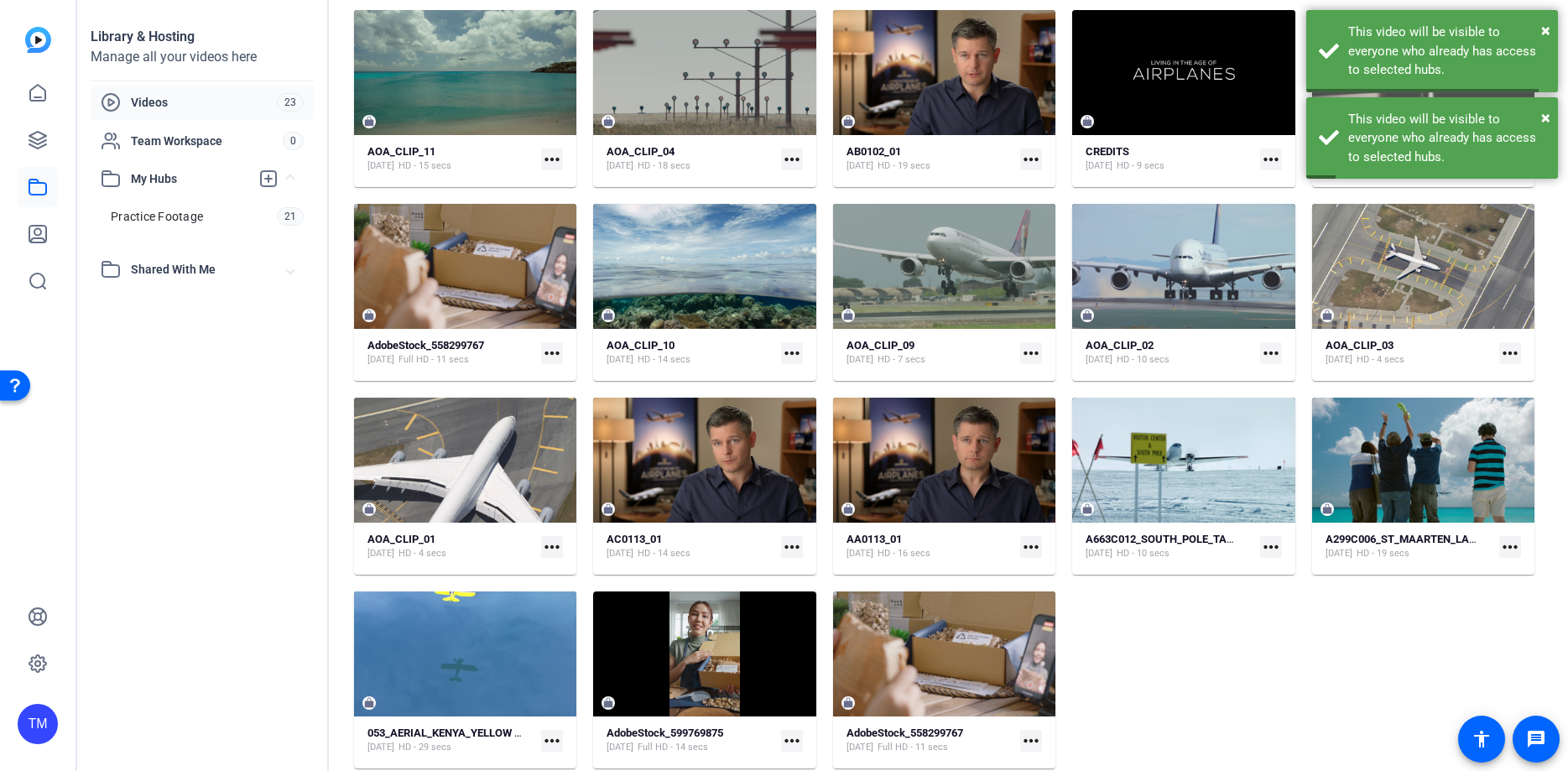
click at [791, 744] on mat-icon "more_horiz" at bounding box center [791, 741] width 22 height 22
click at [811, 702] on span "Download MP4" at bounding box center [831, 694] width 73 height 20
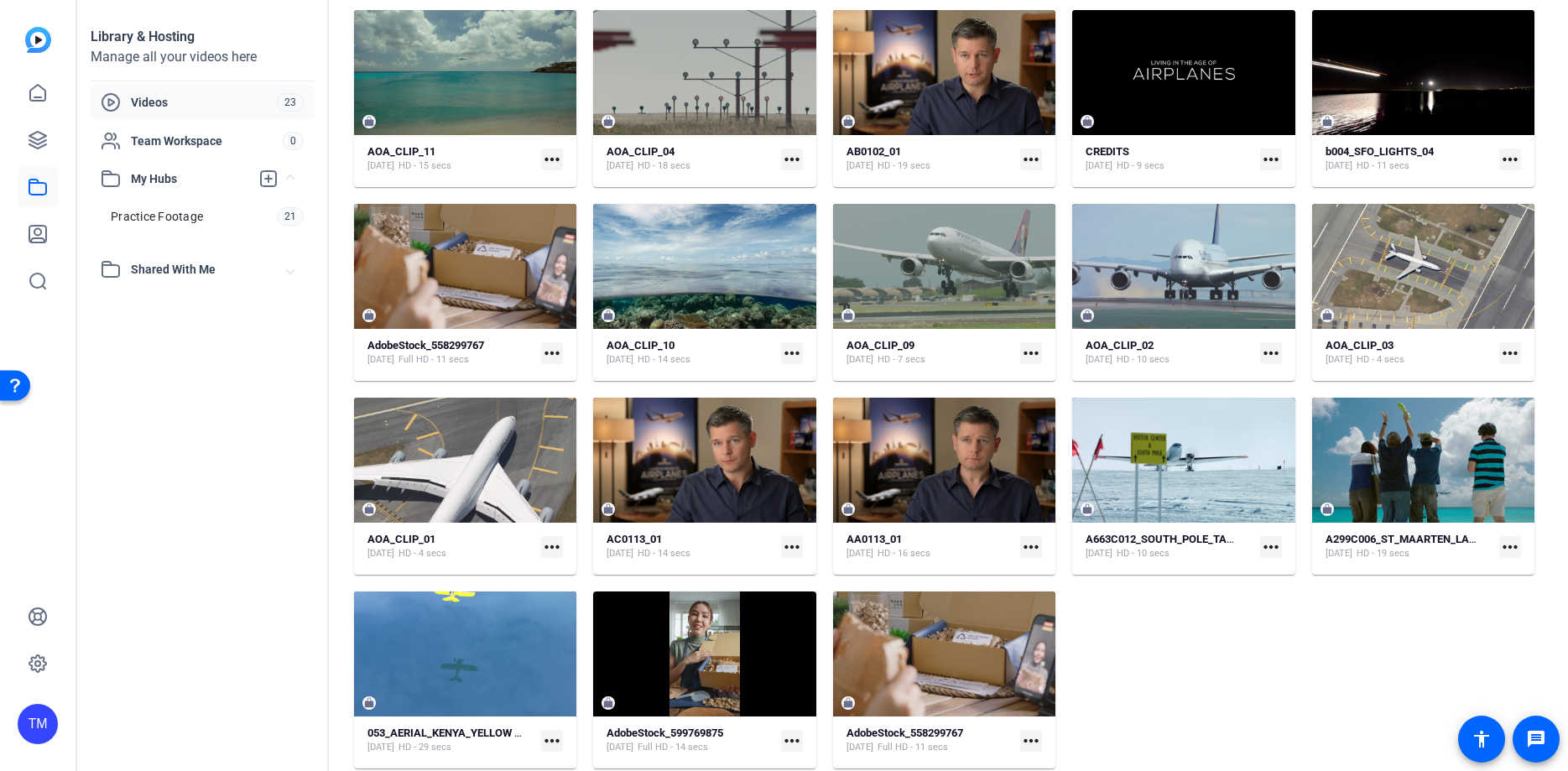
click at [782, 737] on mat-icon "more_horiz" at bounding box center [791, 741] width 22 height 22
click at [806, 704] on span "Download MP4" at bounding box center [831, 694] width 73 height 20
click at [794, 746] on mat-icon "more_horiz" at bounding box center [791, 741] width 22 height 22
click at [830, 712] on span "Manage Hubs" at bounding box center [831, 714] width 73 height 20
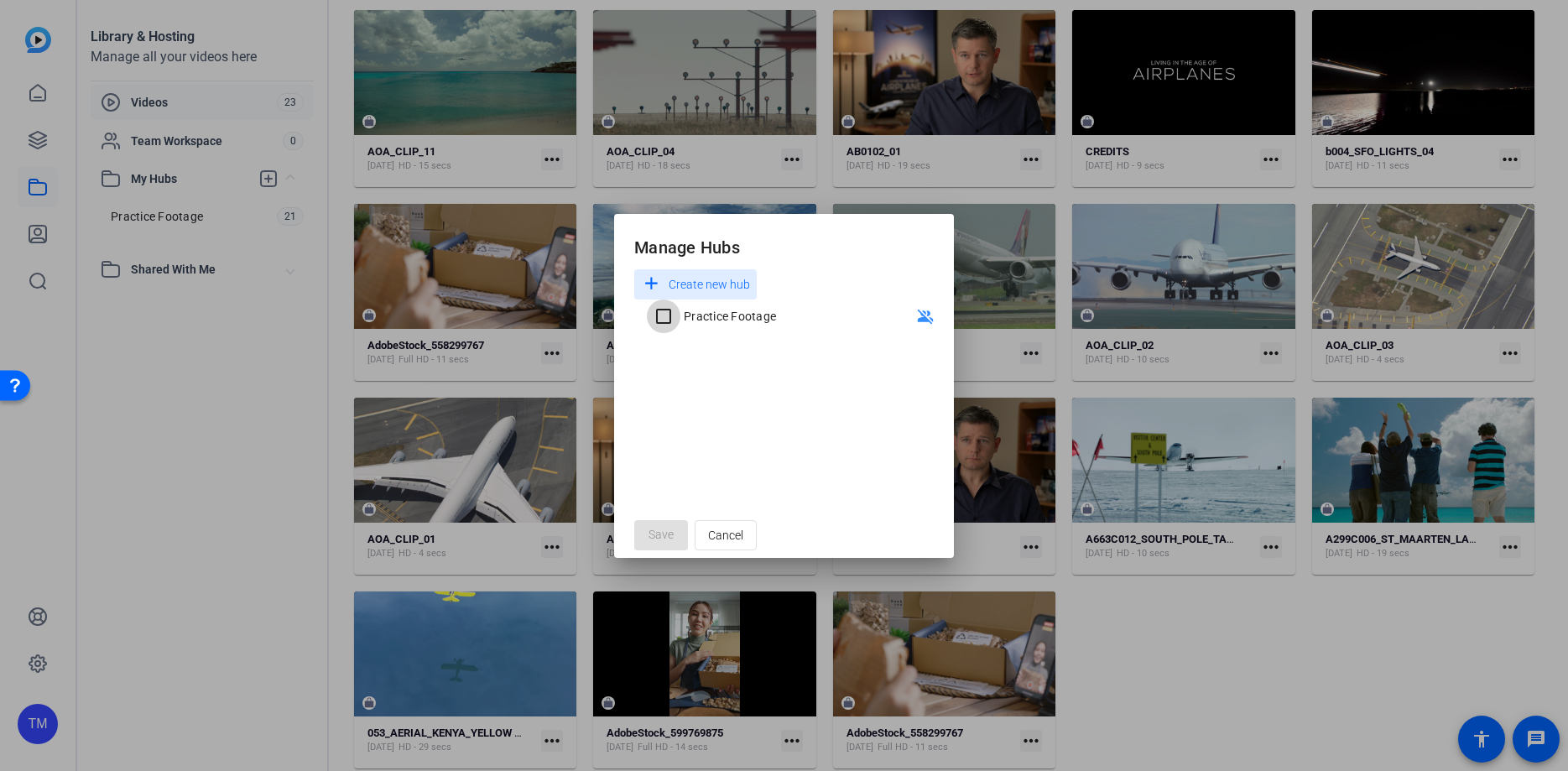
click at [673, 311] on input "Practice Footage" at bounding box center [663, 317] width 34 height 34
checkbox input "true"
click at [663, 532] on span "Save" at bounding box center [660, 536] width 25 height 18
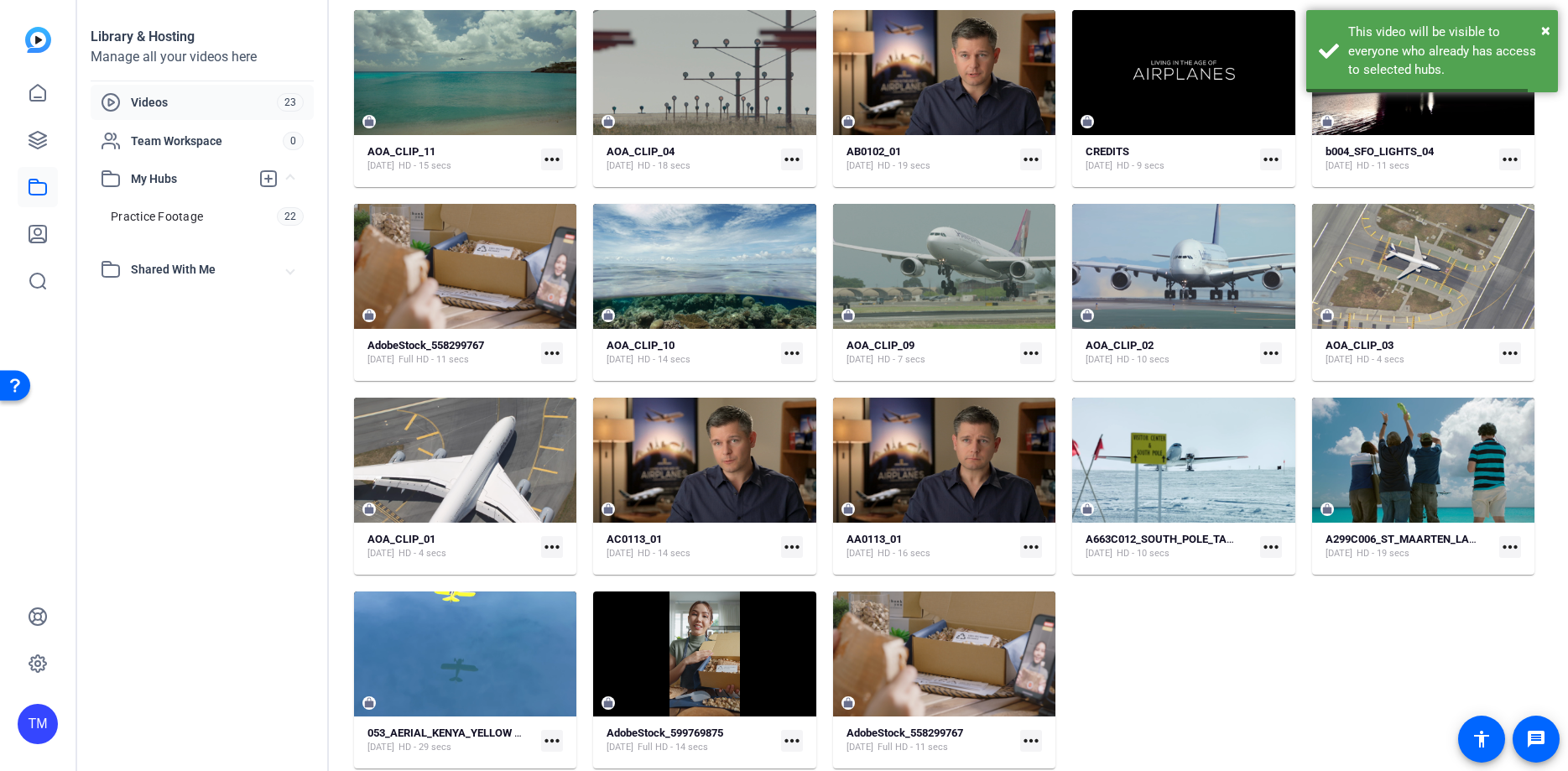
click at [1033, 744] on mat-icon "more_horiz" at bounding box center [1031, 741] width 22 height 22
click at [1064, 721] on span "Manage Hubs" at bounding box center [1070, 714] width 73 height 20
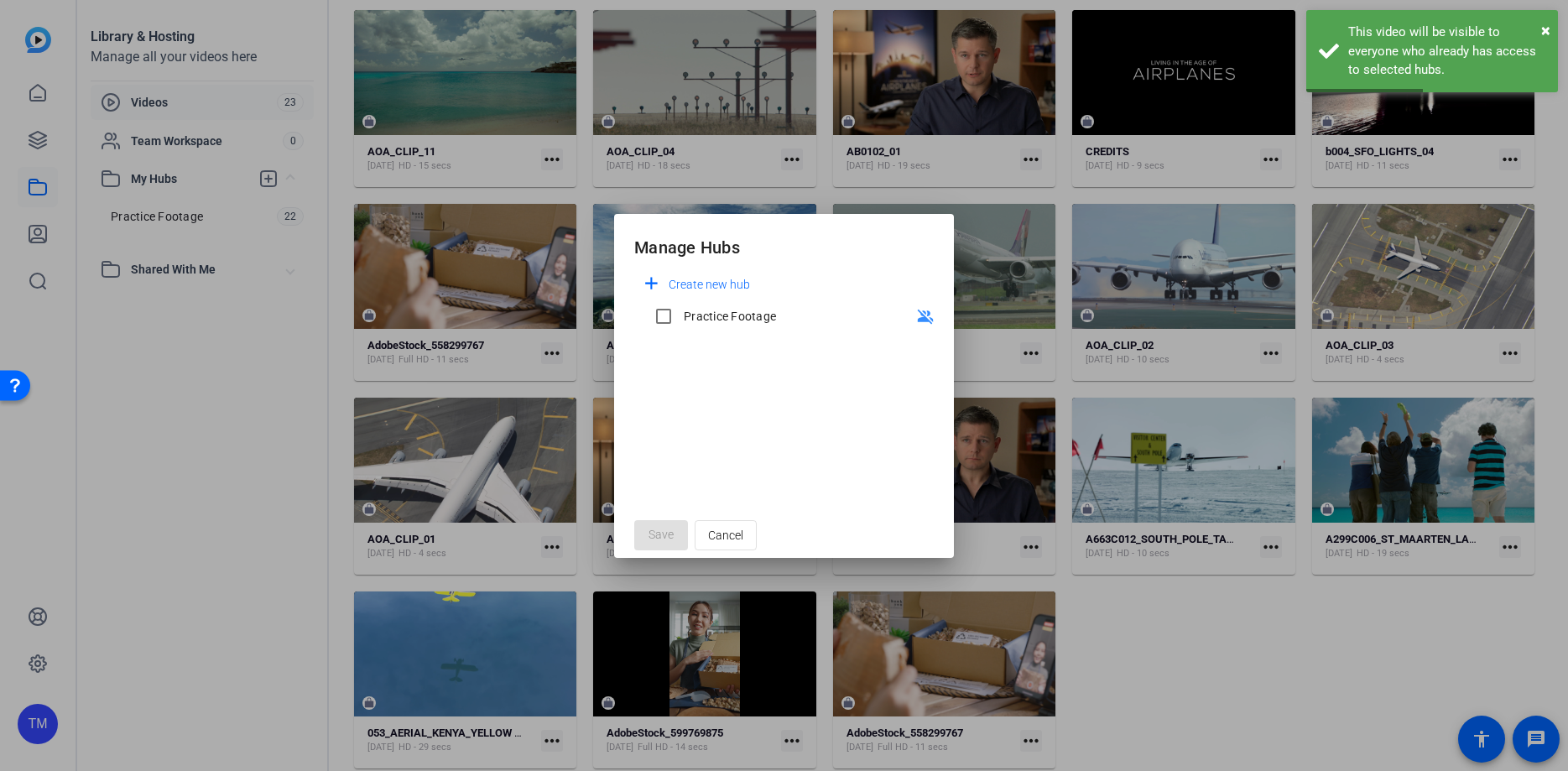
click at [697, 311] on div "Practice Footage" at bounding box center [729, 316] width 92 height 17
click at [680, 311] on input "Practice Footage" at bounding box center [663, 317] width 34 height 34
checkbox input "true"
click at [662, 536] on span "Save" at bounding box center [660, 536] width 25 height 18
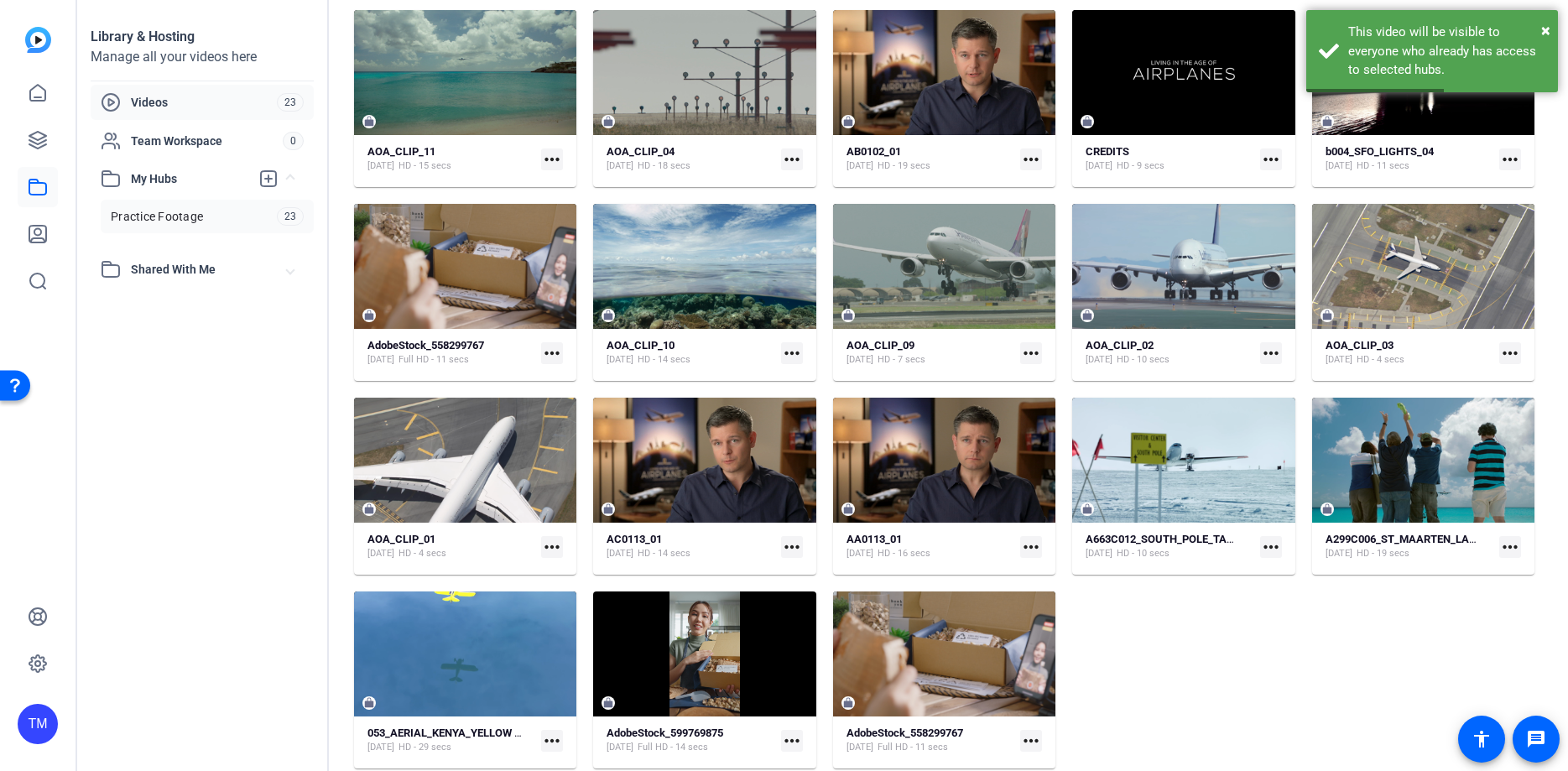
click at [140, 211] on span "Practice Footage" at bounding box center [156, 216] width 92 height 17
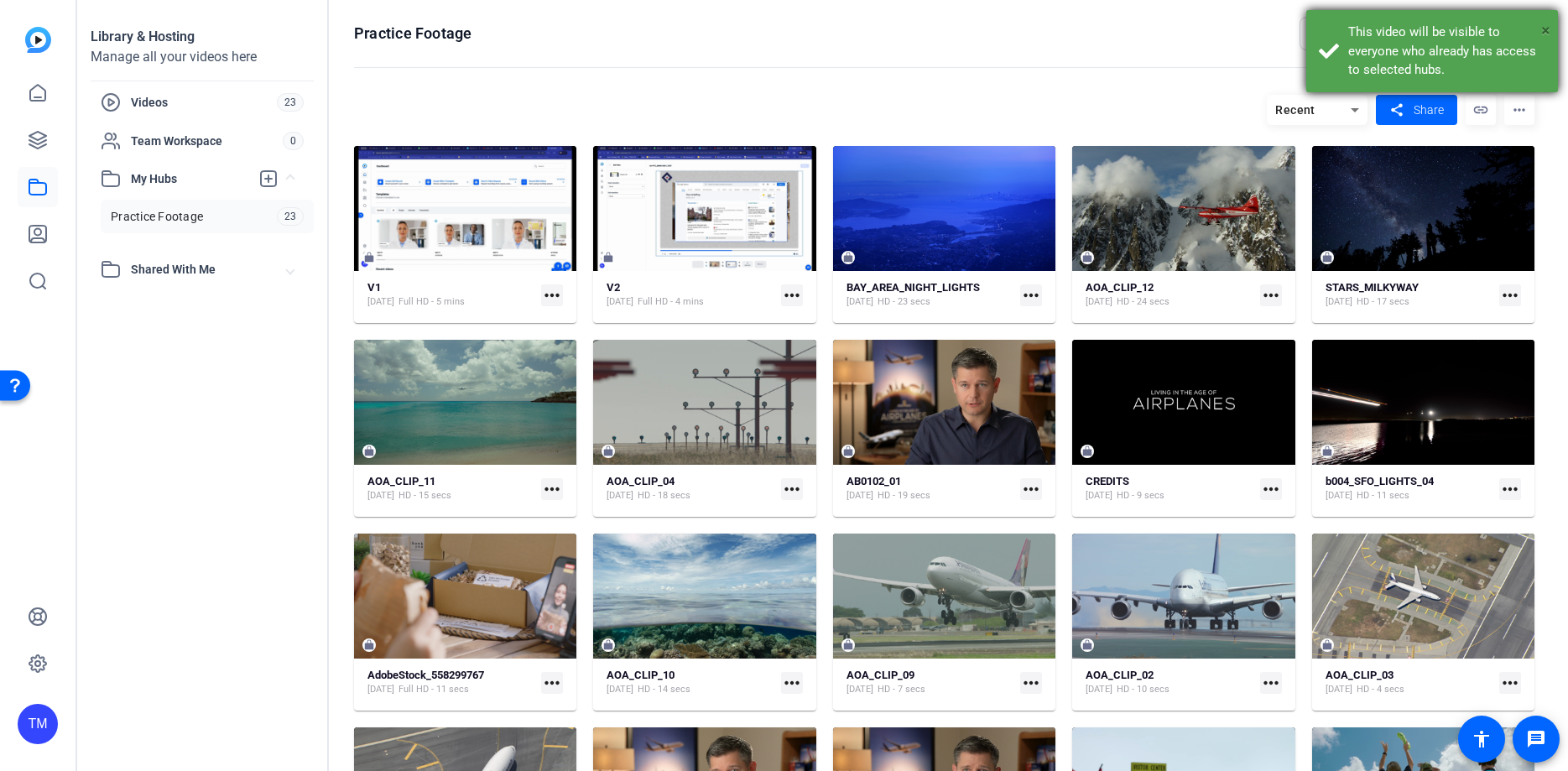
click at [1546, 32] on span "×" at bounding box center [1545, 30] width 9 height 20
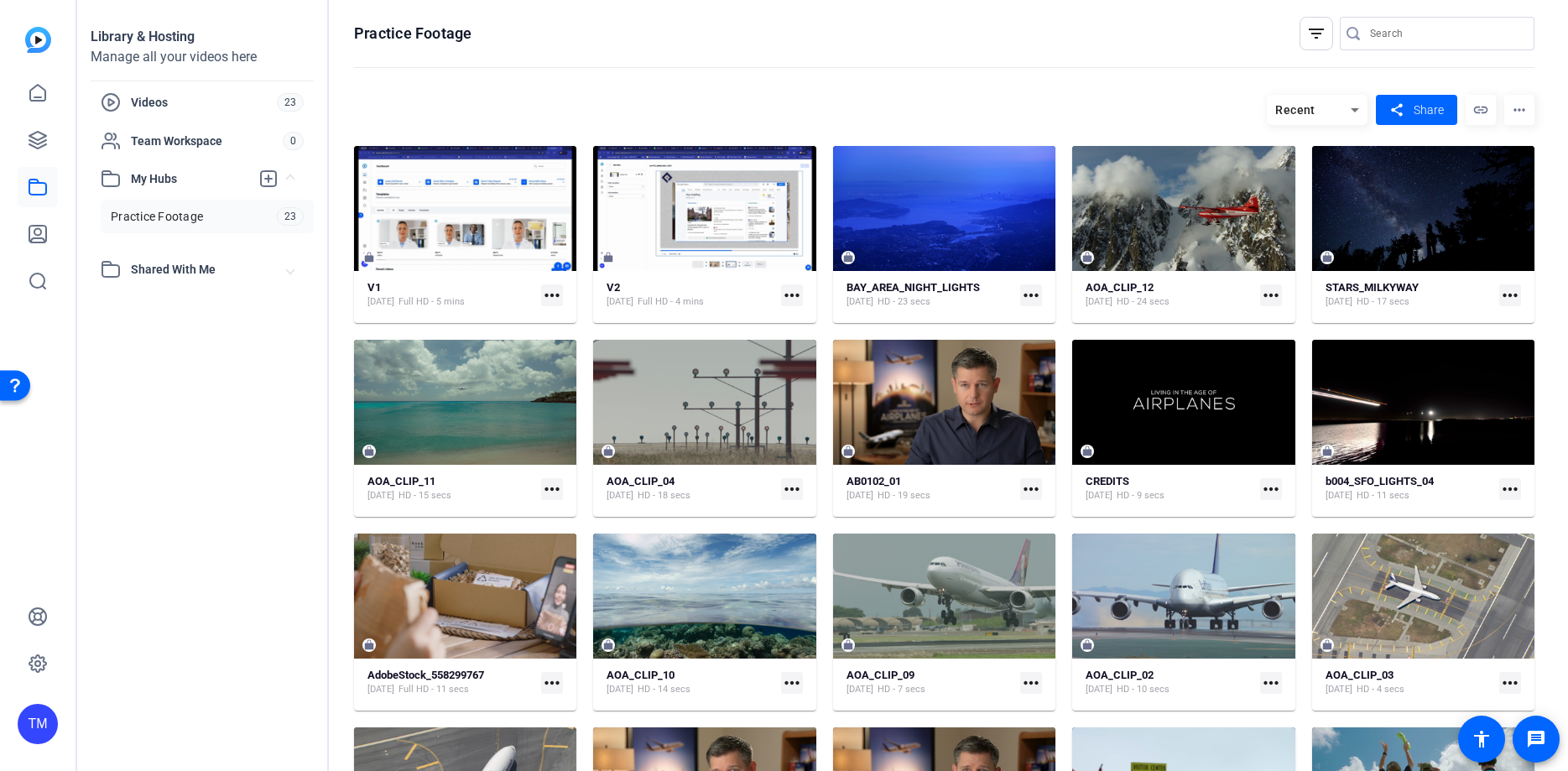
click at [1523, 113] on mat-icon "more_horiz" at bounding box center [1518, 109] width 30 height 30
click at [255, 386] on div at bounding box center [784, 386] width 1568 height 771
click at [204, 102] on span "Videos" at bounding box center [204, 102] width 146 height 17
click at [173, 219] on span "Practice Footage" at bounding box center [156, 216] width 92 height 17
click at [188, 105] on span "Videos" at bounding box center [204, 102] width 146 height 17
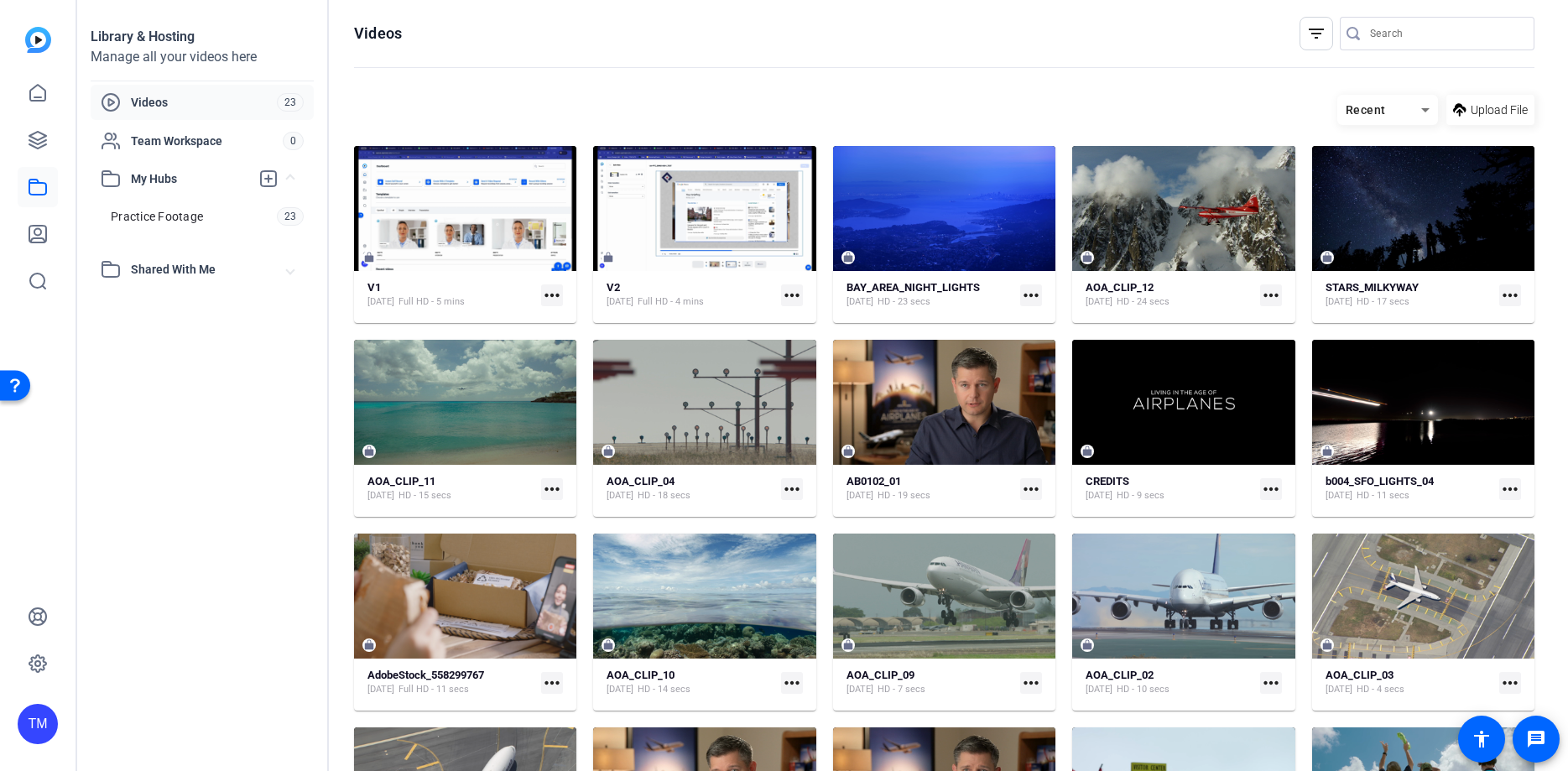
click at [1424, 112] on icon at bounding box center [1425, 110] width 20 height 20
click at [1330, 83] on div at bounding box center [784, 386] width 1568 height 771
click at [1313, 36] on mat-icon "filter_list" at bounding box center [1316, 34] width 20 height 20
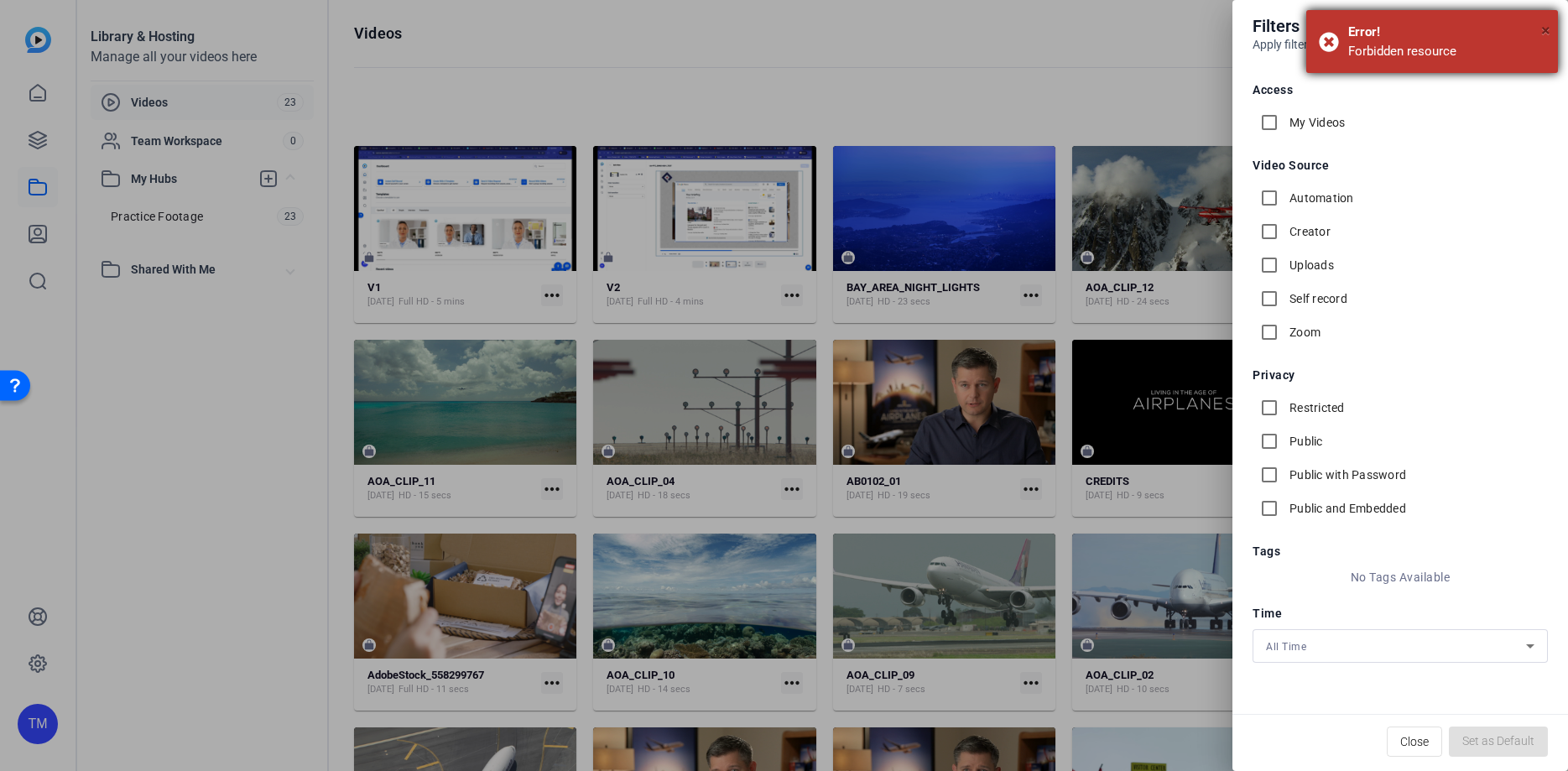
click at [1546, 25] on span "×" at bounding box center [1545, 30] width 9 height 20
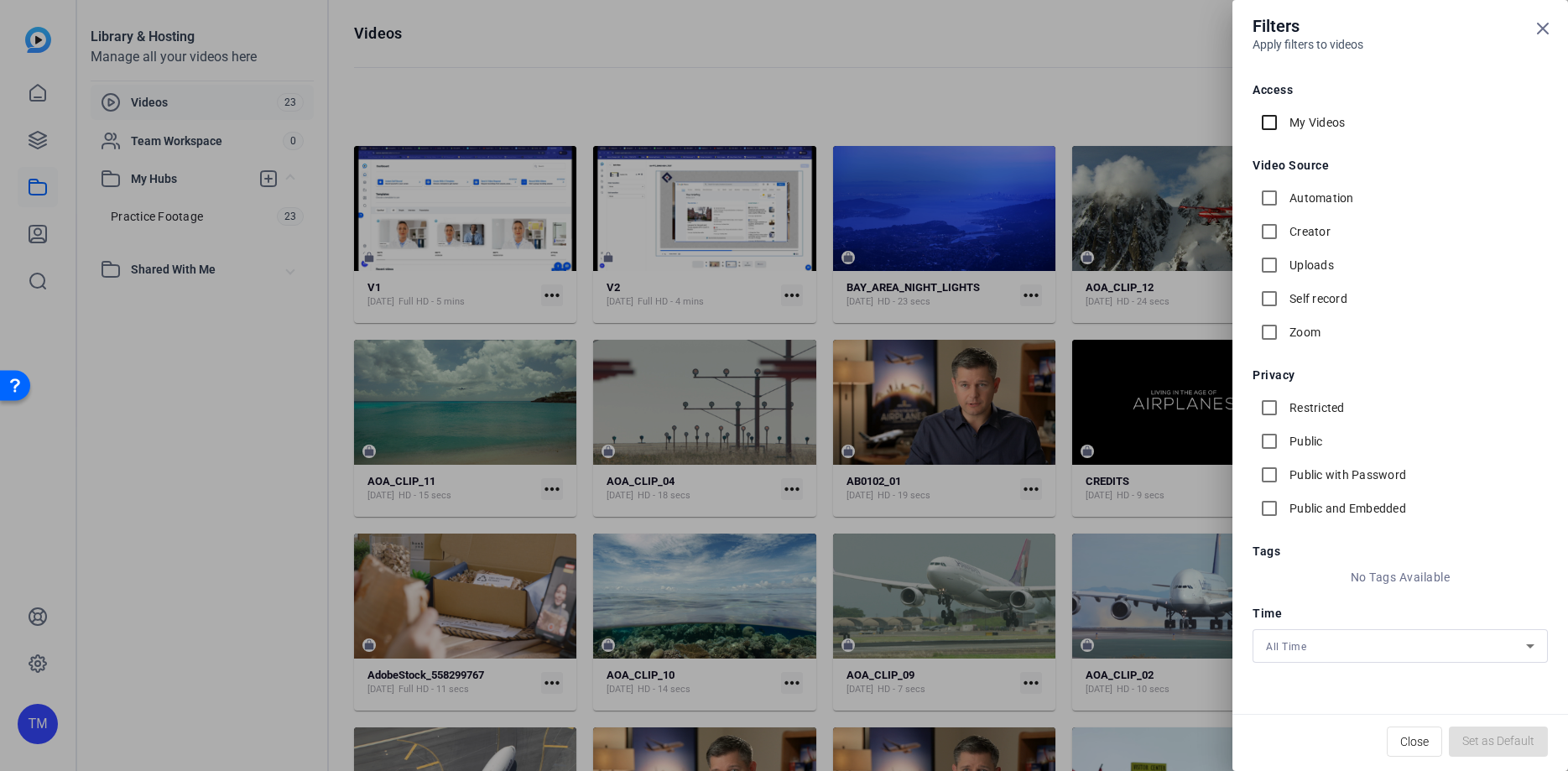
click at [1271, 126] on input "My Videos" at bounding box center [1269, 122] width 34 height 34
checkbox input "false"
click at [1543, 28] on icon at bounding box center [1542, 29] width 10 height 10
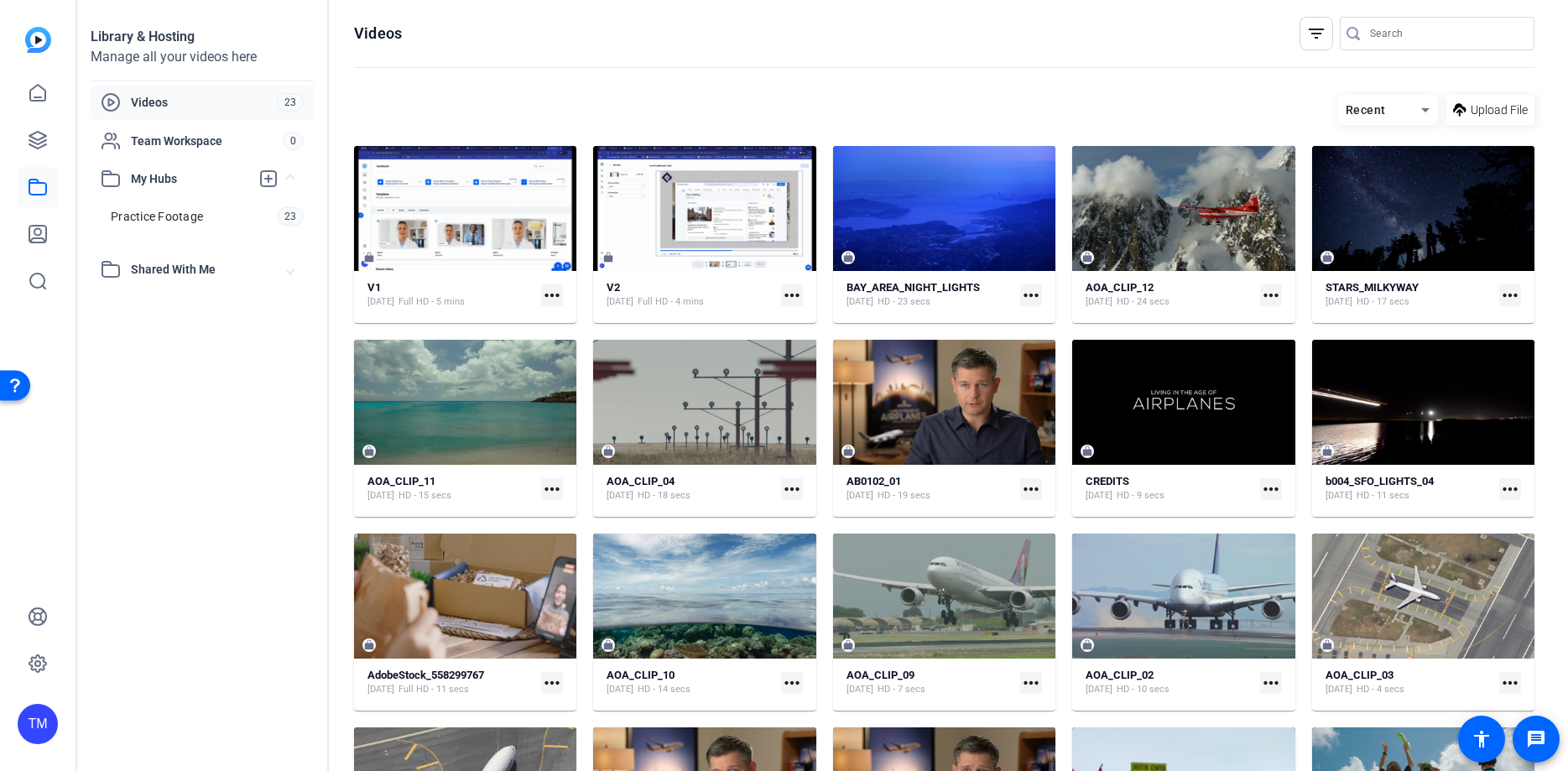
click at [164, 273] on span "Shared With Me" at bounding box center [209, 270] width 156 height 18
click at [169, 211] on span "Practice Footage" at bounding box center [156, 216] width 92 height 17
click at [197, 97] on span "Videos" at bounding box center [204, 102] width 146 height 17
click at [175, 113] on div "Videos 23" at bounding box center [202, 101] width 223 height 35
click at [1321, 35] on mat-icon "filter_list" at bounding box center [1316, 34] width 20 height 20
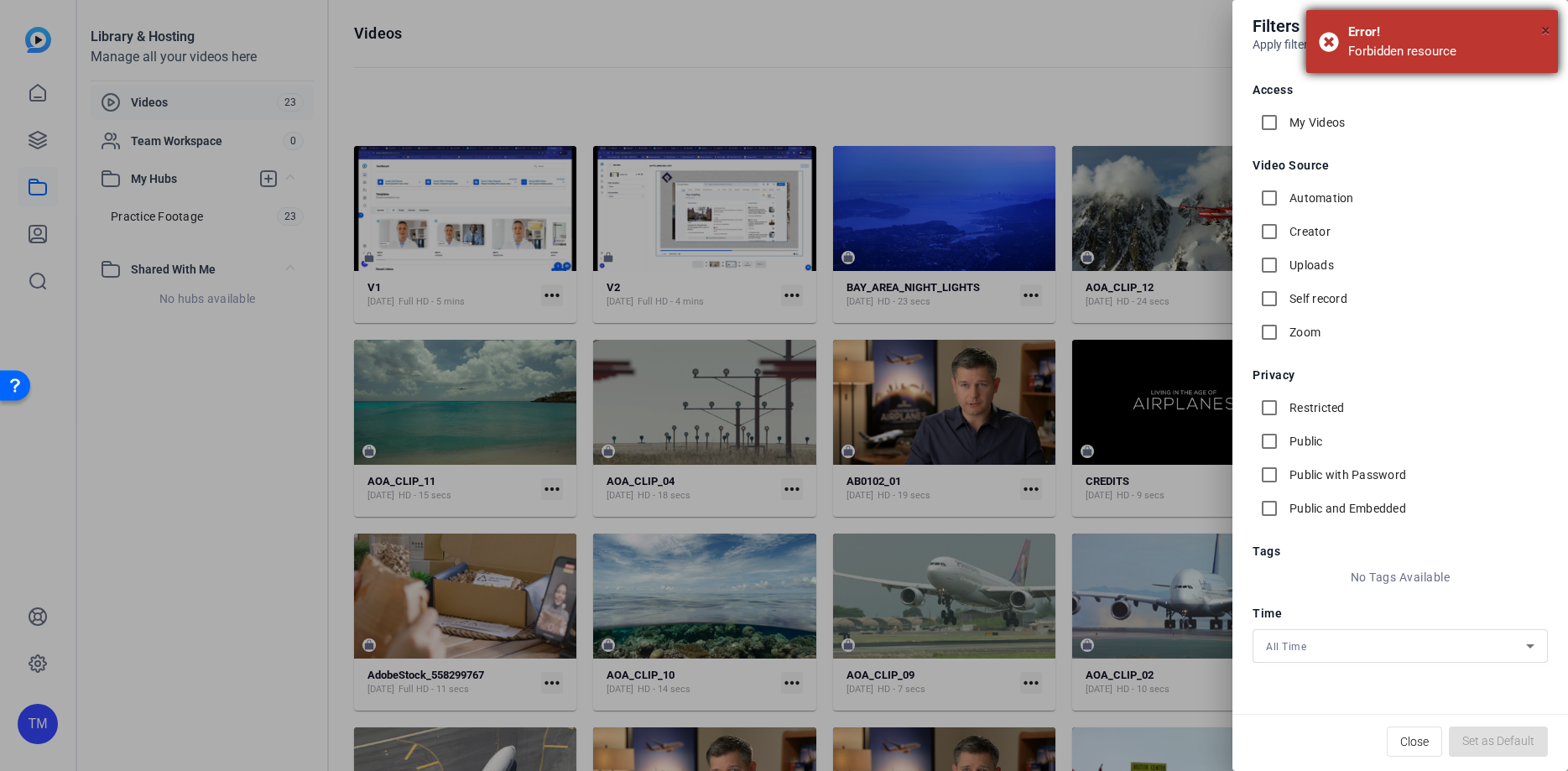
click at [1546, 26] on span "×" at bounding box center [1545, 30] width 9 height 20
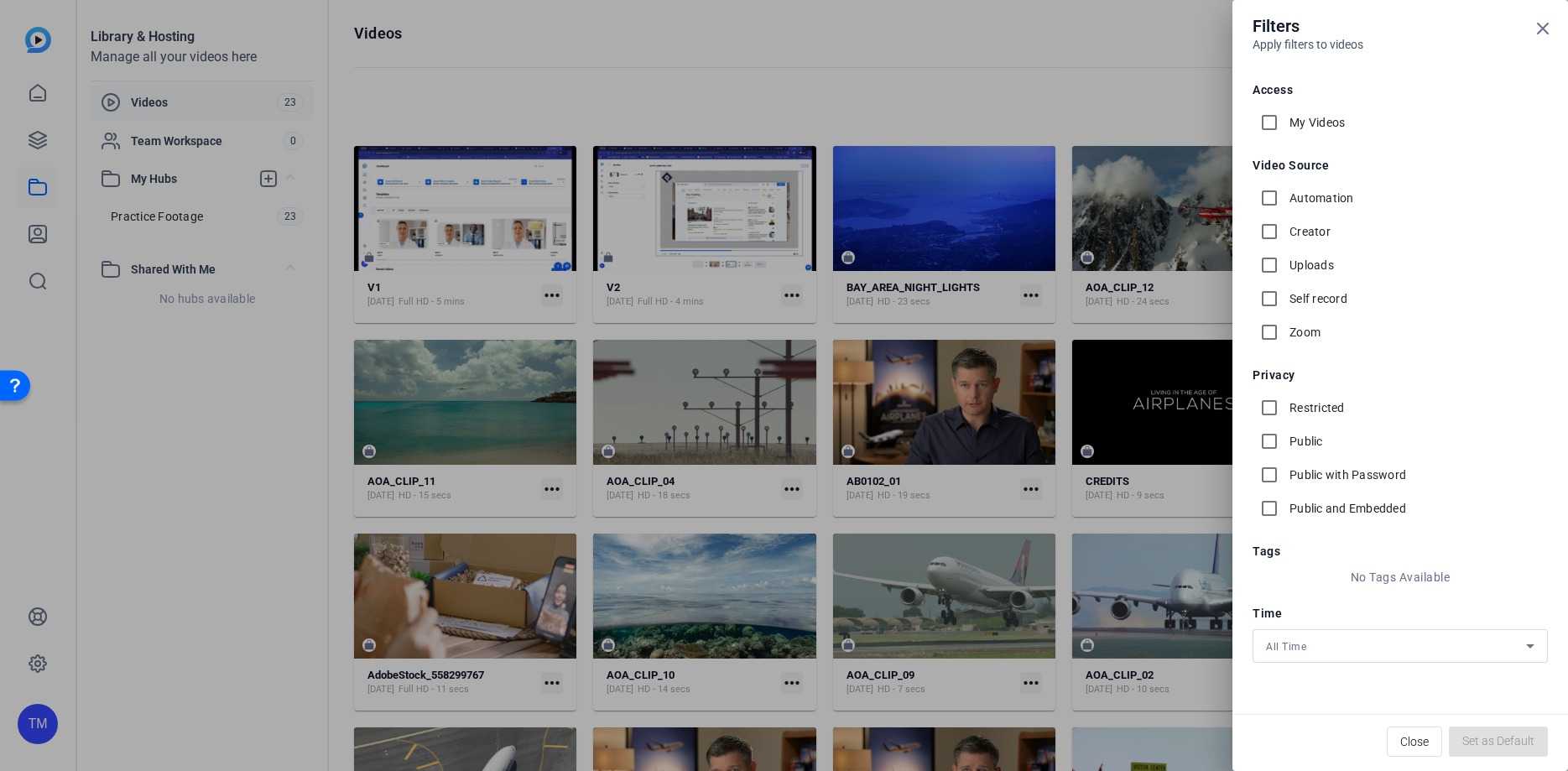
click at [1407, 641] on div "All Time" at bounding box center [1396, 646] width 260 height 21
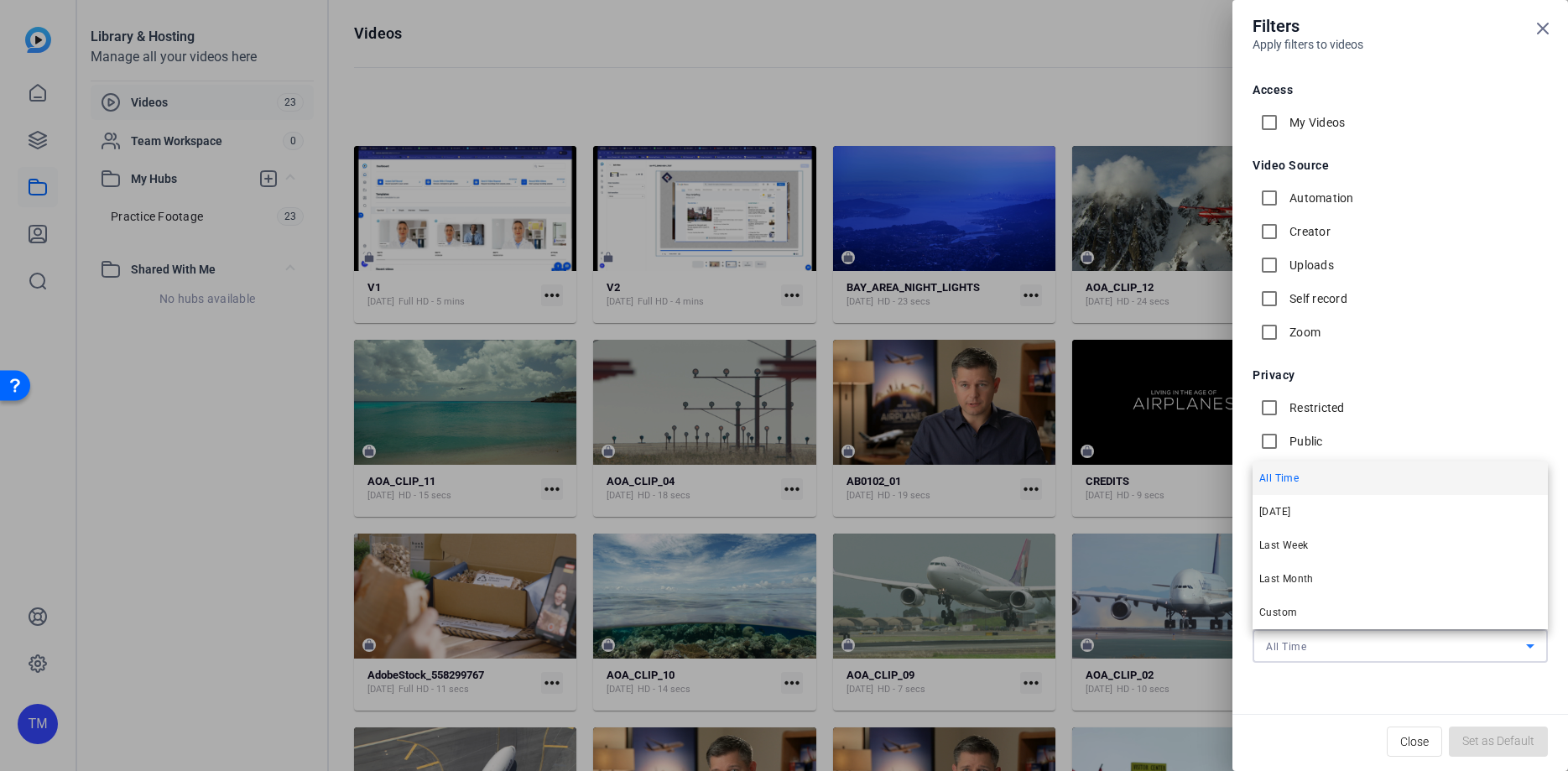
click at [1330, 710] on div at bounding box center [784, 386] width 1568 height 771
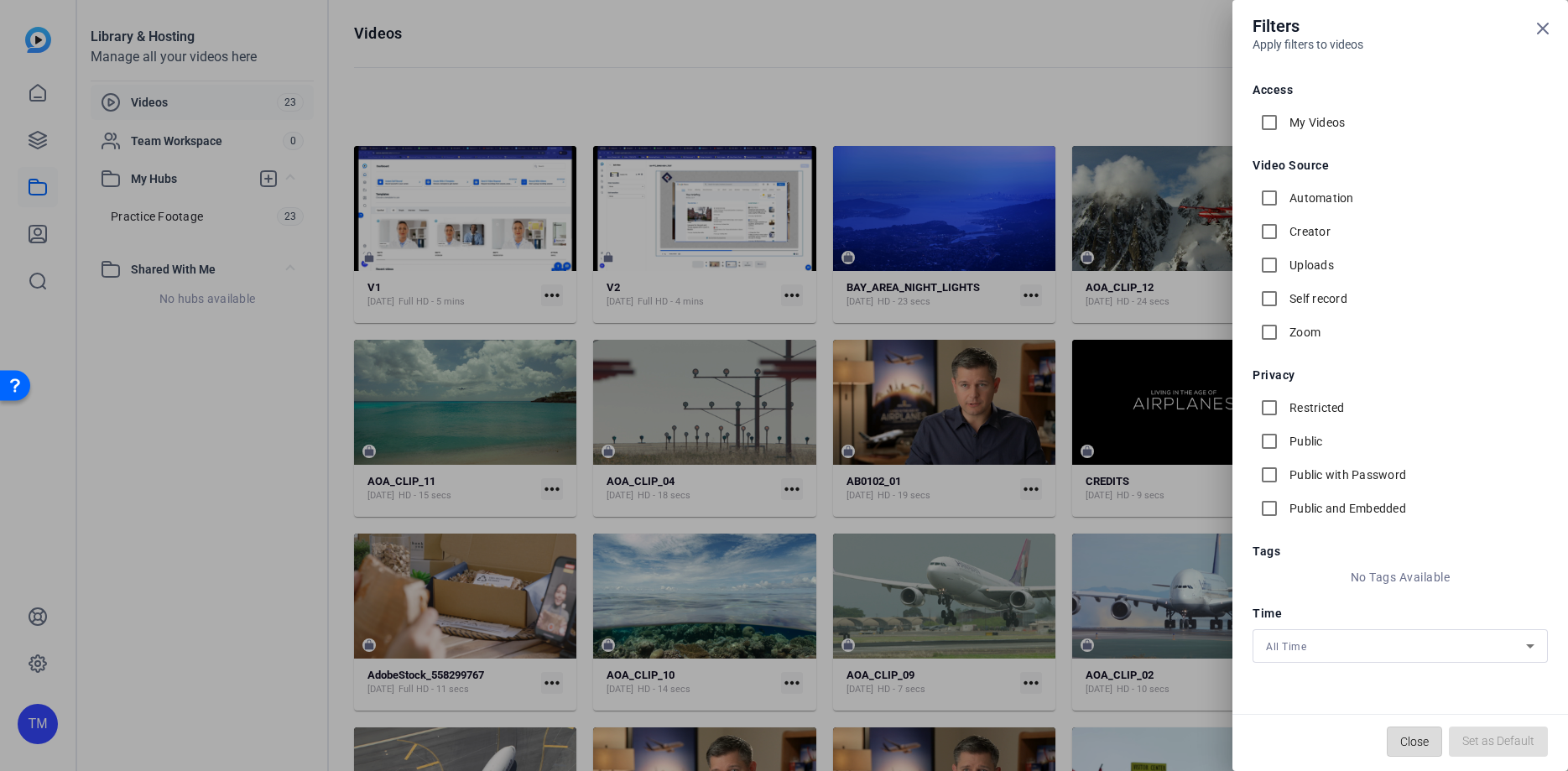
click at [1402, 743] on span "Close" at bounding box center [1414, 742] width 29 height 32
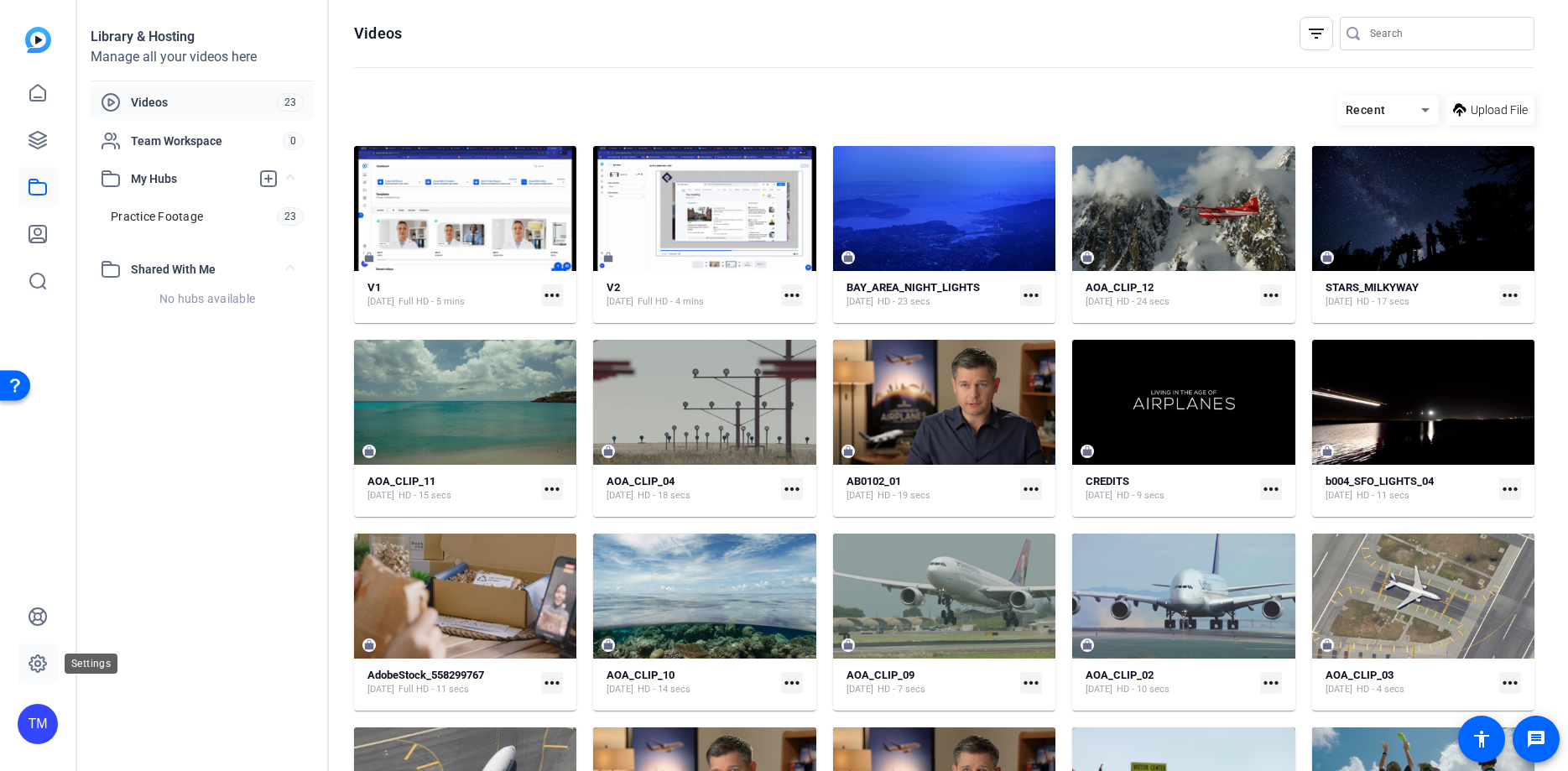
click at [42, 664] on icon at bounding box center [38, 664] width 20 height 20
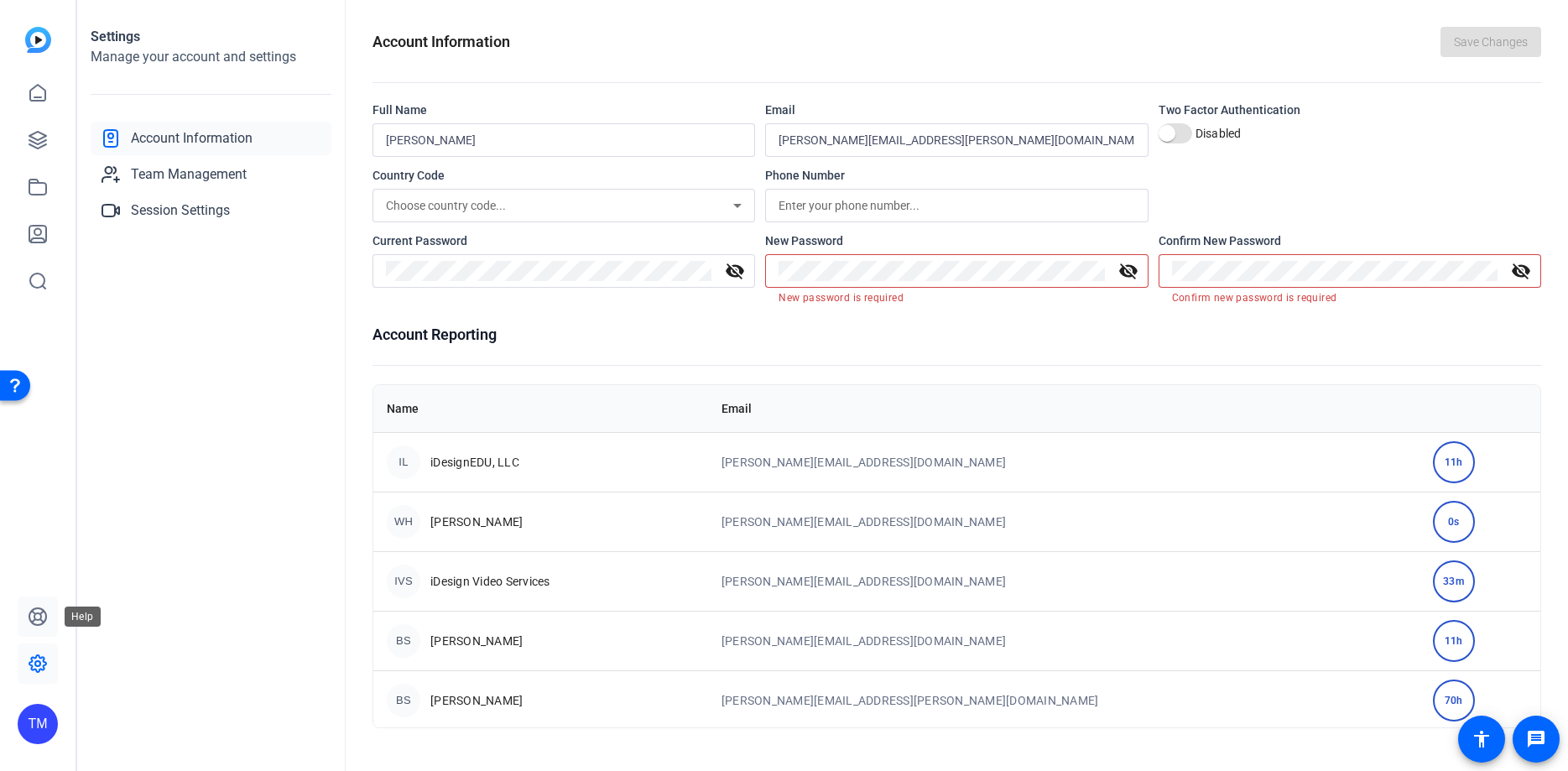
click at [40, 607] on icon at bounding box center [38, 617] width 20 height 20
click at [40, 182] on icon at bounding box center [38, 187] width 17 height 15
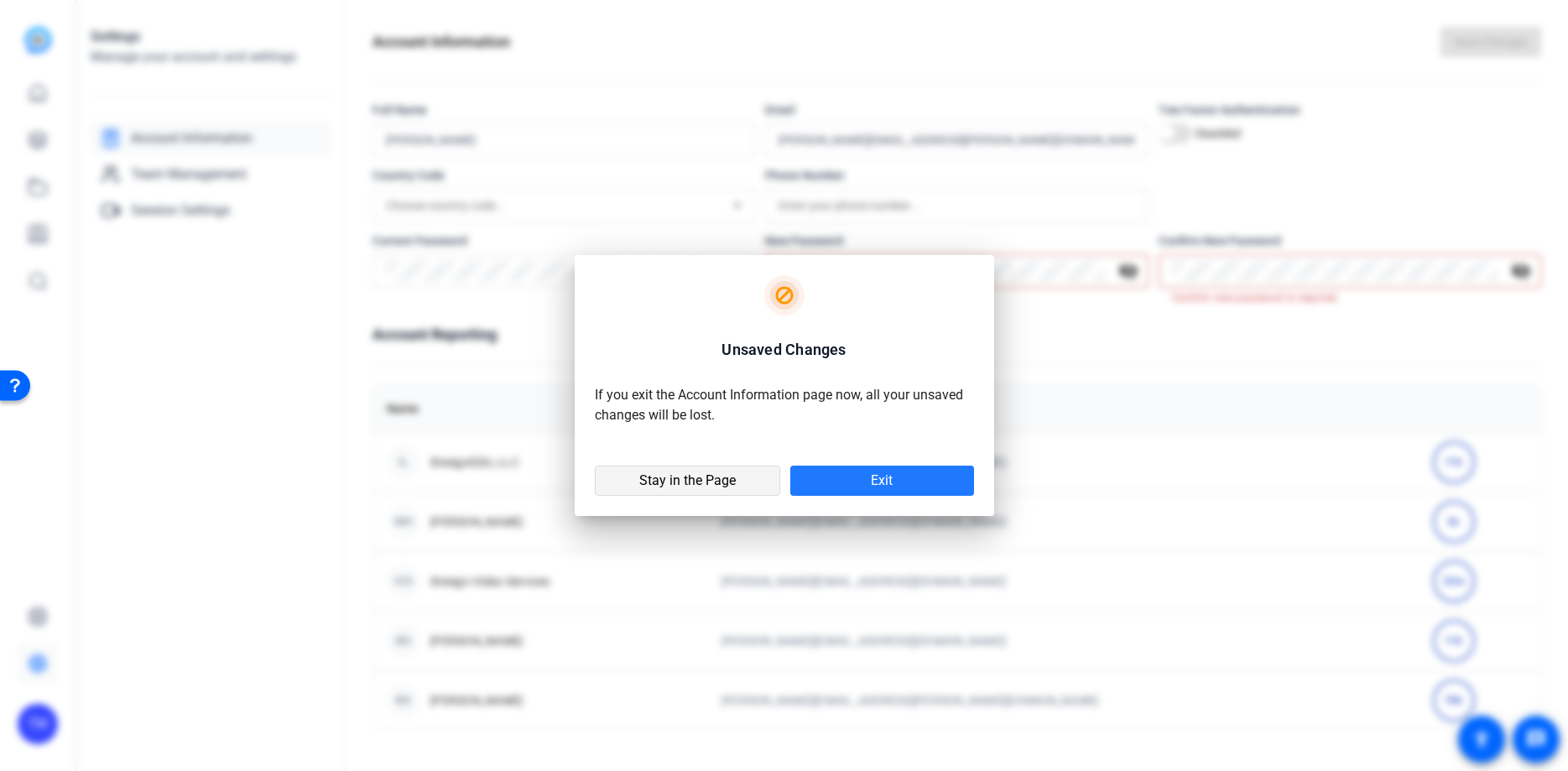
click at [740, 475] on span at bounding box center [687, 481] width 184 height 41
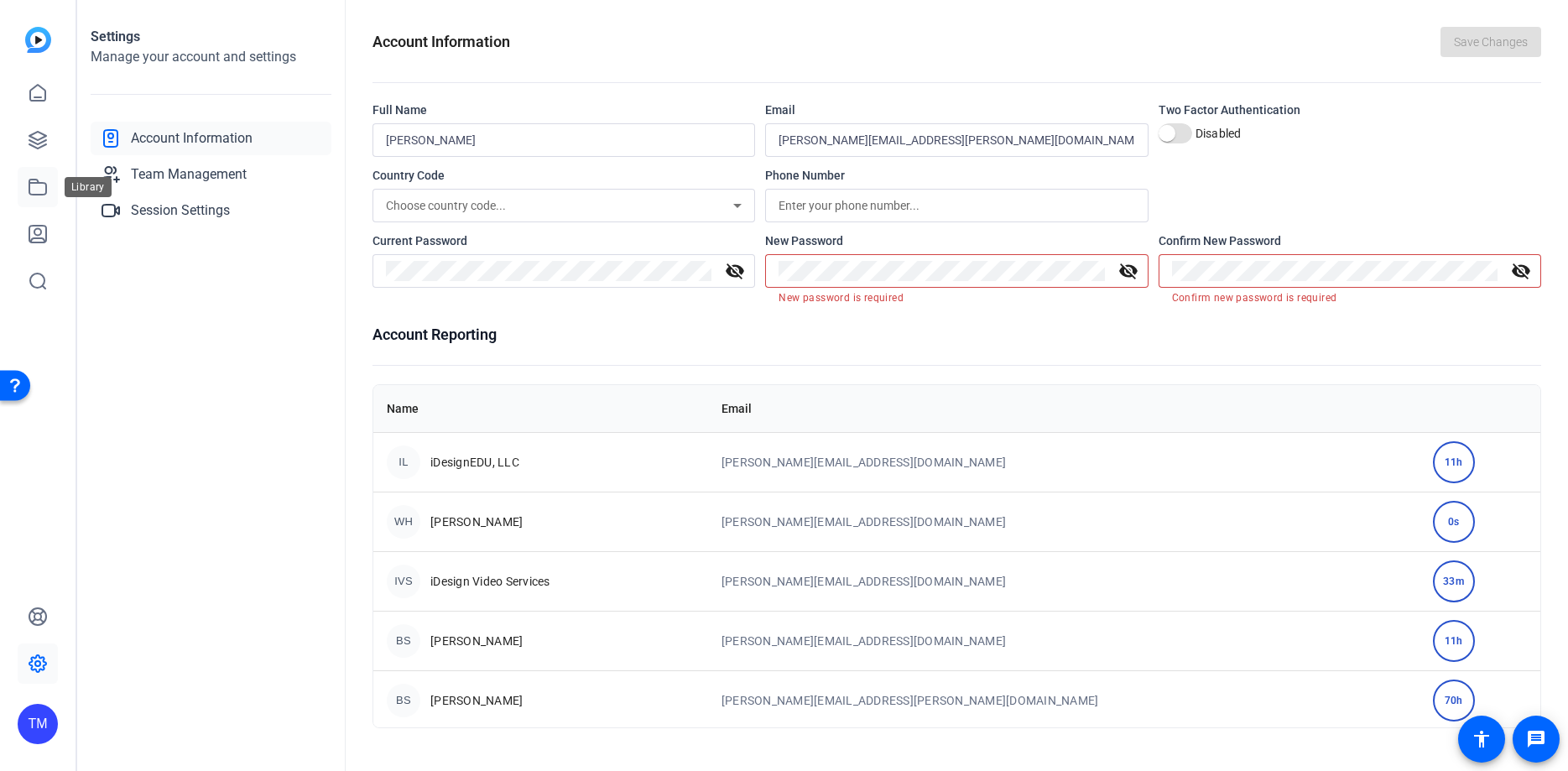
click at [34, 184] on icon at bounding box center [38, 187] width 17 height 15
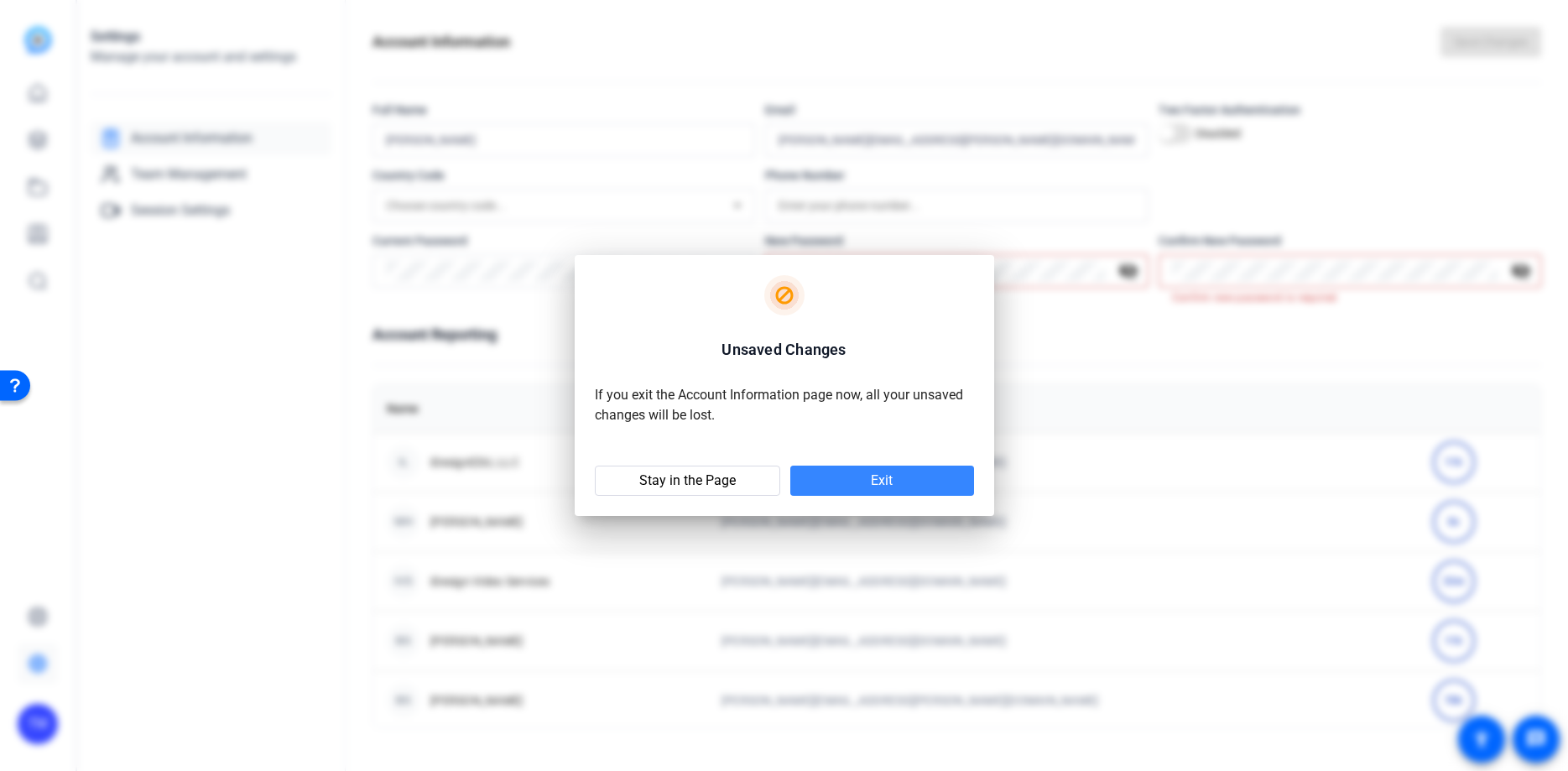
click at [909, 489] on span at bounding box center [882, 481] width 184 height 41
click at [875, 478] on span "Exit" at bounding box center [882, 481] width 22 height 17
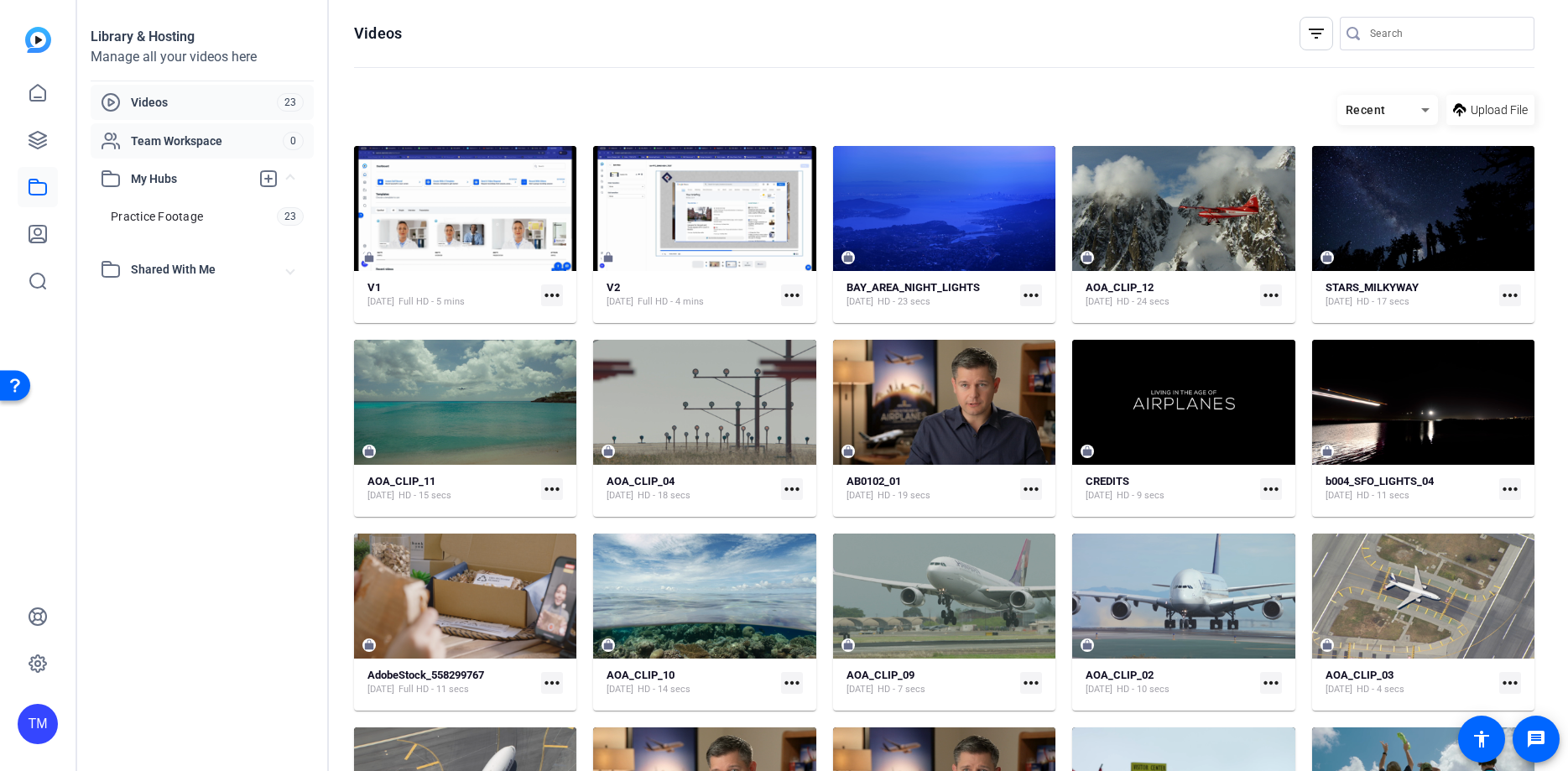
click at [182, 139] on span "Team Workspace" at bounding box center [207, 140] width 152 height 17
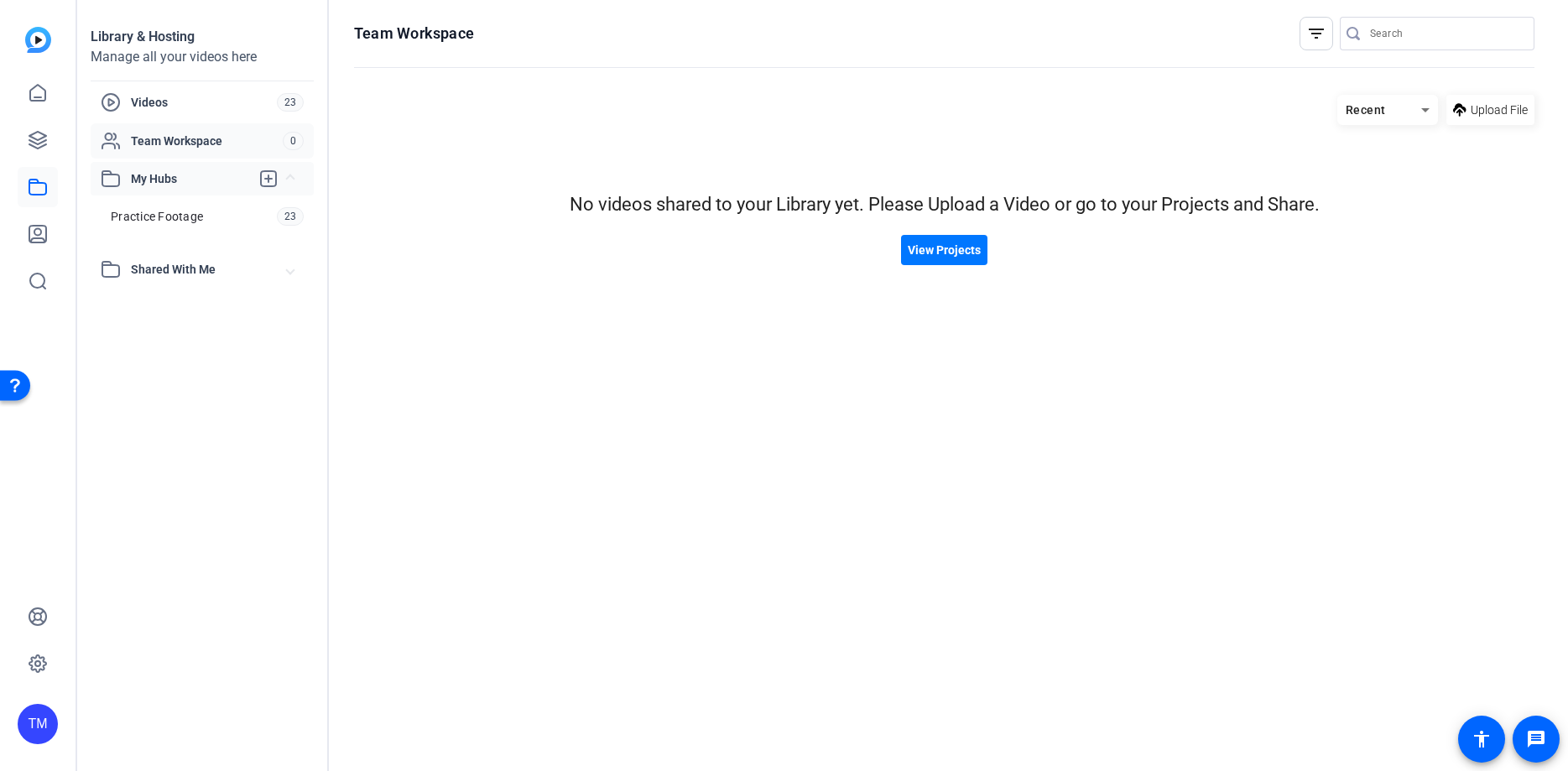
click at [182, 170] on div "My Hubs" at bounding box center [175, 179] width 149 height 20
click at [24, 97] on link at bounding box center [38, 92] width 41 height 41
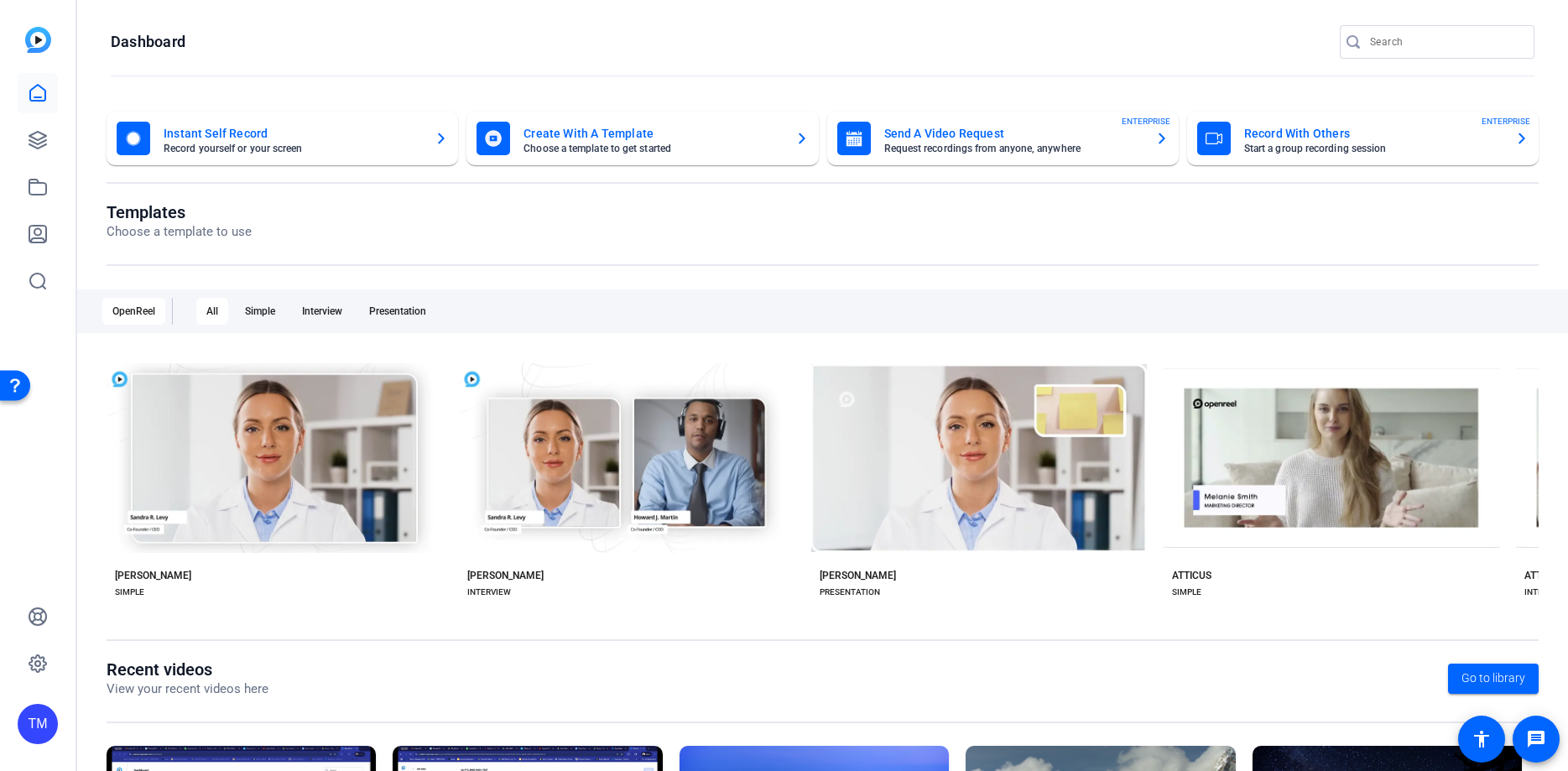
click at [135, 311] on div "OpenReel" at bounding box center [133, 311] width 63 height 27
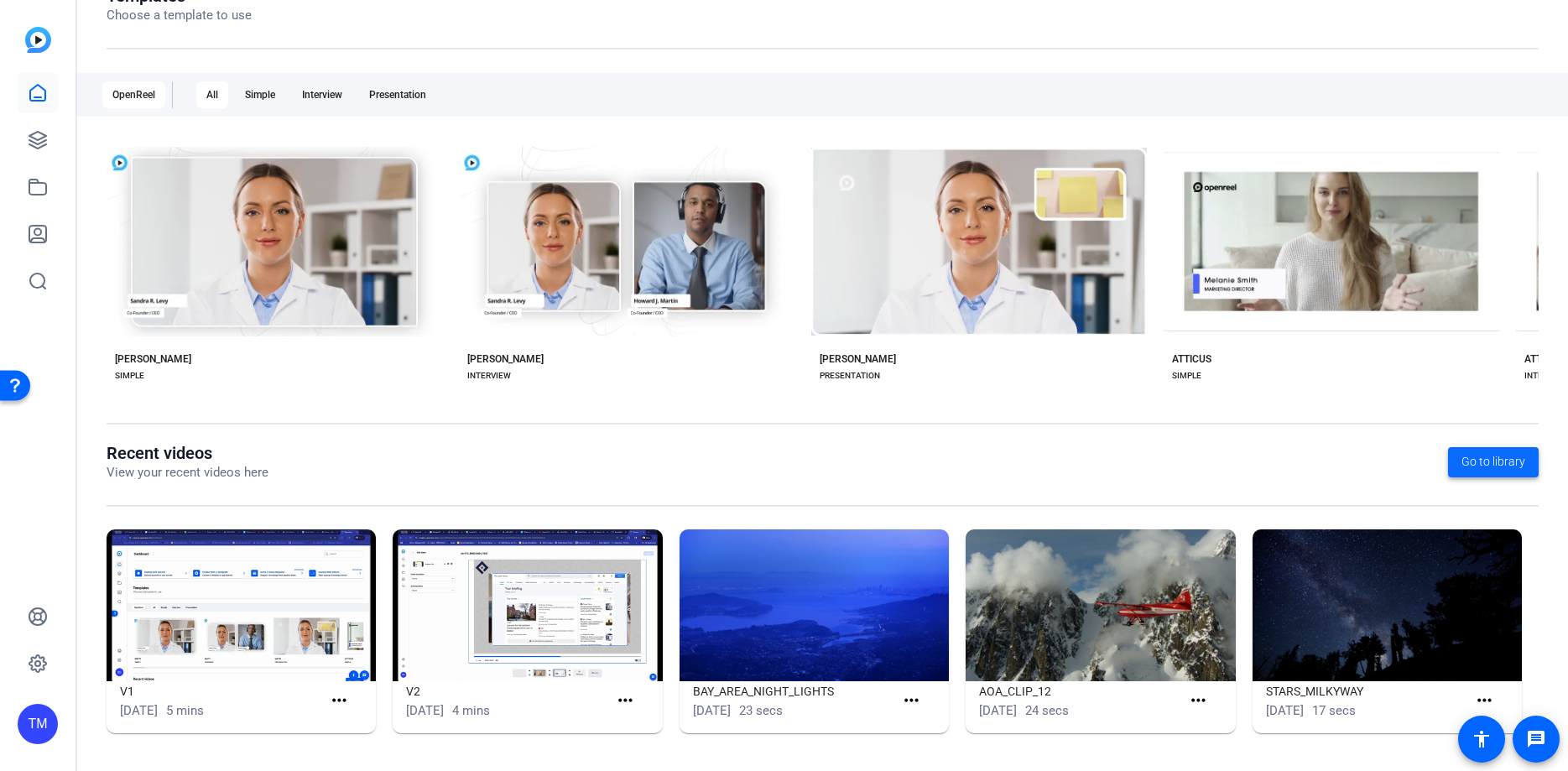
click at [1500, 464] on span "Go to library" at bounding box center [1493, 462] width 64 height 18
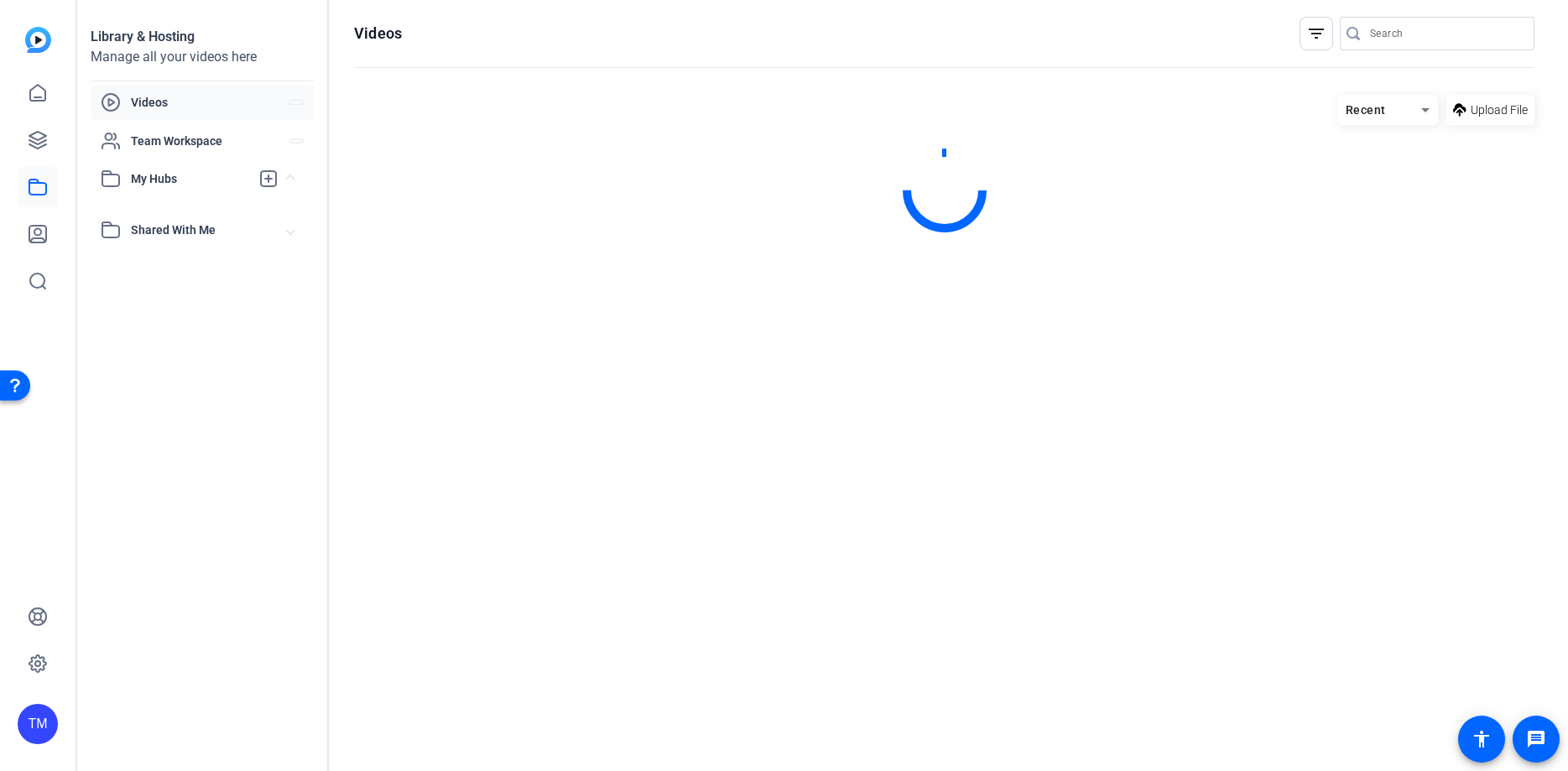
scroll to position [0, 0]
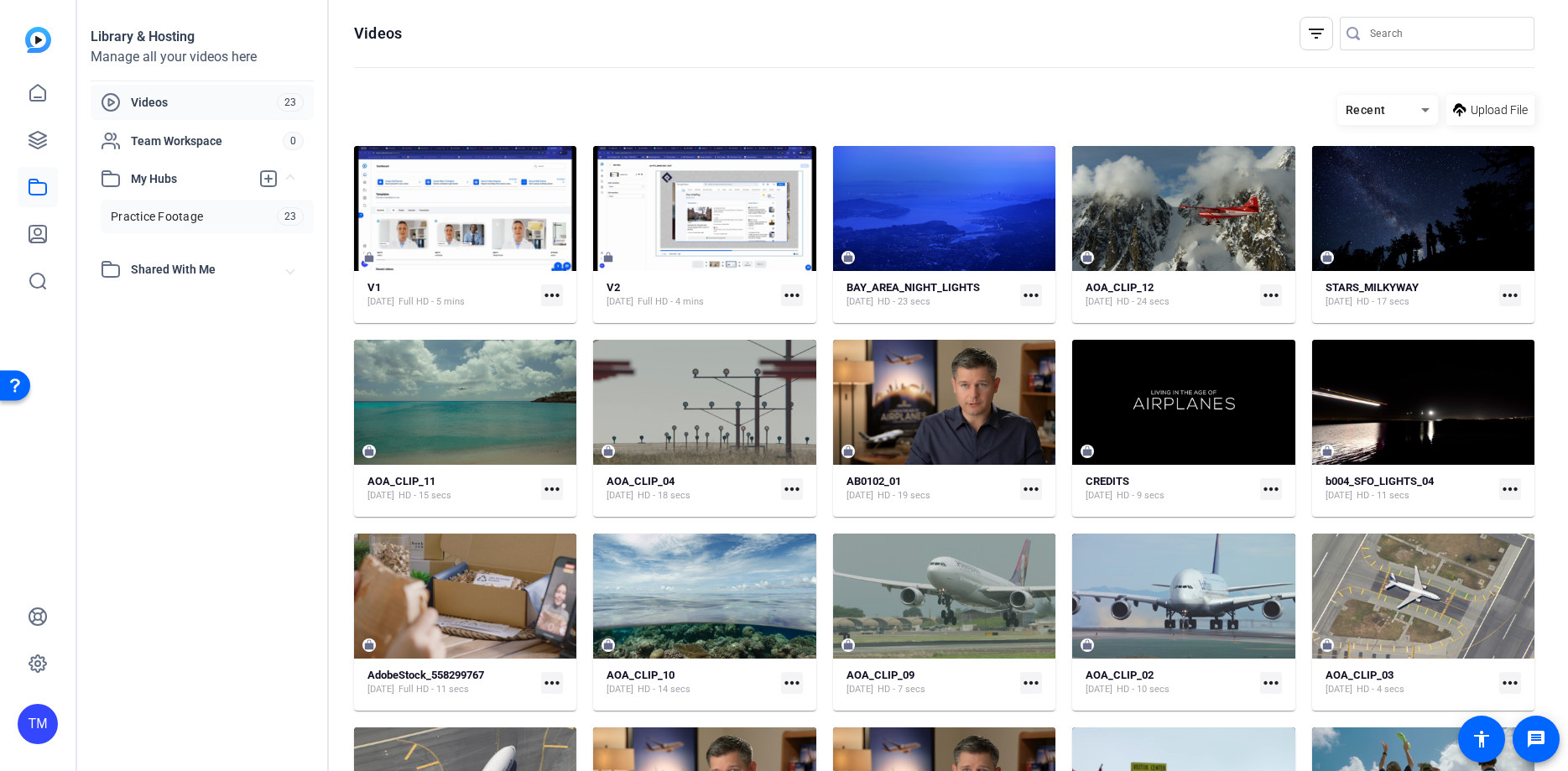
click at [183, 223] on span "Practice Footage" at bounding box center [156, 216] width 92 height 17
click at [1520, 108] on mat-icon "more_horiz" at bounding box center [1518, 109] width 30 height 30
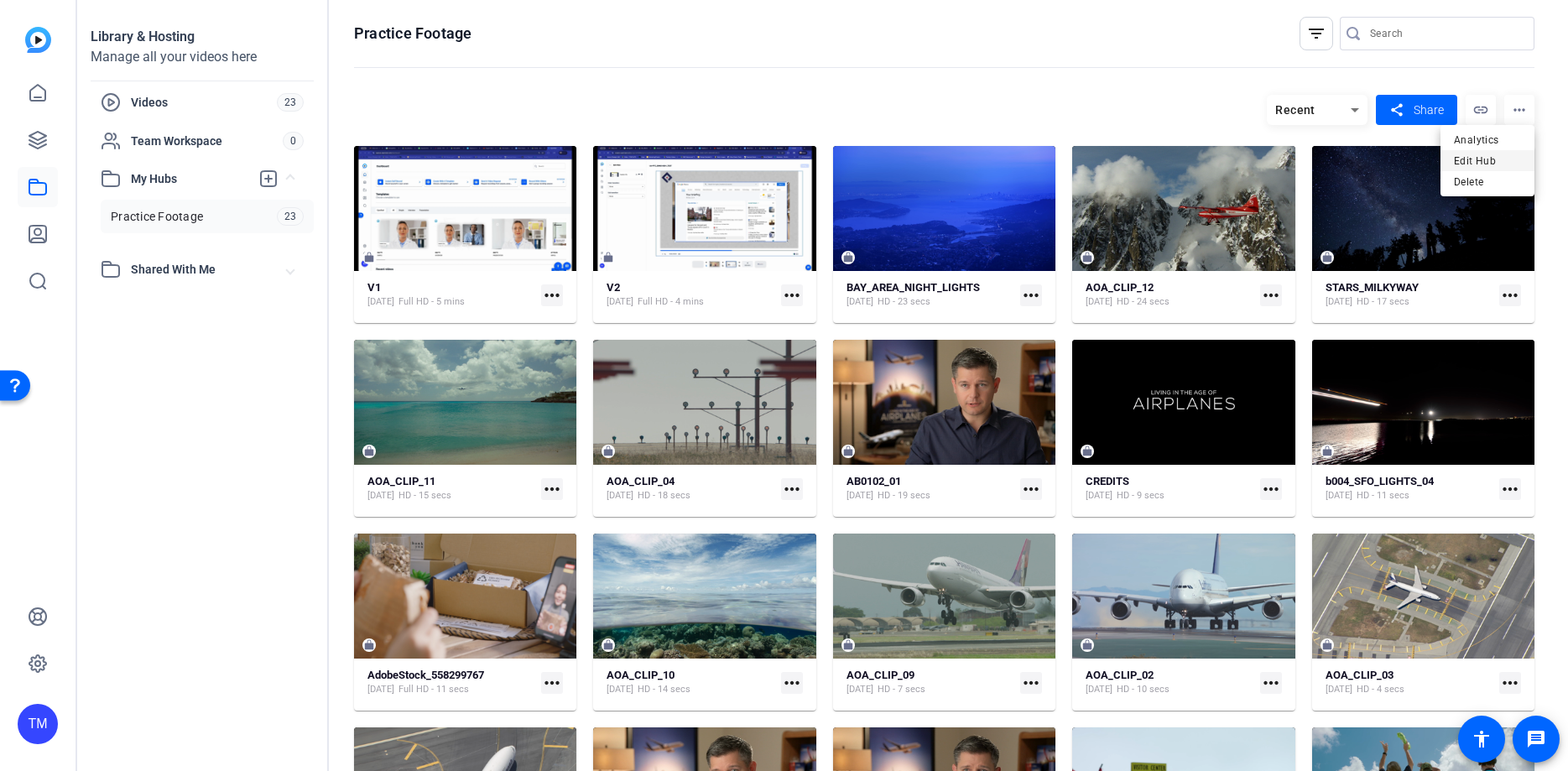
click at [1498, 163] on span "Edit Hub" at bounding box center [1488, 161] width 68 height 20
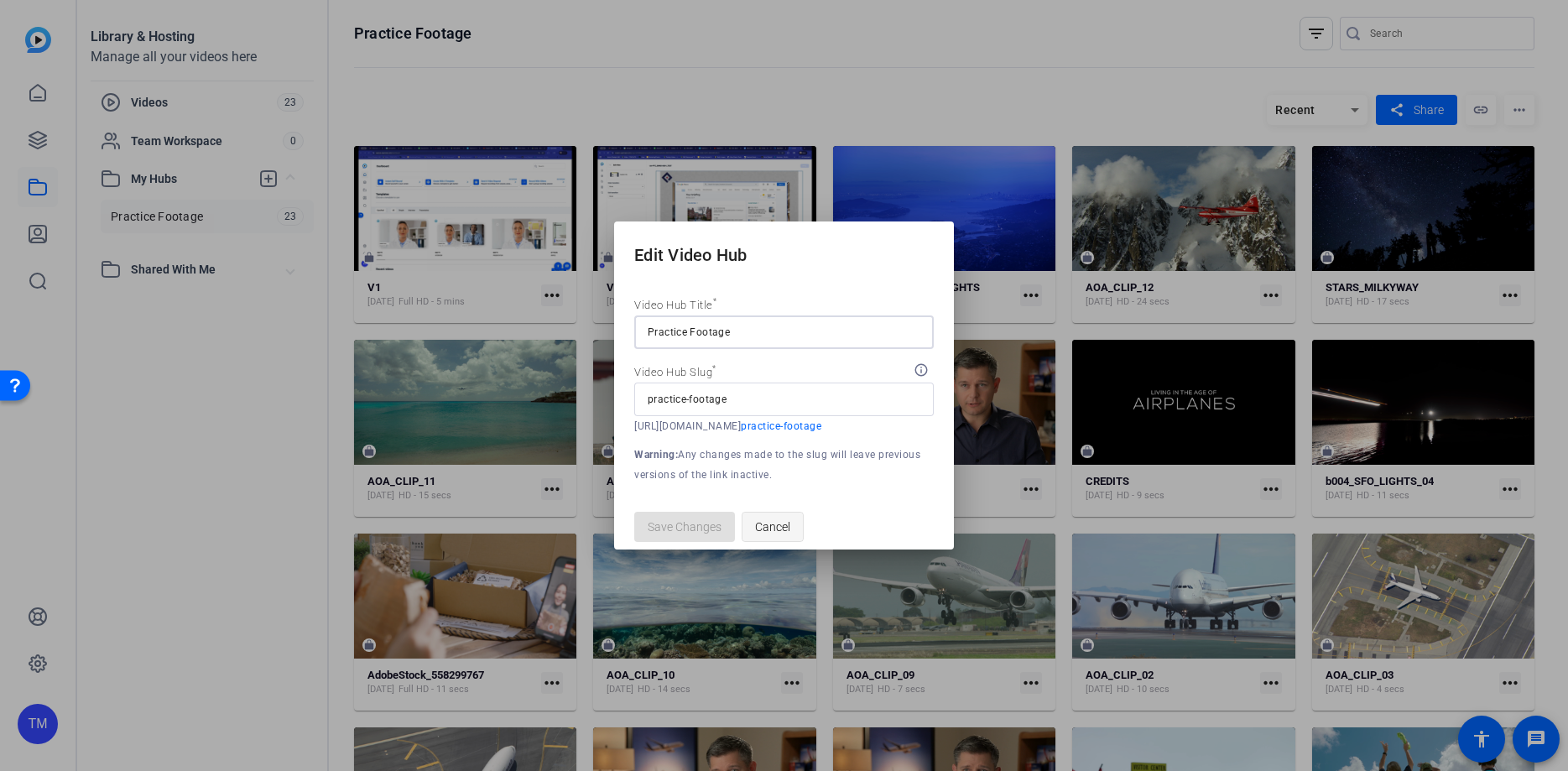
click at [777, 527] on span "Cancel" at bounding box center [772, 527] width 35 height 32
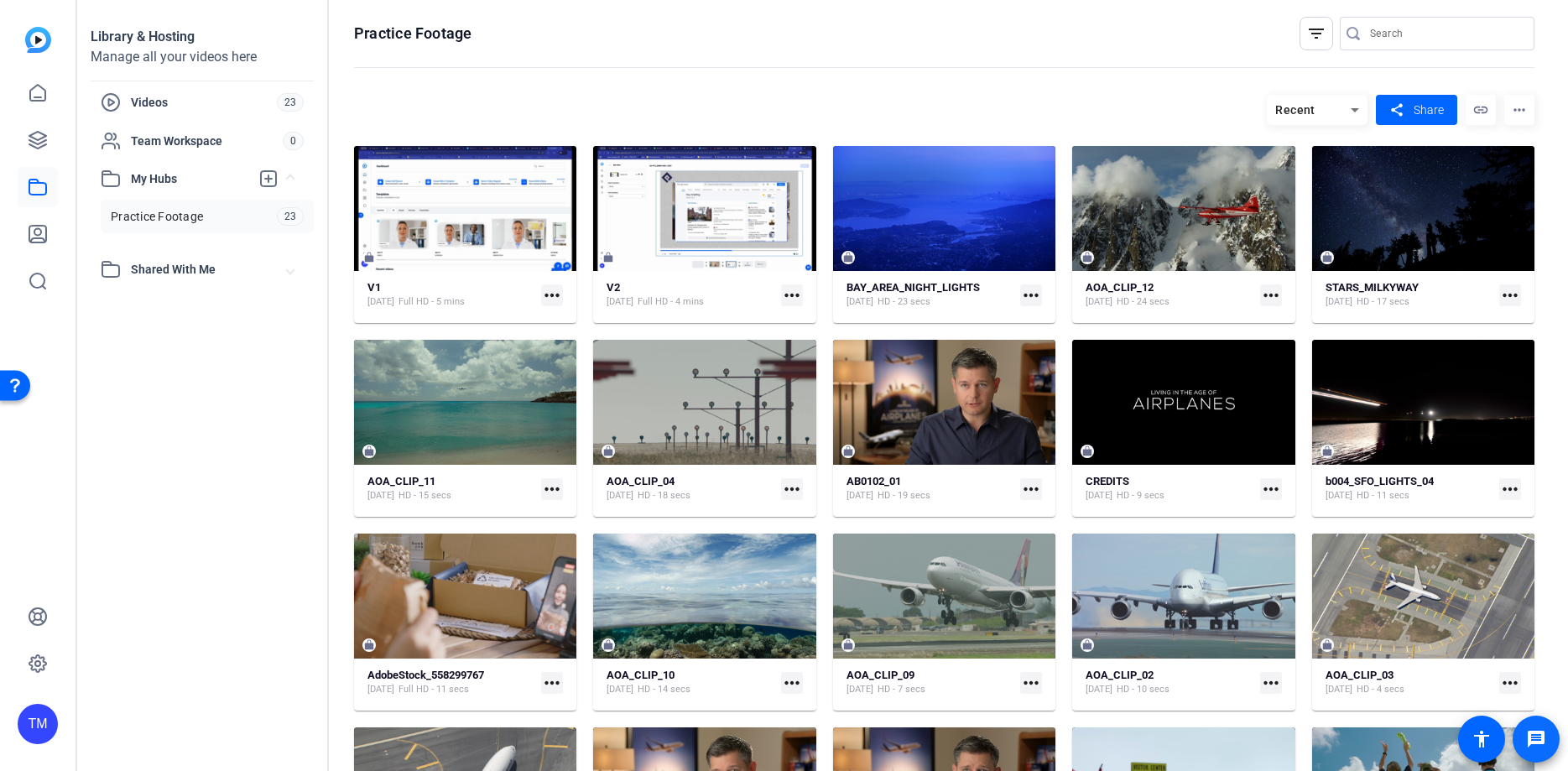
click at [1533, 734] on mat-icon "message" at bounding box center [1535, 739] width 20 height 20
click at [1471, 744] on mat-icon "accessibility" at bounding box center [1481, 739] width 20 height 20
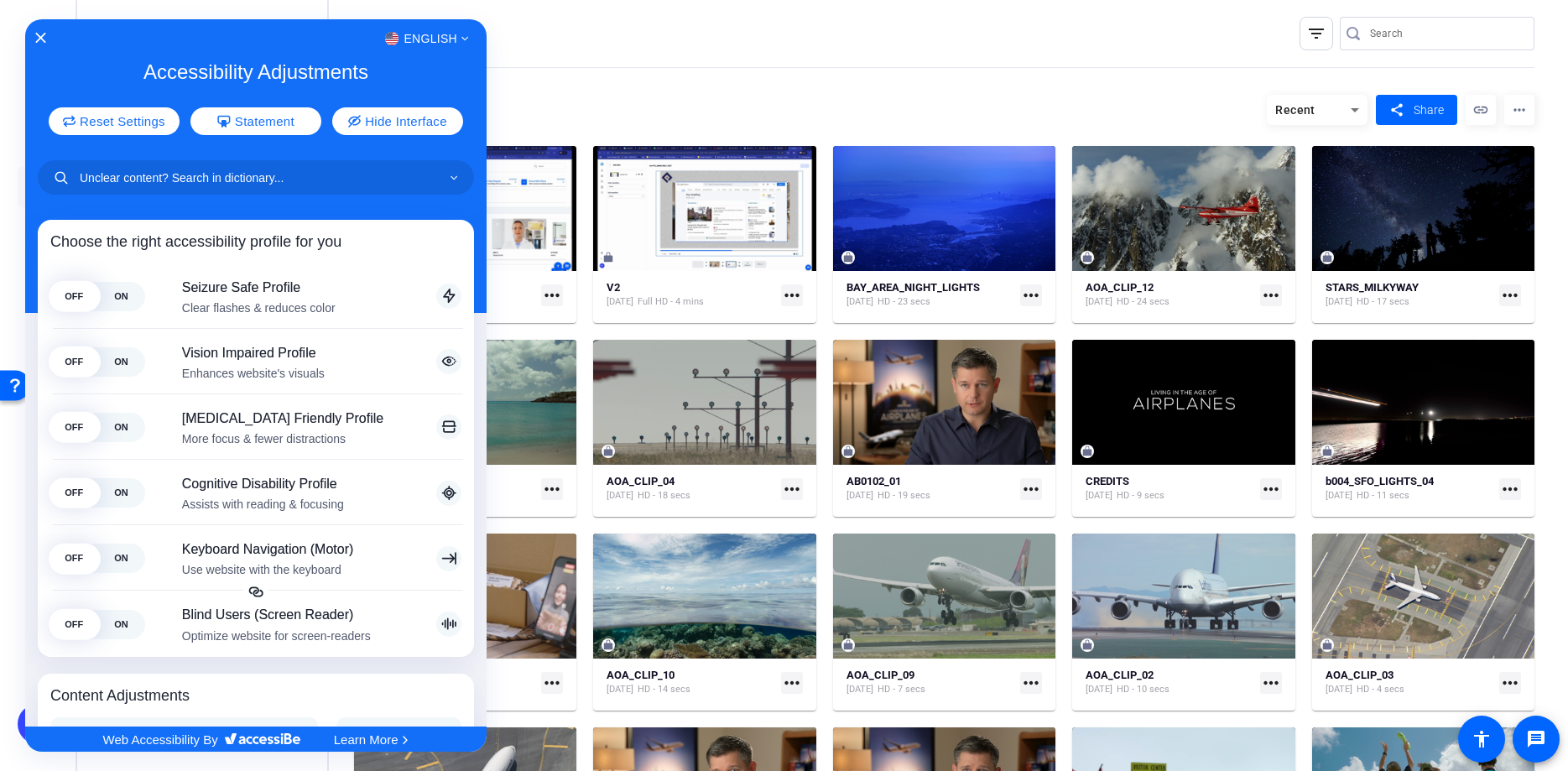
click at [42, 45] on div "English" at bounding box center [255, 39] width 462 height 22
click at [42, 37] on icon "Close Accessibility Interface" at bounding box center [41, 38] width 12 height 12
